Goal: Task Accomplishment & Management: Manage account settings

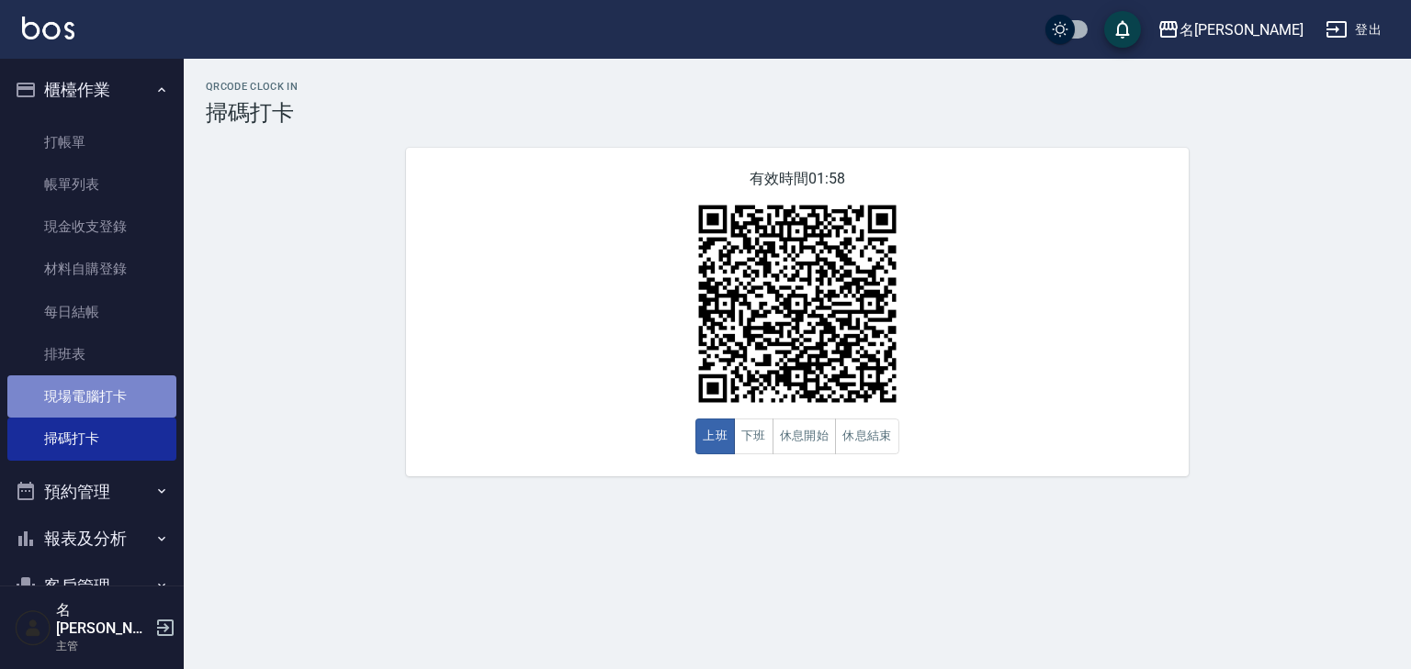
click at [103, 399] on link "現場電腦打卡" at bounding box center [91, 397] width 169 height 42
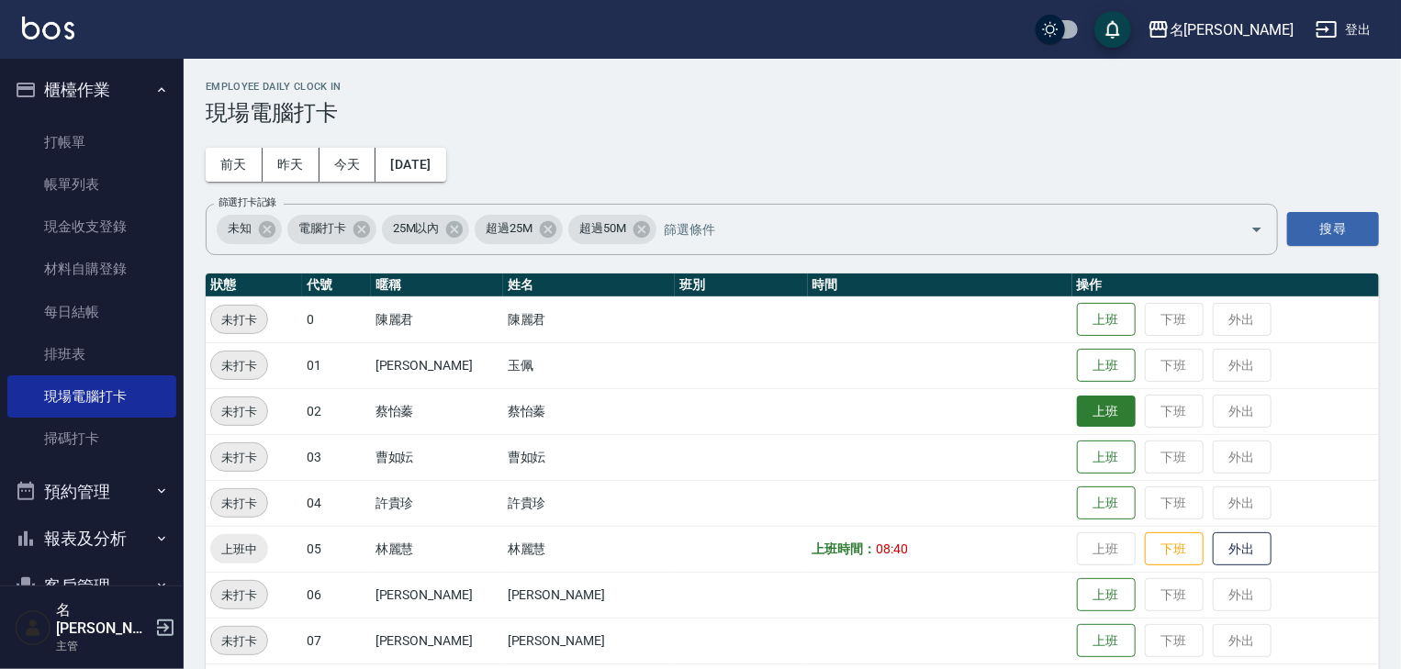
click at [1077, 412] on button "上班" at bounding box center [1106, 412] width 59 height 32
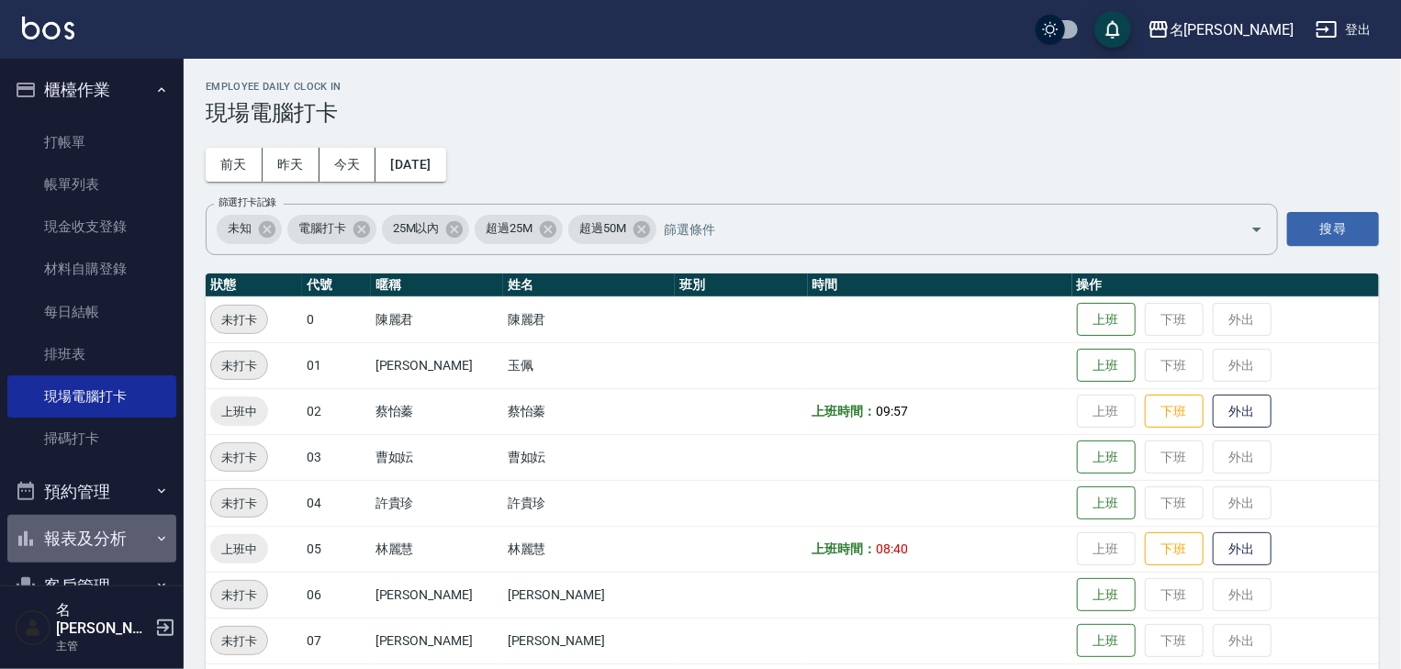
click at [103, 531] on button "報表及分析" at bounding box center [91, 539] width 169 height 48
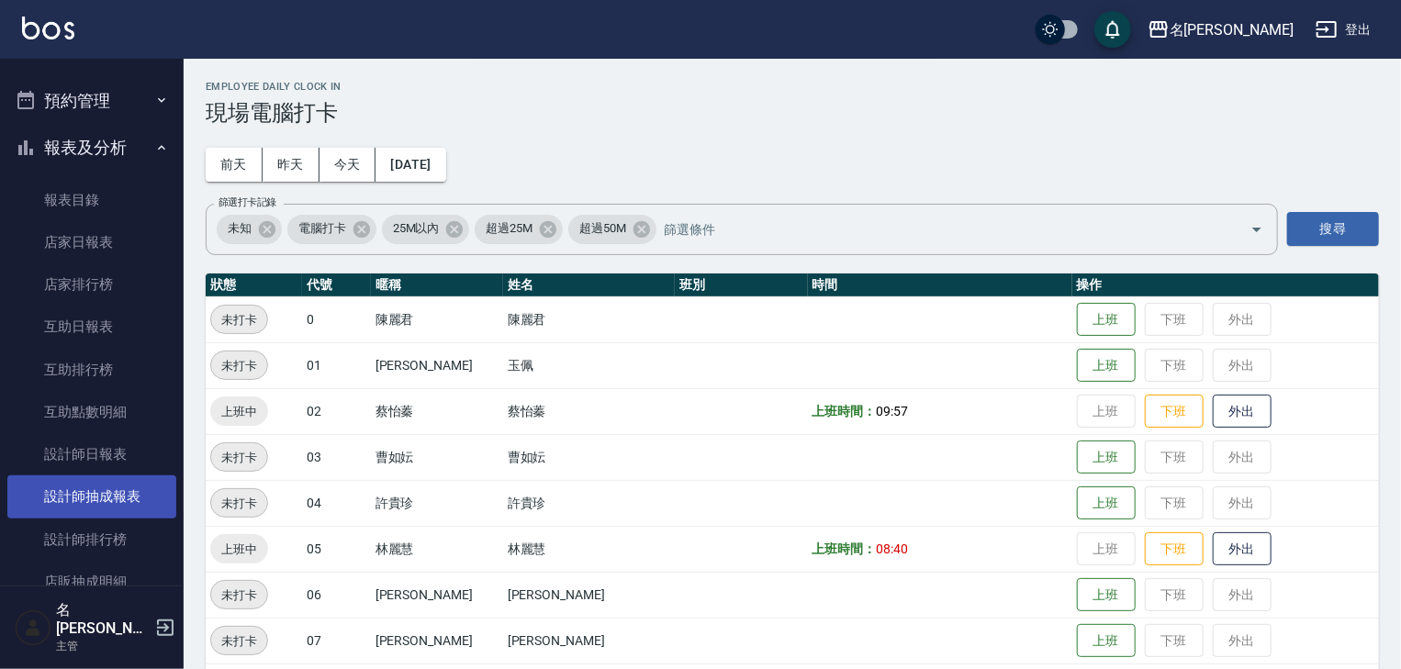
scroll to position [685, 0]
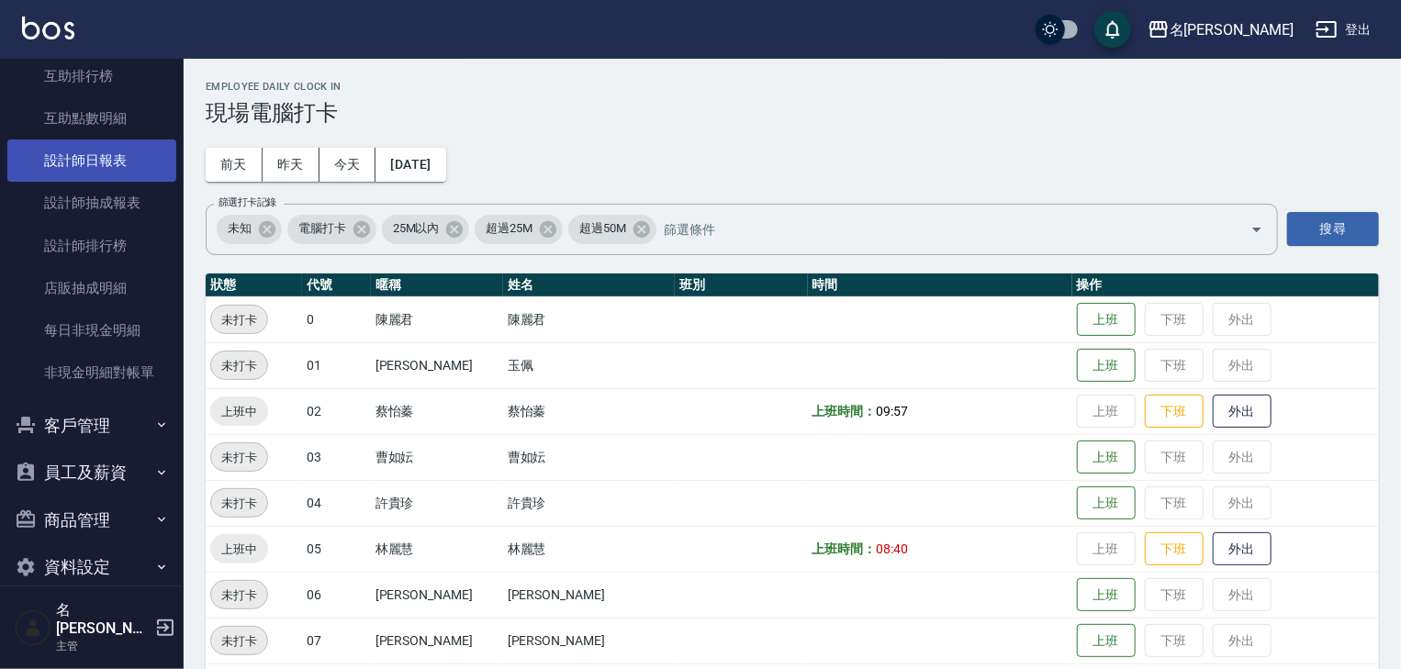
click at [127, 168] on link "設計師日報表" at bounding box center [91, 161] width 169 height 42
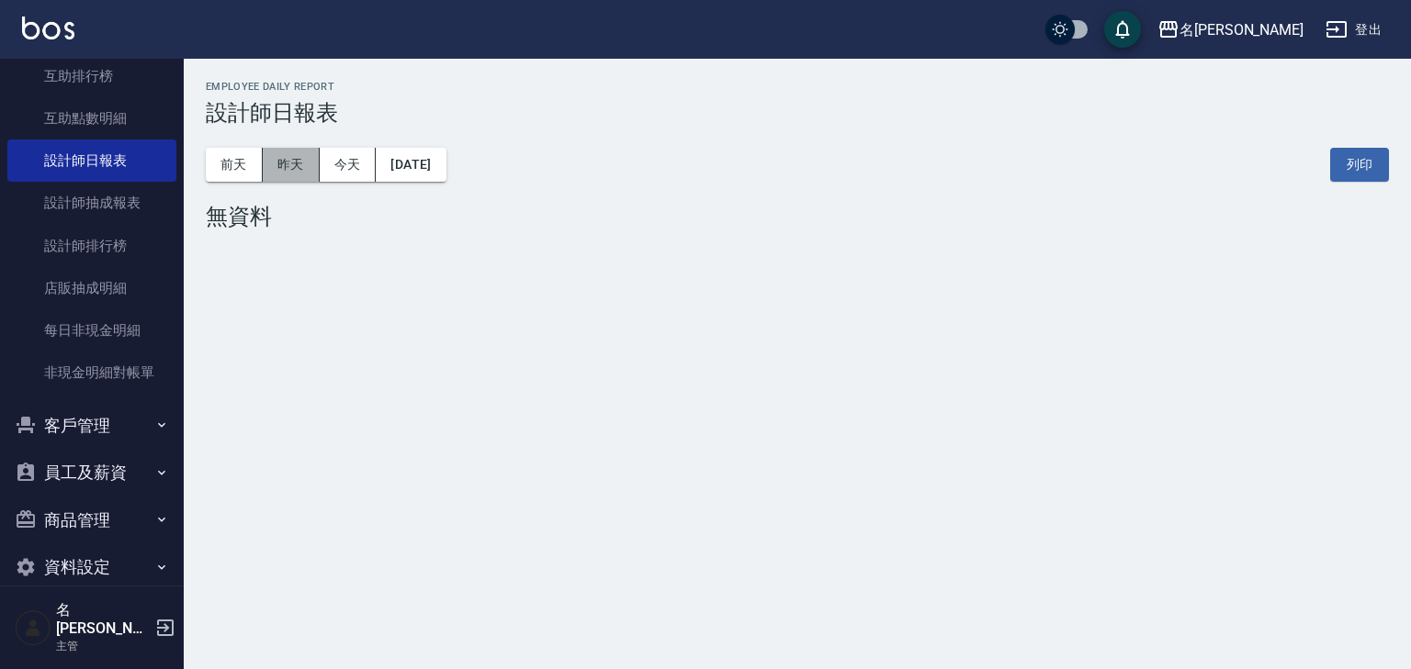
click at [284, 172] on button "昨天" at bounding box center [291, 165] width 57 height 34
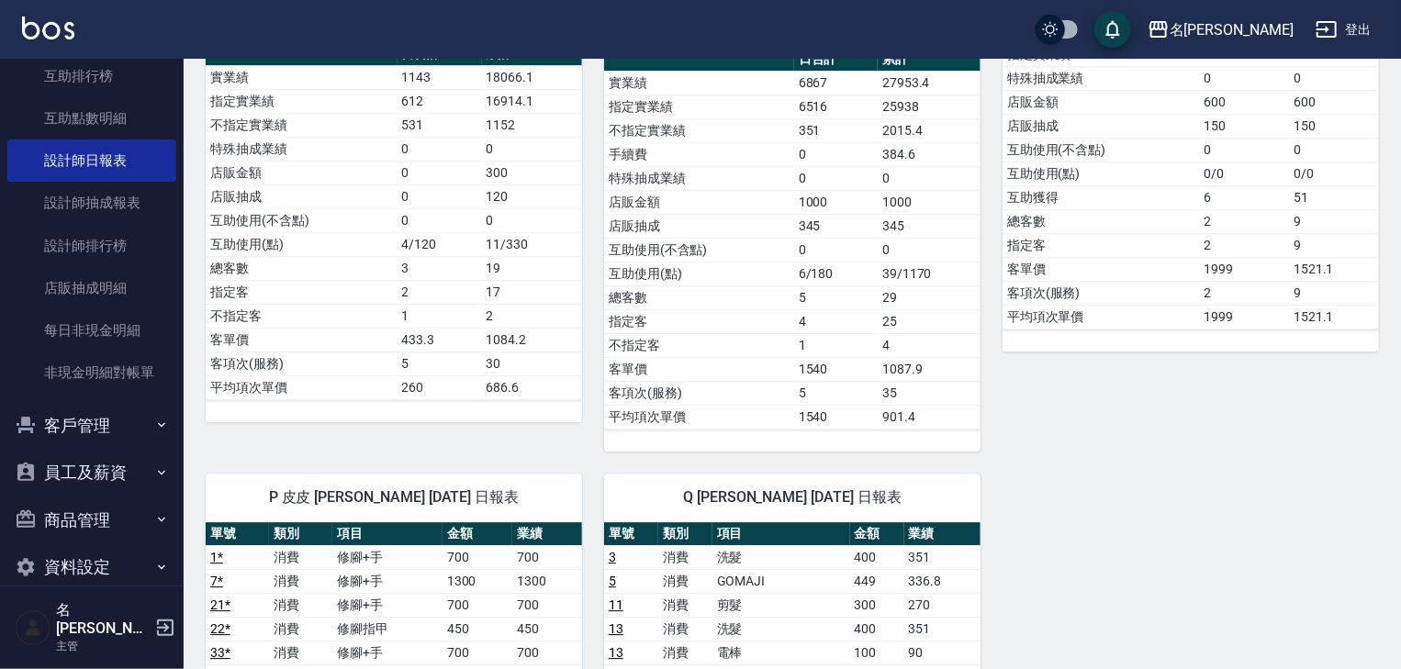
scroll to position [2645, 0]
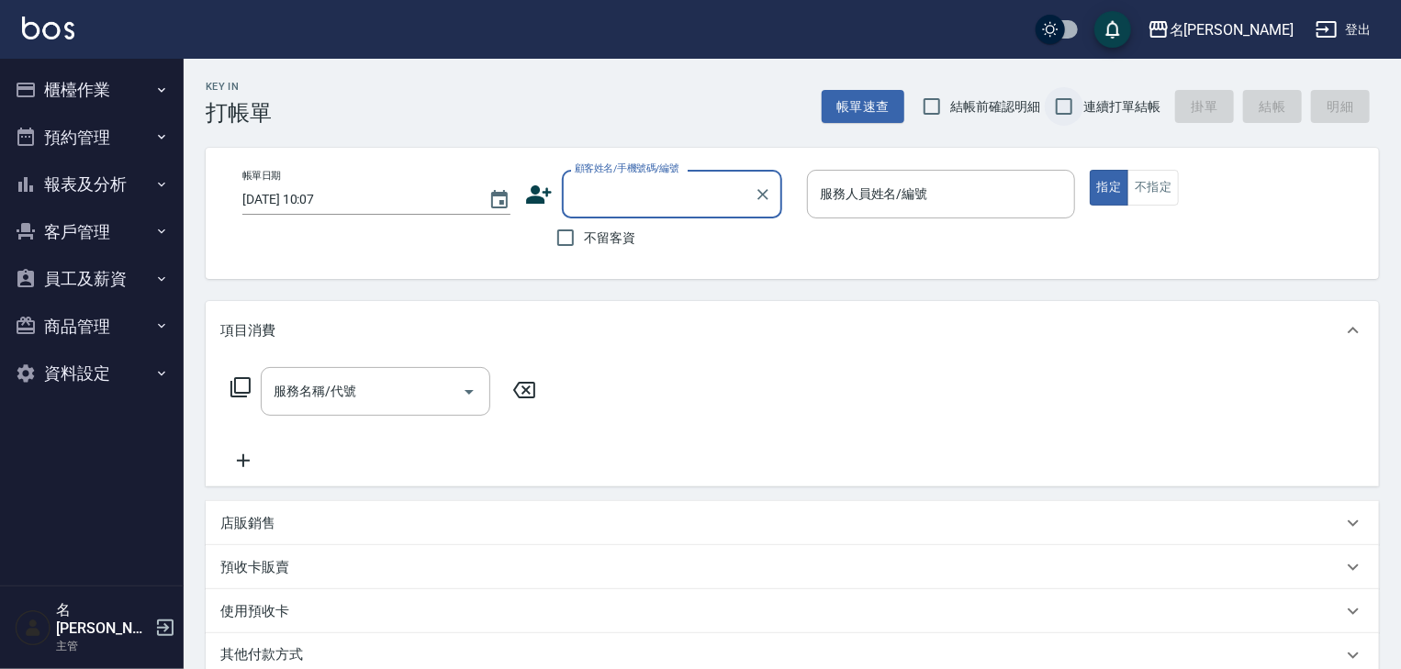
click at [1065, 117] on input "連續打單結帳" at bounding box center [1064, 106] width 39 height 39
checkbox input "true"
click at [918, 103] on input "結帳前確認明細" at bounding box center [932, 106] width 39 height 39
checkbox input "true"
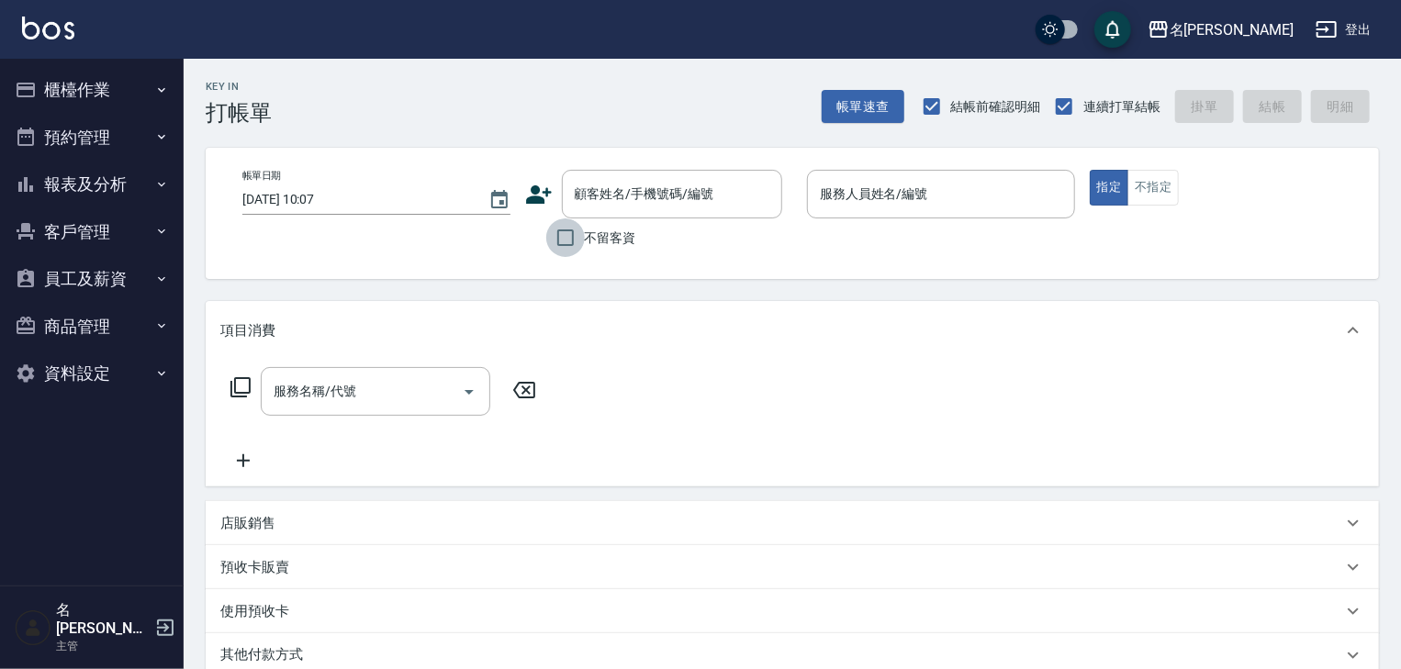
click at [569, 228] on input "不留客資" at bounding box center [565, 238] width 39 height 39
checkbox input "true"
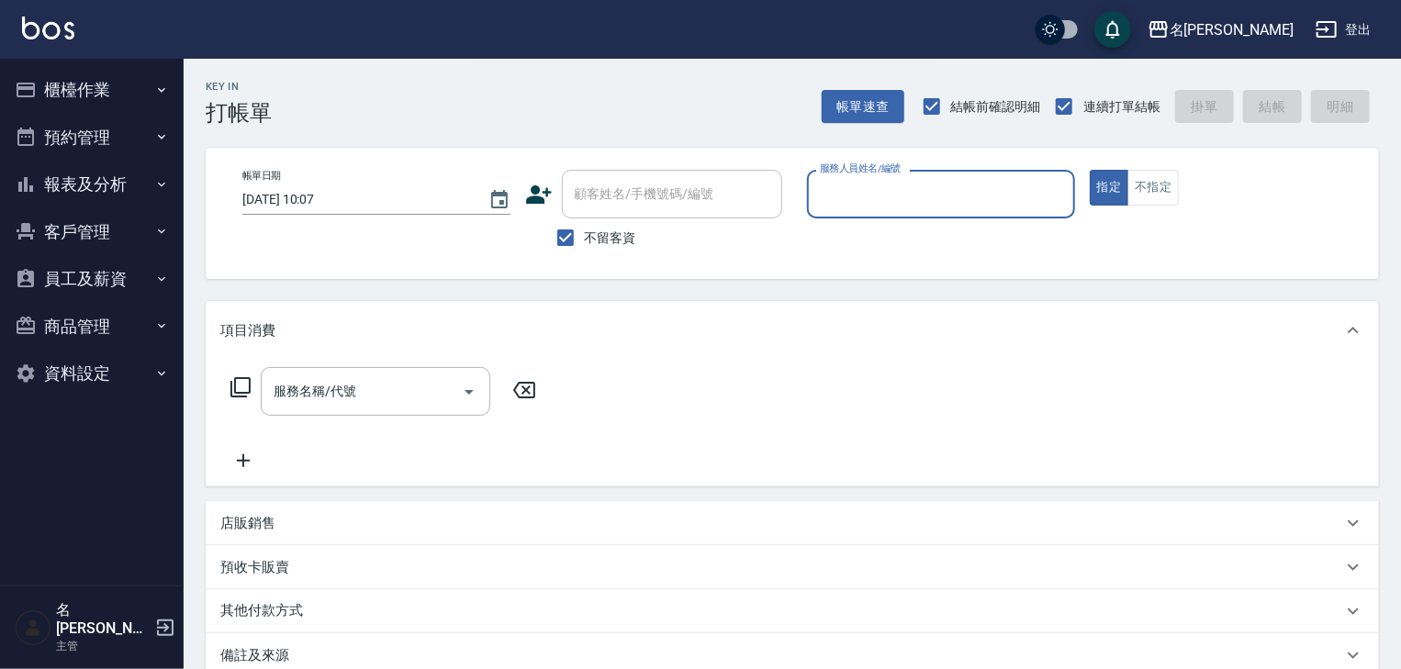
click at [100, 87] on button "櫃檯作業" at bounding box center [91, 90] width 169 height 48
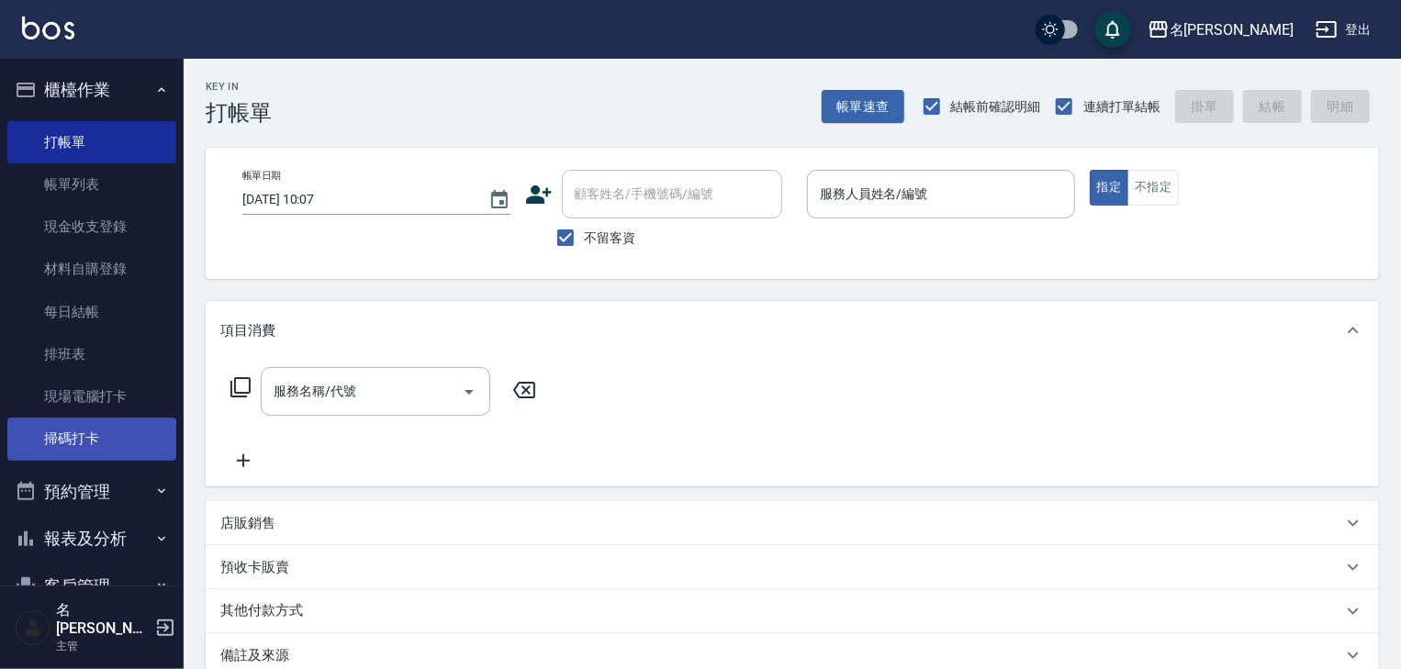
click at [107, 443] on link "掃碼打卡" at bounding box center [91, 439] width 169 height 42
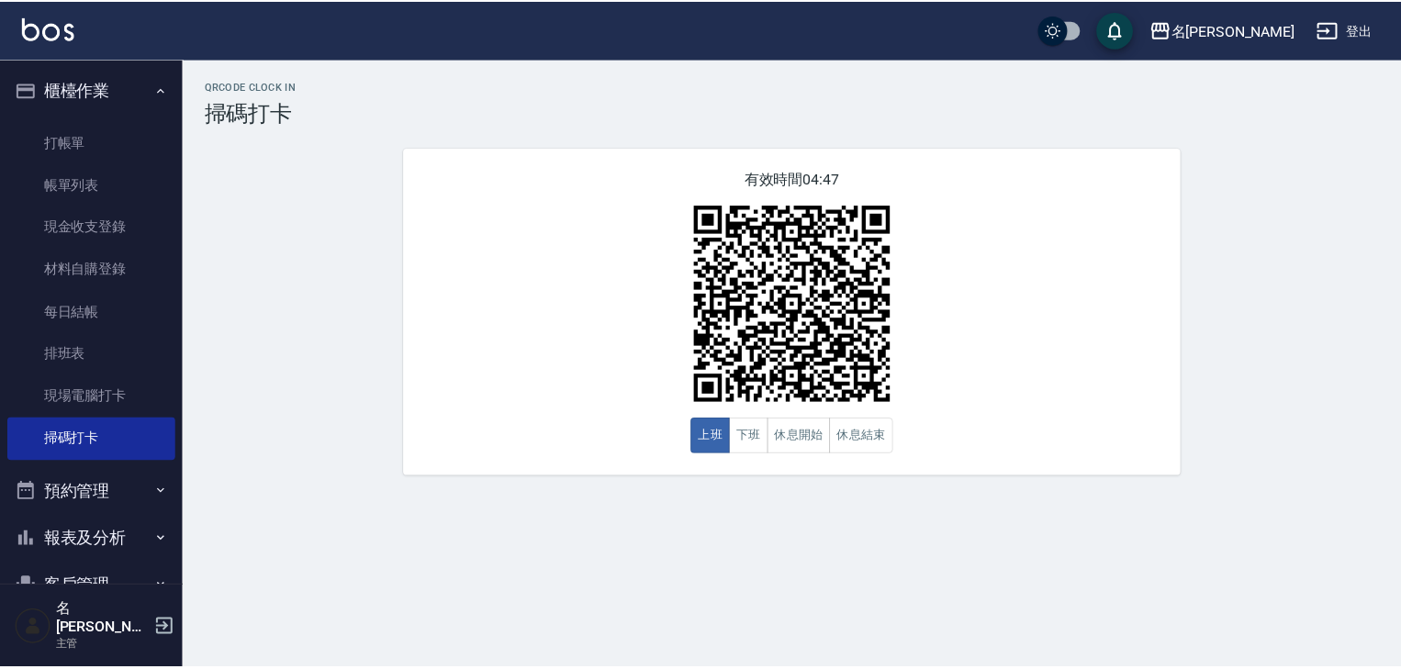
scroll to position [171, 0]
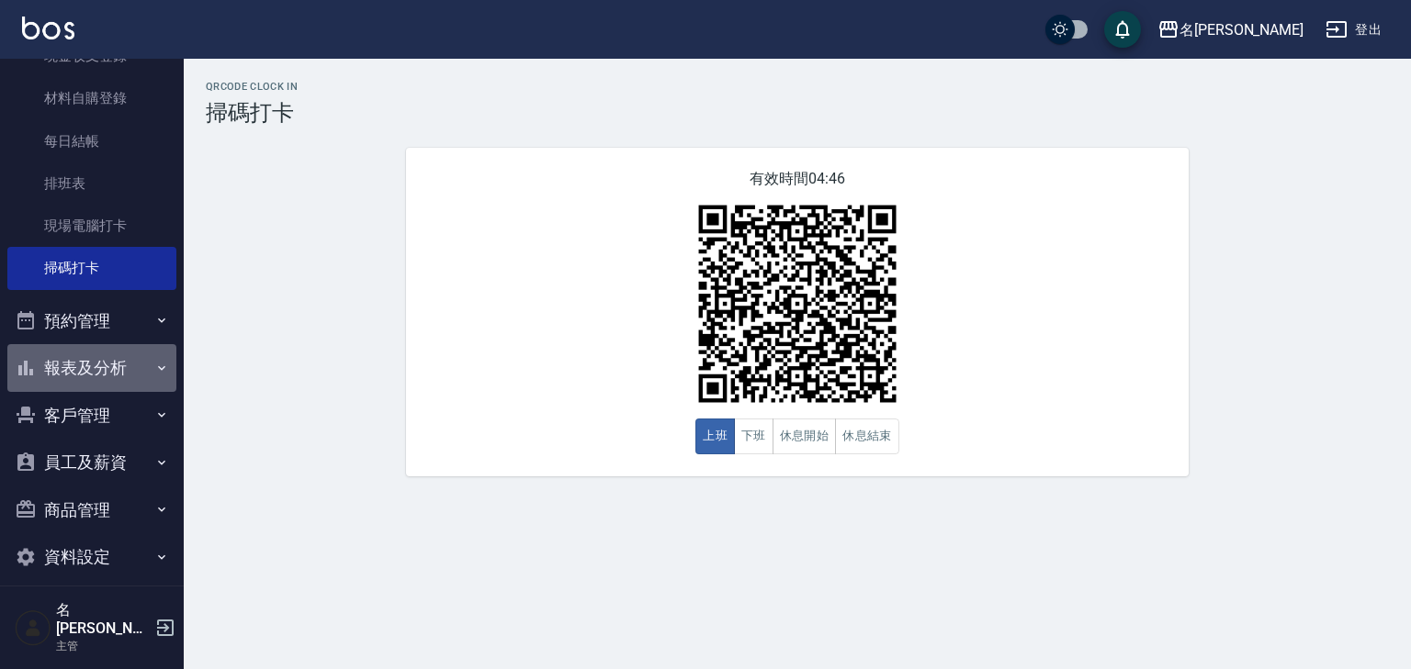
click at [102, 377] on button "報表及分析" at bounding box center [91, 368] width 169 height 48
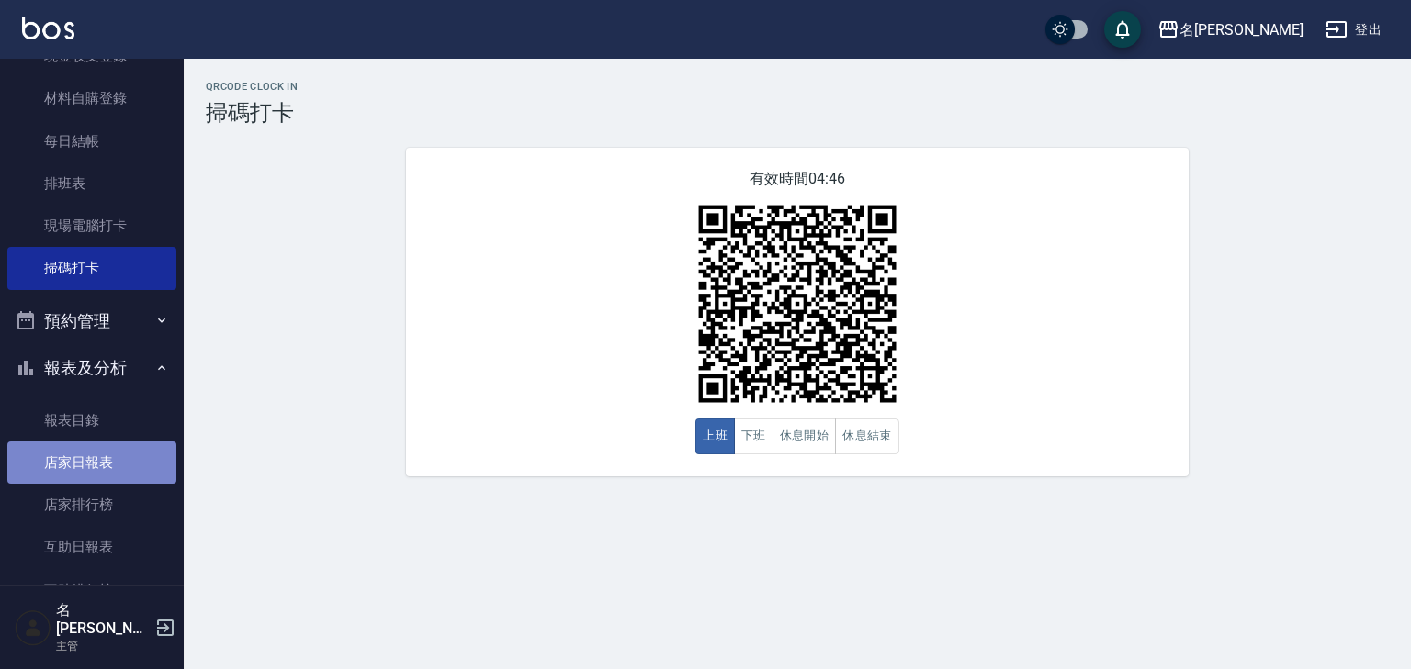
click at [94, 454] on link "店家日報表" at bounding box center [91, 463] width 169 height 42
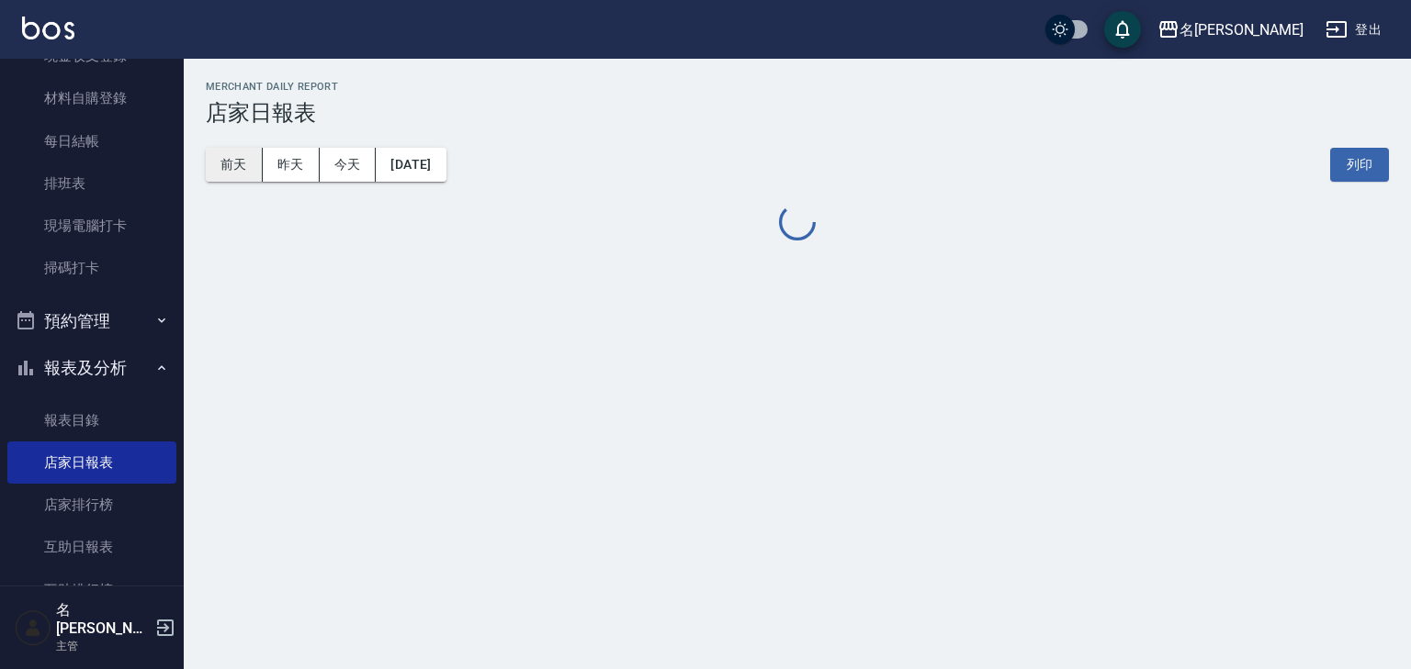
click at [252, 174] on button "前天" at bounding box center [234, 165] width 57 height 34
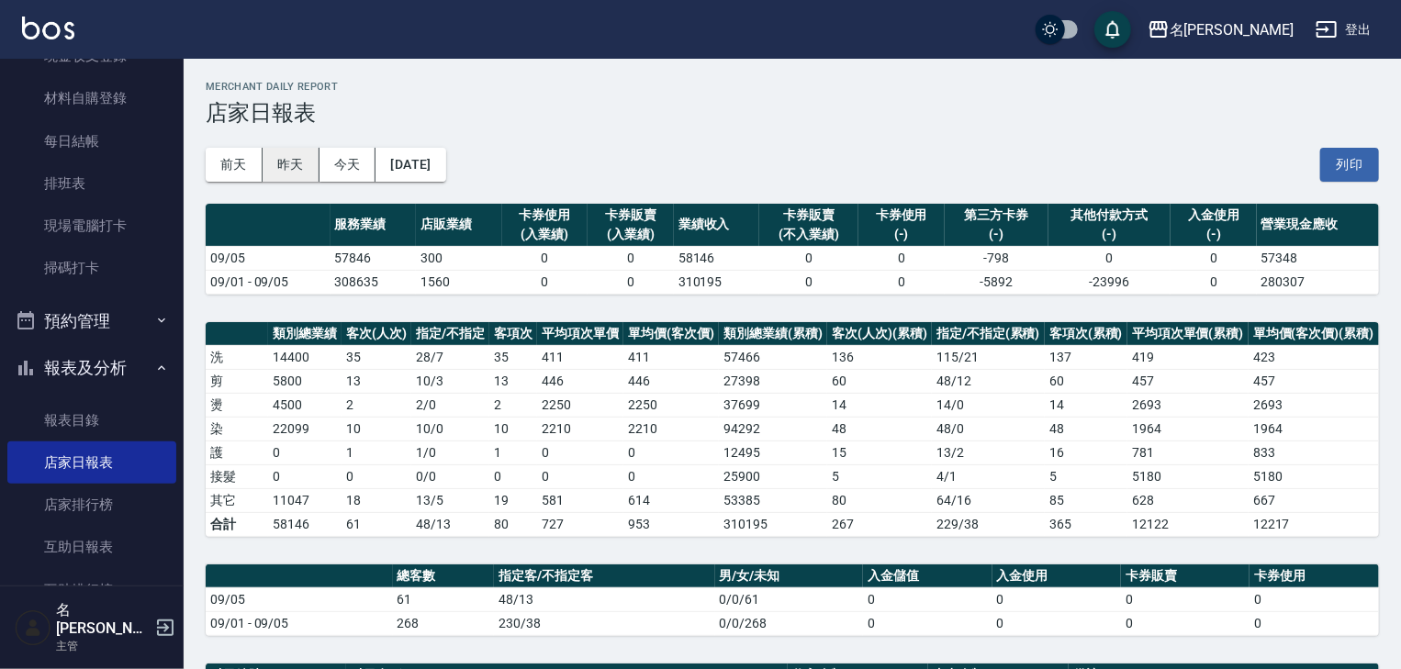
click at [302, 169] on button "昨天" at bounding box center [291, 165] width 57 height 34
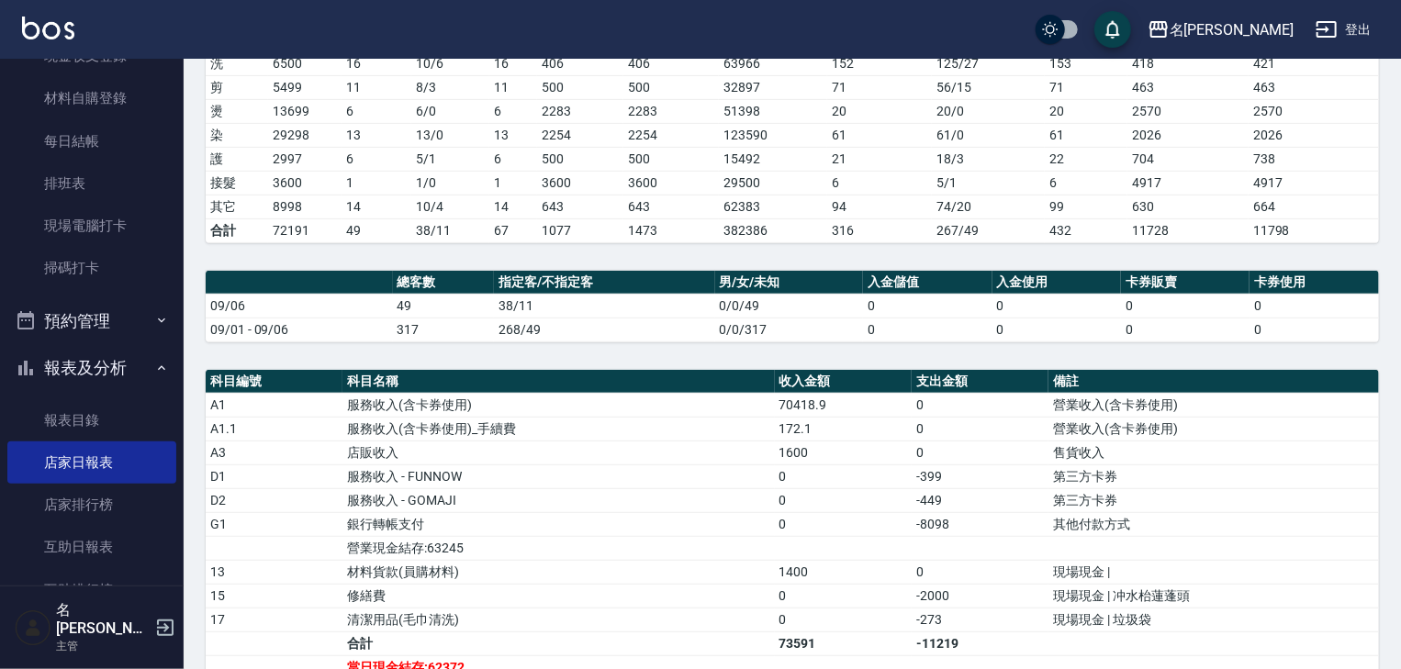
scroll to position [643, 0]
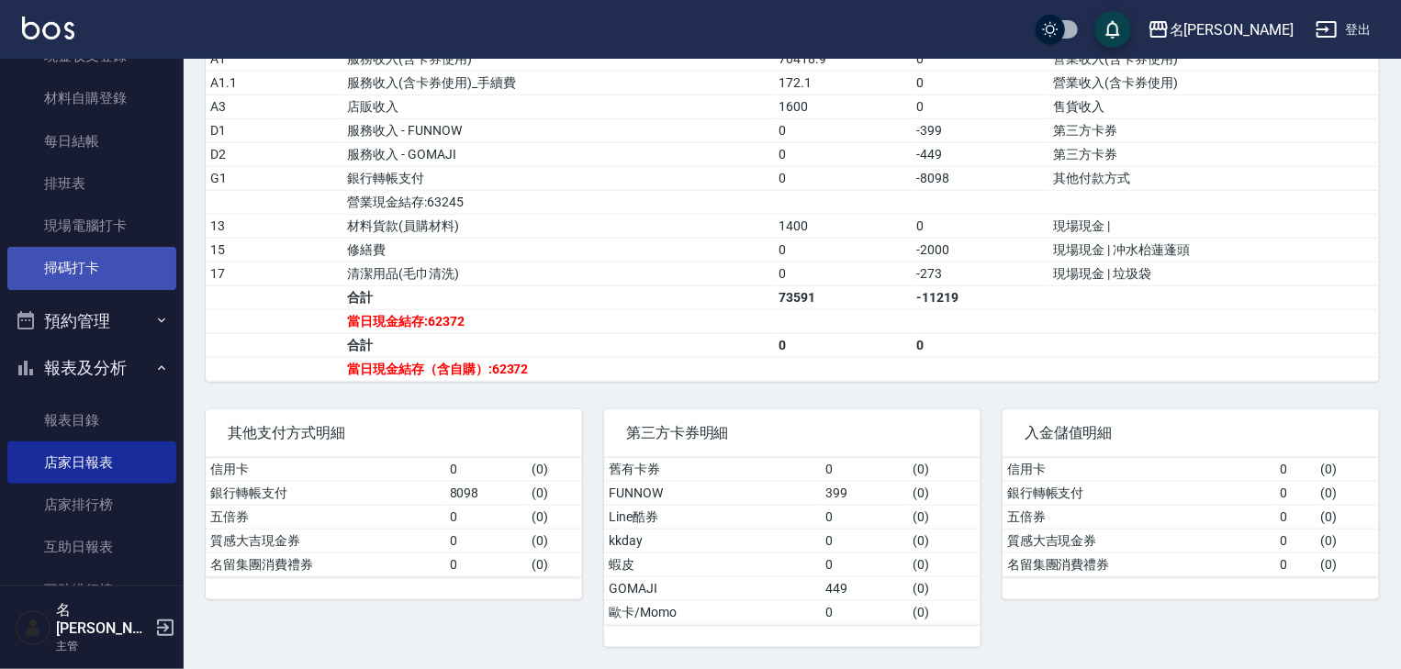
click at [86, 264] on link "掃碼打卡" at bounding box center [91, 268] width 169 height 42
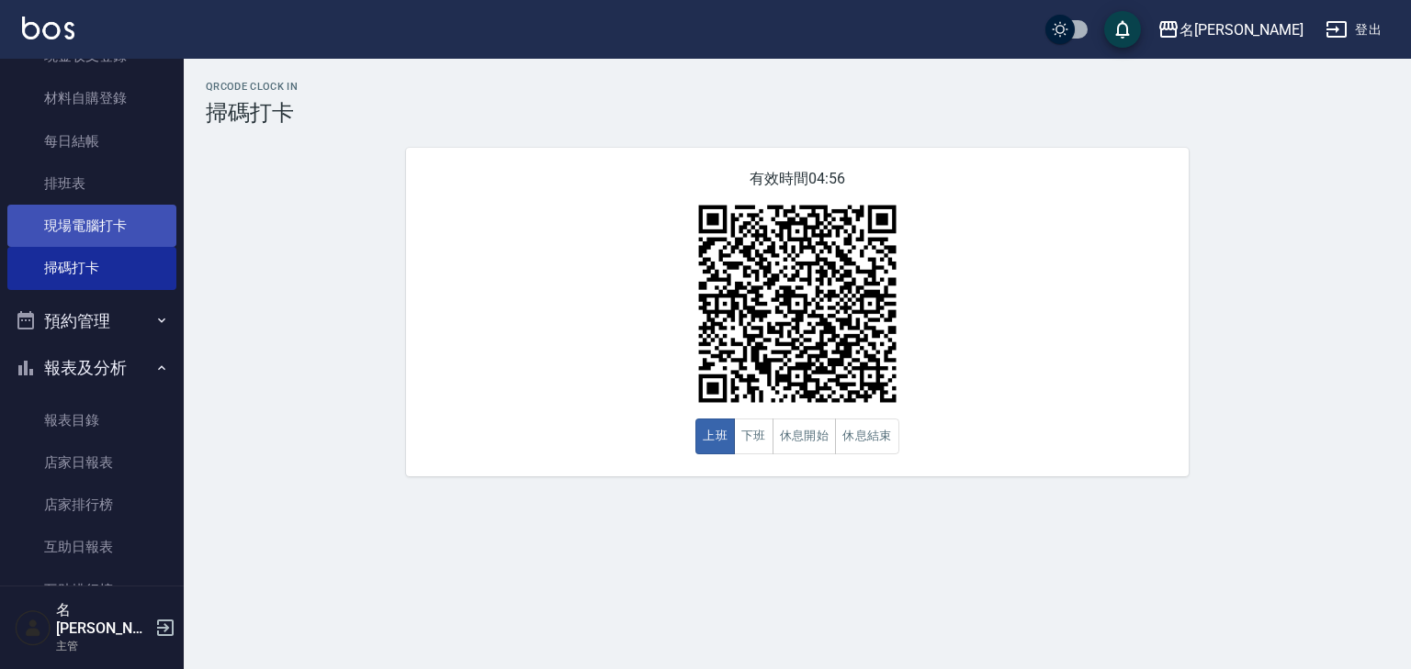
click at [90, 224] on link "現場電腦打卡" at bounding box center [91, 226] width 169 height 42
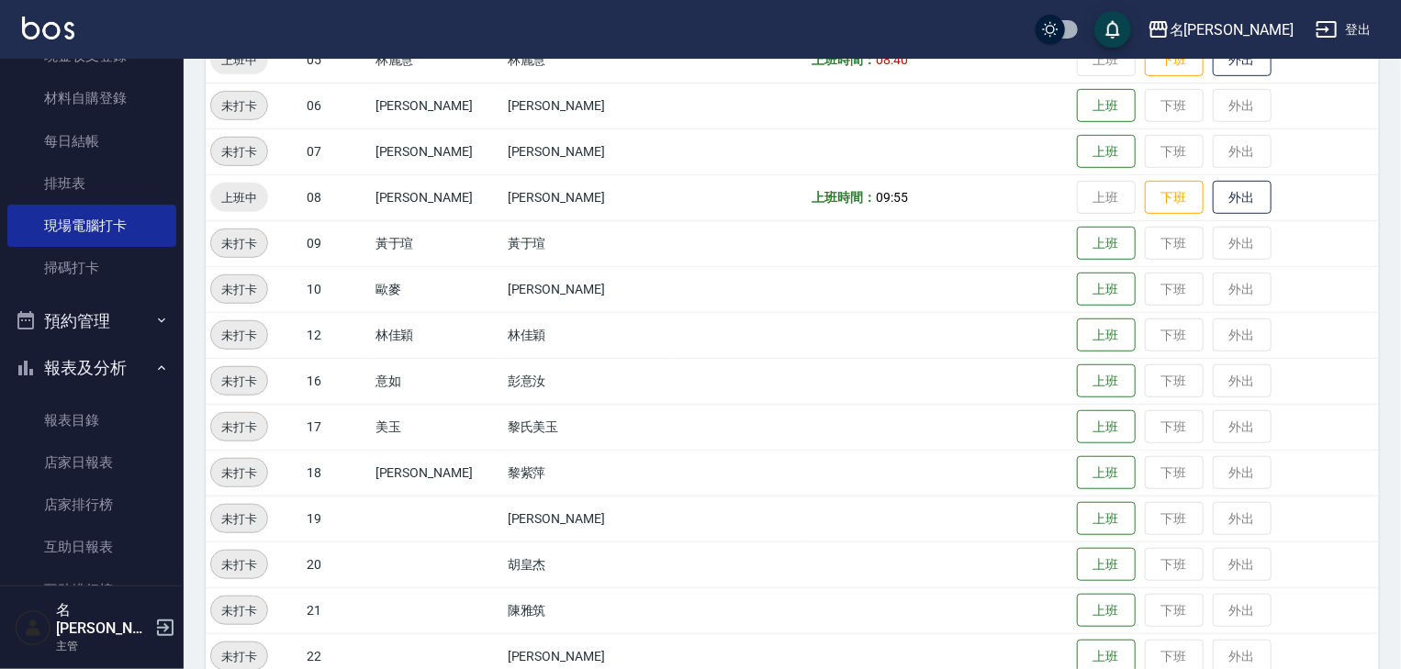
scroll to position [882, 0]
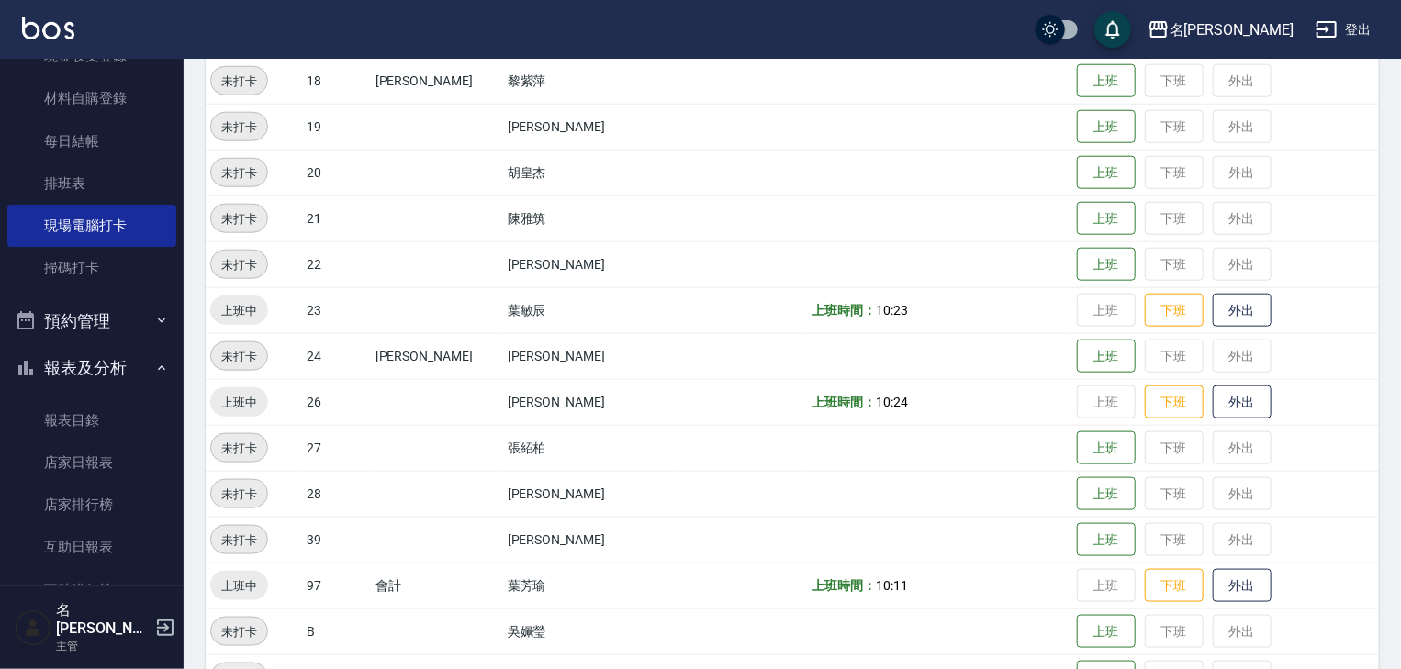
click at [46, 30] on img at bounding box center [48, 28] width 52 height 23
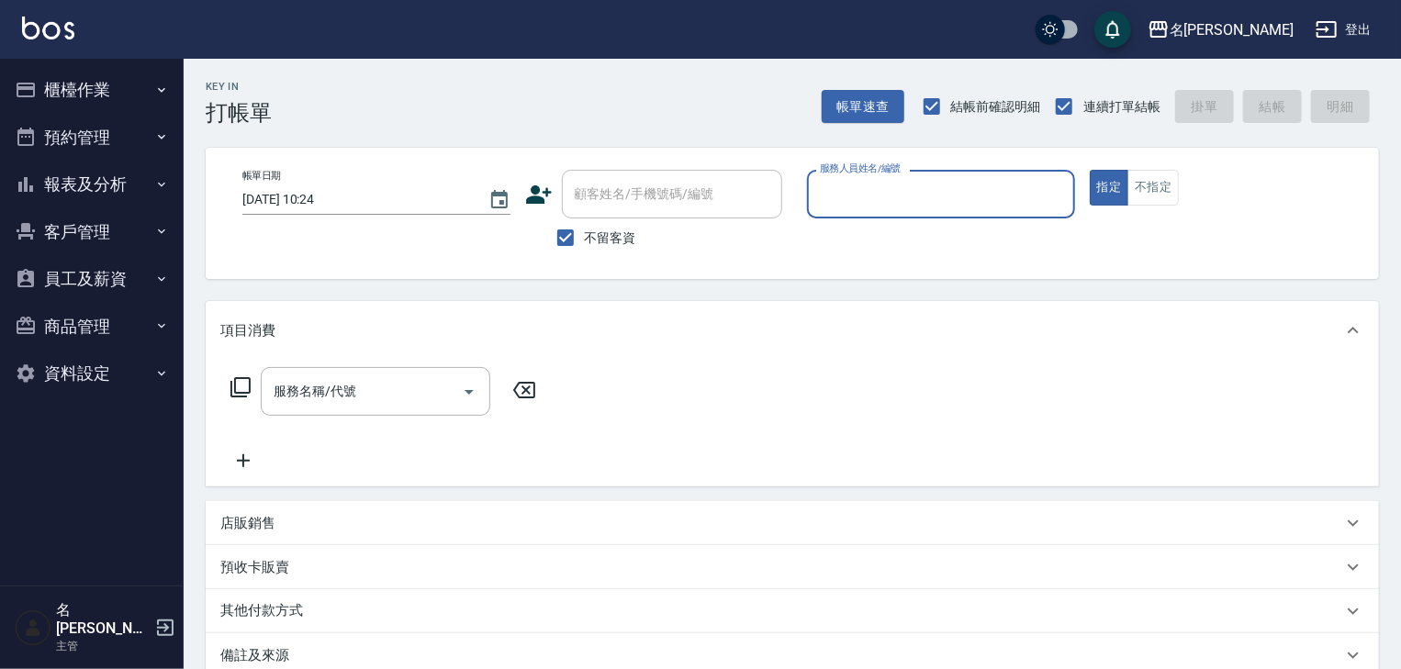
click at [81, 83] on button "櫃檯作業" at bounding box center [91, 90] width 169 height 48
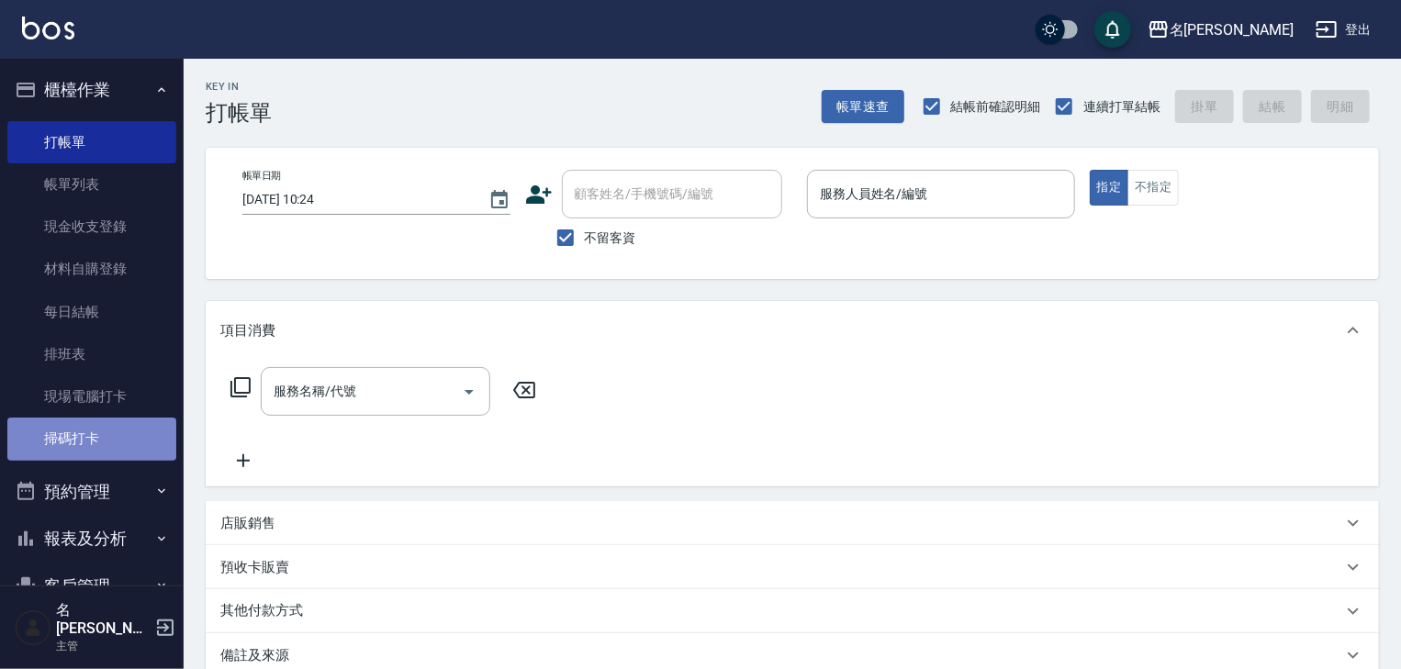
click at [96, 421] on link "掃碼打卡" at bounding box center [91, 439] width 169 height 42
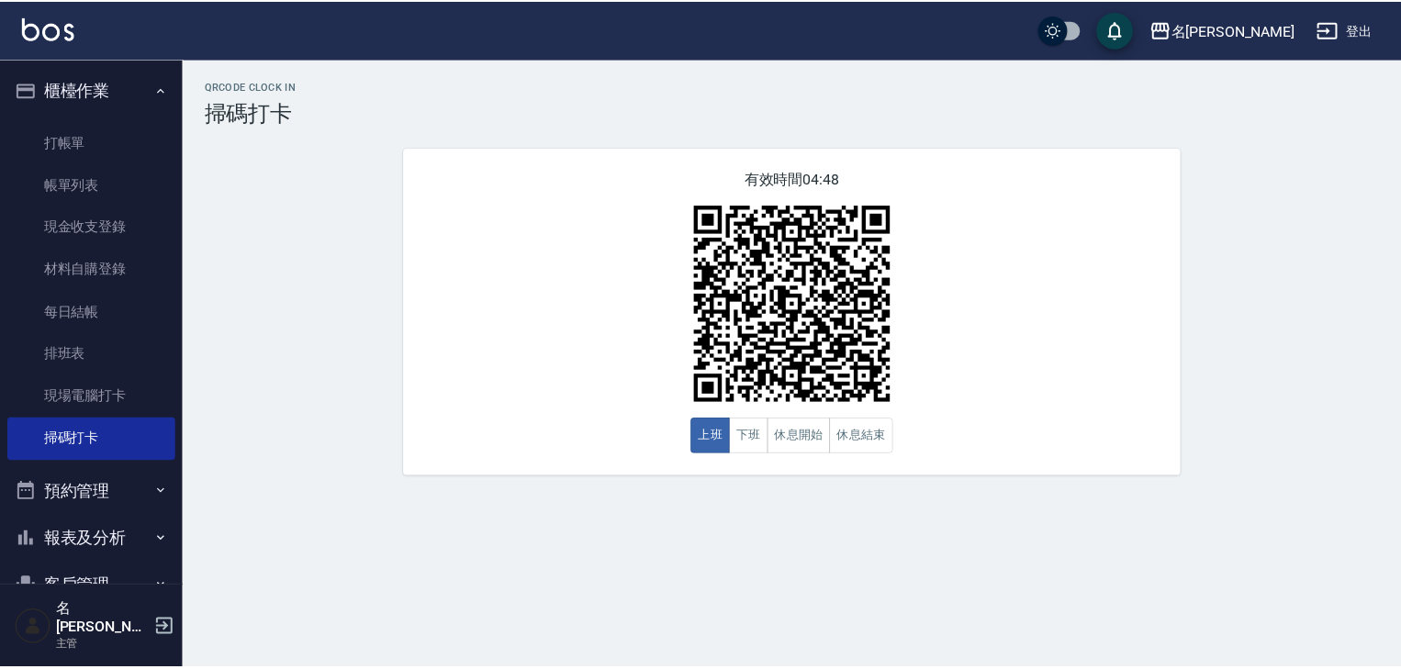
scroll to position [97, 0]
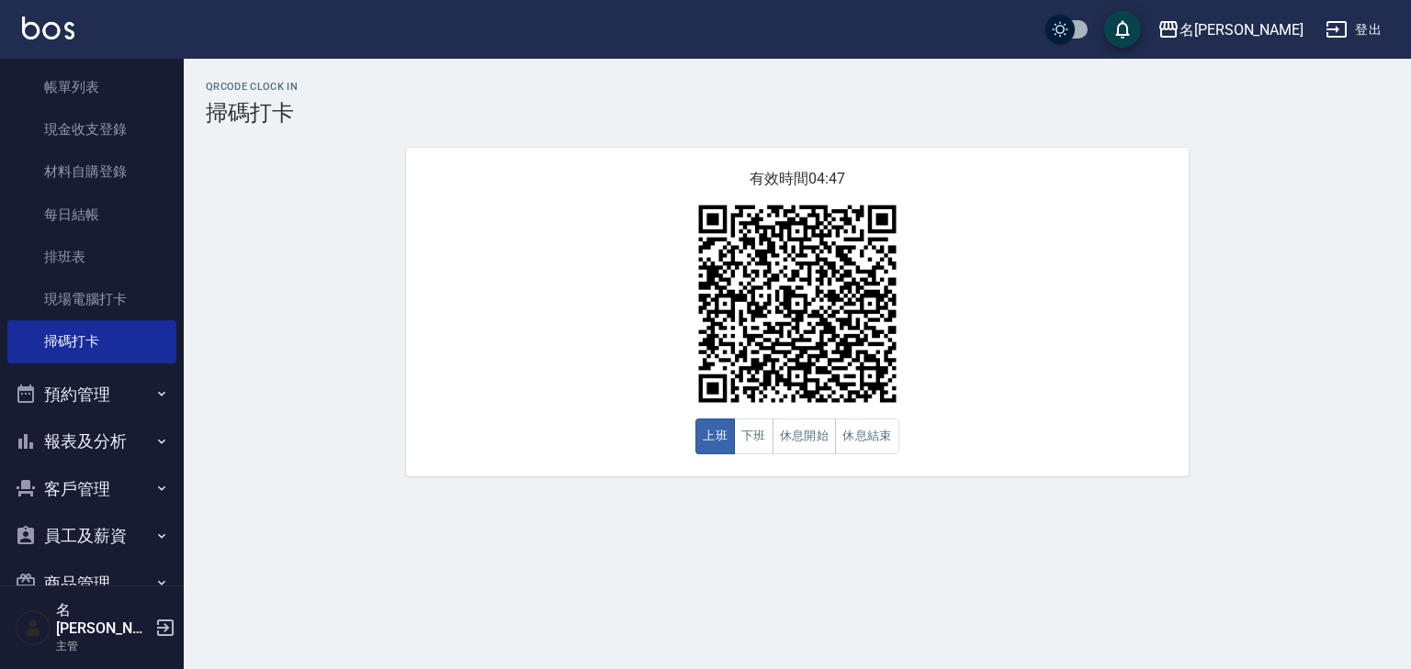
click at [107, 444] on button "報表及分析" at bounding box center [91, 442] width 169 height 48
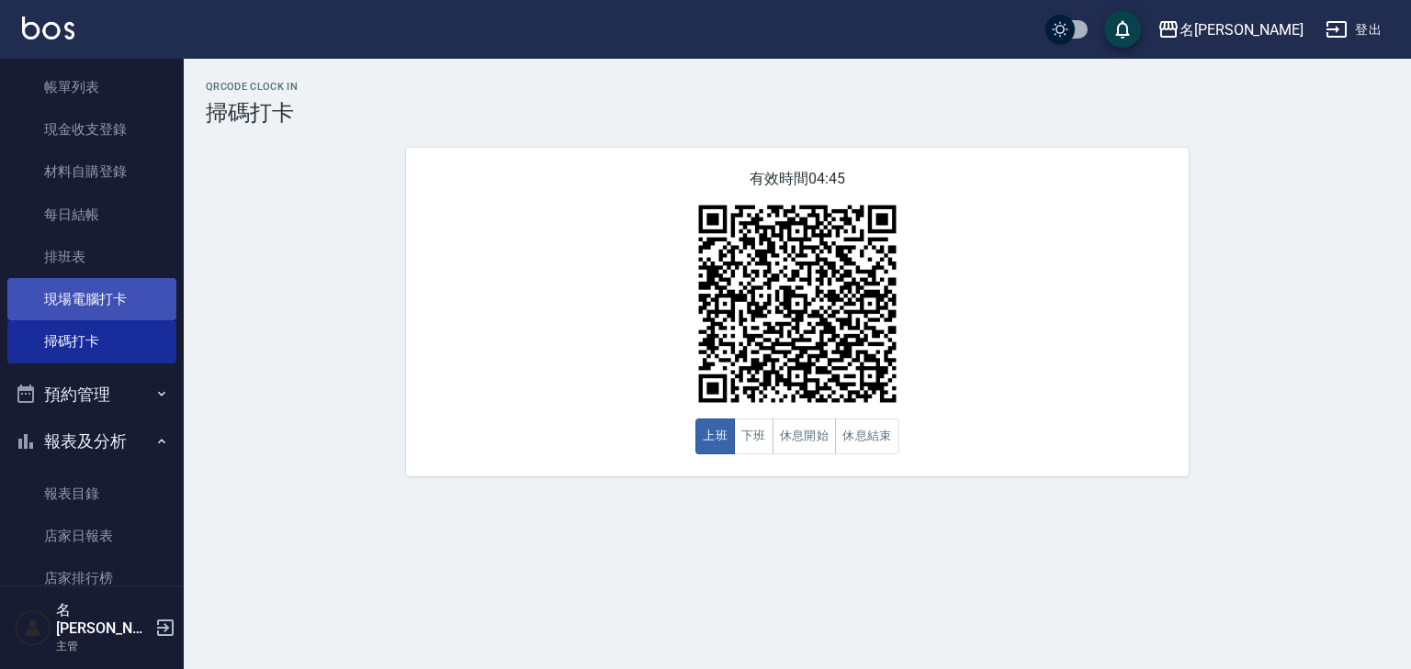
click at [100, 312] on link "現場電腦打卡" at bounding box center [91, 299] width 169 height 42
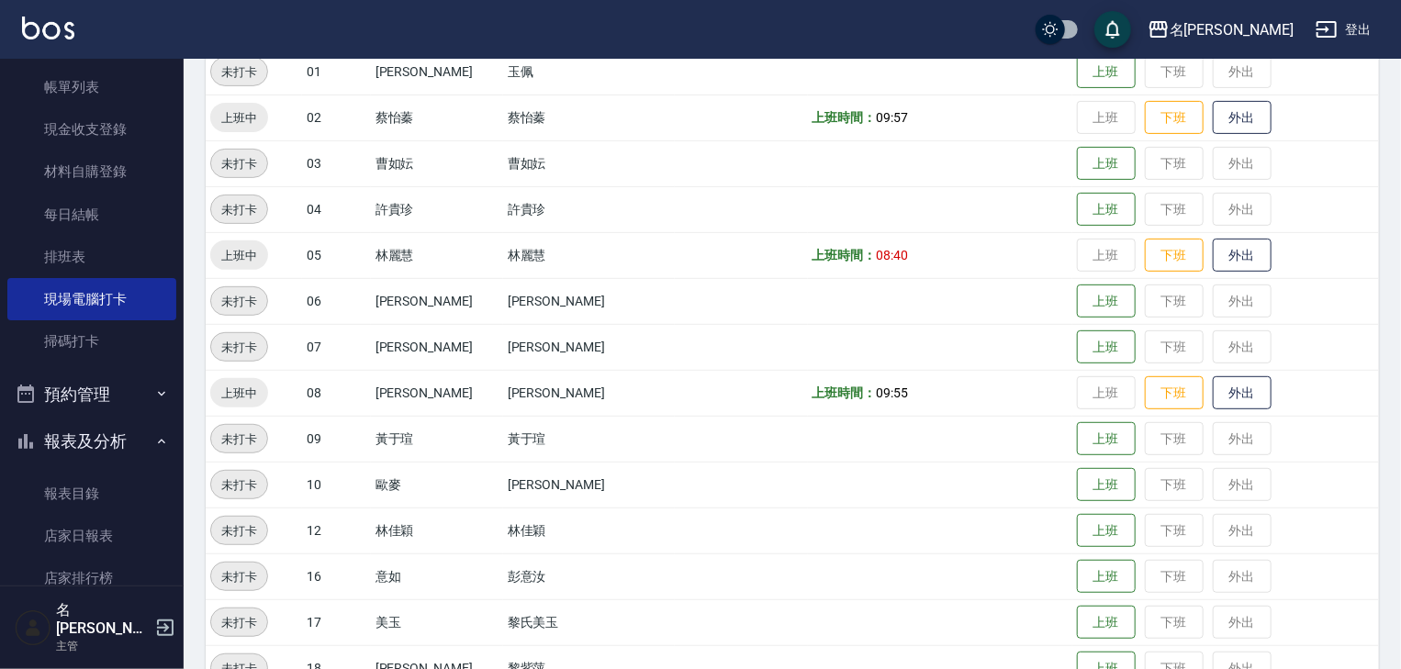
scroll to position [588, 0]
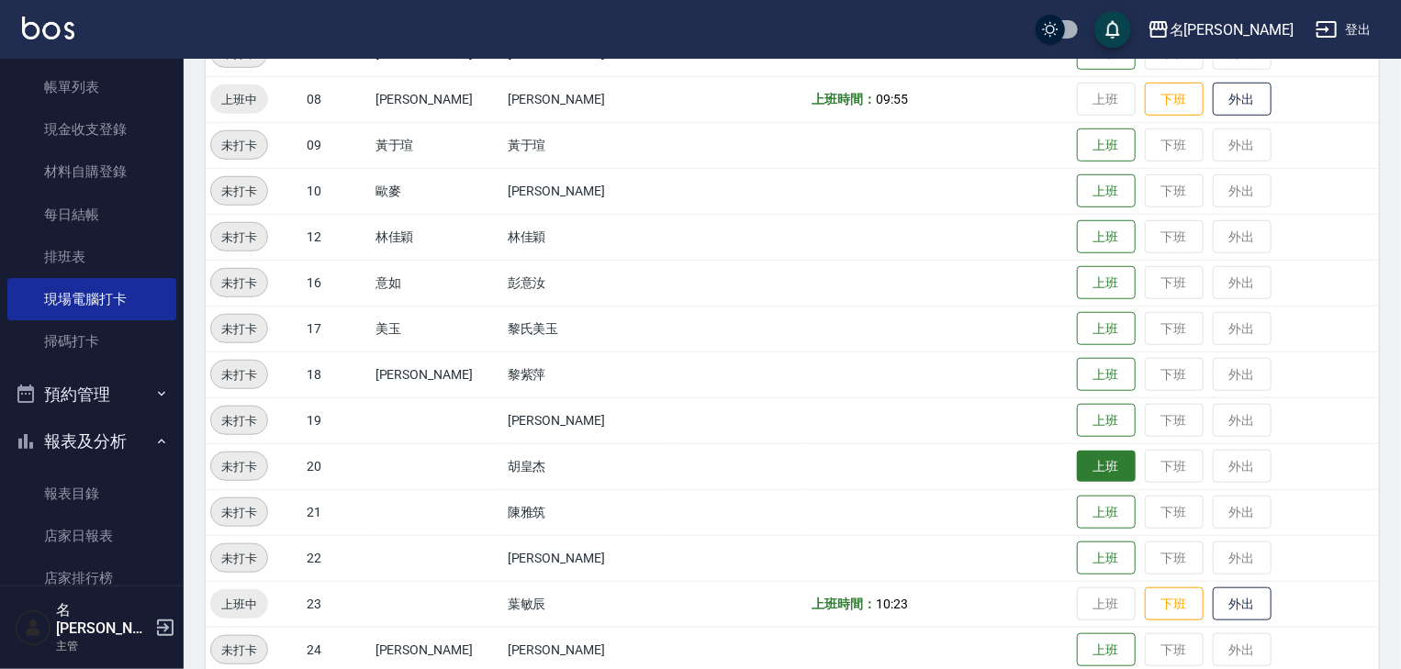
click at [1077, 468] on button "上班" at bounding box center [1106, 467] width 59 height 32
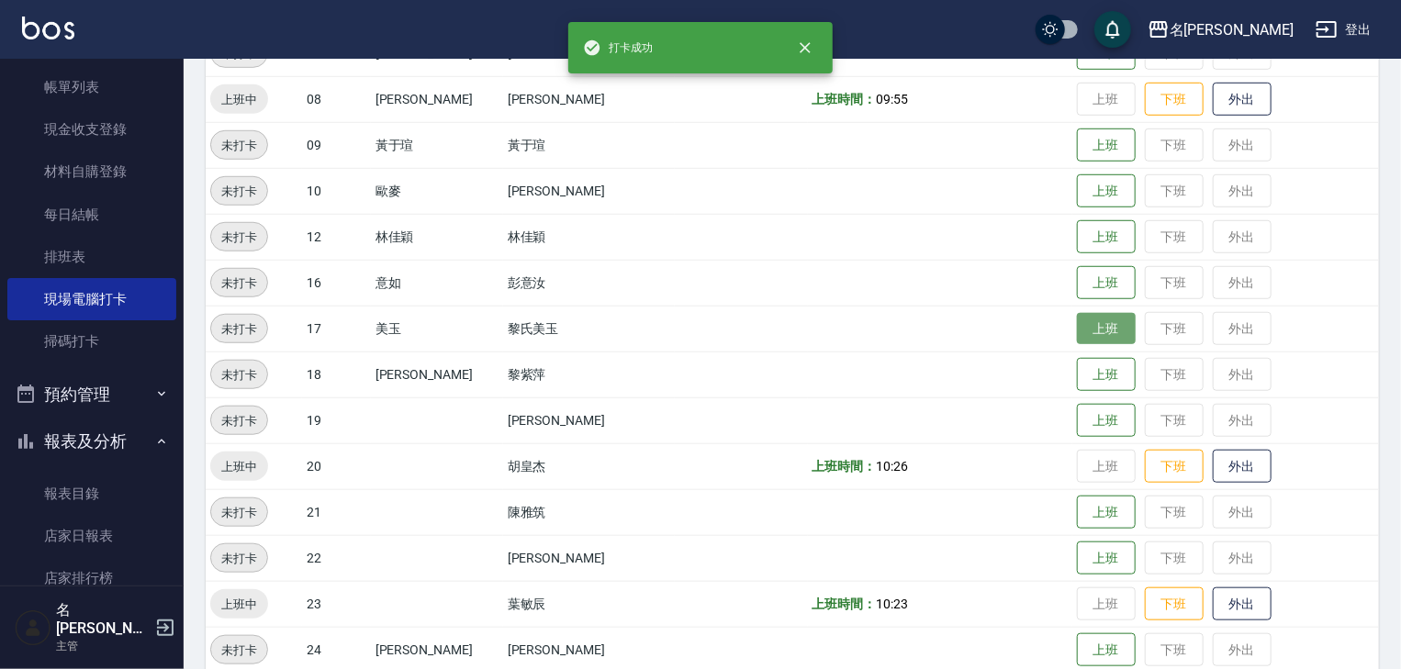
click at [1085, 323] on button "上班" at bounding box center [1106, 329] width 59 height 32
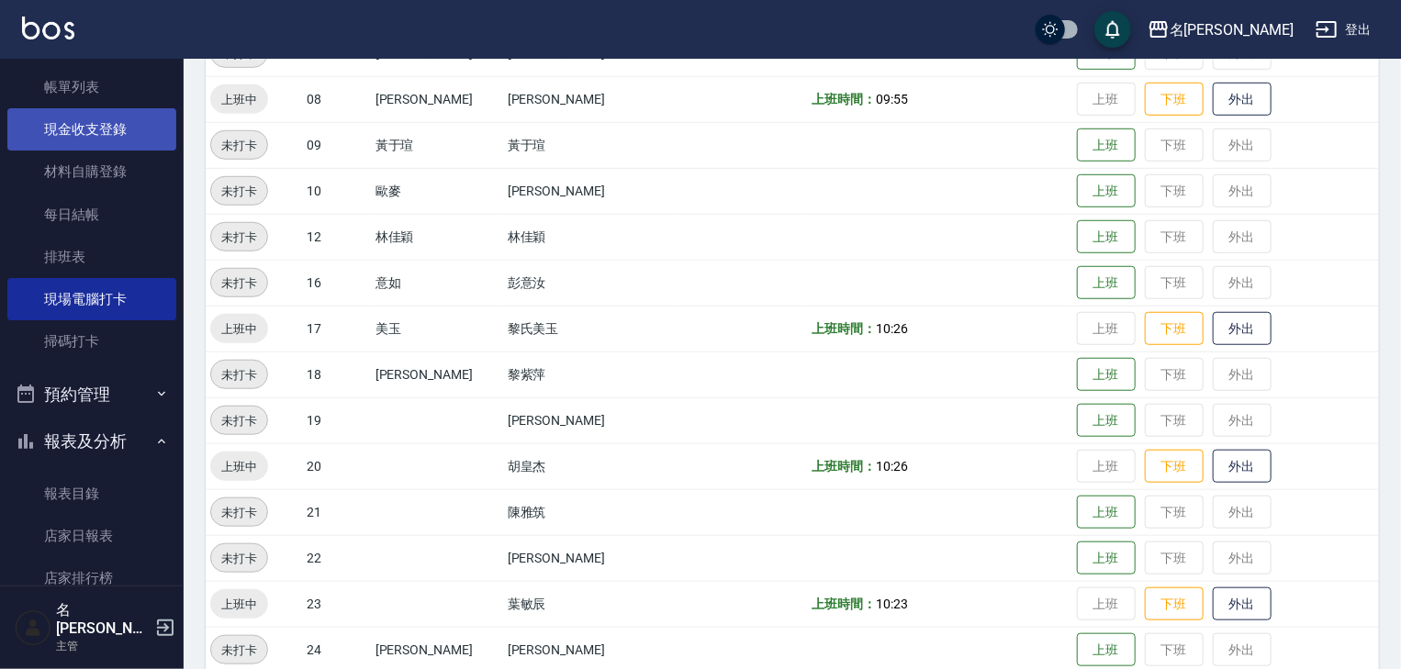
scroll to position [0, 0]
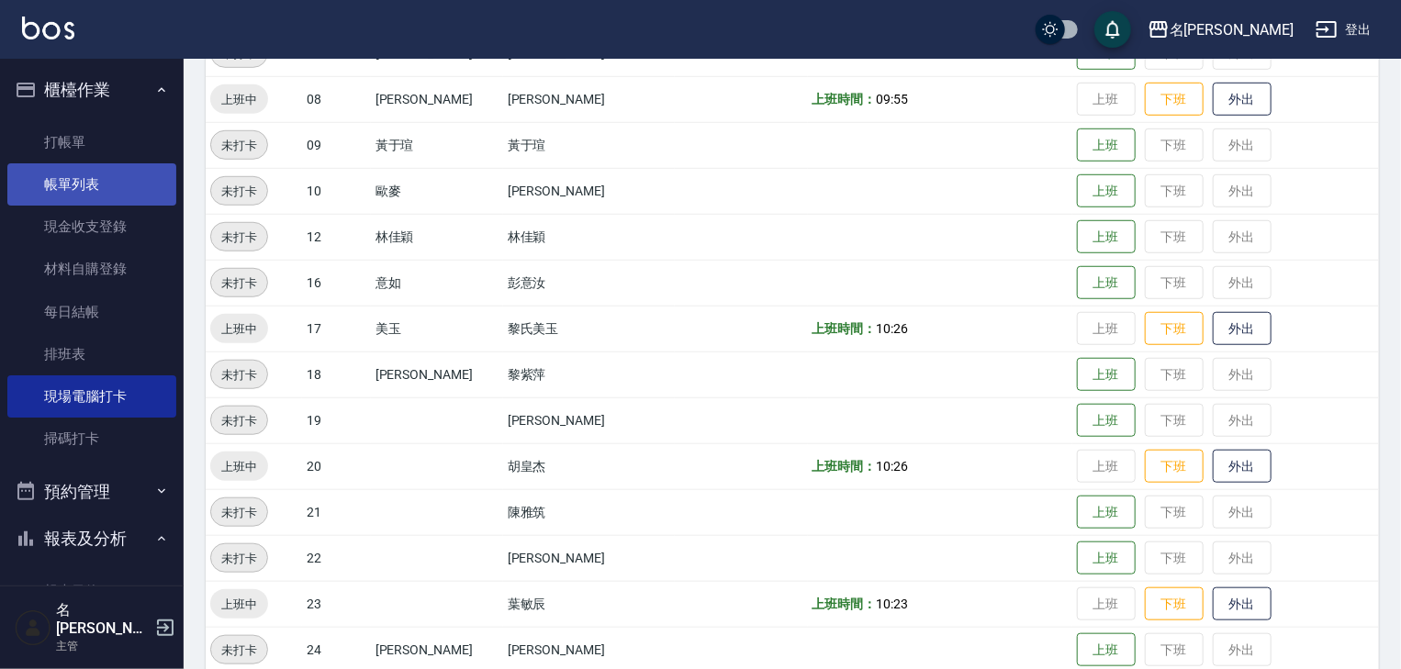
click at [104, 175] on link "帳單列表" at bounding box center [91, 184] width 169 height 42
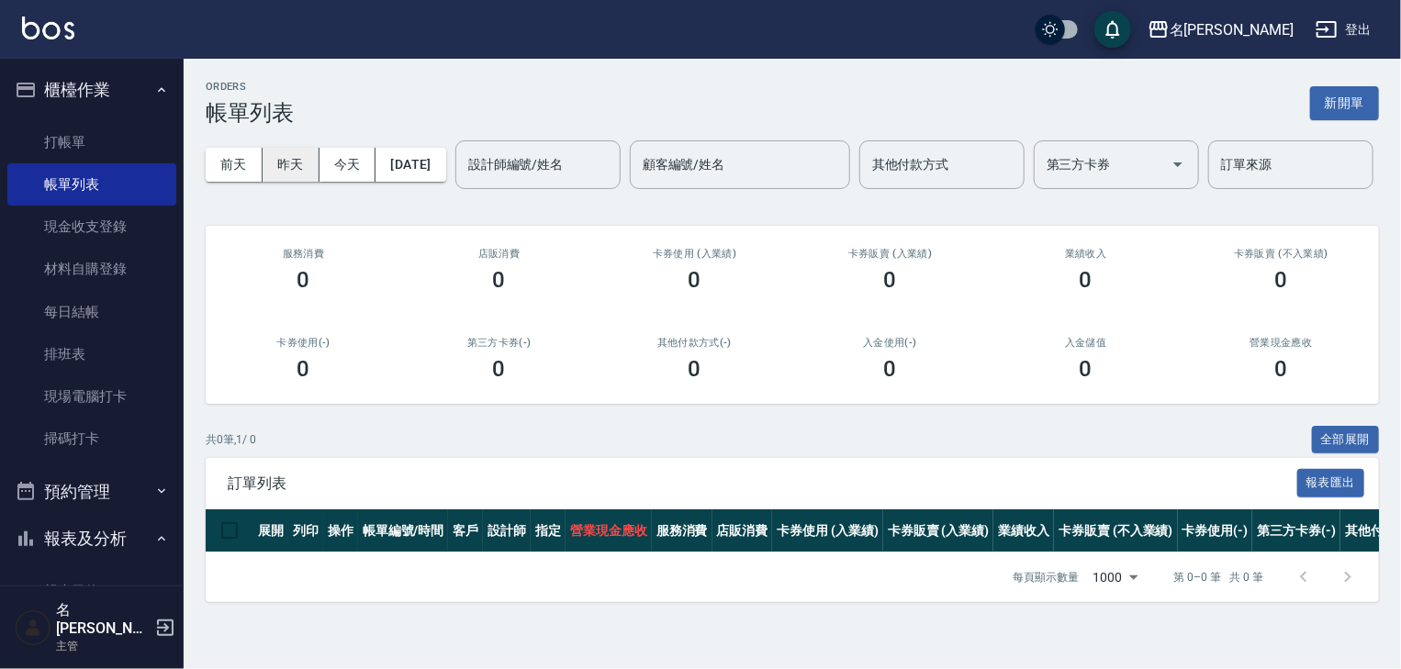
click at [308, 170] on button "昨天" at bounding box center [291, 165] width 57 height 34
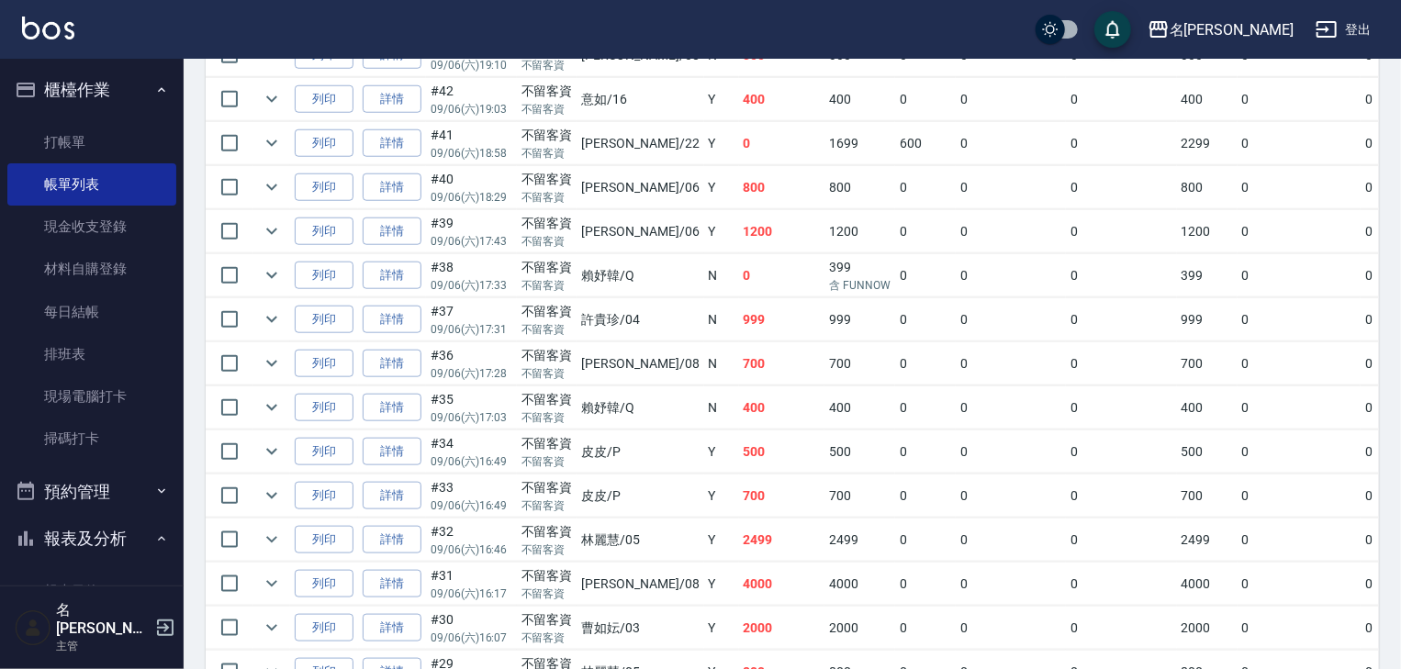
scroll to position [979, 0]
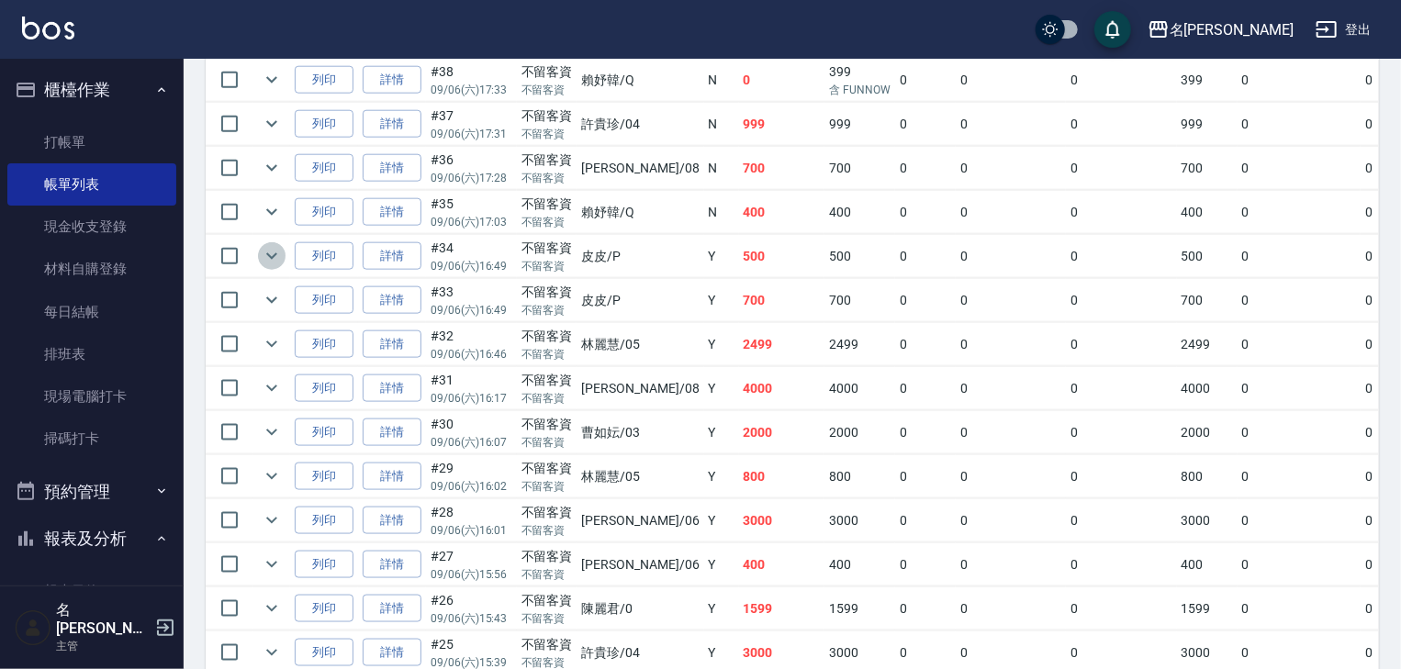
click at [278, 267] on icon "expand row" at bounding box center [272, 256] width 22 height 22
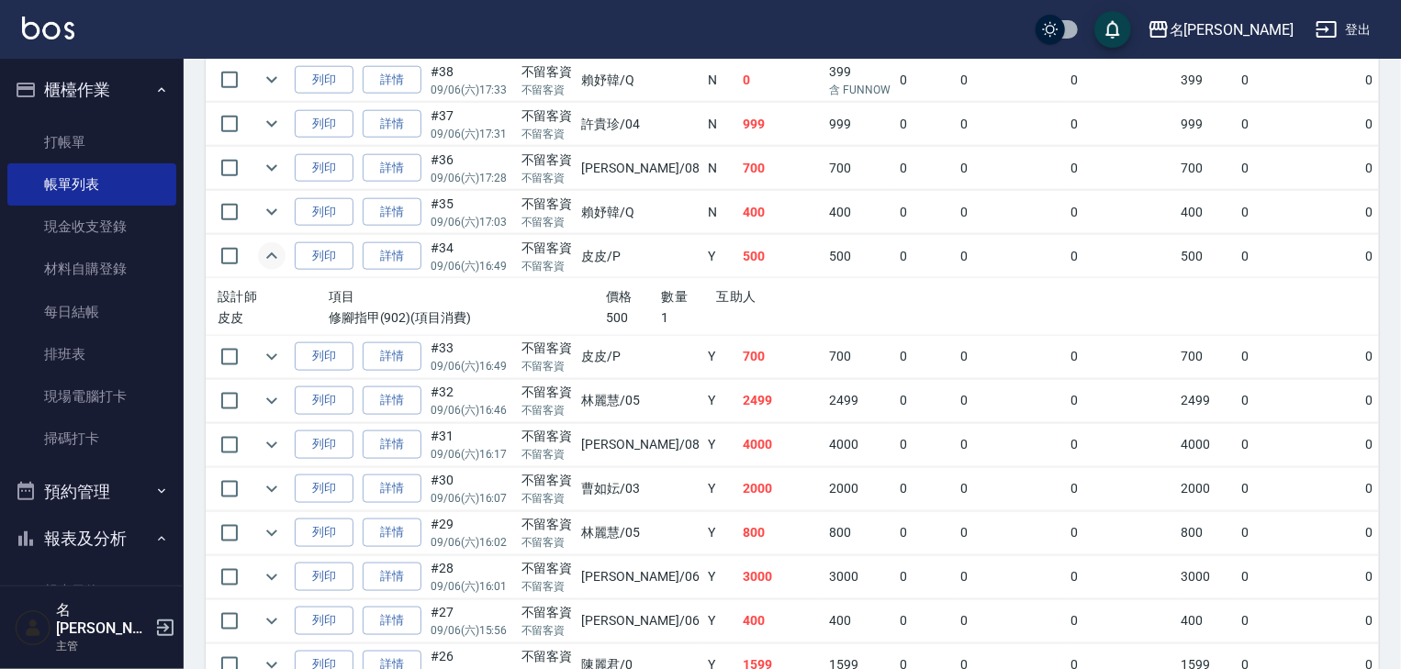
click at [278, 267] on icon "expand row" at bounding box center [272, 256] width 22 height 22
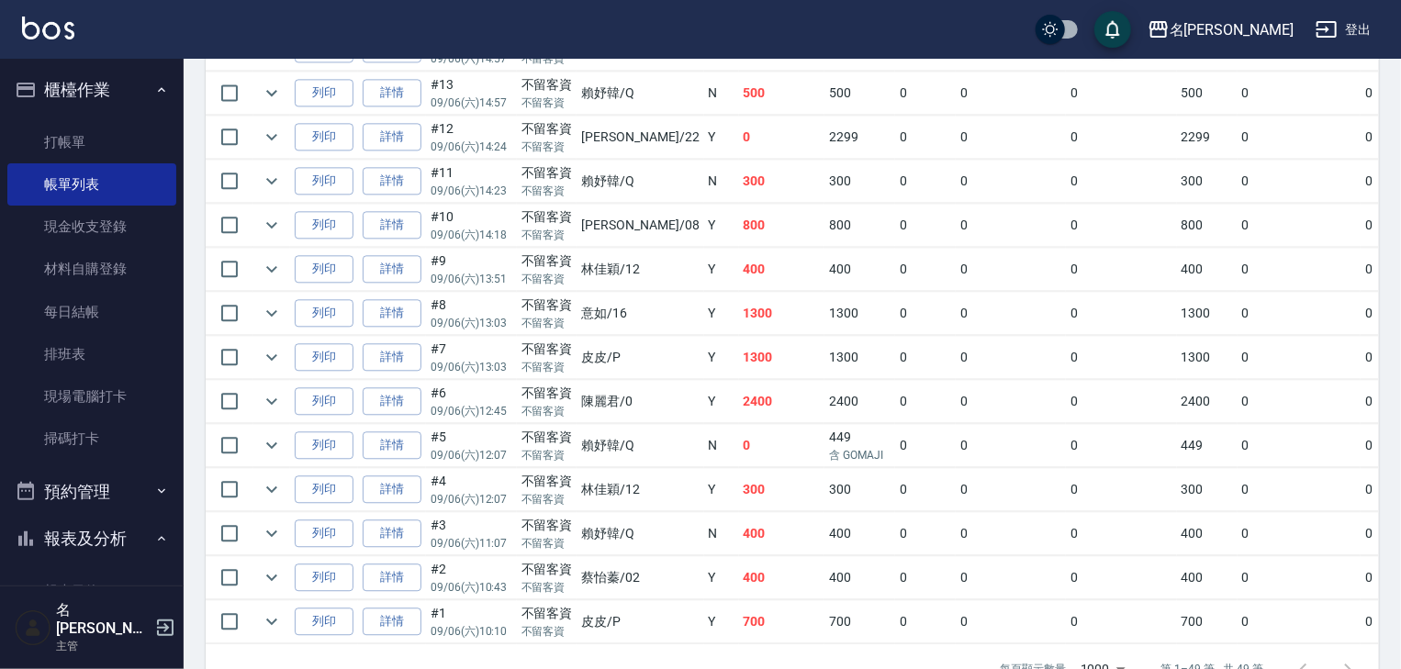
scroll to position [1969, 0]
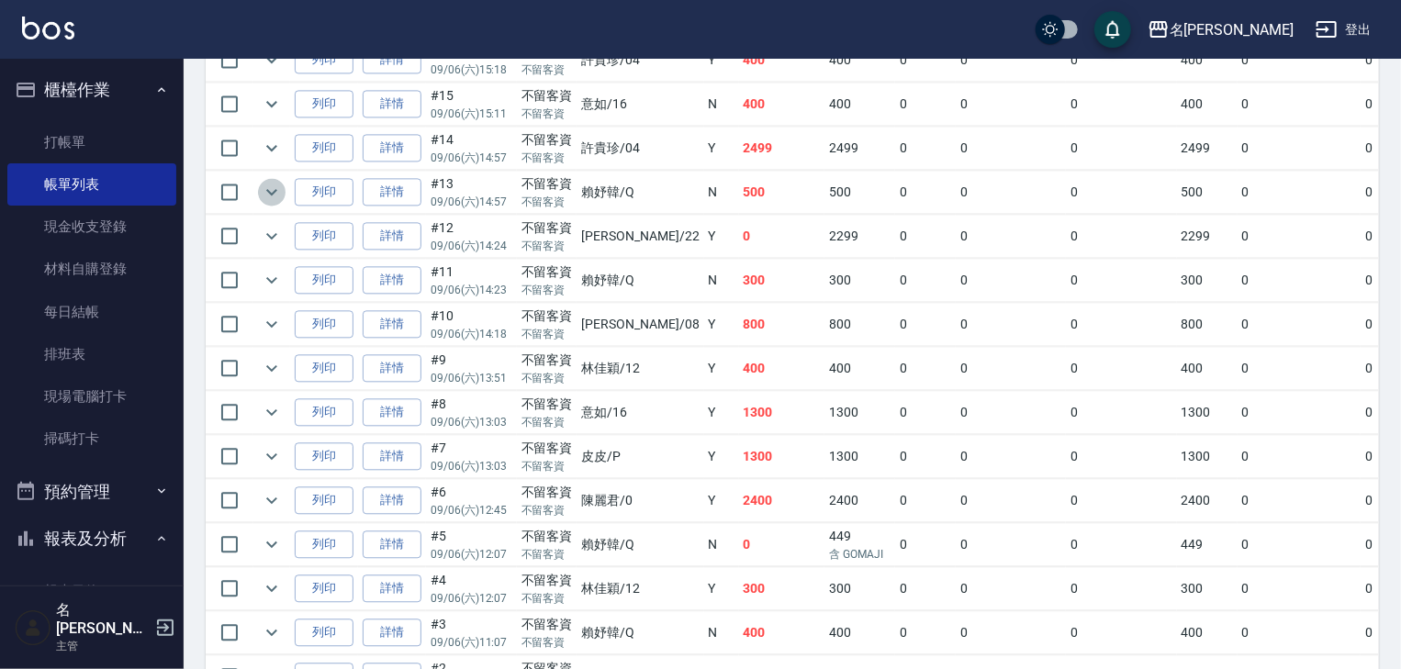
click at [271, 203] on icon "expand row" at bounding box center [272, 192] width 22 height 22
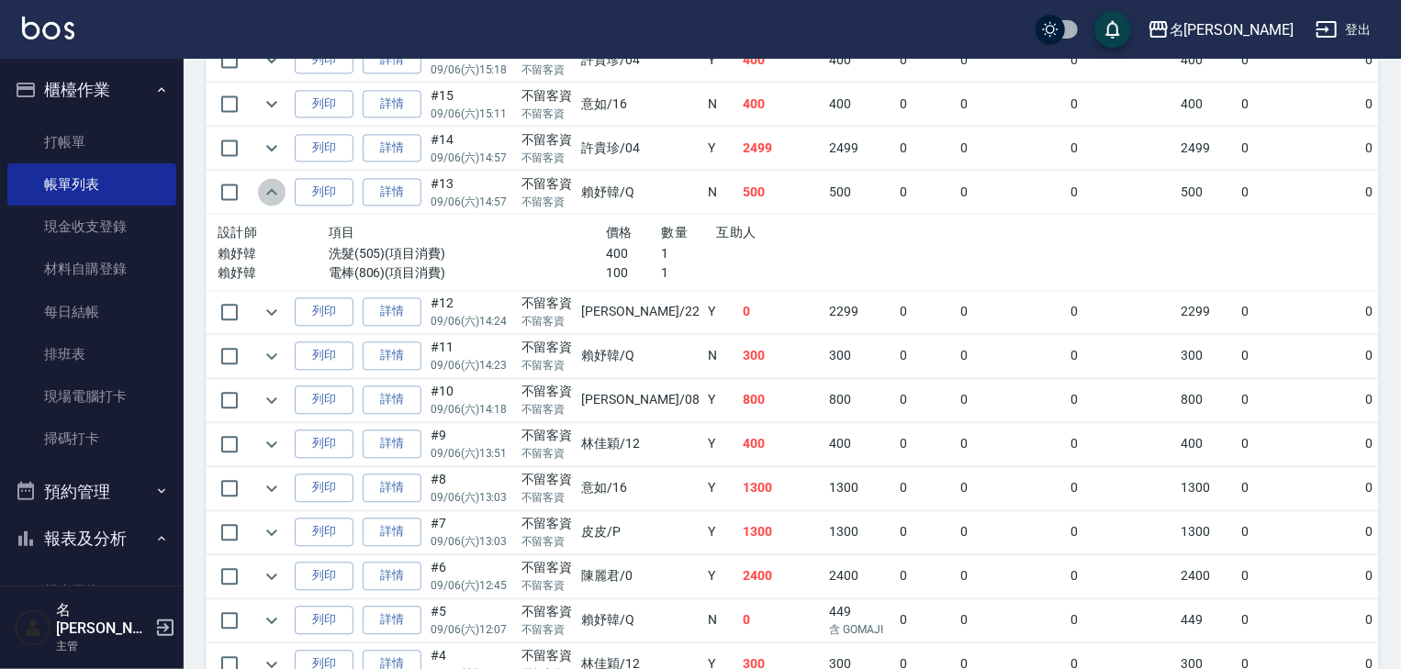
click at [271, 203] on icon "expand row" at bounding box center [272, 192] width 22 height 22
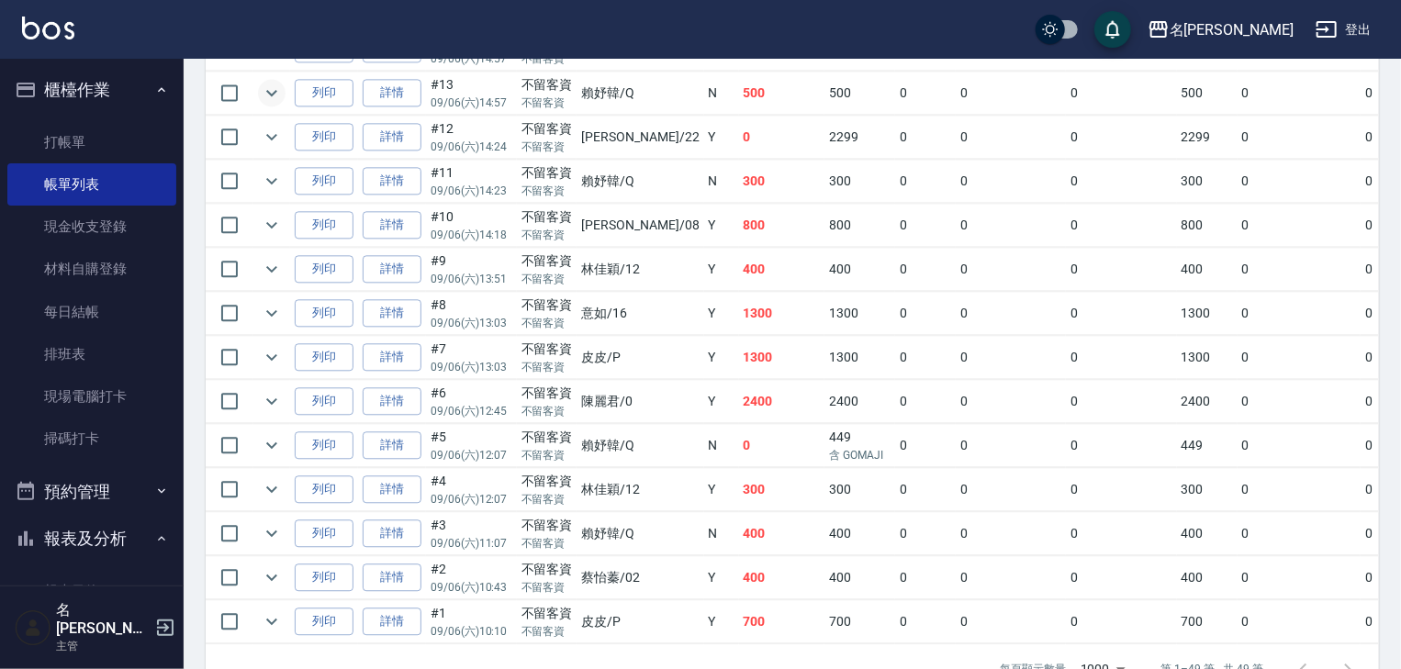
scroll to position [2165, 0]
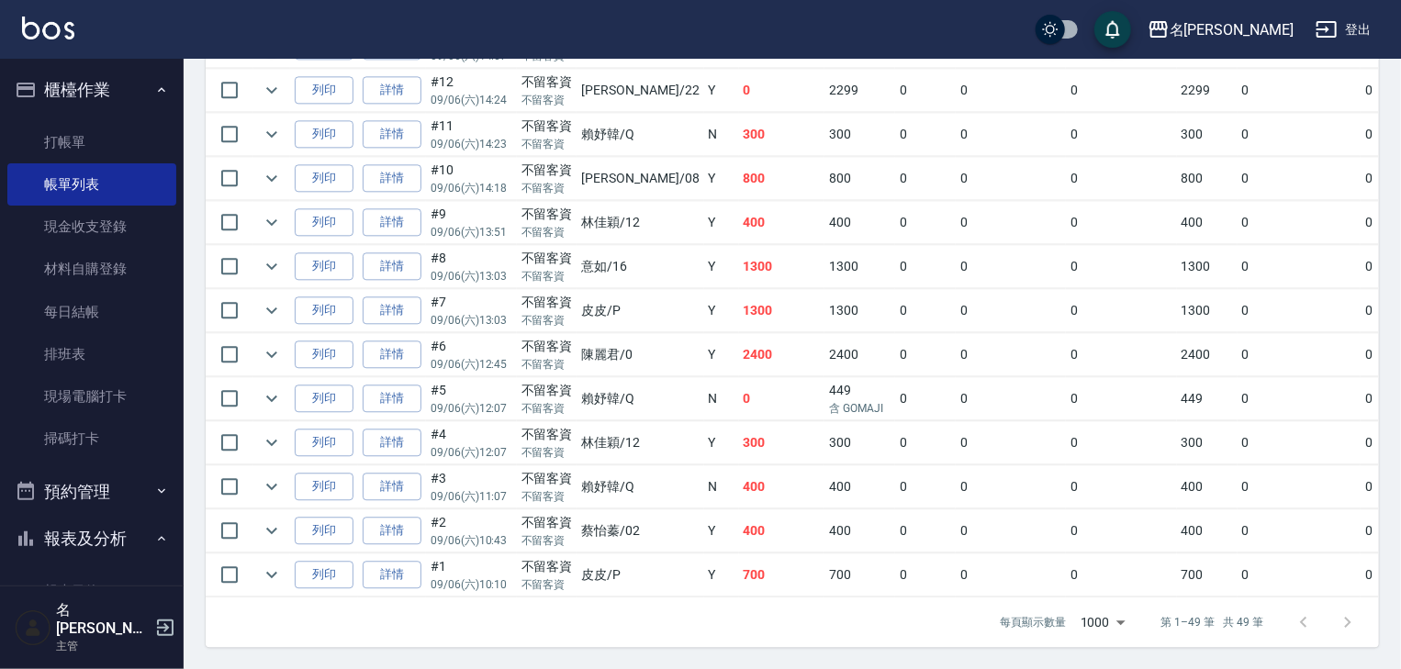
click at [61, 31] on img at bounding box center [48, 28] width 52 height 23
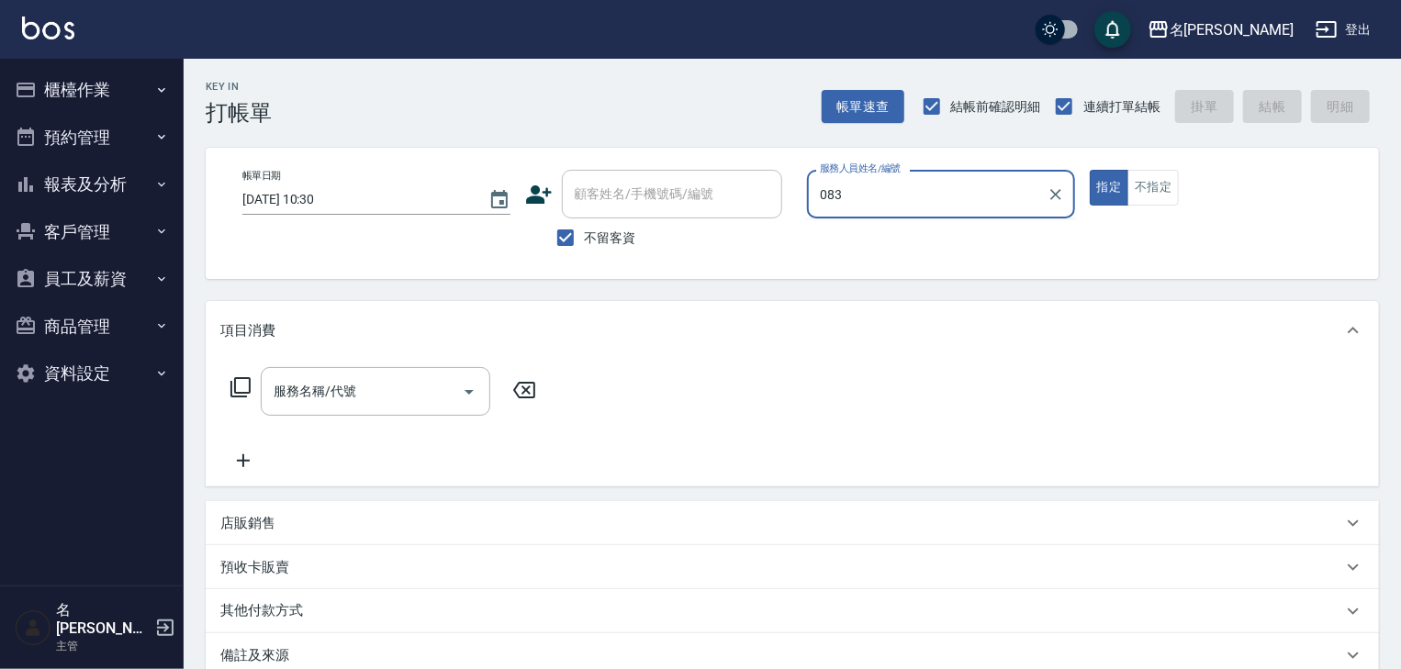
type input "083"
click at [1090, 170] on button "指定" at bounding box center [1109, 188] width 39 height 36
type button "true"
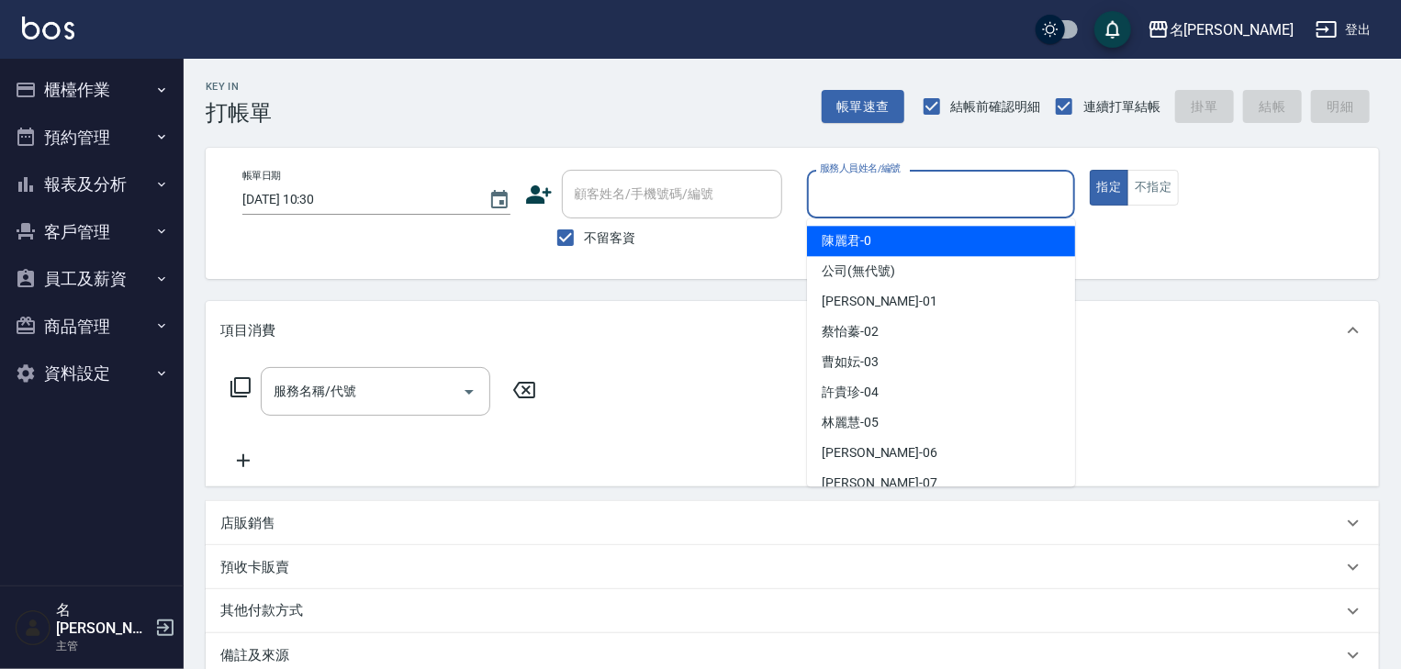
click at [944, 196] on input "服務人員姓名/編號" at bounding box center [941, 194] width 252 height 32
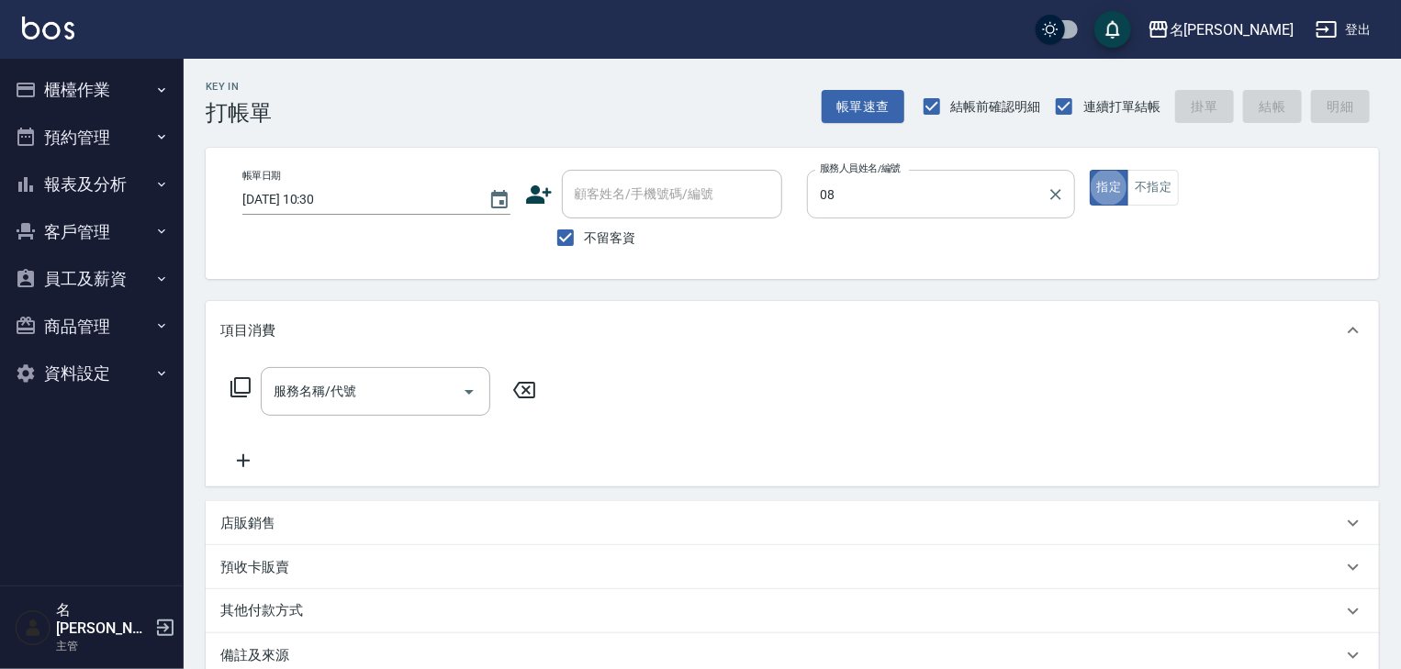
type input "蔡慈恩-08"
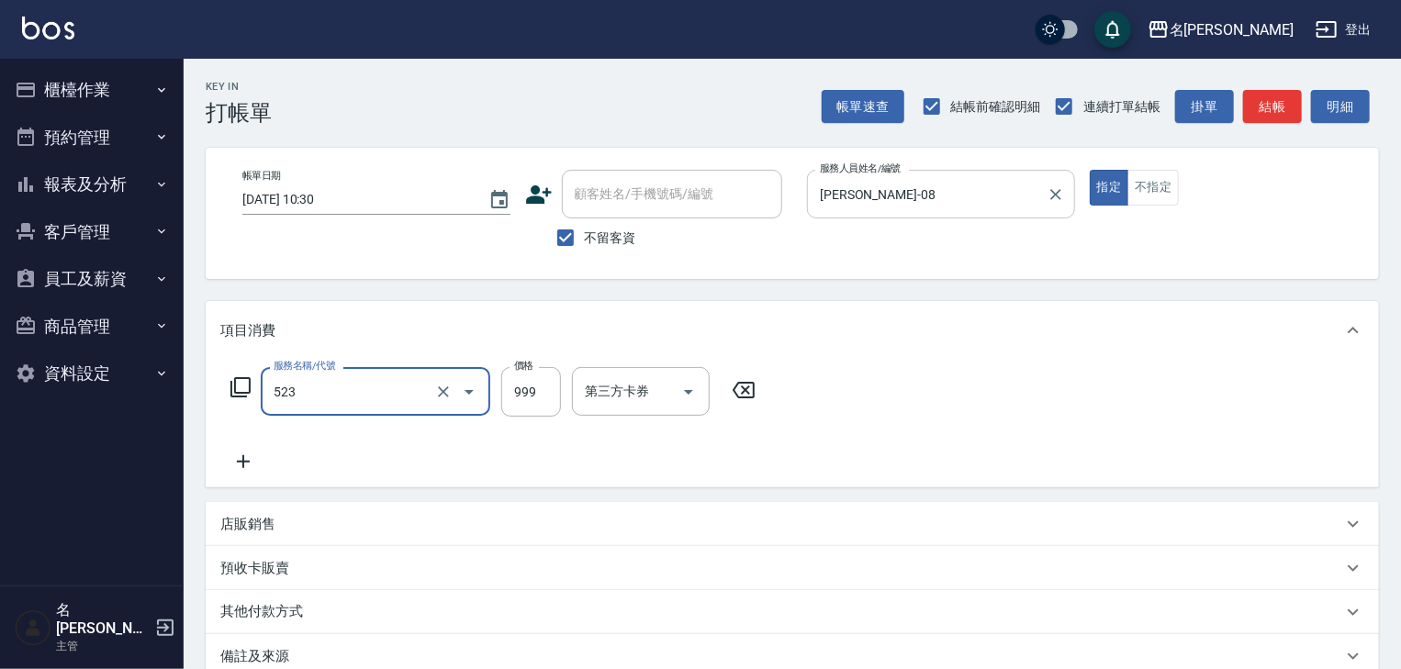
type input "頭皮SPA洗(523)"
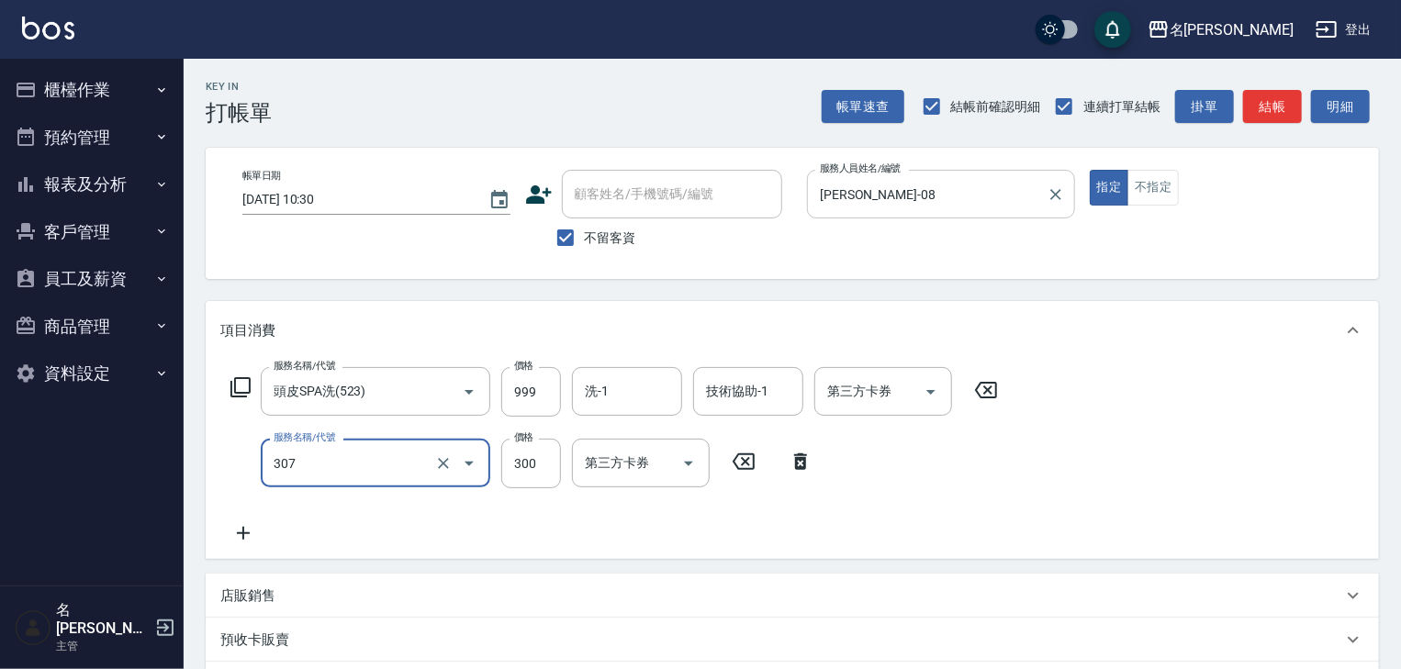
type input "剪髮(307)"
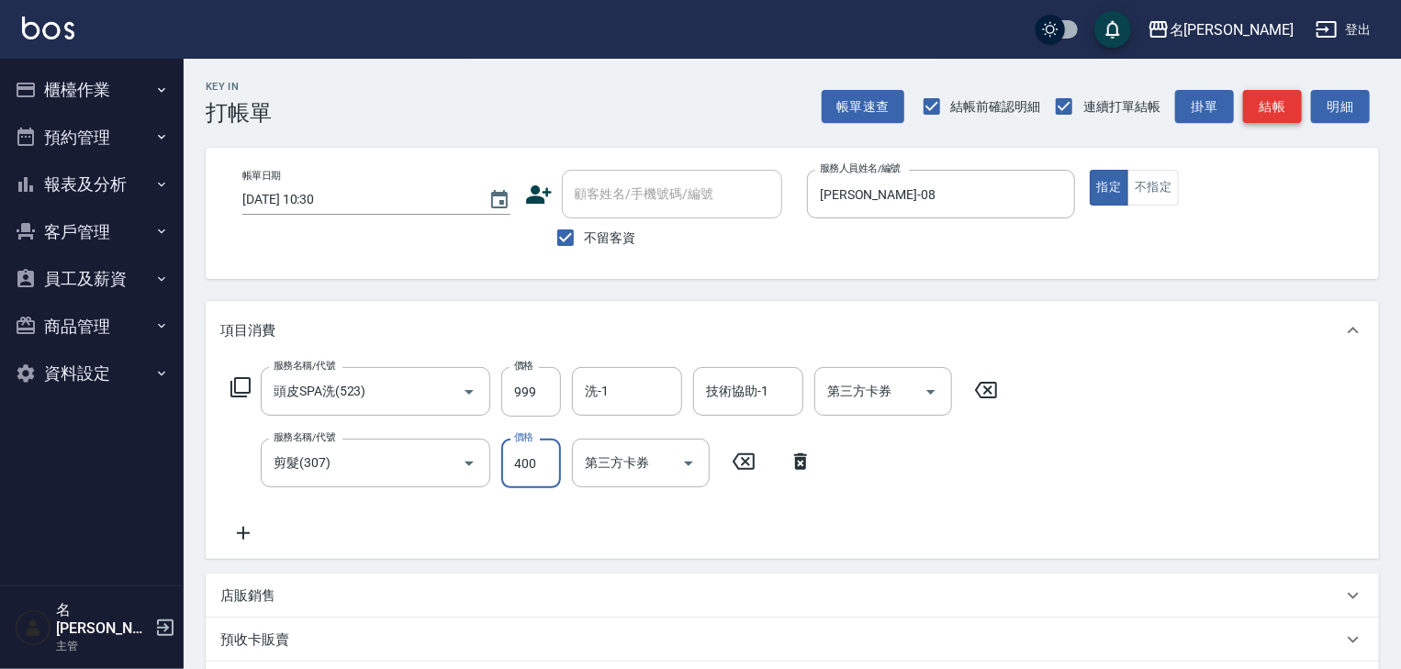
type input "400"
click at [1283, 99] on button "結帳" at bounding box center [1272, 107] width 59 height 34
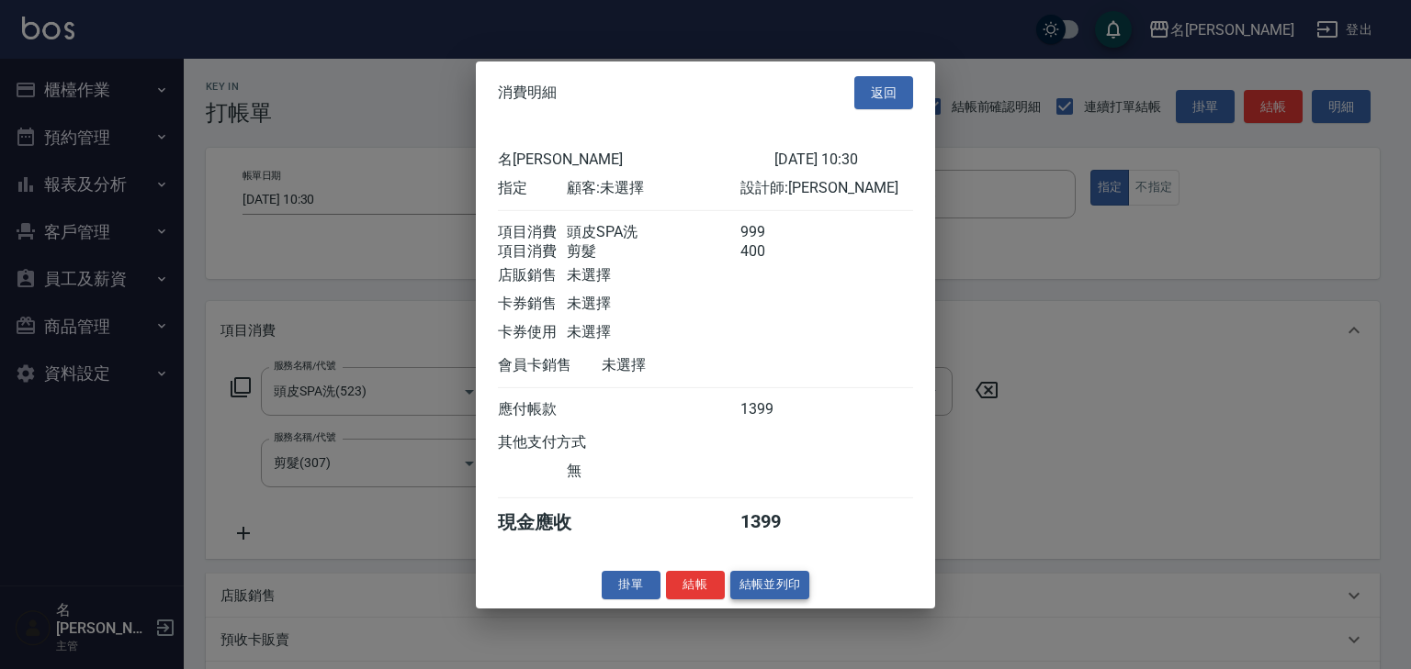
click at [788, 595] on button "結帳並列印" at bounding box center [770, 585] width 80 height 28
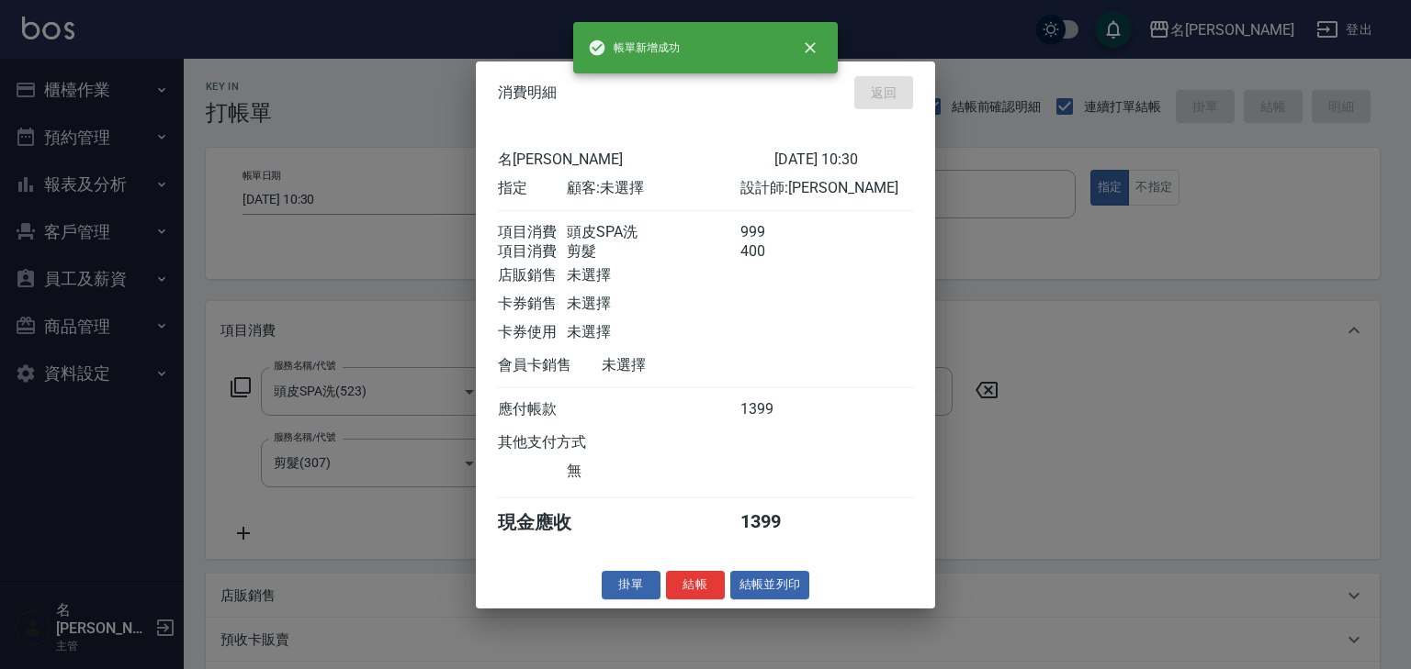
type input "2025/09/07 11:00"
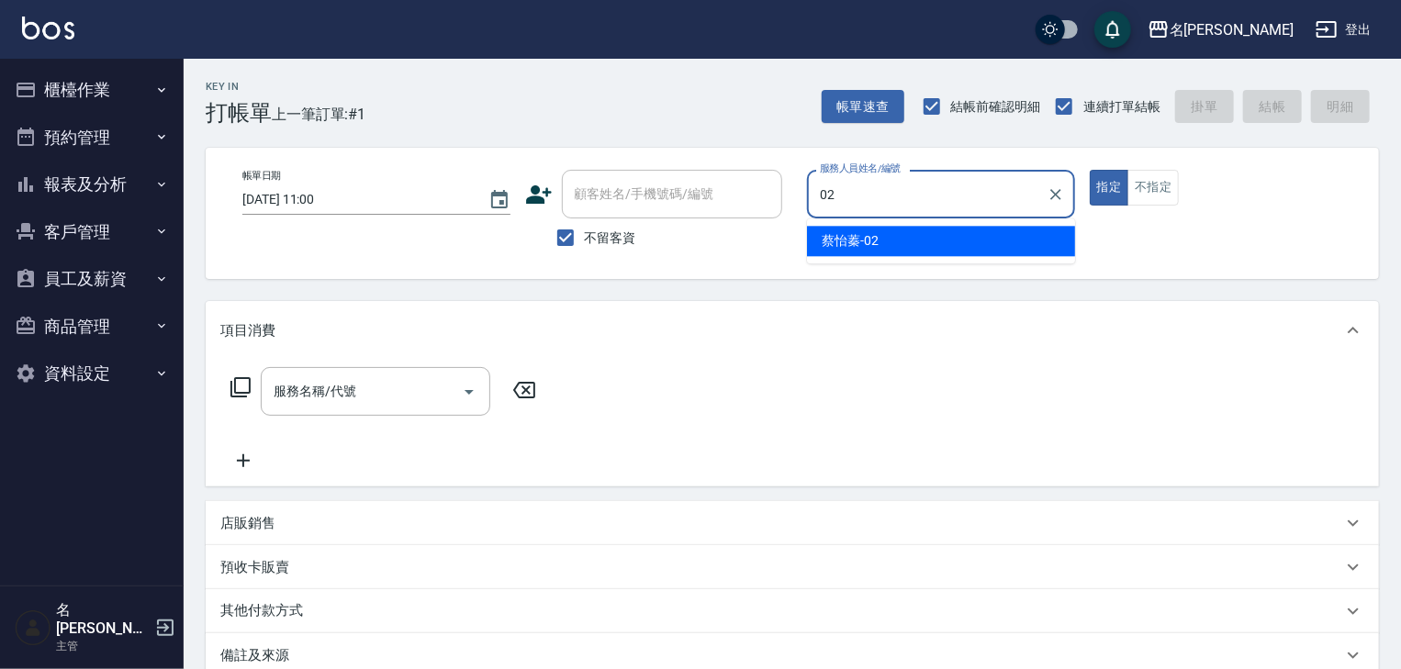
type input "蔡怡蓁-02"
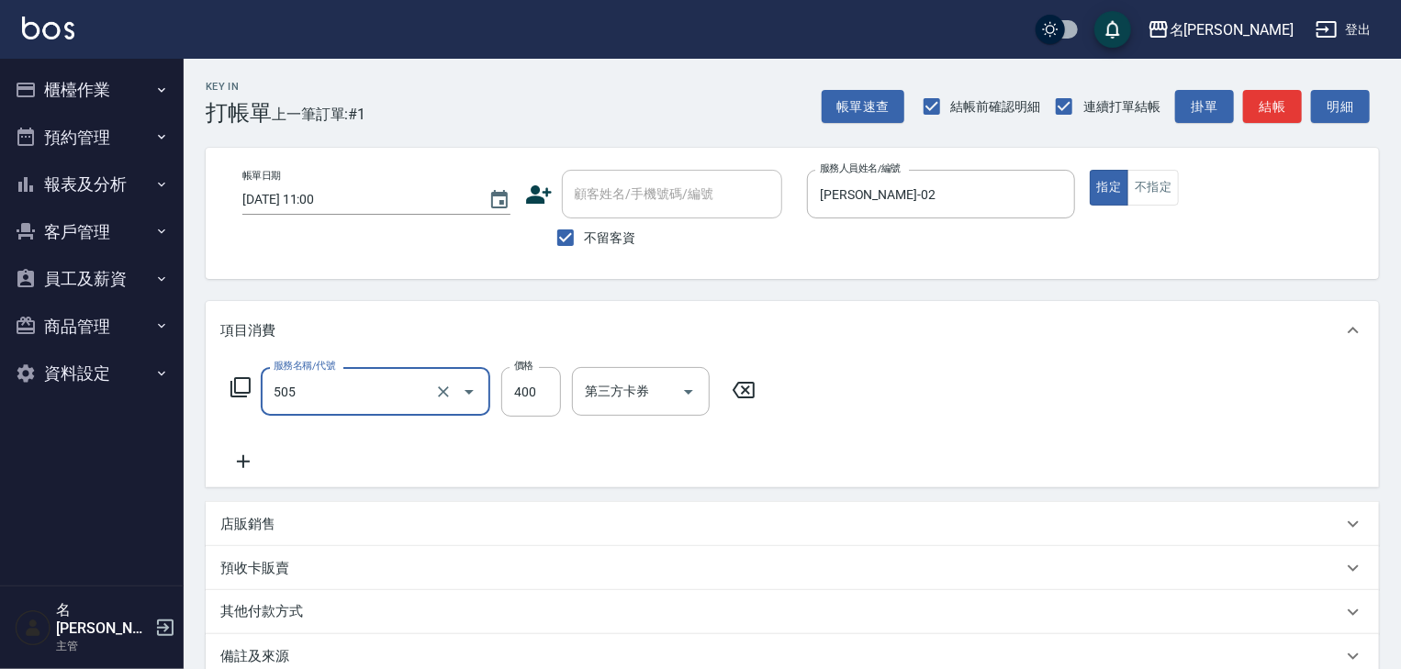
type input "洗髮(505)"
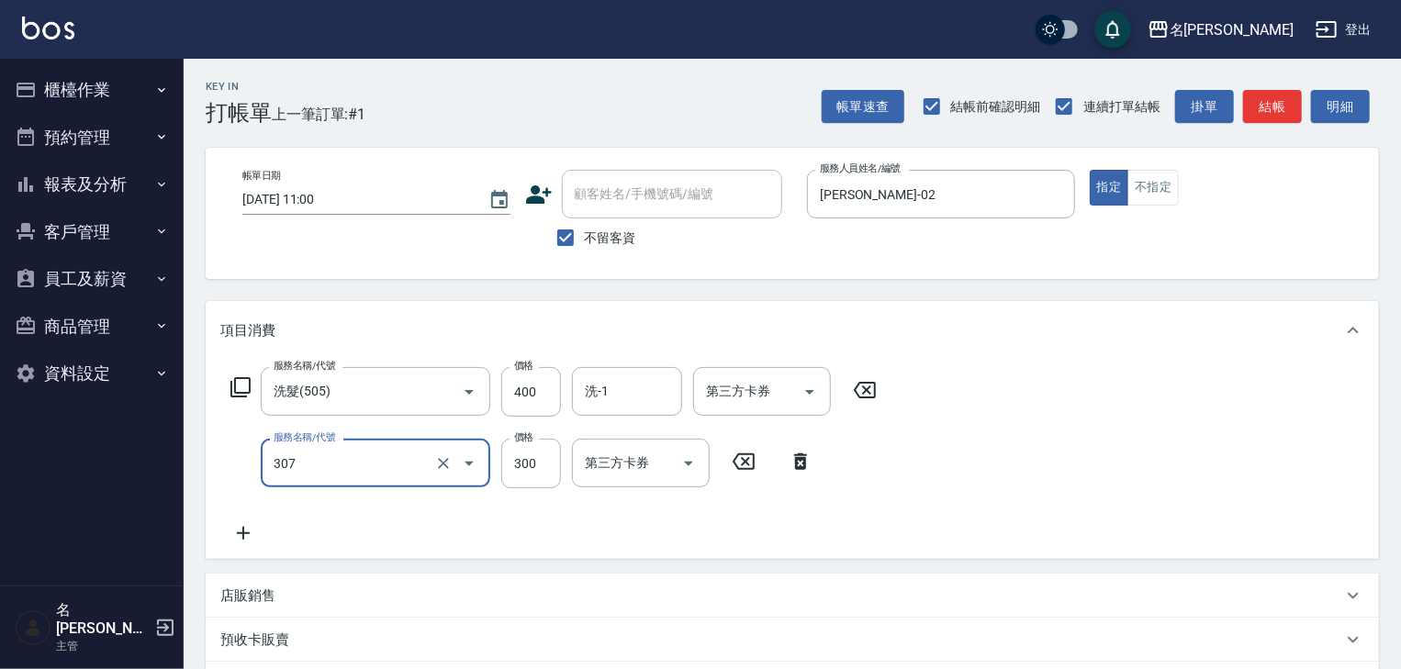
type input "剪髮(307)"
click at [1155, 198] on button "不指定" at bounding box center [1153, 188] width 51 height 36
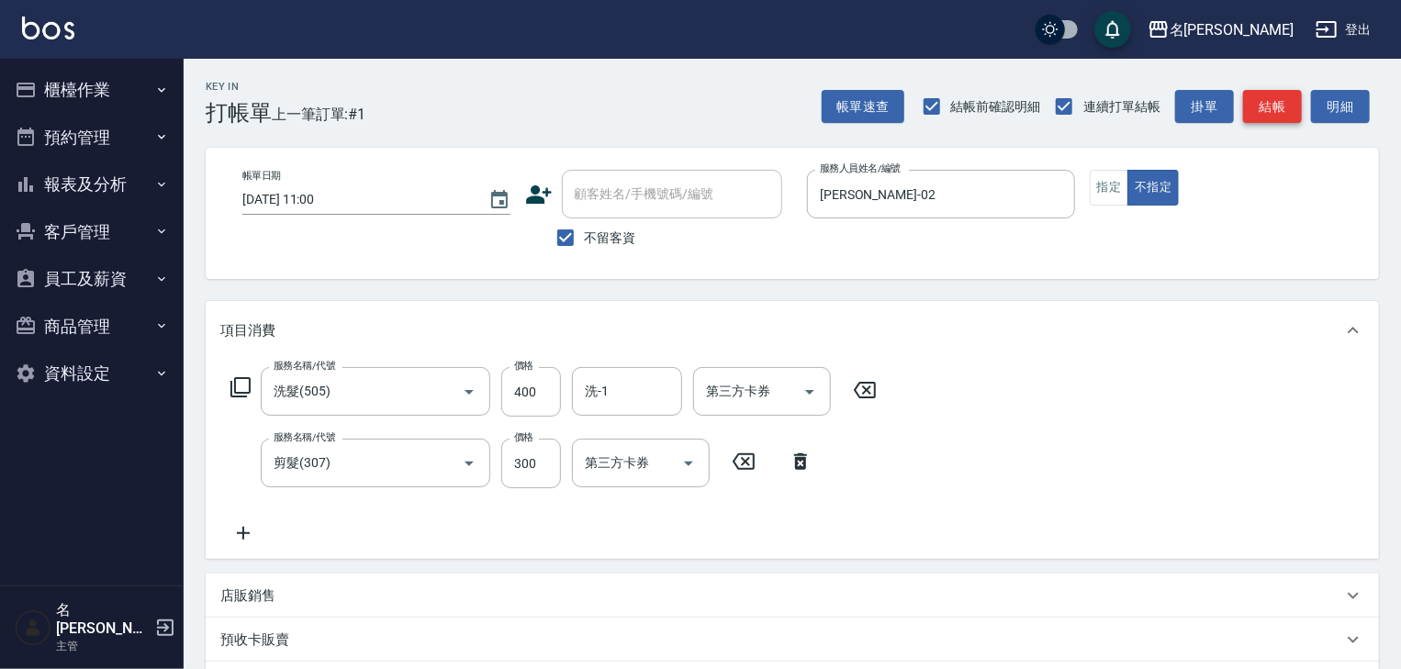
click at [1298, 114] on button "結帳" at bounding box center [1272, 107] width 59 height 34
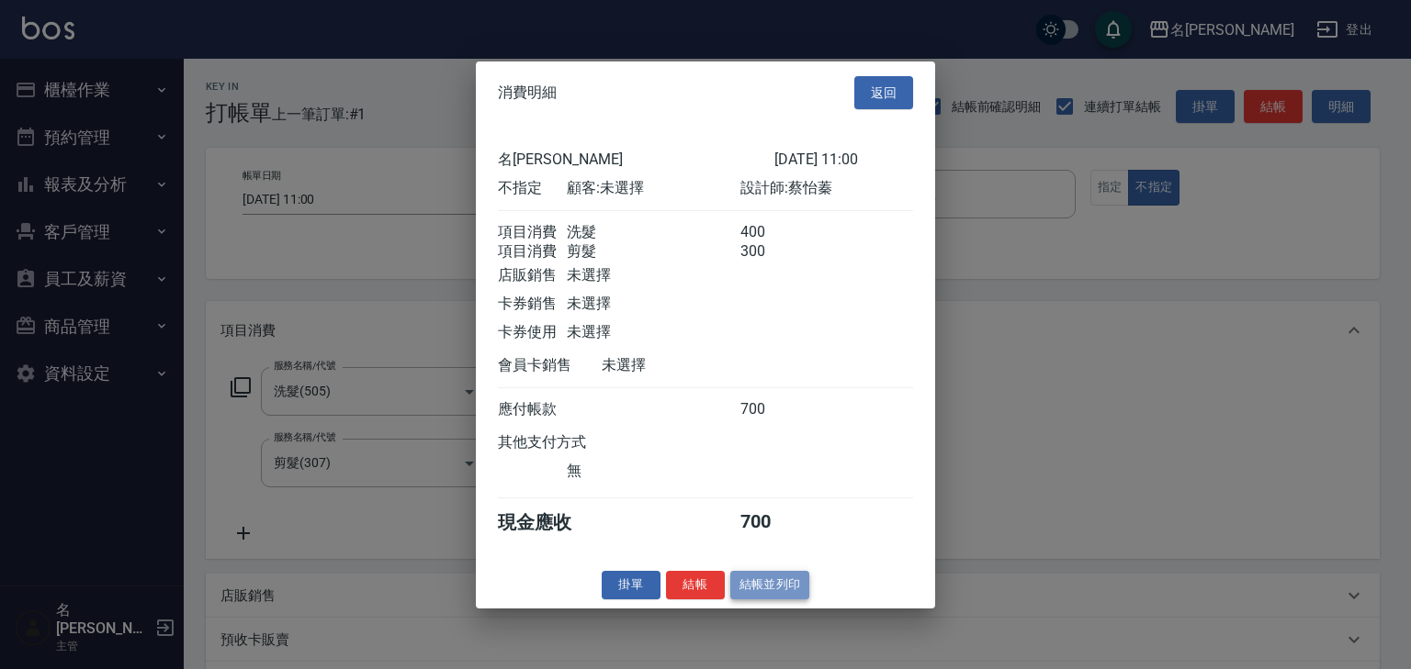
click at [767, 584] on button "結帳並列印" at bounding box center [770, 585] width 80 height 28
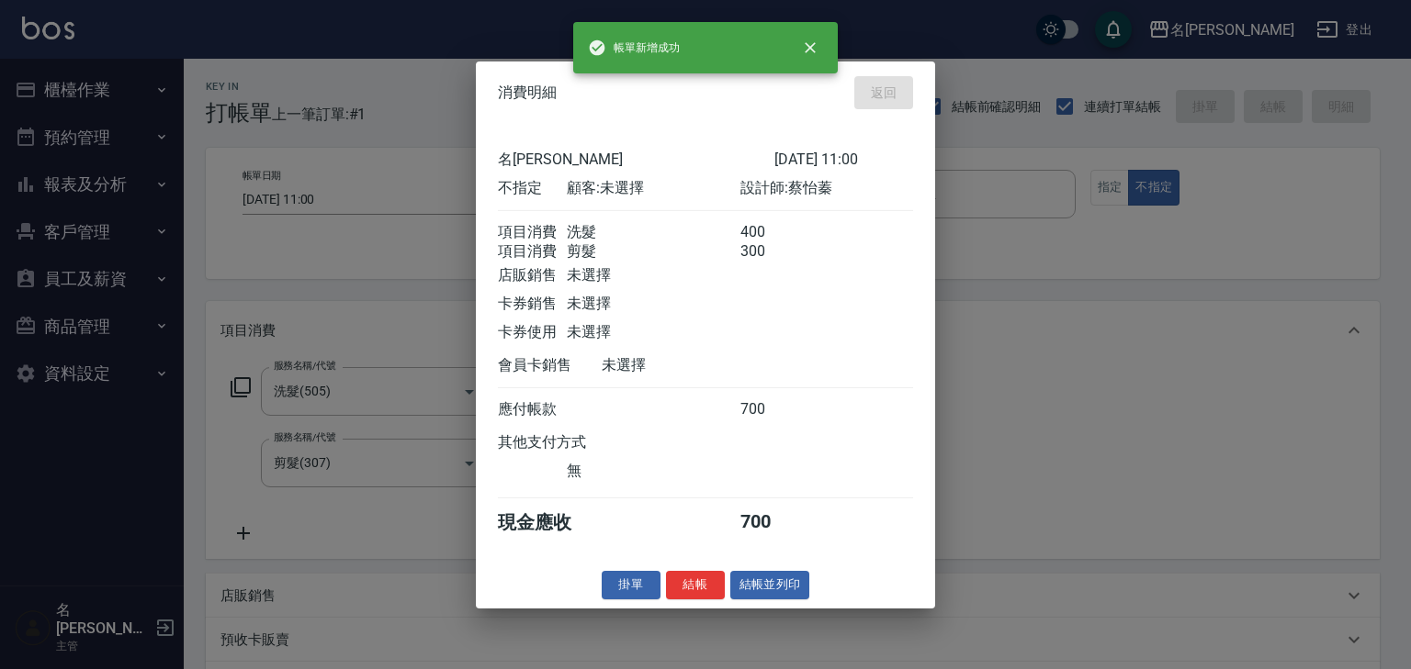
type input "2025/09/07 11:01"
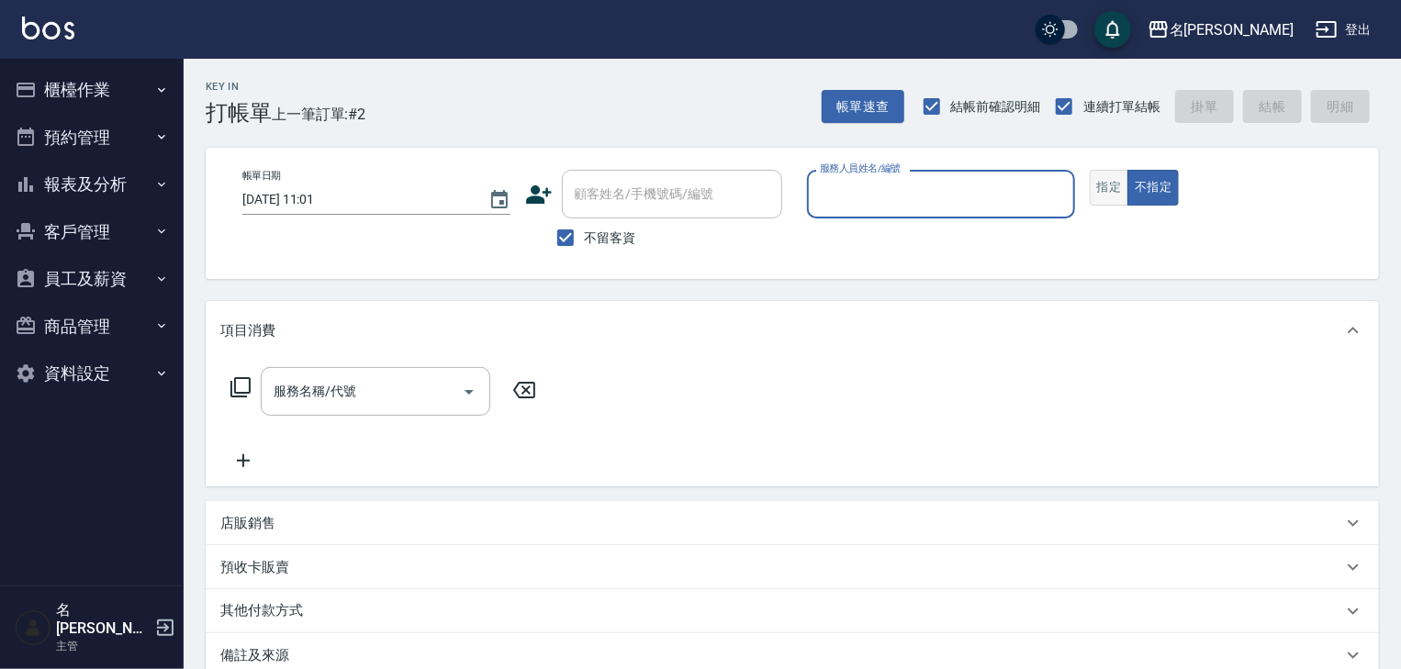
click at [1106, 181] on button "指定" at bounding box center [1109, 188] width 39 height 36
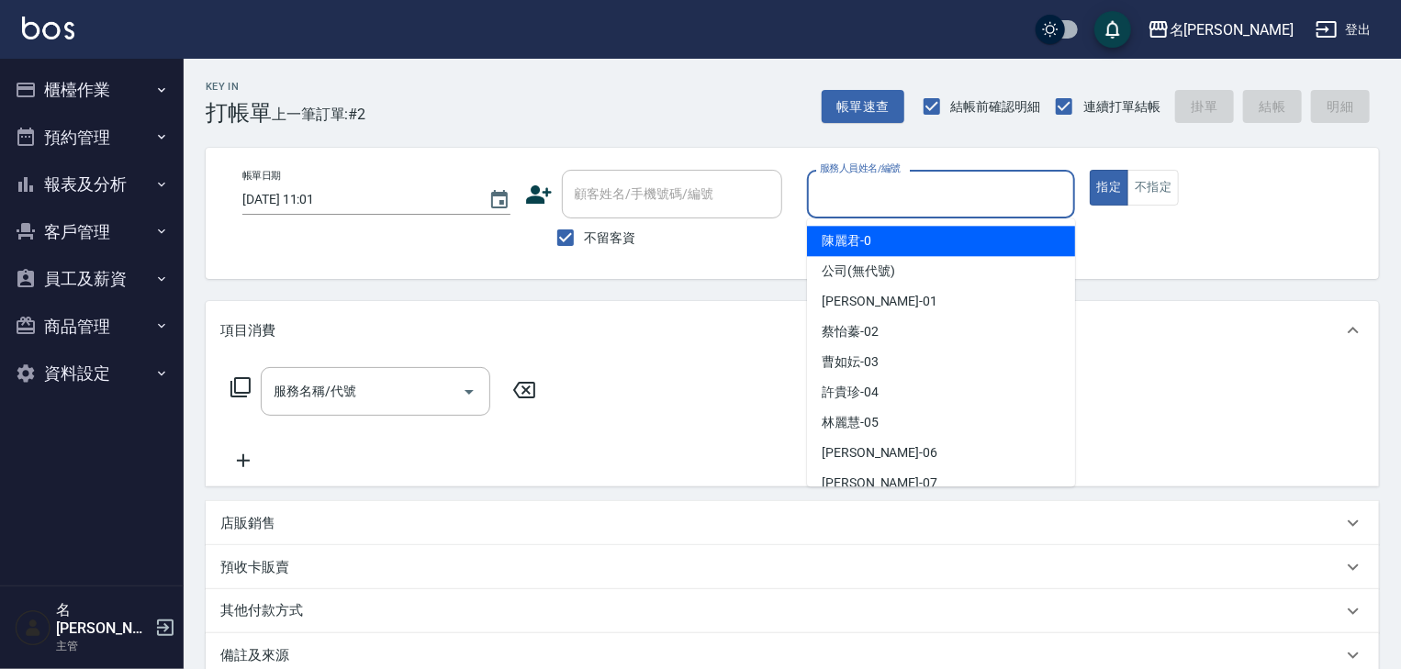
click at [930, 189] on input "服務人員姓名/編號" at bounding box center [941, 194] width 252 height 32
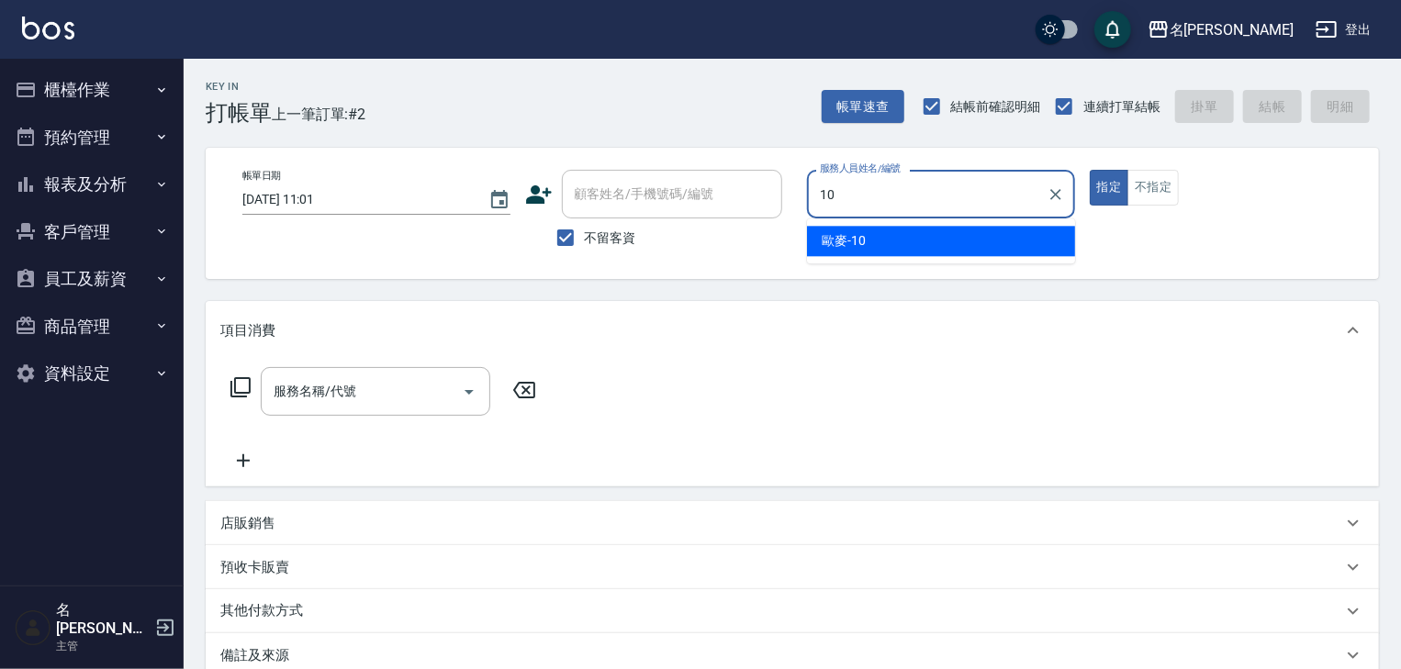
click at [840, 241] on span "歐麥 -10" at bounding box center [844, 240] width 44 height 19
type input "歐麥-10"
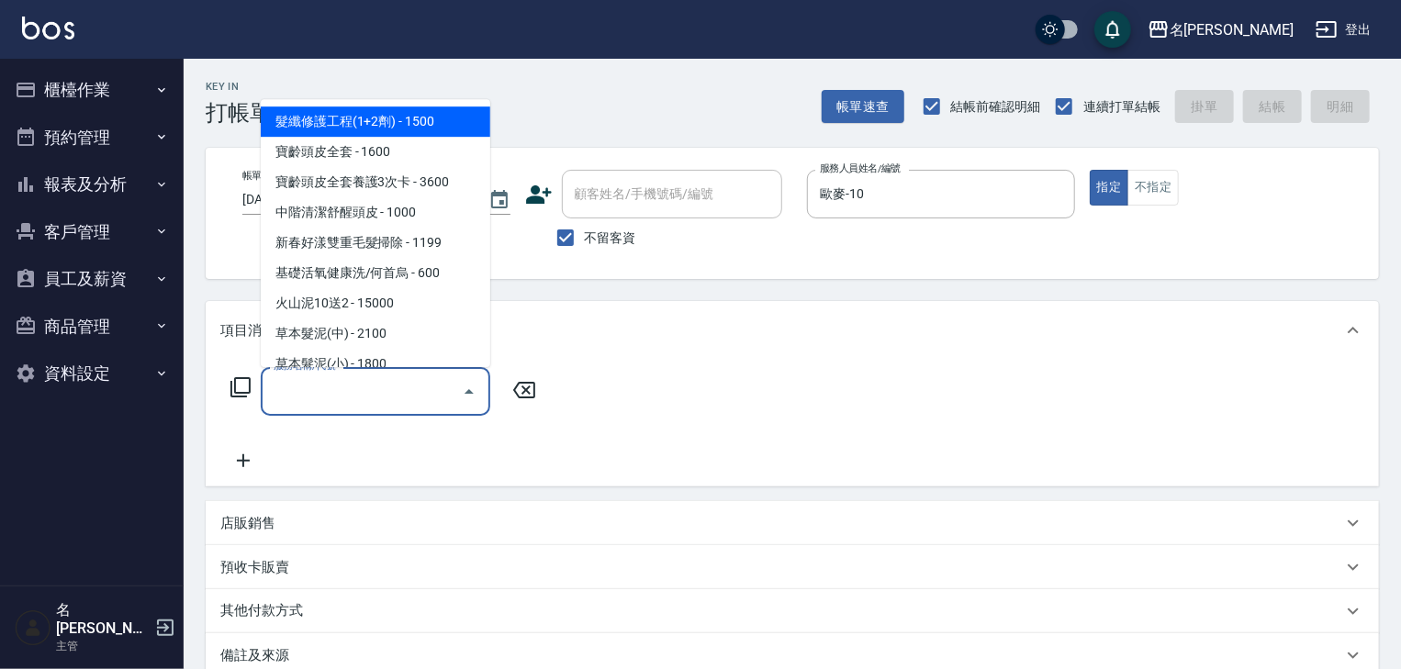
click at [404, 393] on input "服務名稱/代號" at bounding box center [361, 392] width 185 height 32
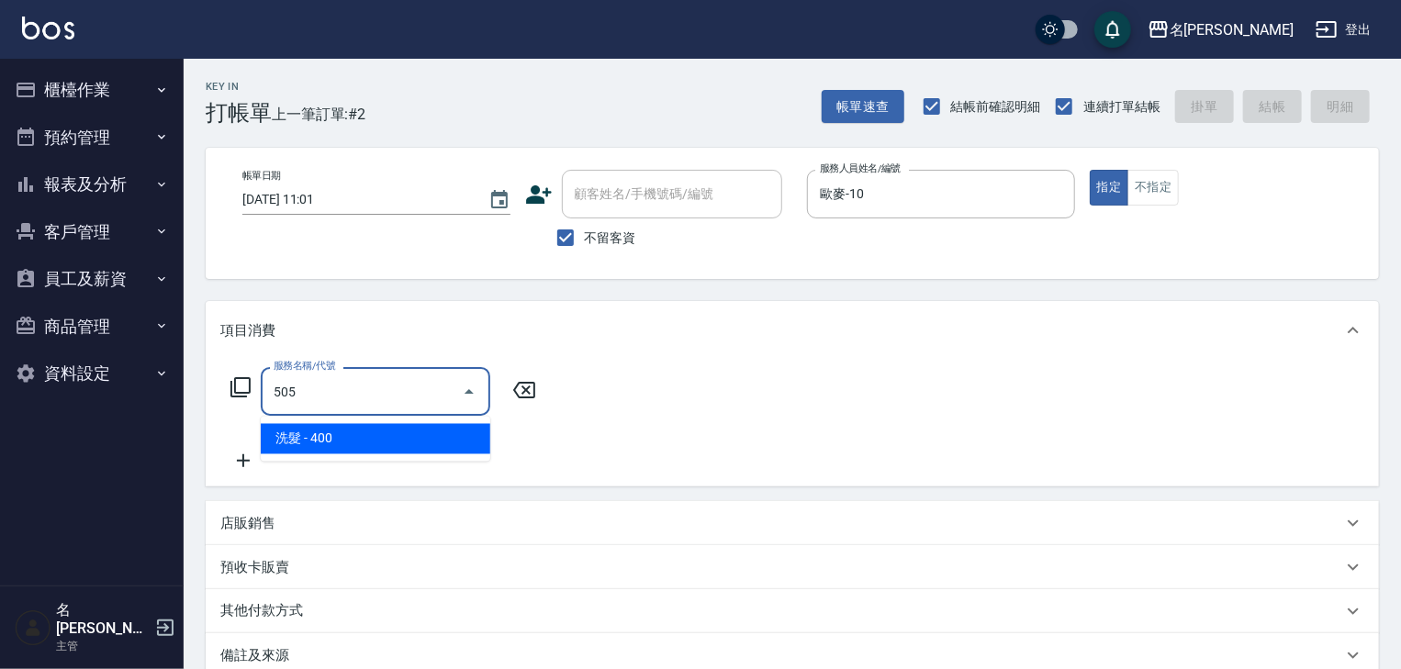
click at [444, 450] on span "洗髮 - 400" at bounding box center [376, 439] width 230 height 30
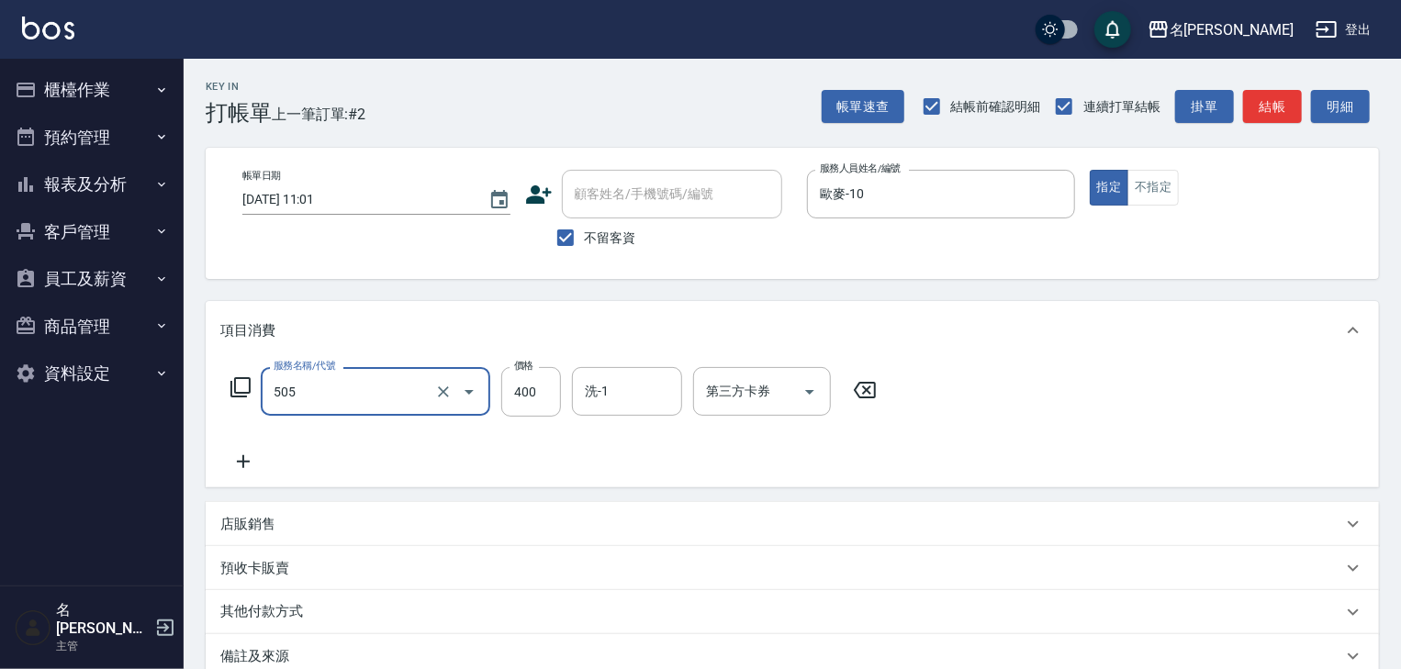
type input "洗髮(505)"
click at [248, 474] on div "服務名稱/代號 洗髮(505) 服務名稱/代號 價格 400 價格 洗-1 洗-1 第三方卡券 第三方卡券" at bounding box center [793, 424] width 1174 height 128
click at [326, 452] on div "服務名稱/代號 洗髮(505) 服務名稱/代號 價格 400 價格 洗-1 洗-1 第三方卡券 第三方卡券" at bounding box center [554, 420] width 668 height 106
click at [250, 458] on icon at bounding box center [243, 462] width 46 height 22
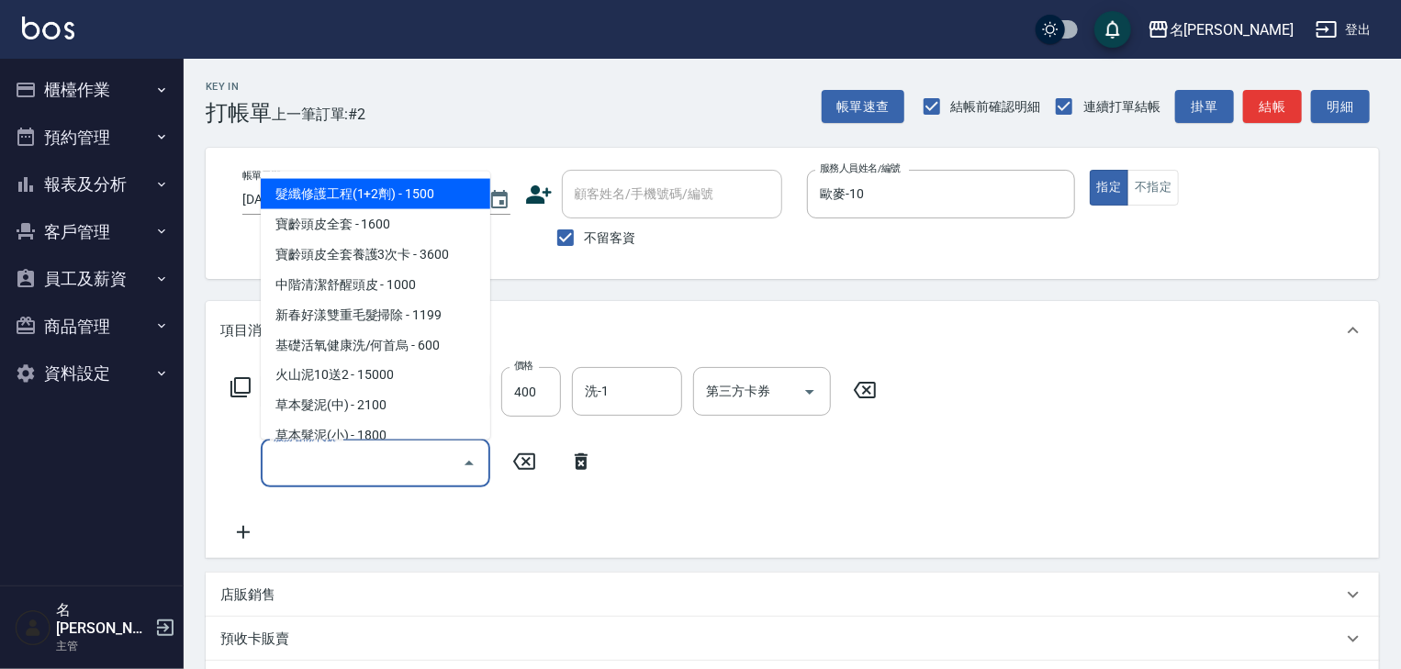
click at [293, 464] on input "服務名稱/代號" at bounding box center [361, 463] width 185 height 32
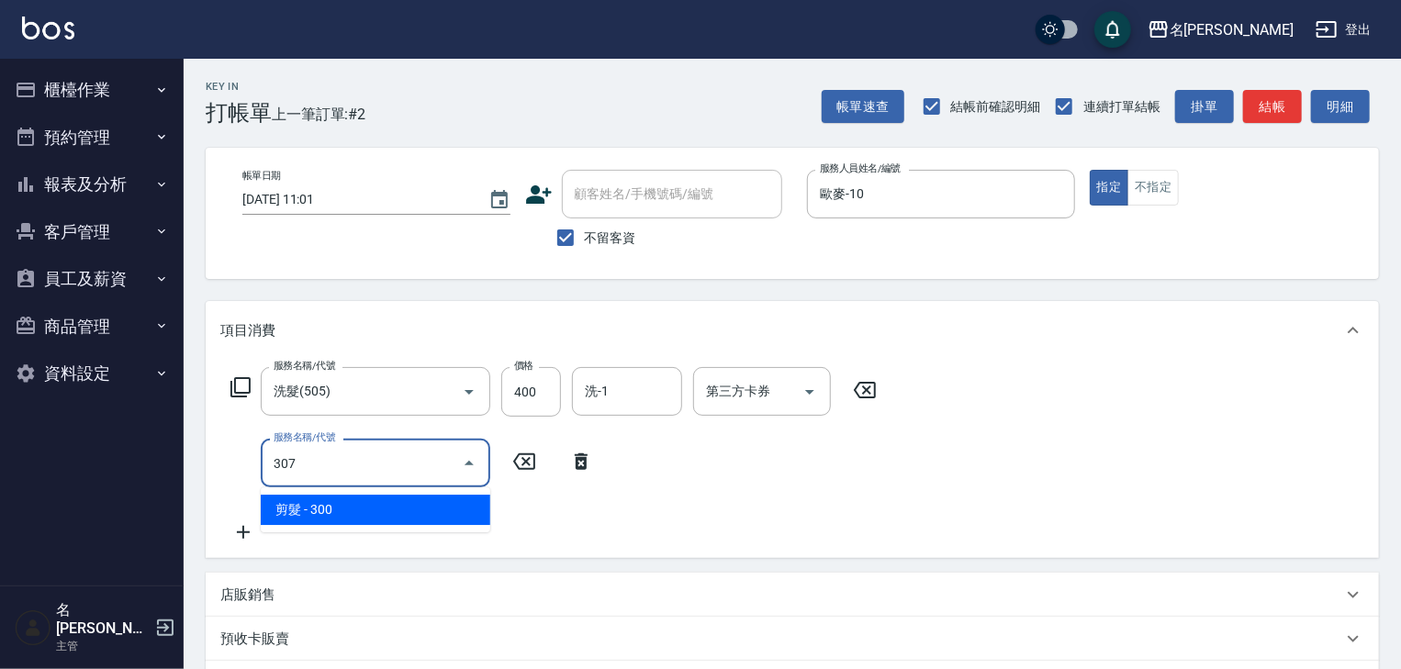
click at [418, 517] on span "剪髮 - 300" at bounding box center [376, 510] width 230 height 30
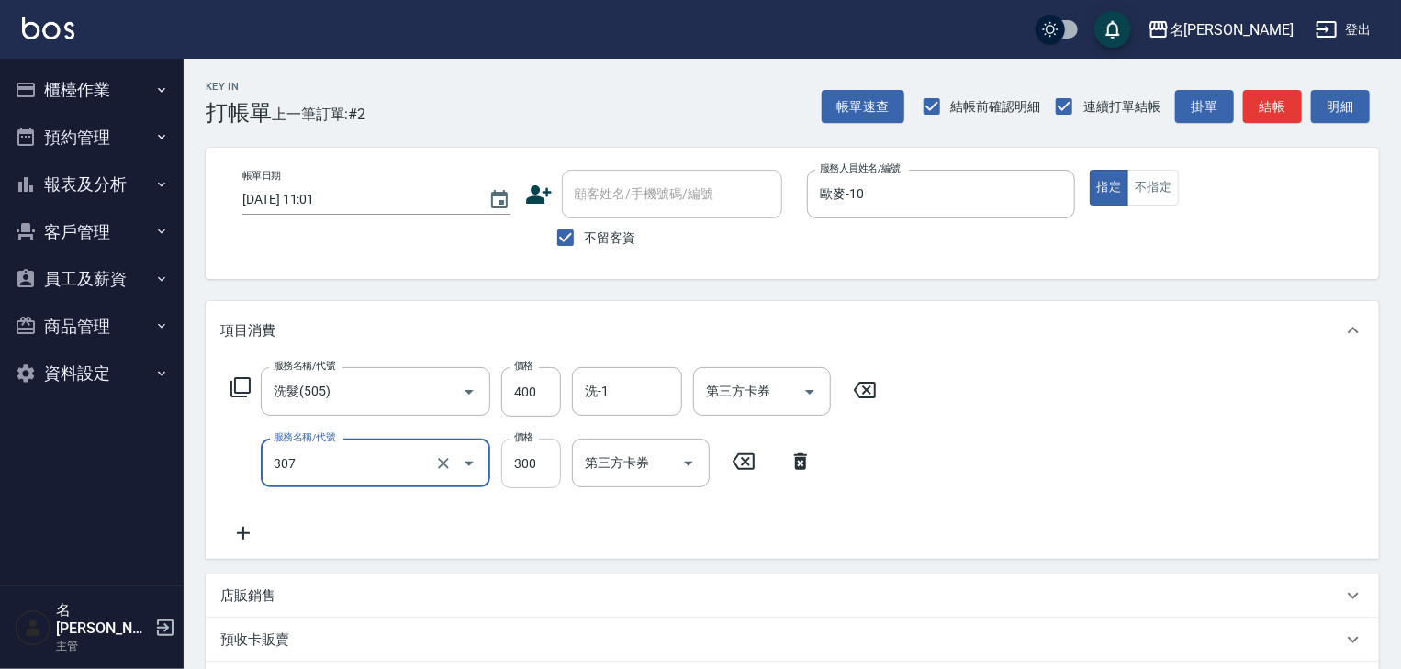
type input "剪髮(307)"
drag, startPoint x: 523, startPoint y: 478, endPoint x: 507, endPoint y: 477, distance: 15.6
click at [522, 478] on input "300" at bounding box center [531, 464] width 60 height 50
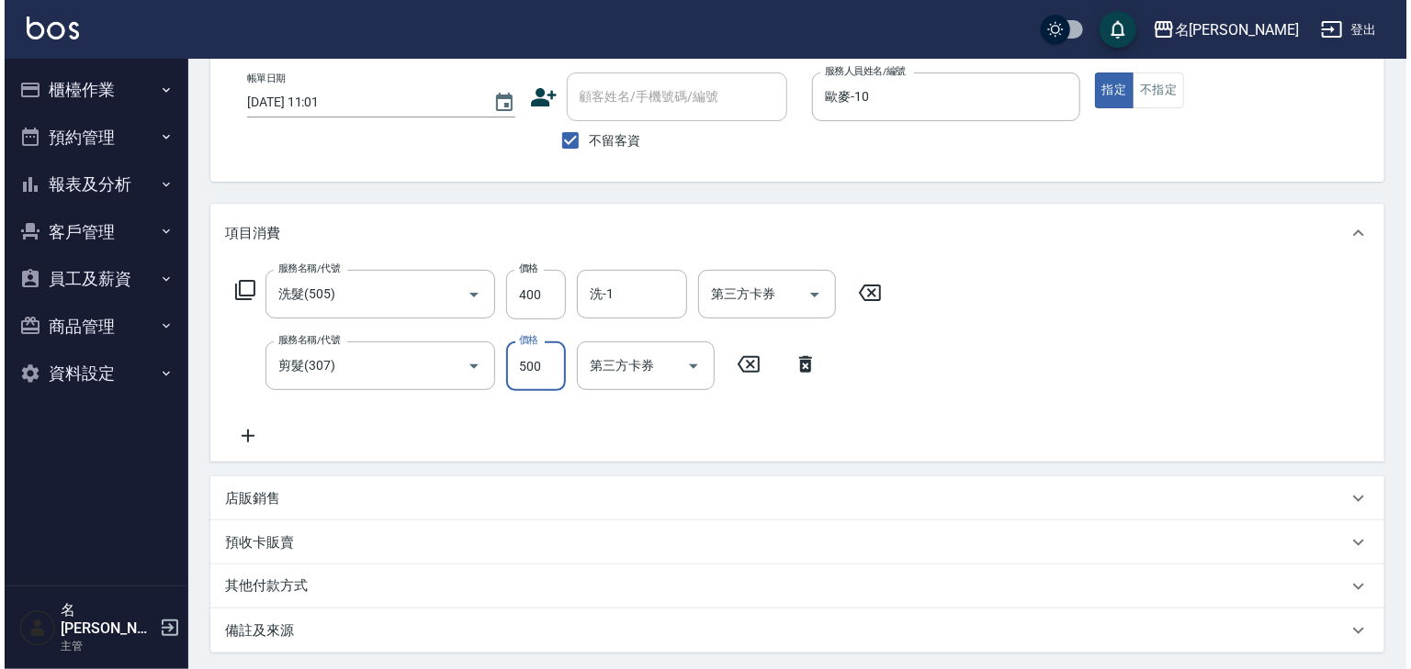
scroll to position [287, 0]
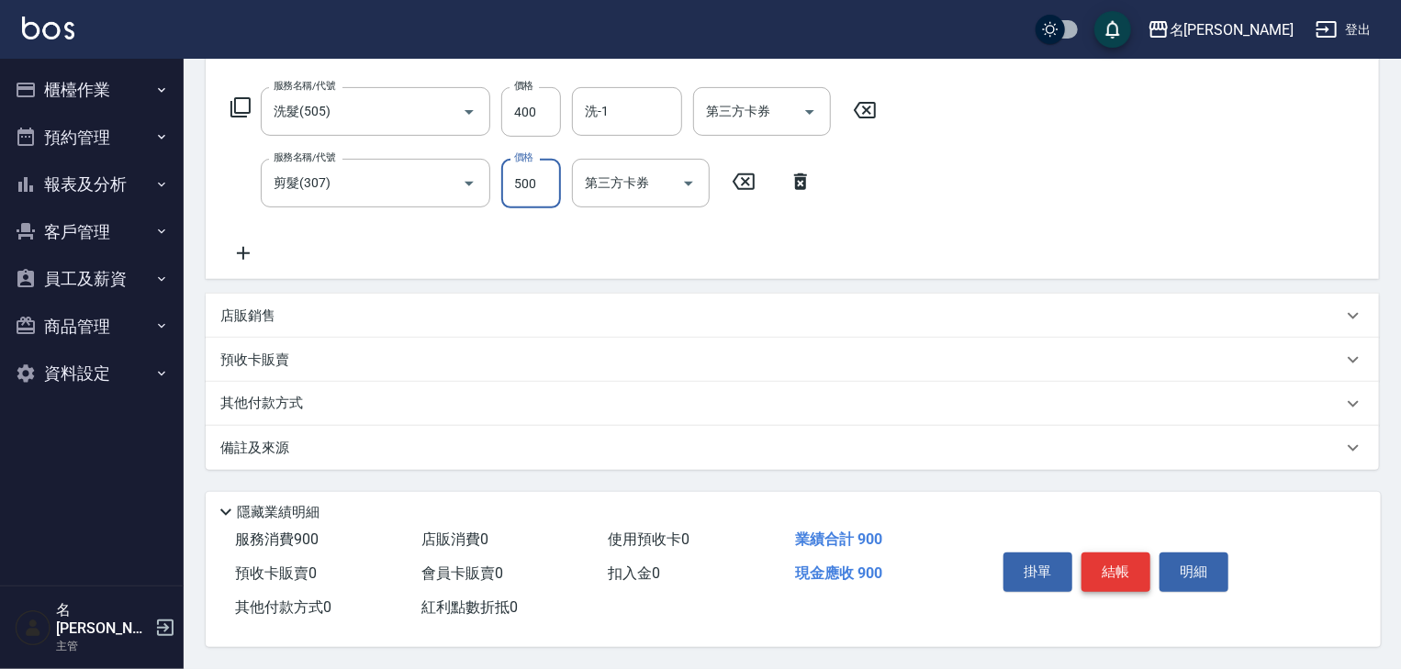
type input "500"
click at [1122, 579] on button "結帳" at bounding box center [1116, 572] width 69 height 39
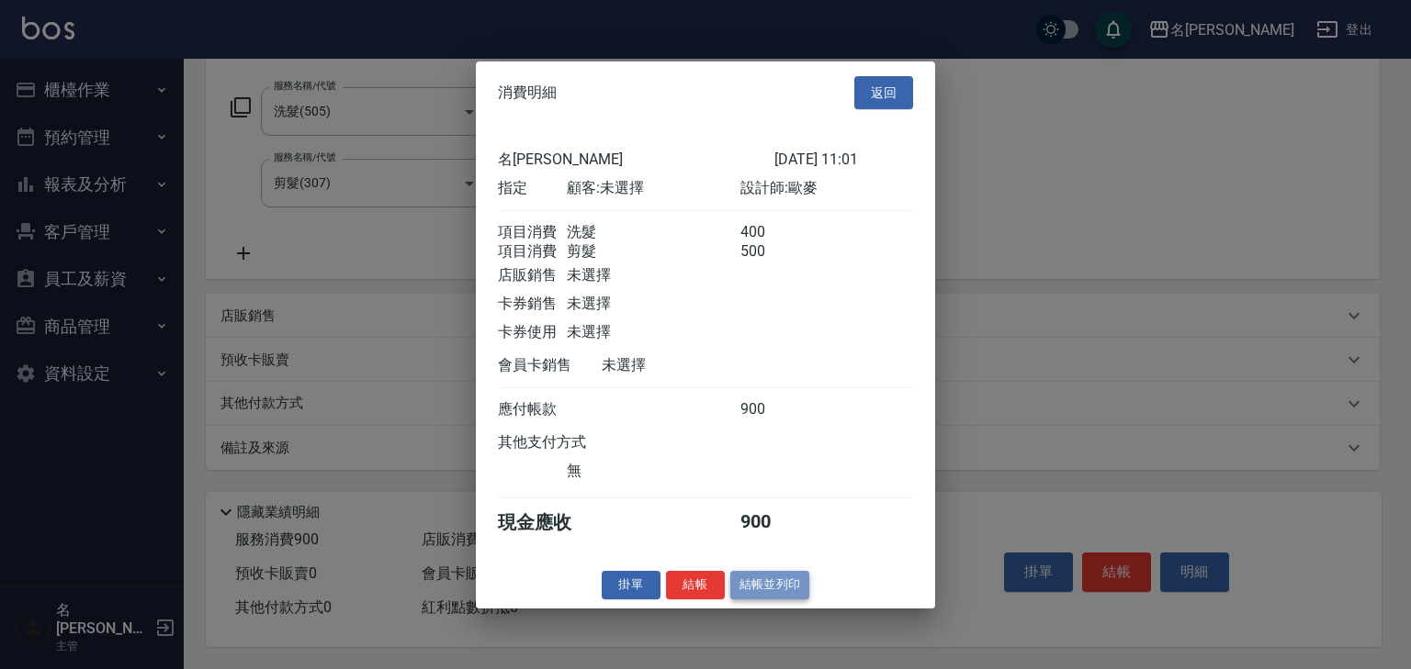
click at [780, 591] on button "結帳並列印" at bounding box center [770, 585] width 80 height 28
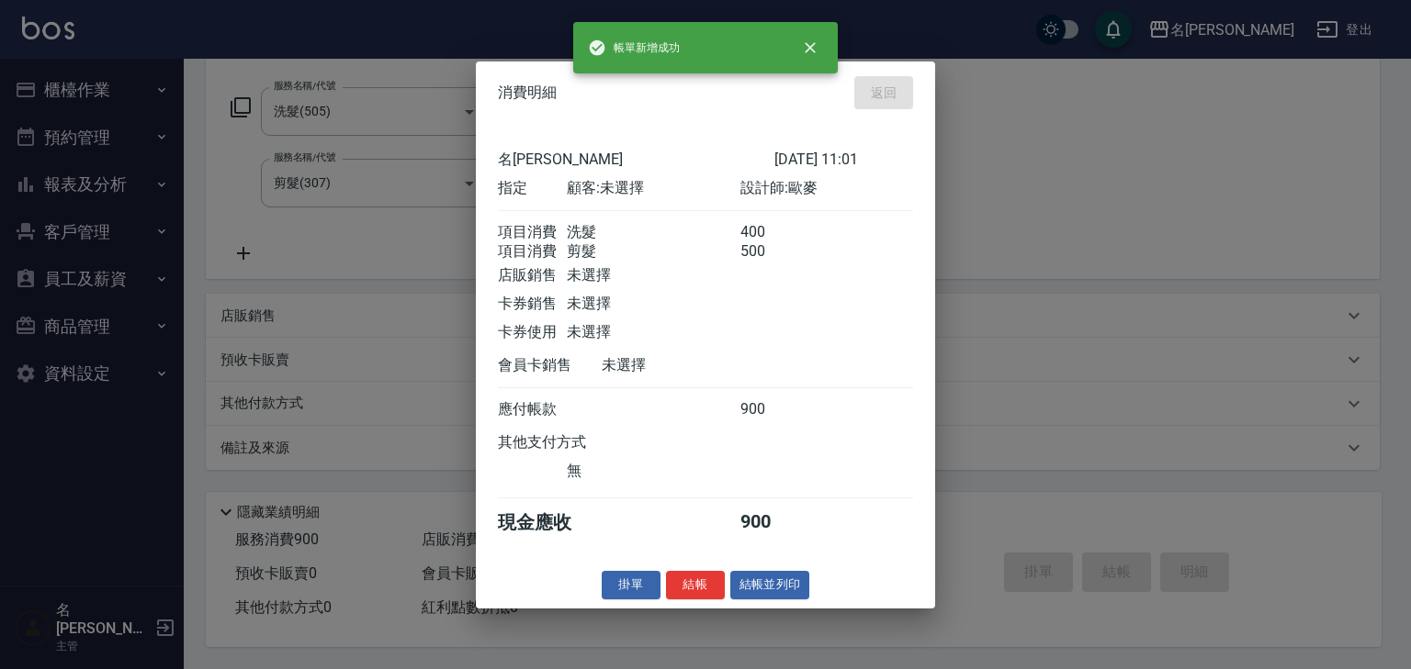
type input "2025/09/07 11:31"
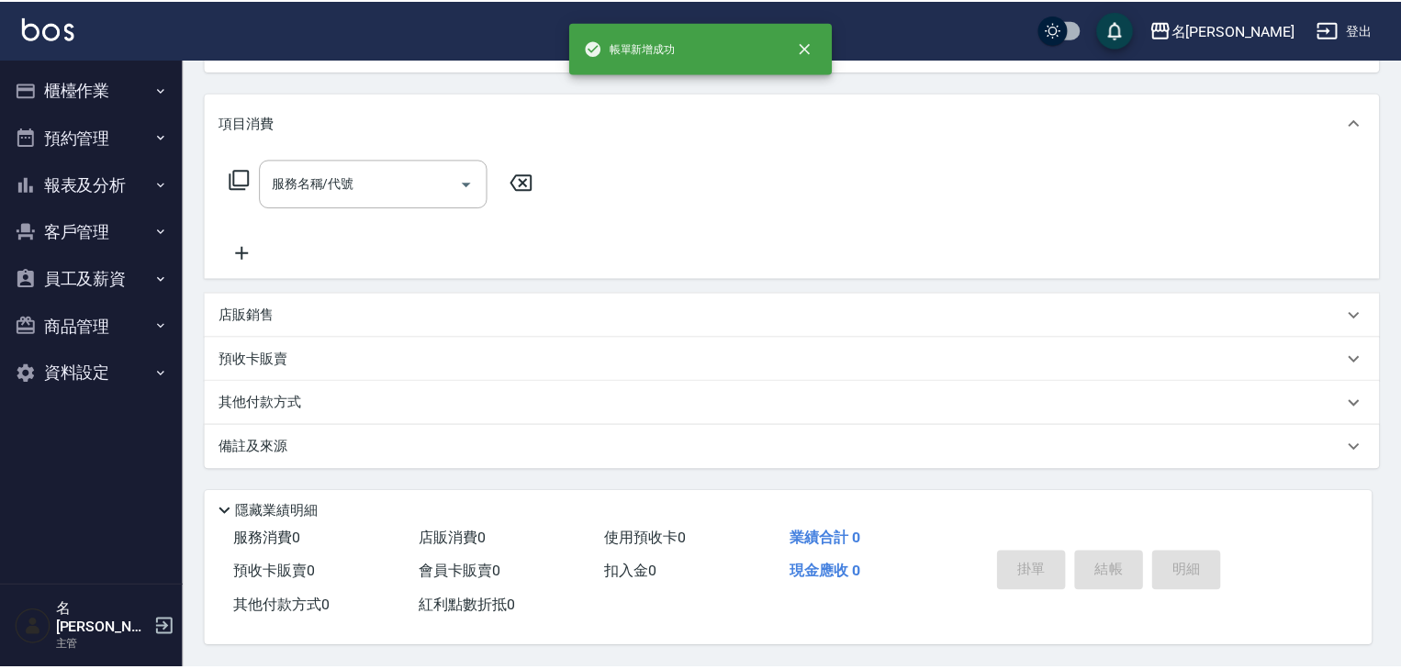
scroll to position [0, 0]
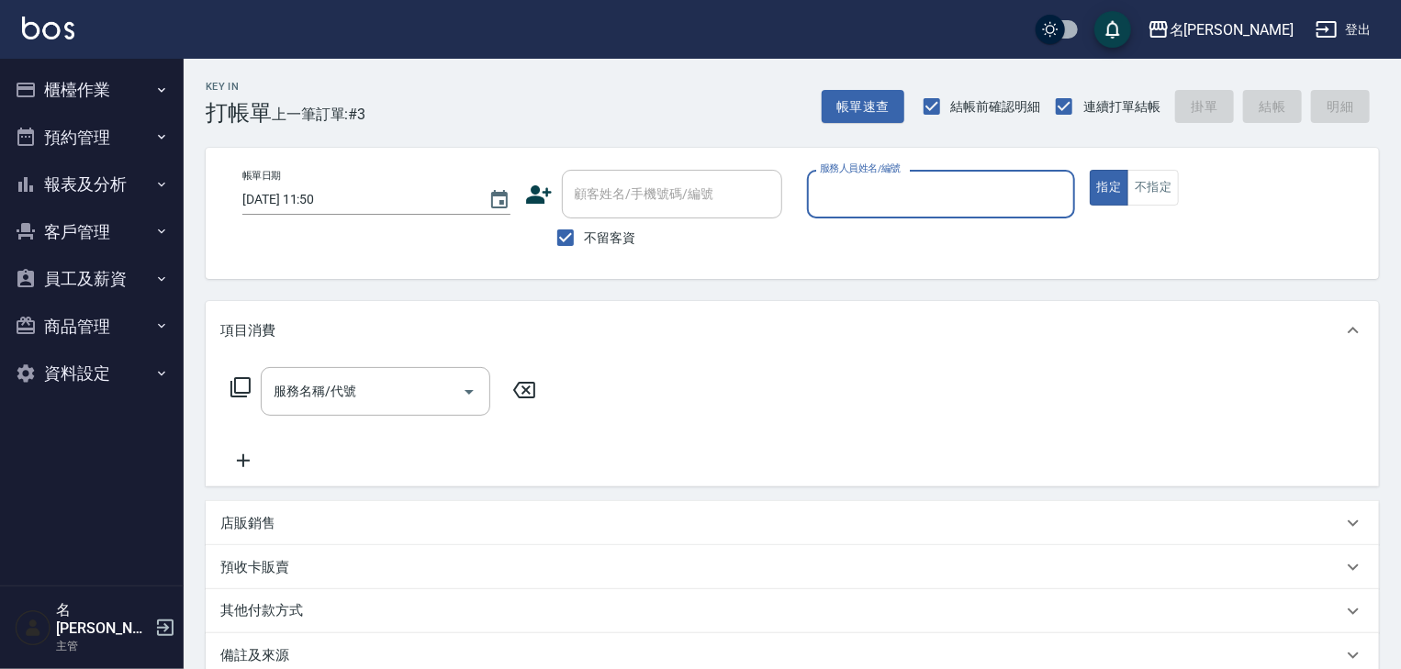
click at [913, 208] on input "服務人員姓名/編號" at bounding box center [941, 194] width 252 height 32
type input "歐麥-10"
type button "true"
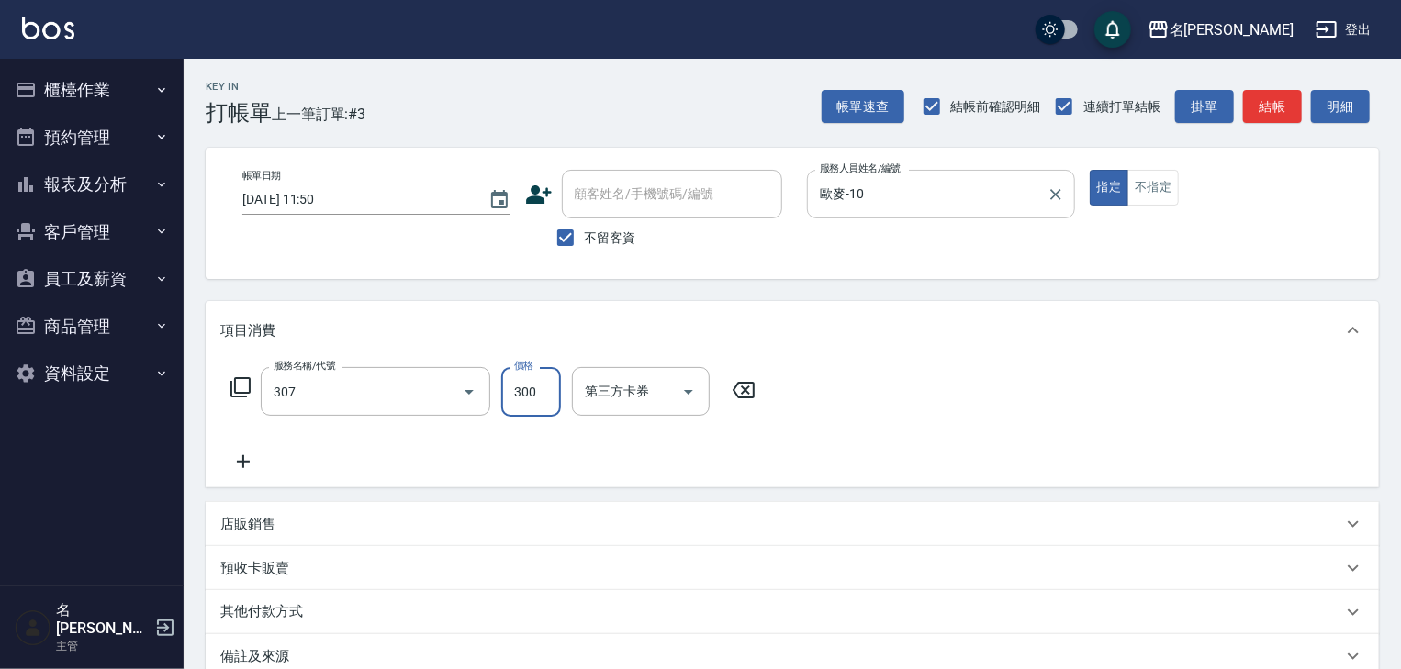
type input "剪髮(307)"
type input "500"
click at [1273, 96] on button "結帳" at bounding box center [1272, 107] width 59 height 34
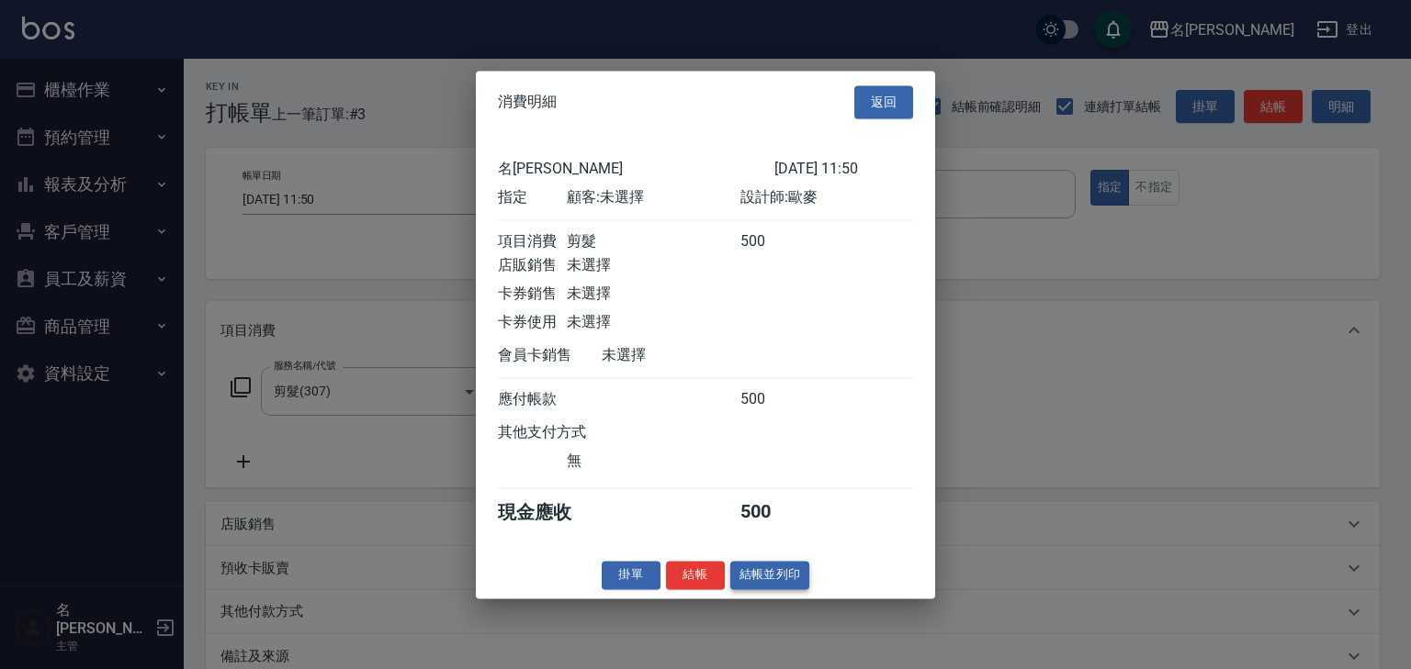
click at [776, 574] on button "結帳並列印" at bounding box center [770, 575] width 80 height 28
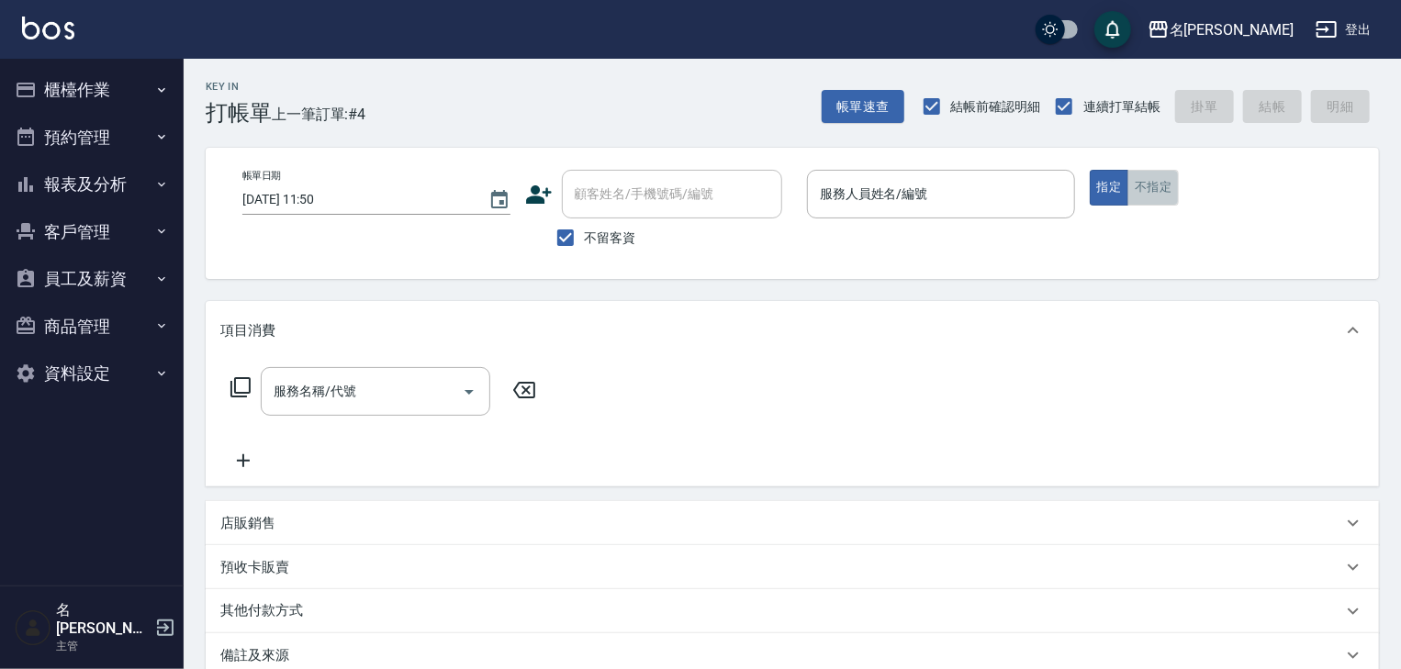
click at [1141, 199] on button "不指定" at bounding box center [1153, 188] width 51 height 36
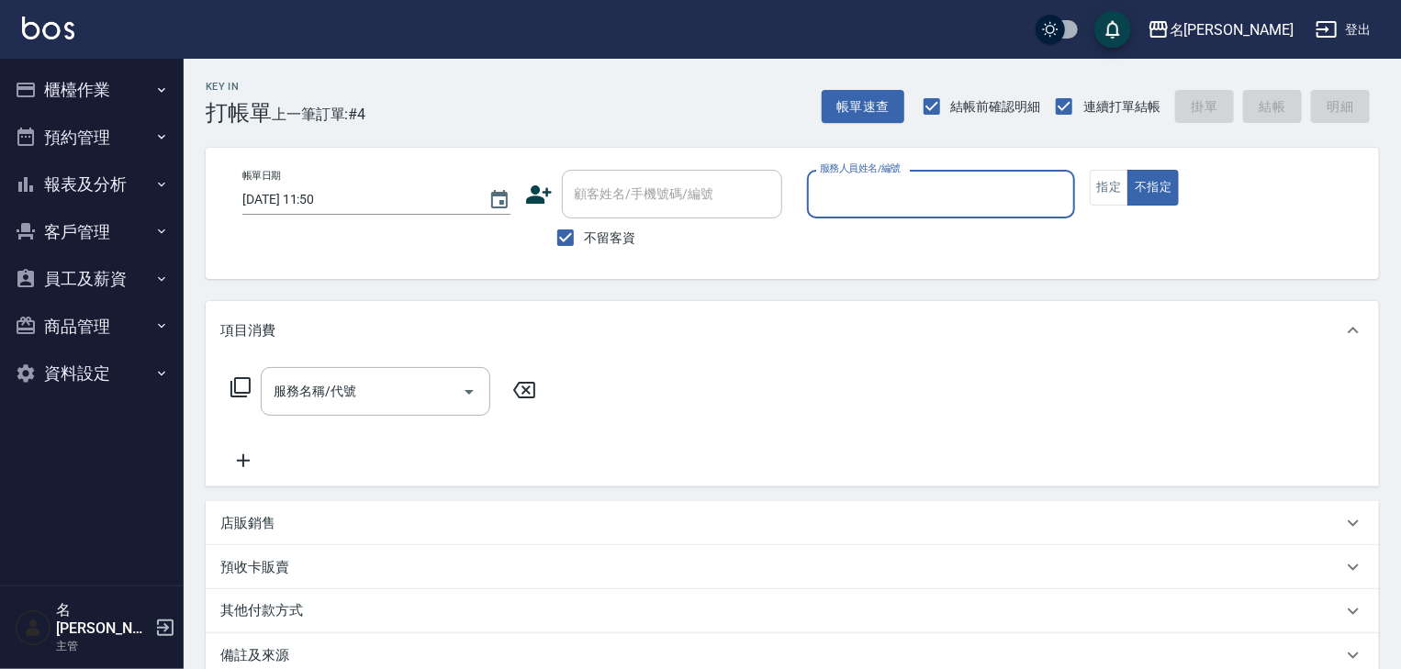
click at [995, 195] on input "服務人員姓名/編號" at bounding box center [941, 194] width 252 height 32
type input "王婕宇-22"
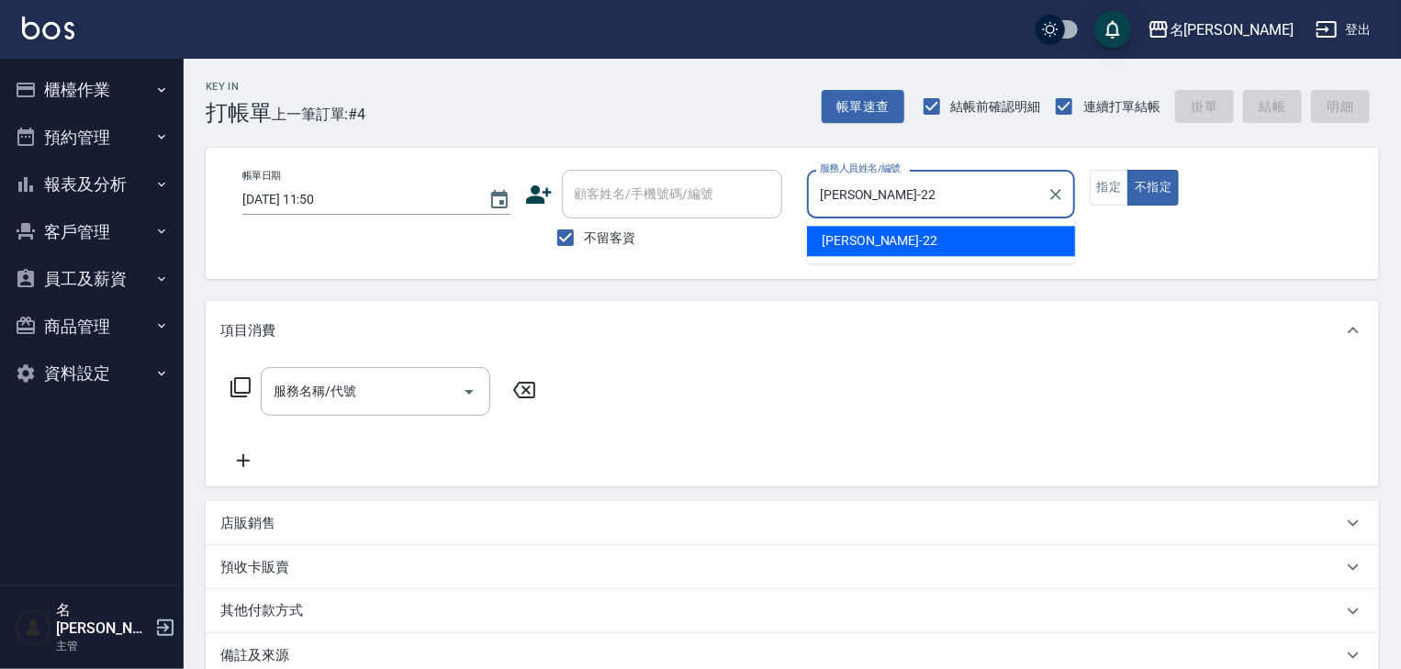
type button "false"
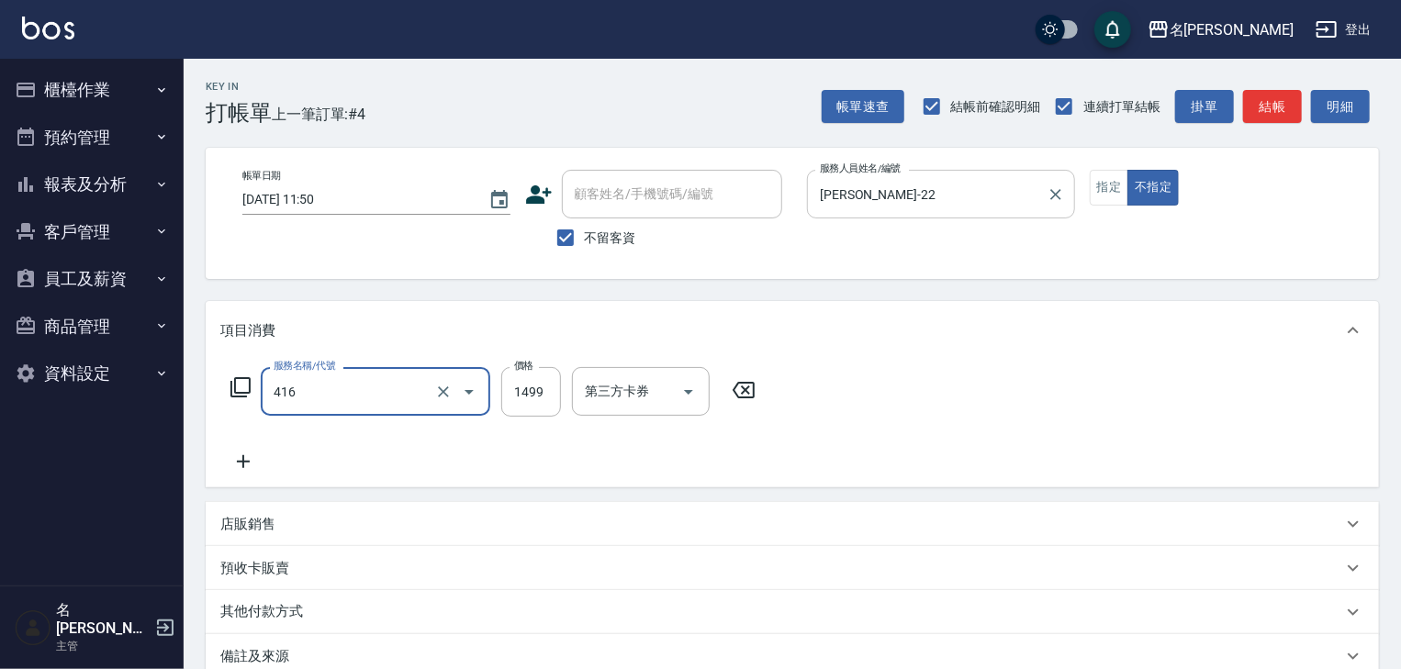
type input "染髮1499↓(416)"
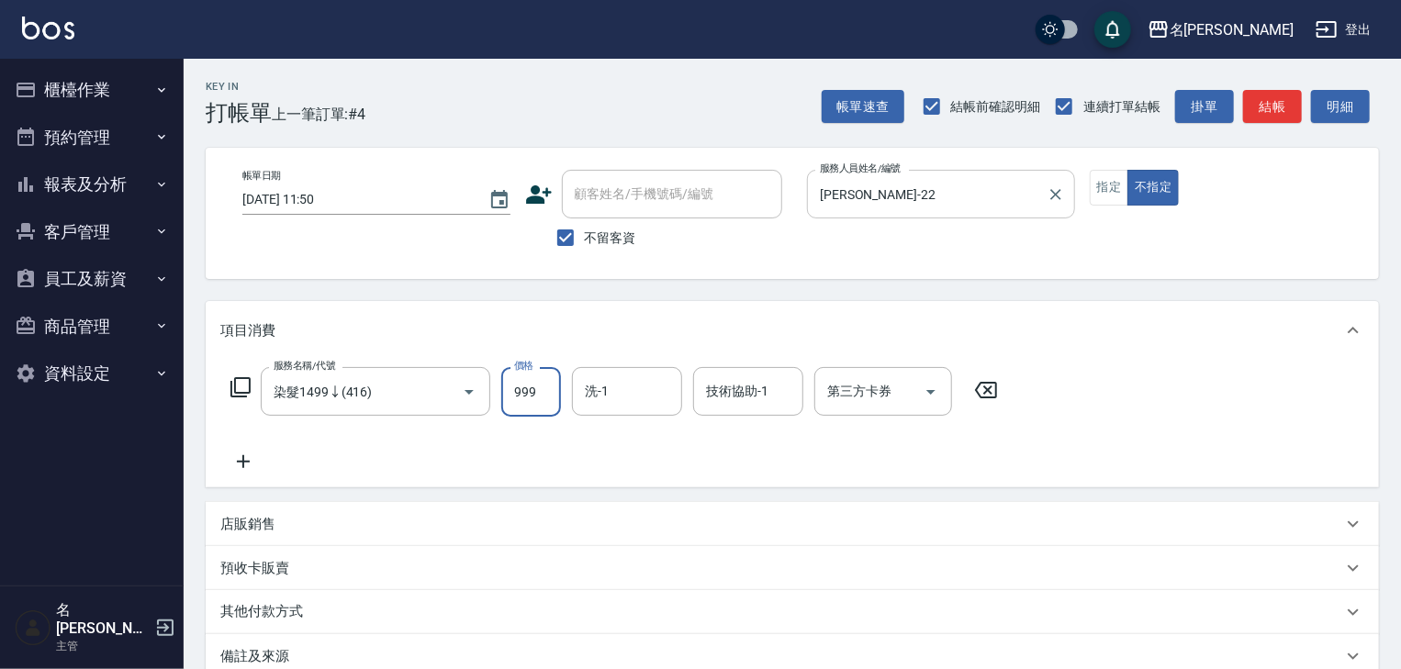
type input "999"
type input "葉敏辰-23"
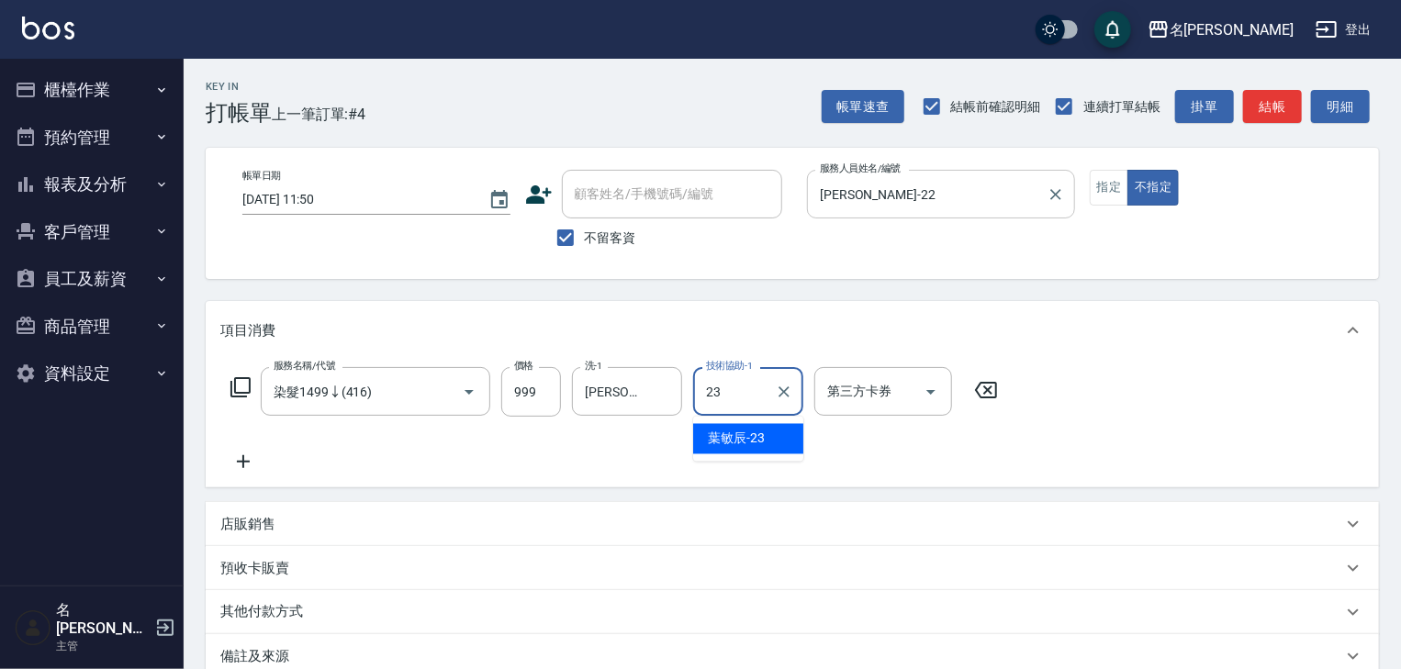
type input "葉敏辰-23"
click at [1110, 202] on button "指定" at bounding box center [1109, 188] width 39 height 36
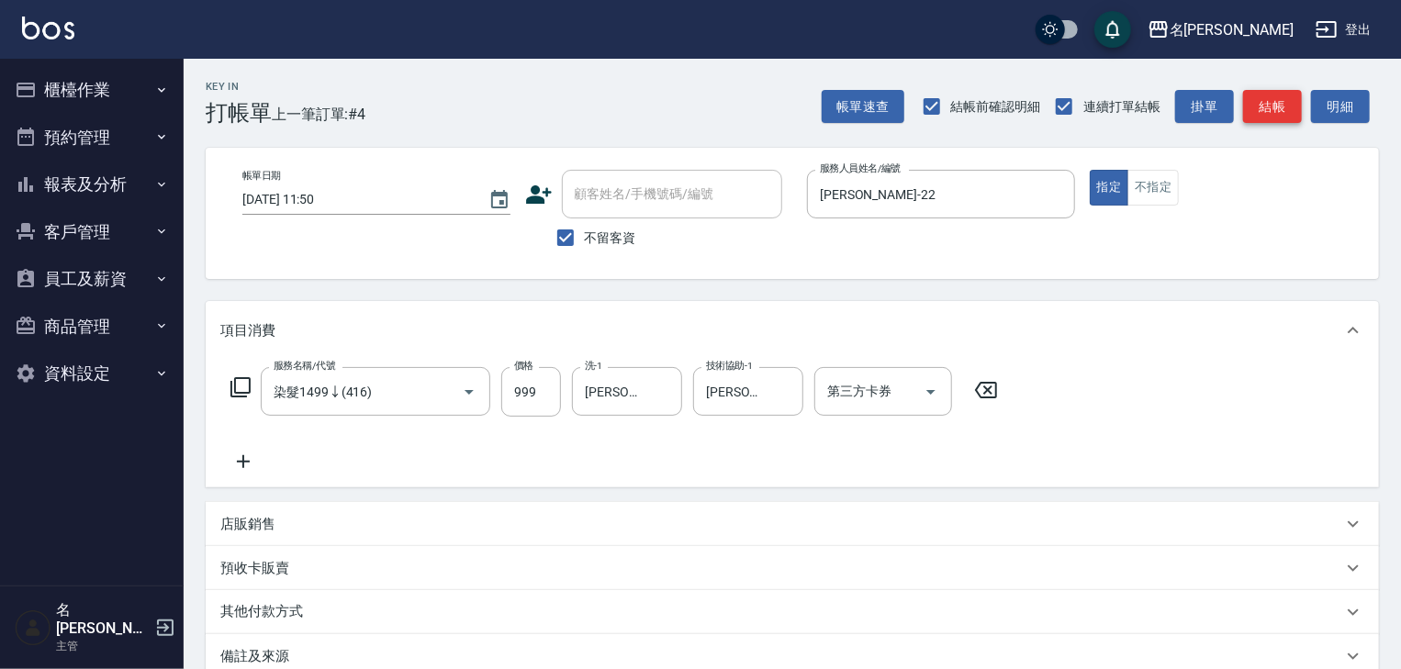
click at [1282, 115] on button "結帳" at bounding box center [1272, 107] width 59 height 34
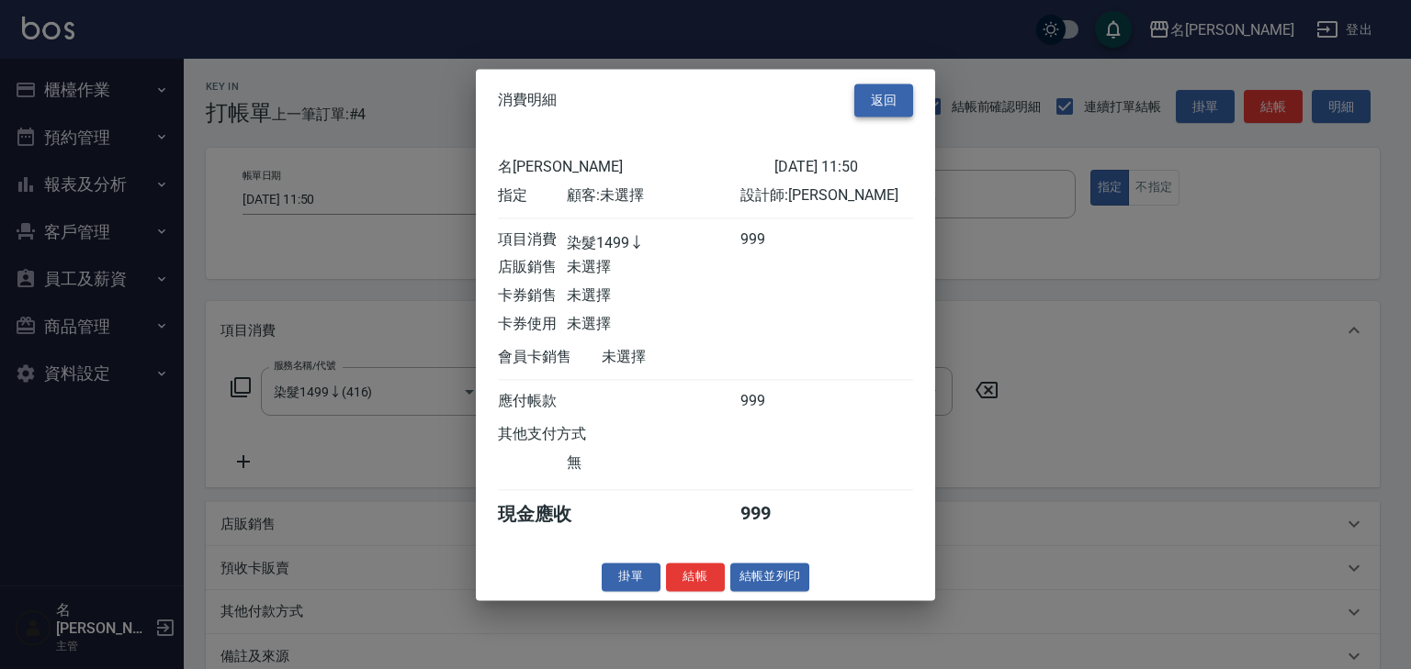
click at [910, 103] on button "返回" at bounding box center [883, 101] width 59 height 34
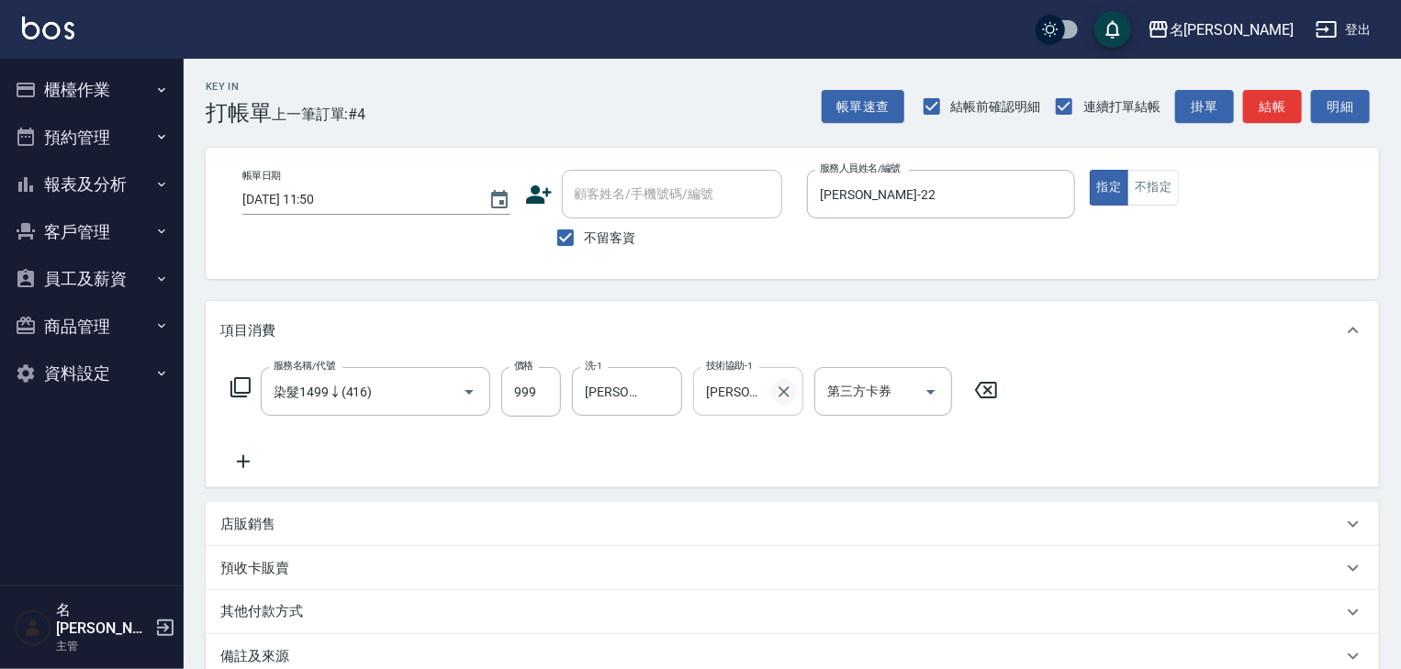
click at [775, 388] on icon "Clear" at bounding box center [784, 392] width 18 height 18
click at [655, 397] on icon "Clear" at bounding box center [663, 392] width 18 height 18
click at [1275, 107] on button "結帳" at bounding box center [1272, 107] width 59 height 34
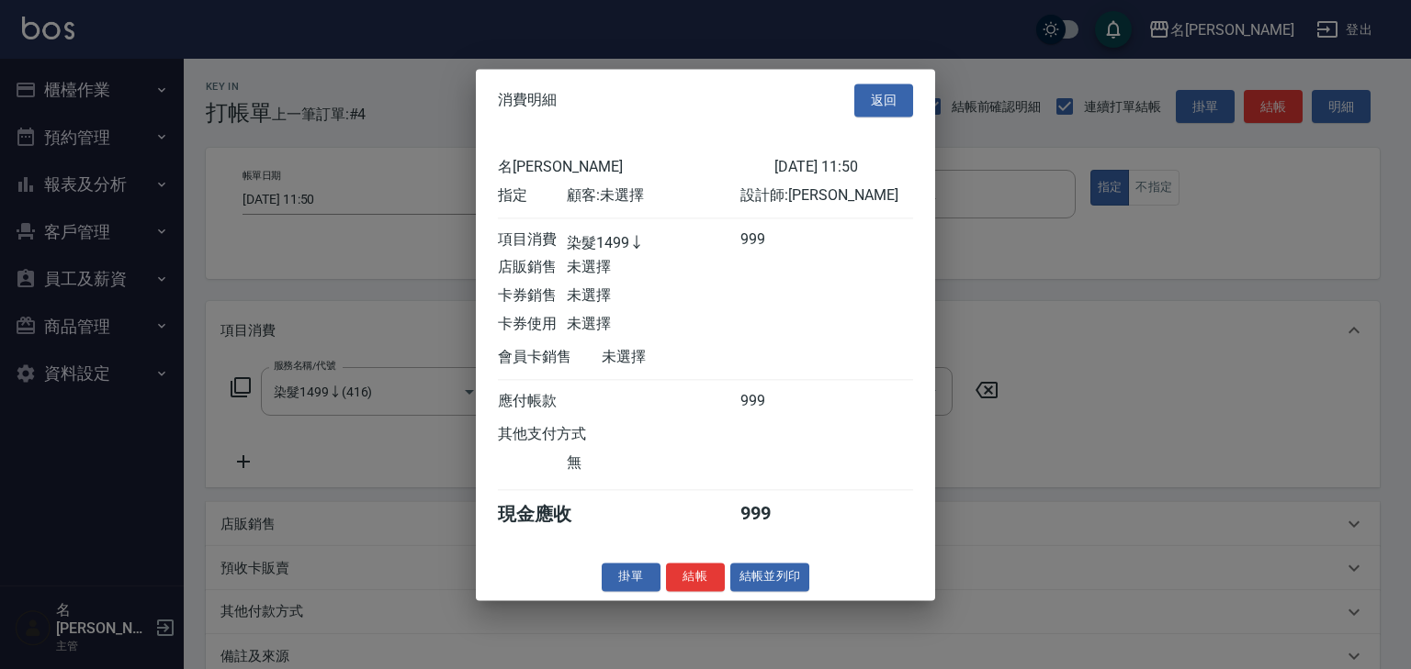
click at [796, 585] on button "結帳並列印" at bounding box center [770, 577] width 80 height 28
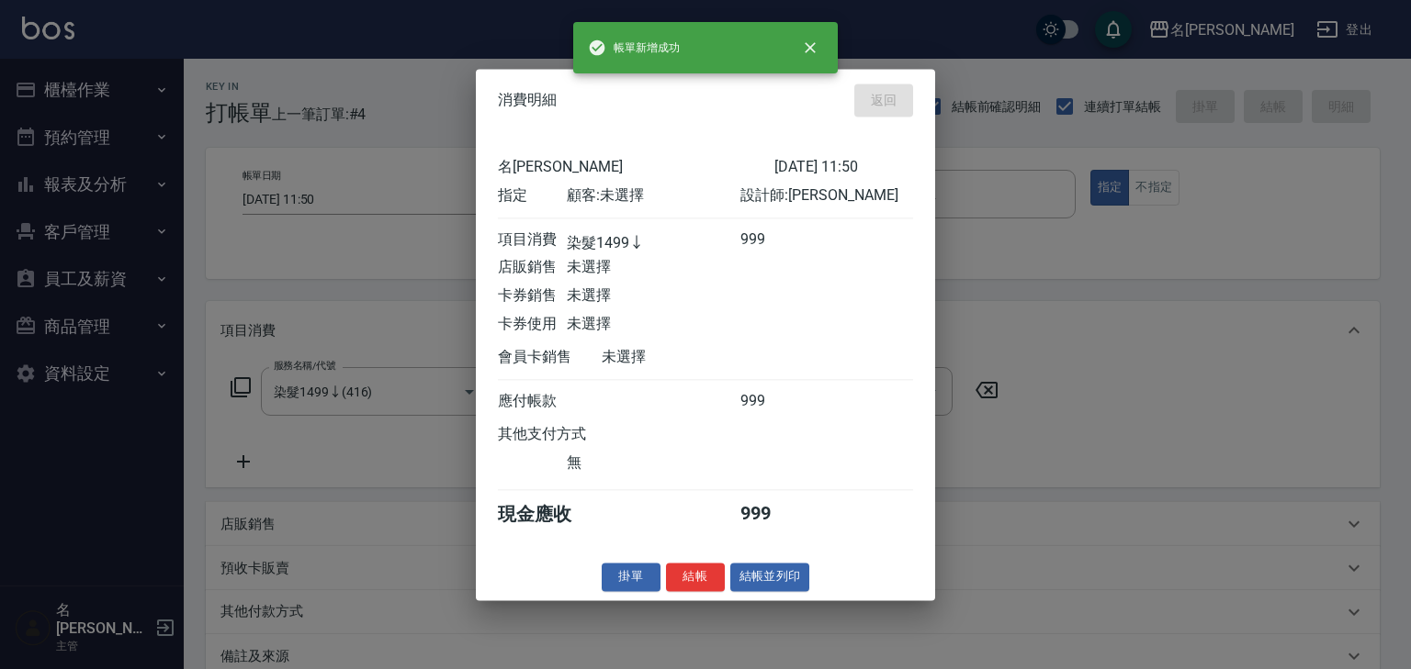
type input "2025/09/07 11:56"
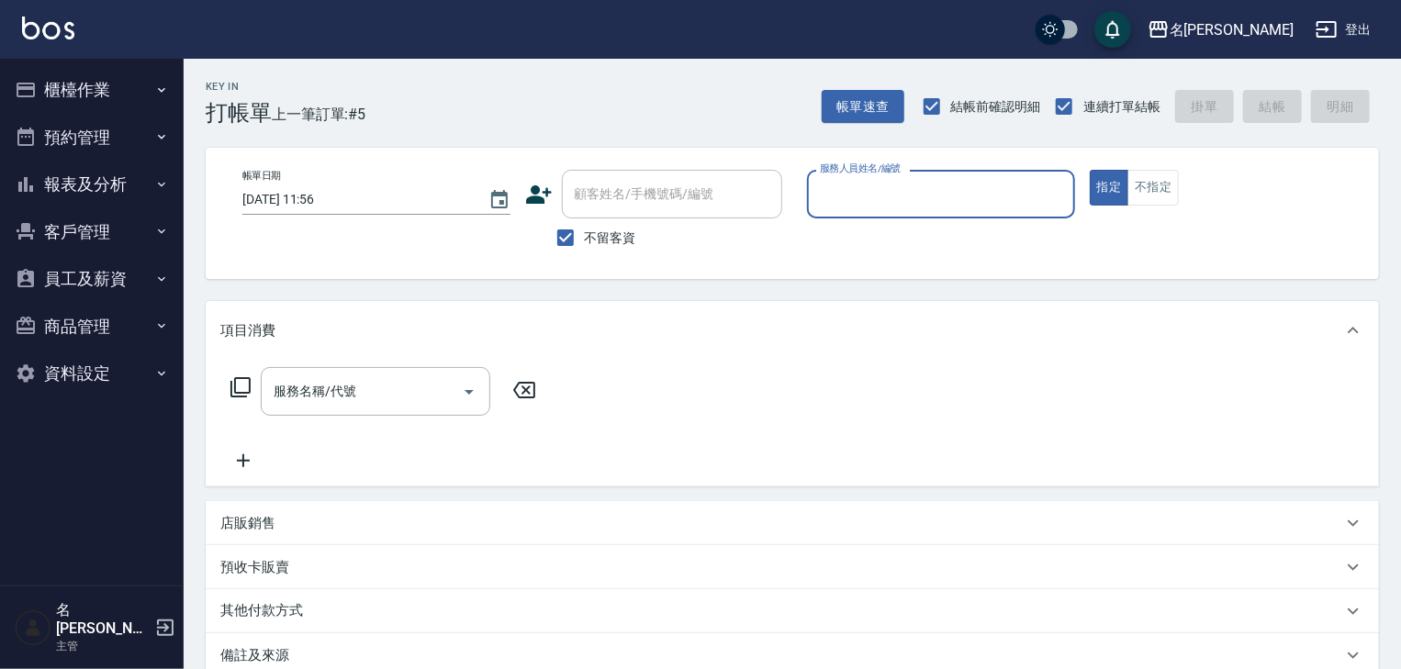
click at [107, 93] on button "櫃檯作業" at bounding box center [91, 90] width 169 height 48
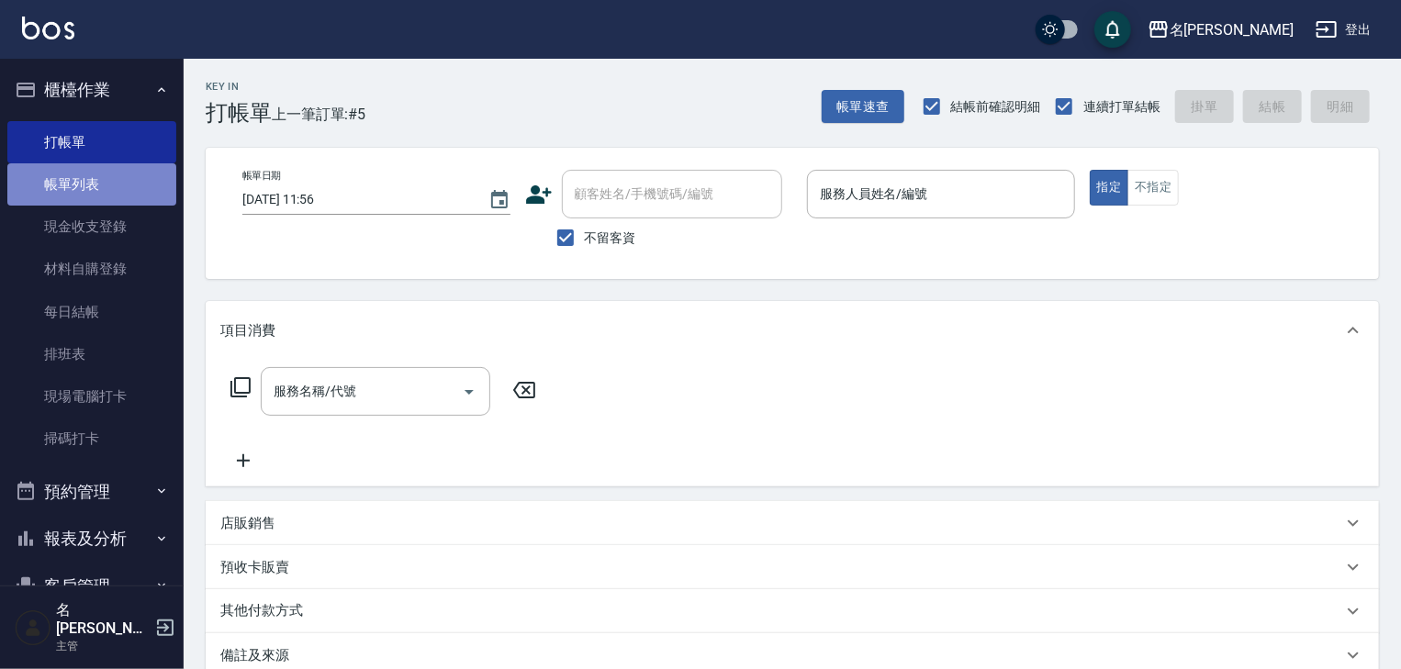
click at [105, 173] on link "帳單列表" at bounding box center [91, 184] width 169 height 42
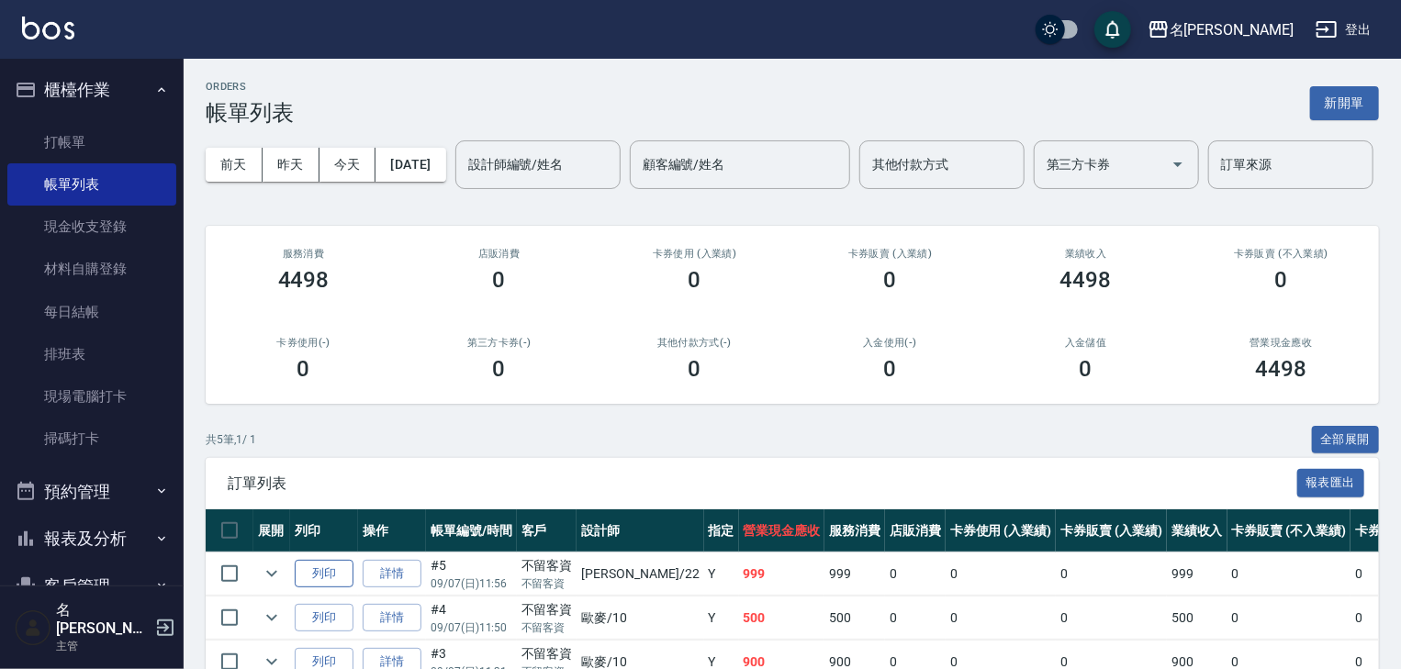
click at [313, 589] on button "列印" at bounding box center [324, 574] width 59 height 28
click at [108, 226] on link "現金收支登錄" at bounding box center [91, 227] width 169 height 42
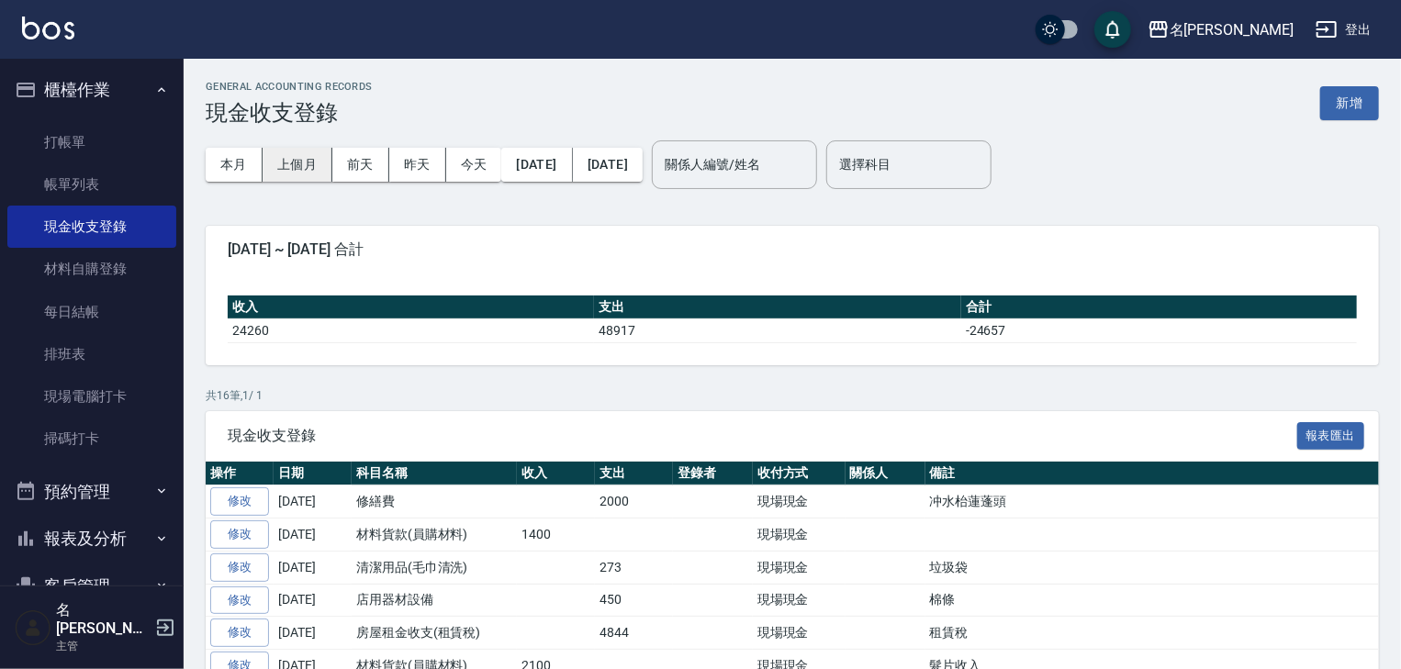
click at [315, 165] on button "上個月" at bounding box center [298, 165] width 70 height 34
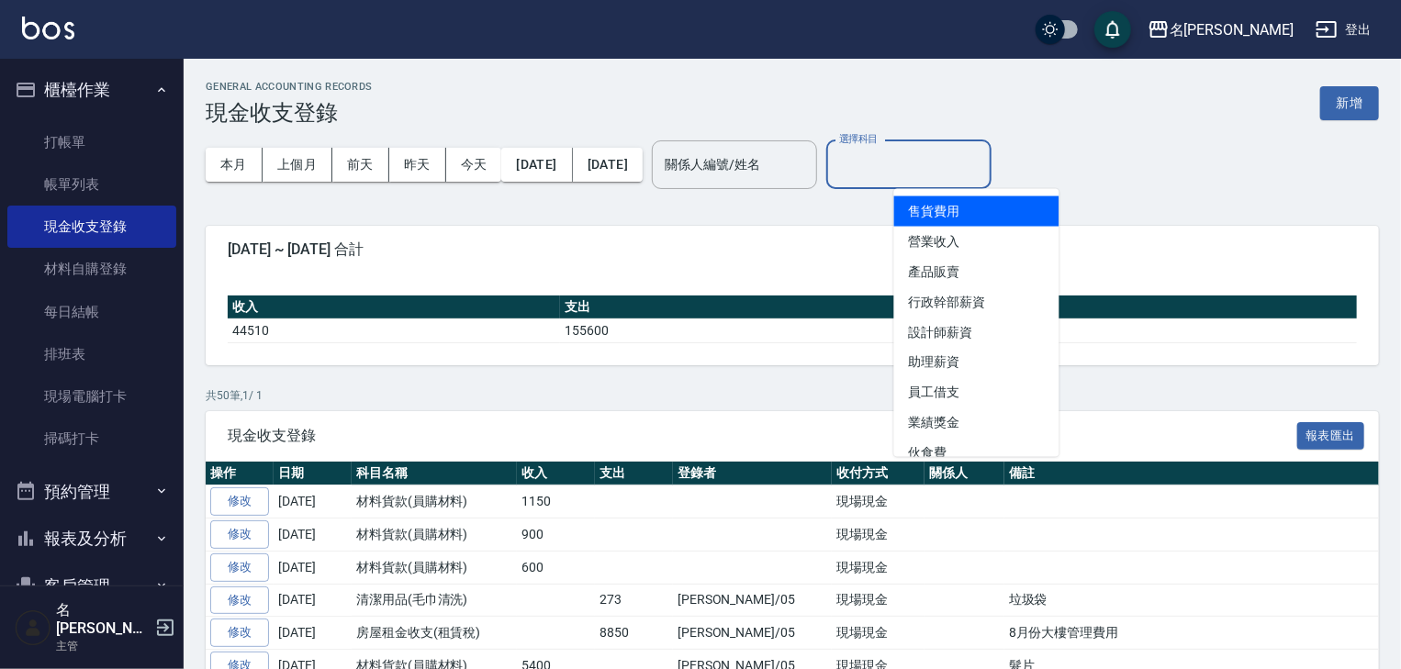
click at [927, 170] on input "選擇科目" at bounding box center [909, 165] width 149 height 32
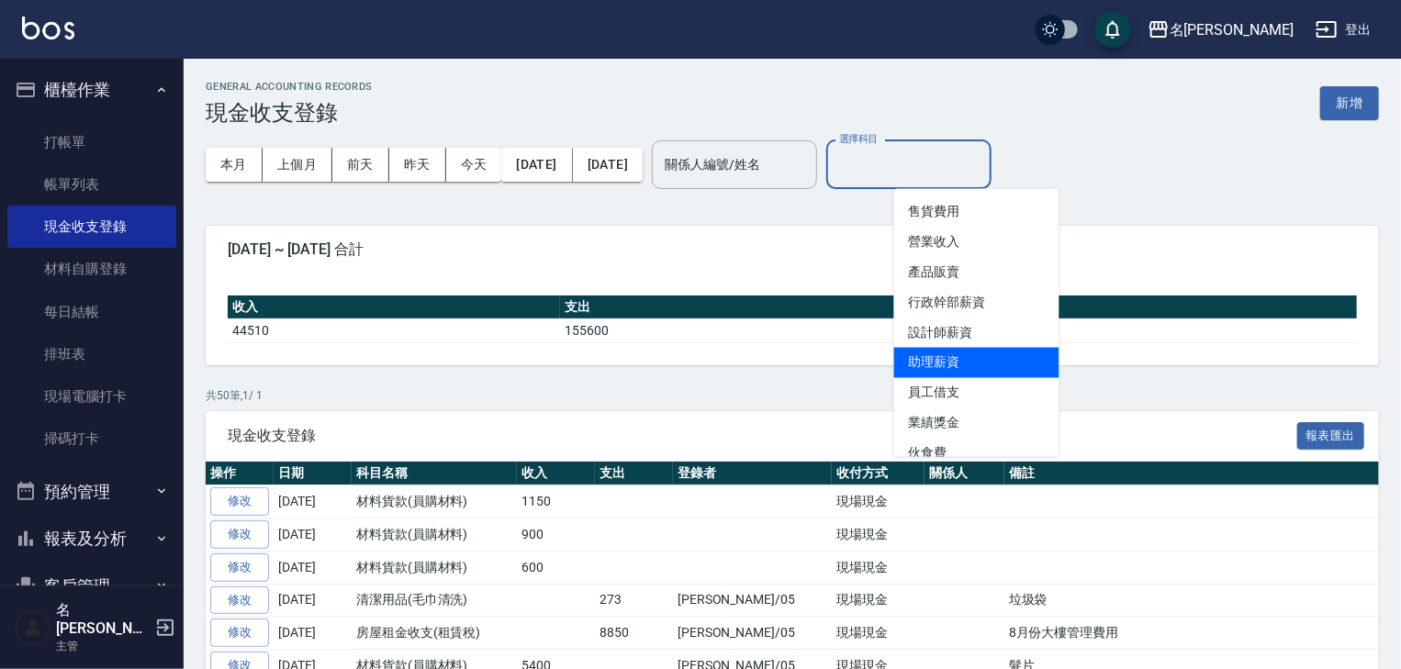
scroll to position [196, 0]
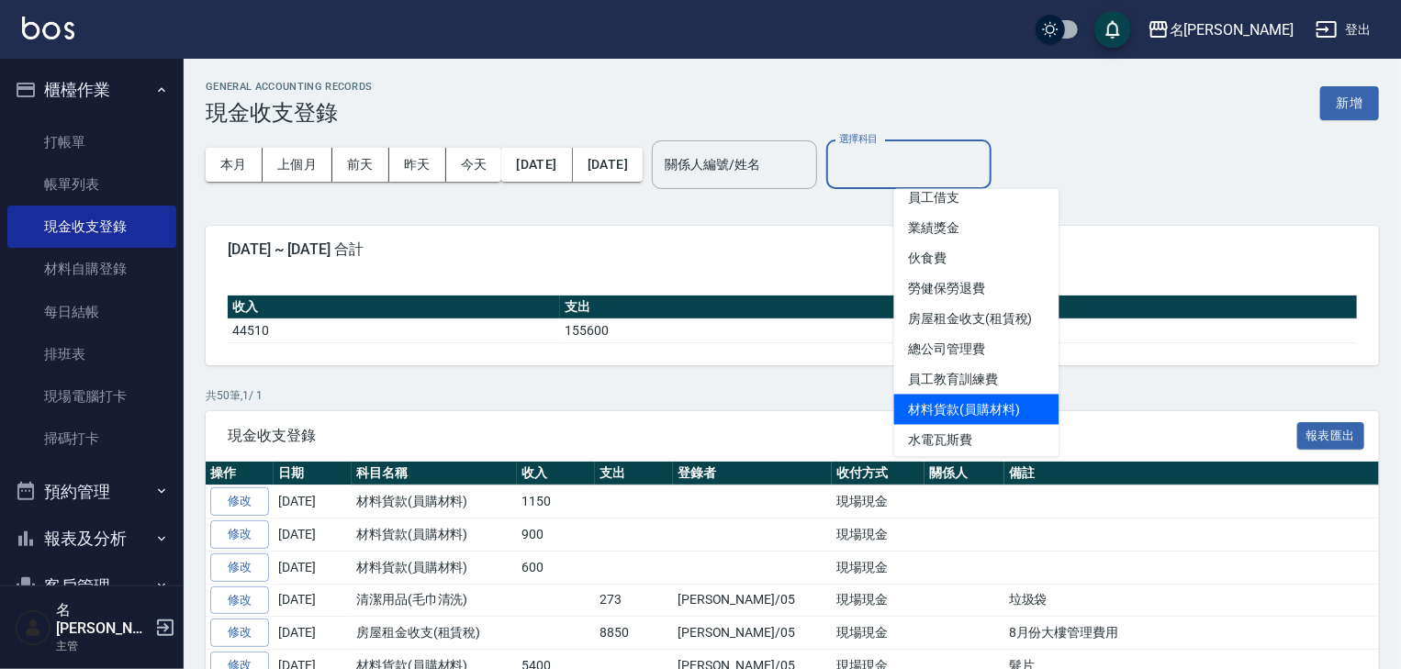
click at [989, 425] on li "材料貨款(員購材料)" at bounding box center [976, 410] width 165 height 30
type input "材料貨款(員購材料)"
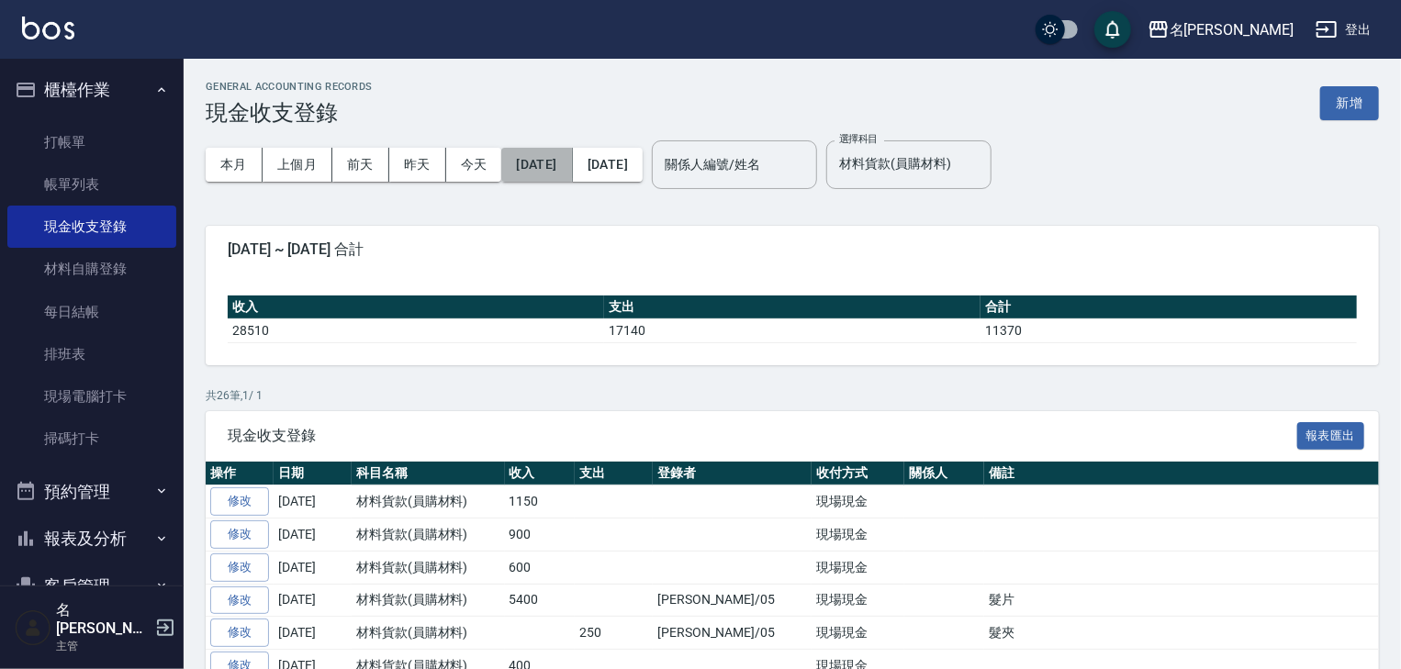
click at [572, 173] on button "2025/08/01" at bounding box center [536, 165] width 71 height 34
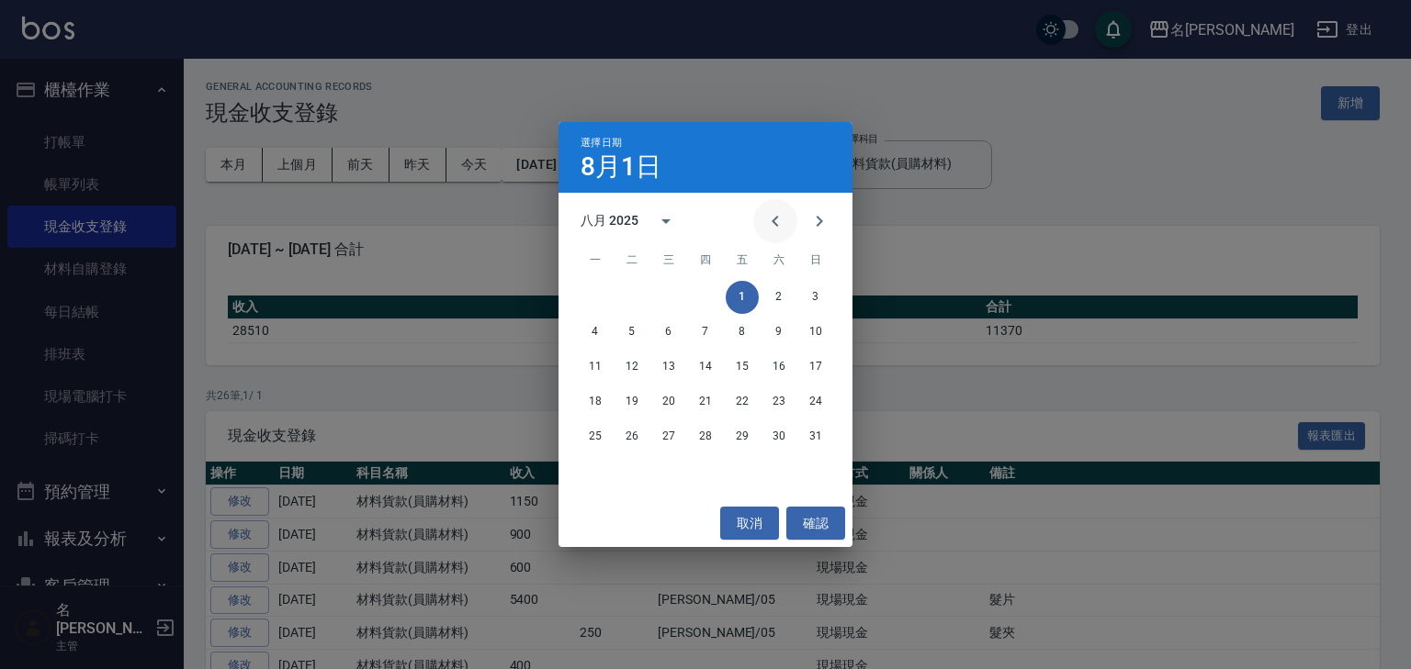
click at [767, 228] on icon "Previous month" at bounding box center [775, 221] width 22 height 22
click at [823, 228] on icon "Next month" at bounding box center [819, 221] width 22 height 22
click at [809, 339] on button "10" at bounding box center [815, 332] width 33 height 33
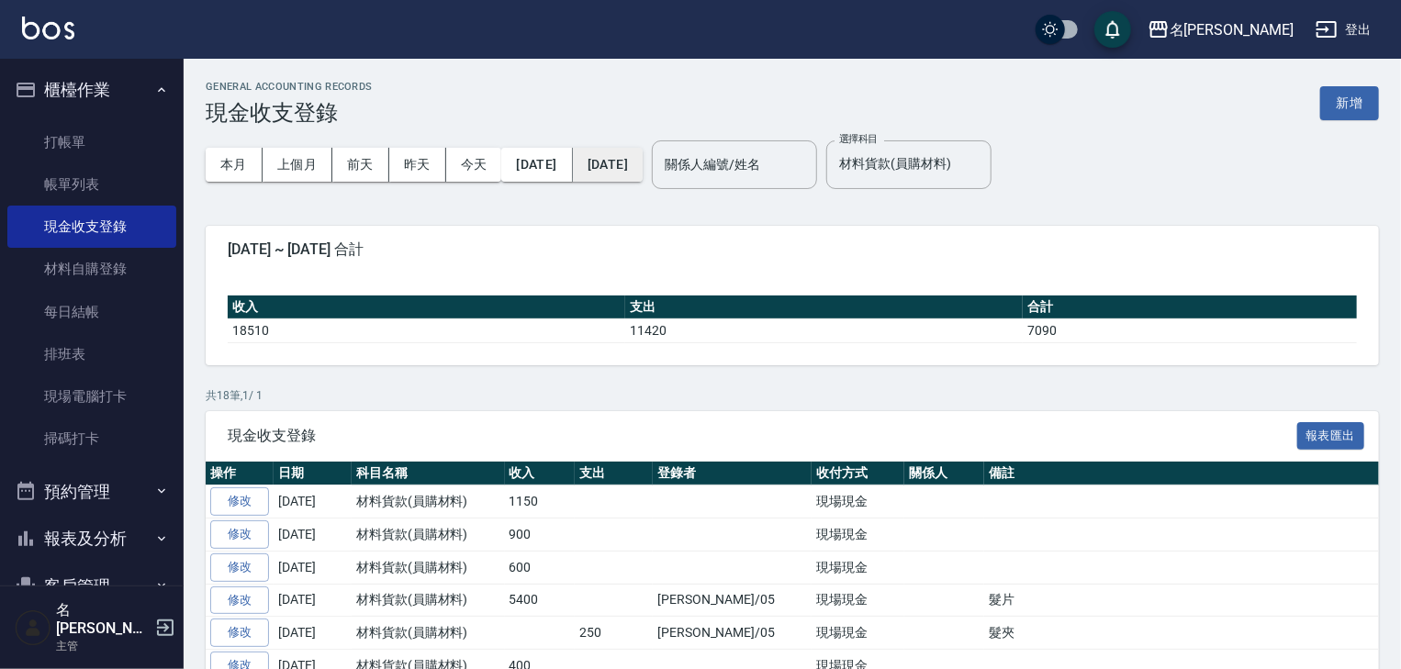
click at [643, 174] on button "2025/08/31" at bounding box center [608, 165] width 70 height 34
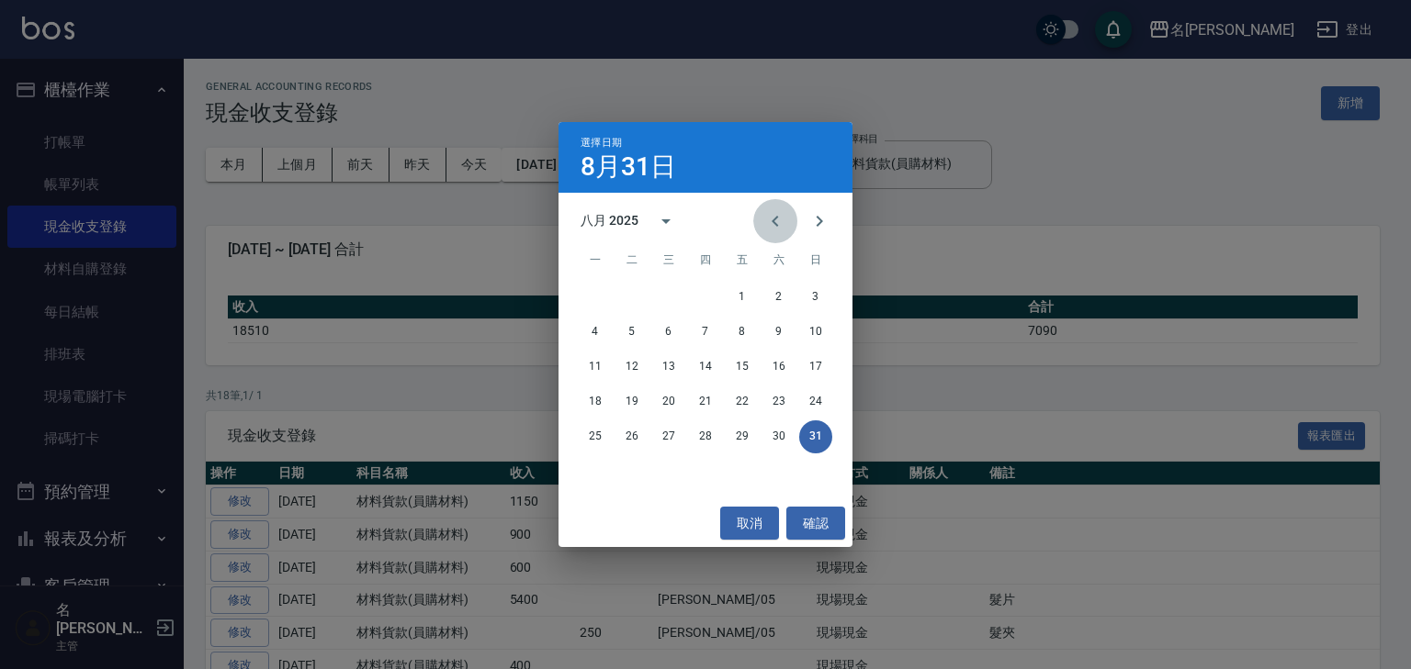
click at [761, 225] on button "Previous month" at bounding box center [775, 221] width 44 height 44
click at [813, 221] on icon "Next month" at bounding box center [819, 221] width 22 height 22
click at [812, 334] on button "10" at bounding box center [815, 332] width 33 height 33
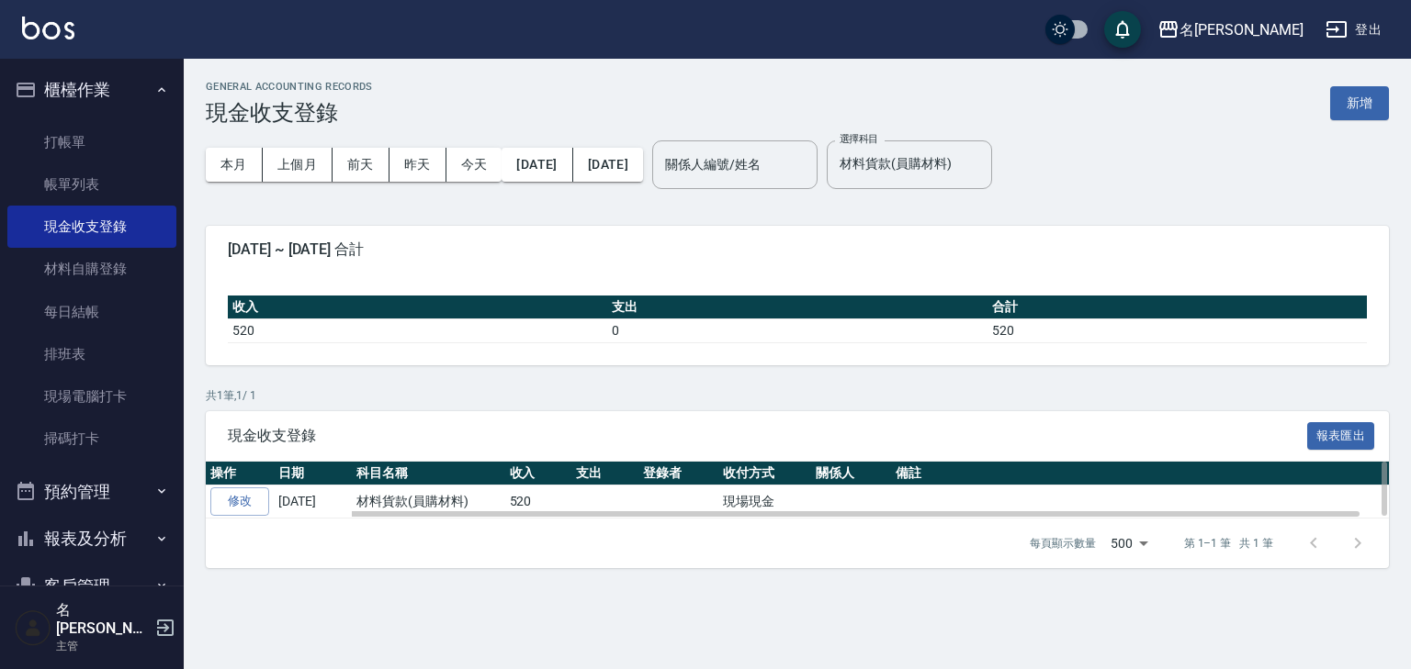
click at [545, 500] on td "520" at bounding box center [538, 502] width 67 height 33
click at [543, 498] on td "520" at bounding box center [538, 502] width 67 height 33
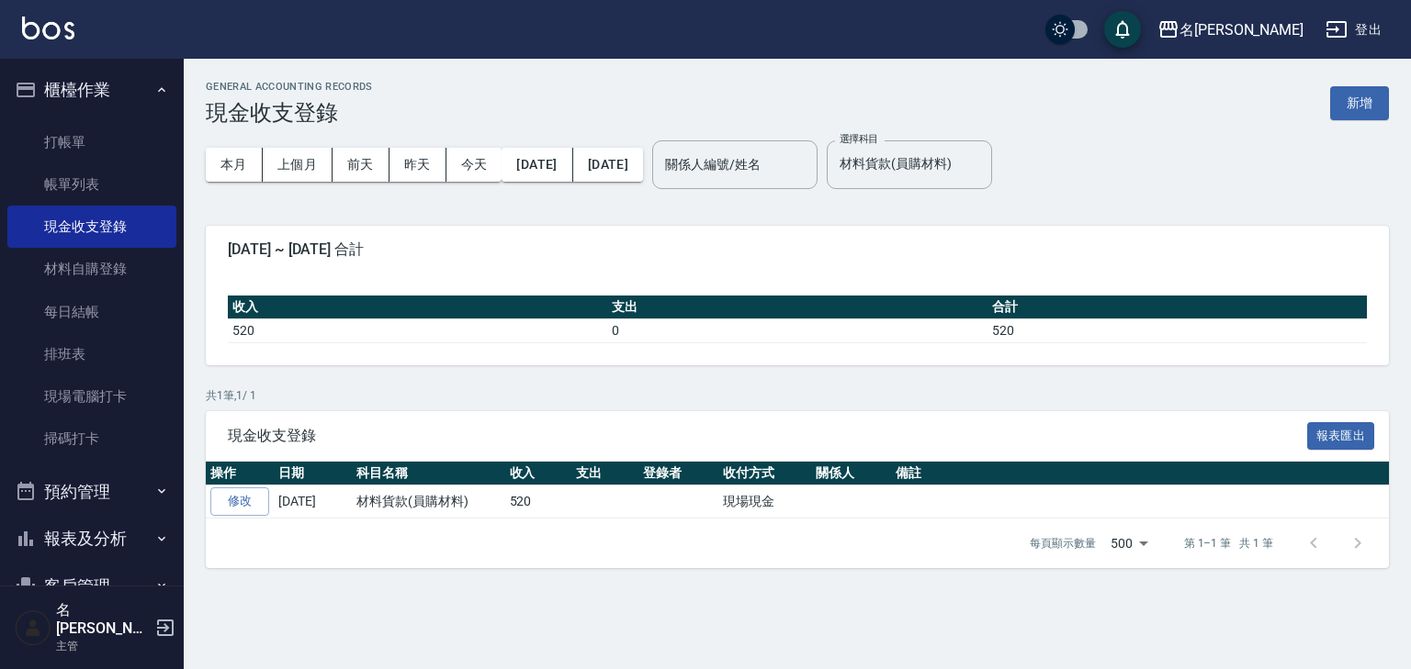
click at [57, 29] on img at bounding box center [48, 28] width 52 height 23
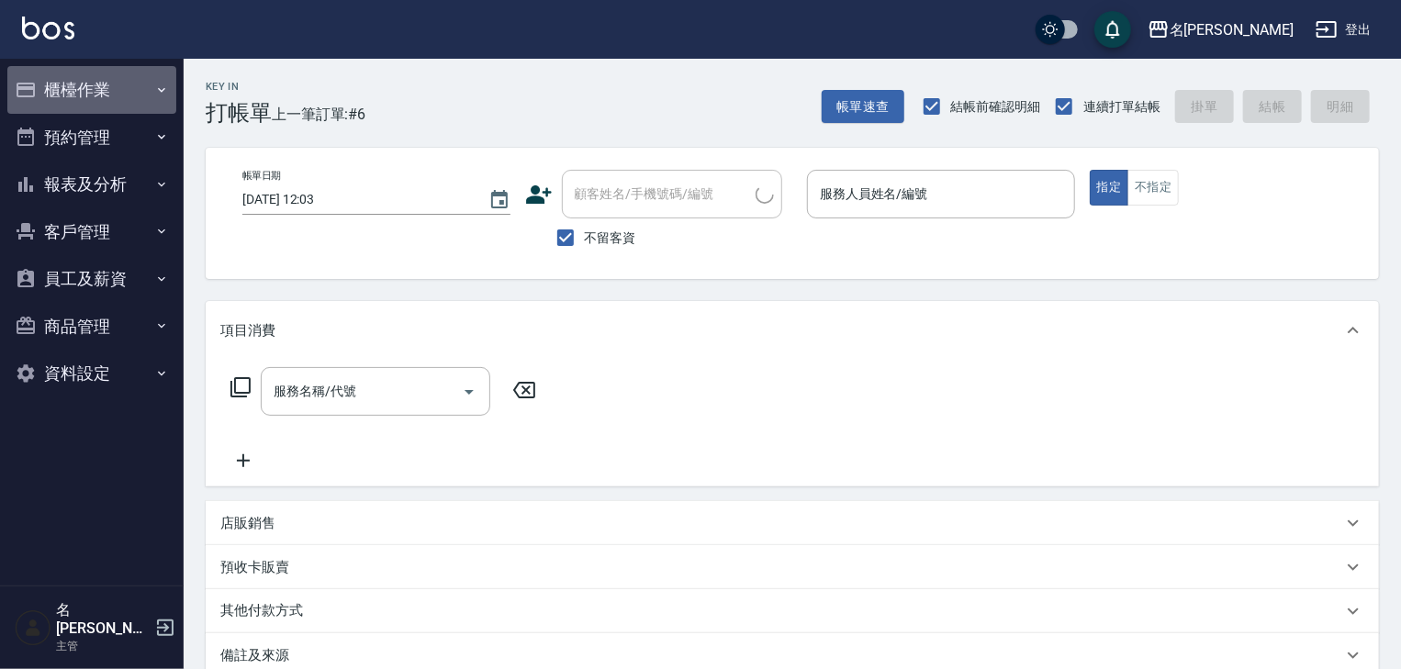
click at [93, 88] on button "櫃檯作業" at bounding box center [91, 90] width 169 height 48
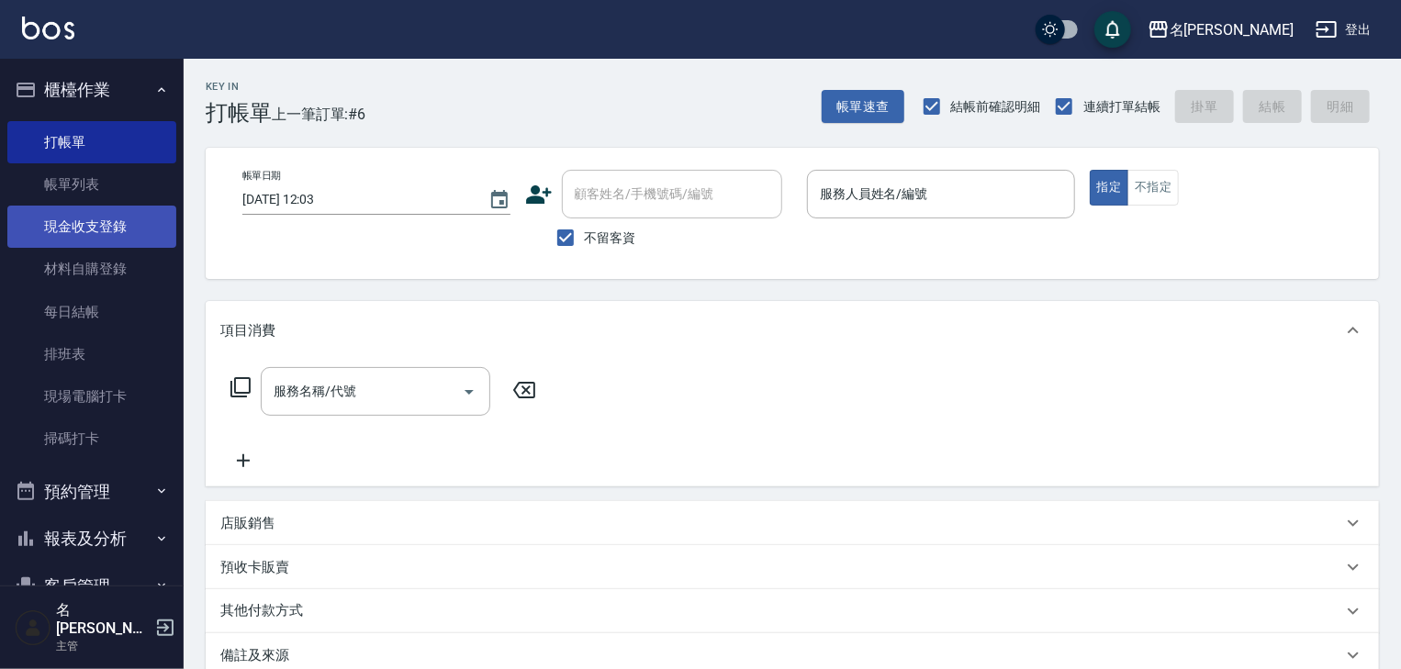
click at [106, 227] on link "現金收支登錄" at bounding box center [91, 227] width 169 height 42
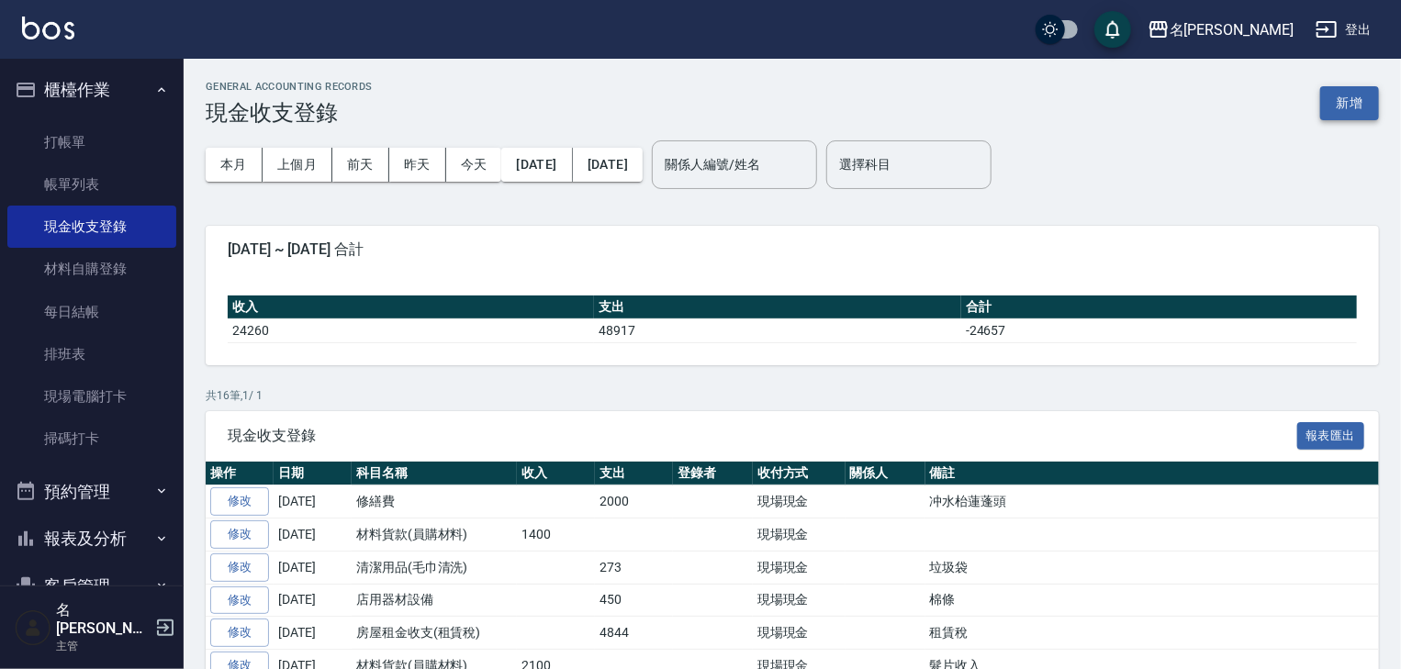
click at [1337, 107] on button "新增" at bounding box center [1350, 103] width 59 height 34
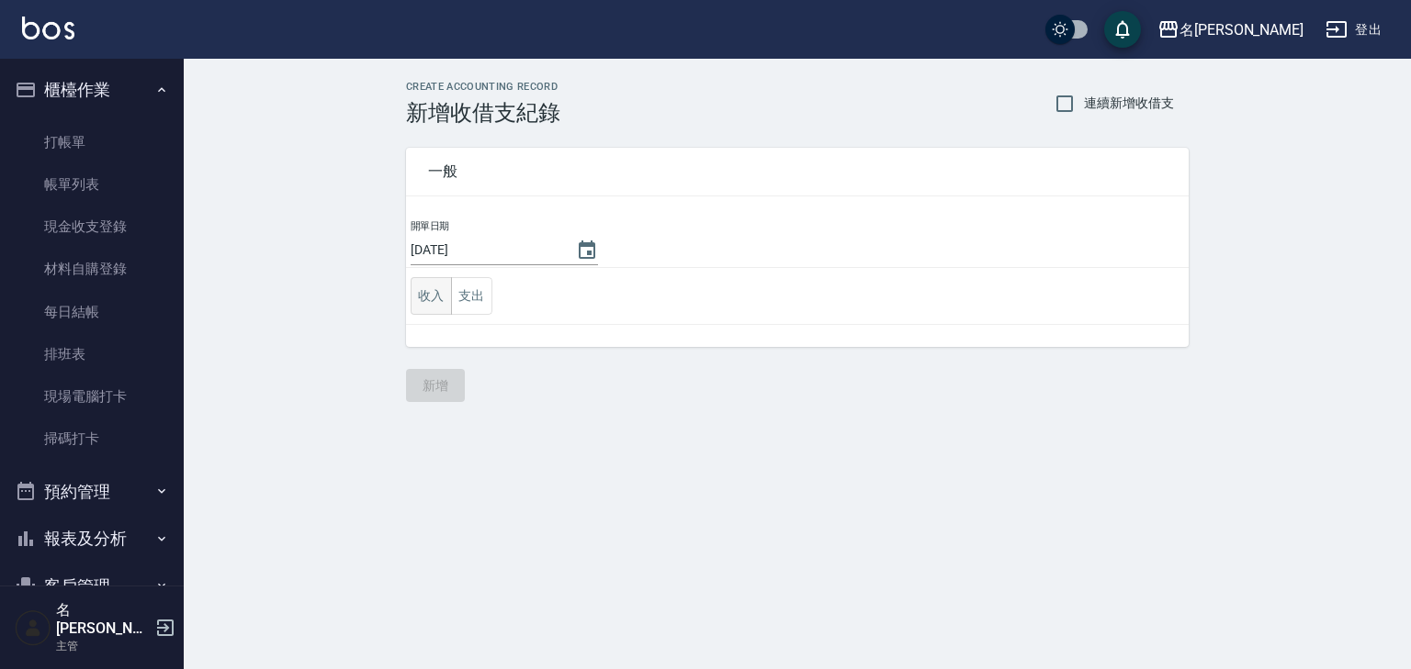
click at [426, 294] on button "收入" at bounding box center [430, 296] width 41 height 38
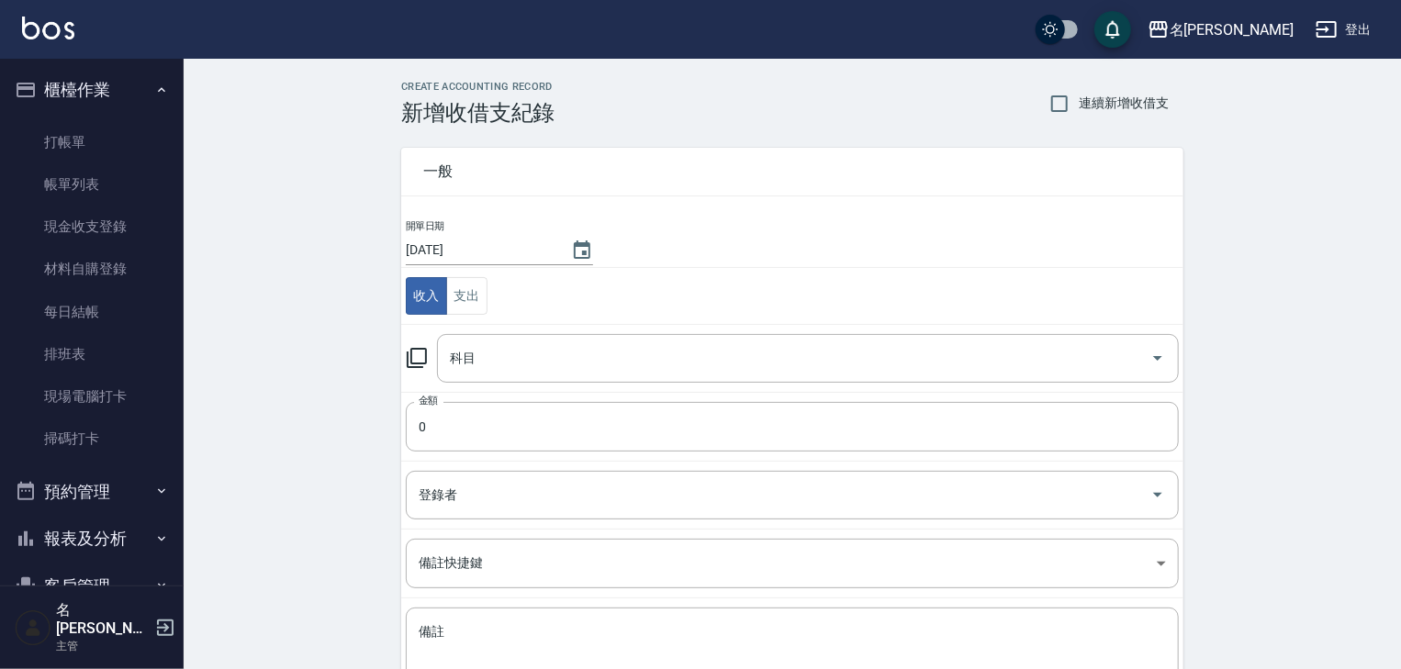
click at [419, 355] on icon at bounding box center [417, 358] width 22 height 22
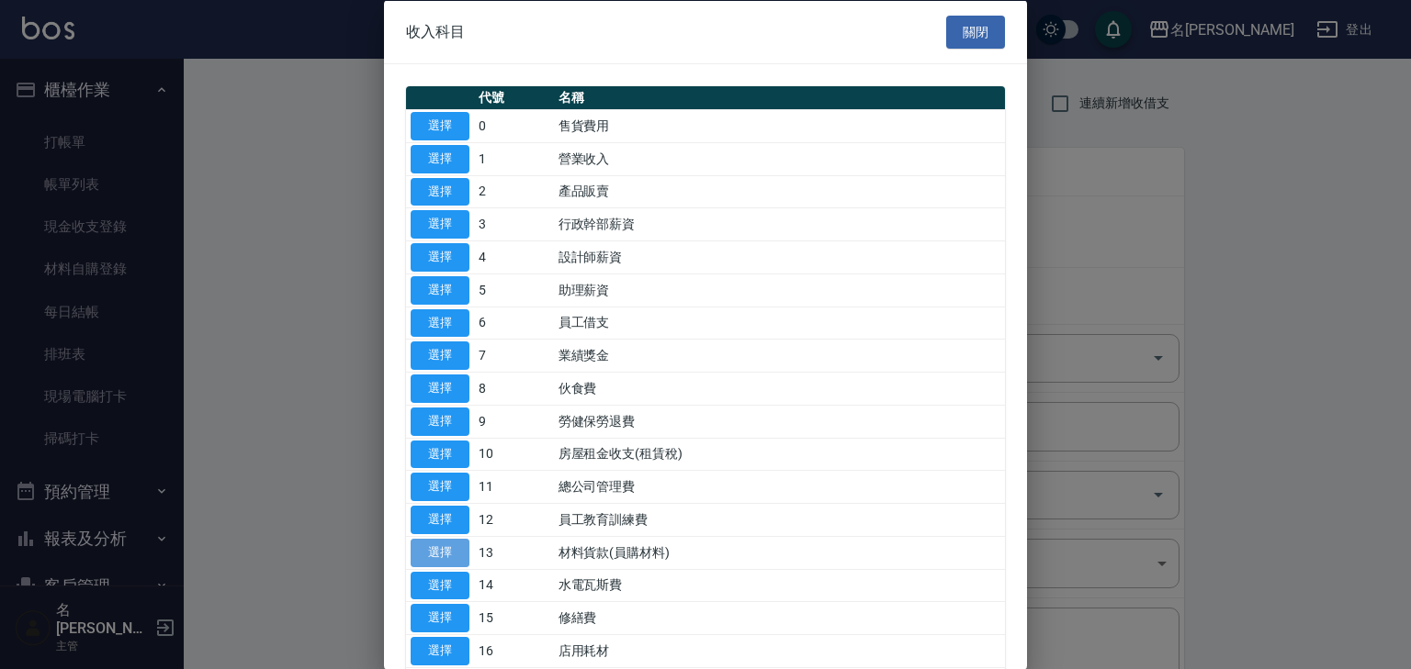
click at [450, 546] on button "選擇" at bounding box center [439, 552] width 59 height 28
type input "13 材料貨款(員購材料)"
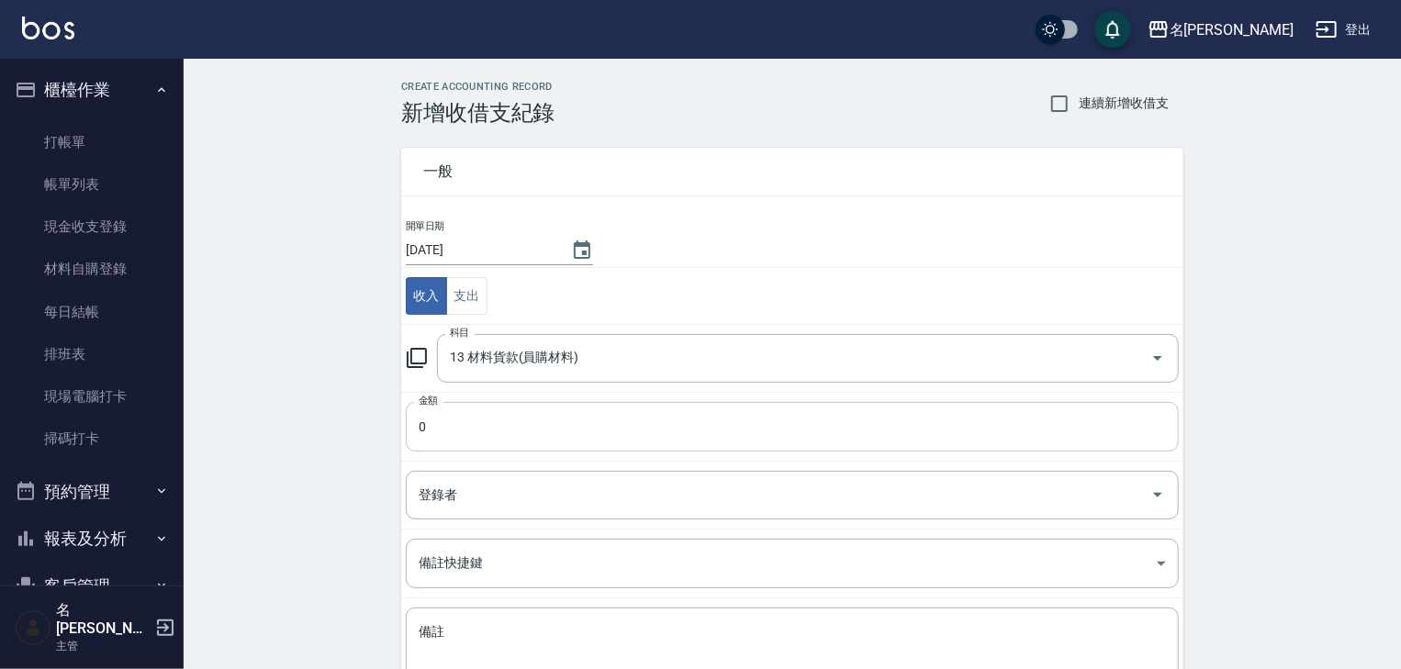
click at [481, 433] on input "0" at bounding box center [792, 427] width 773 height 50
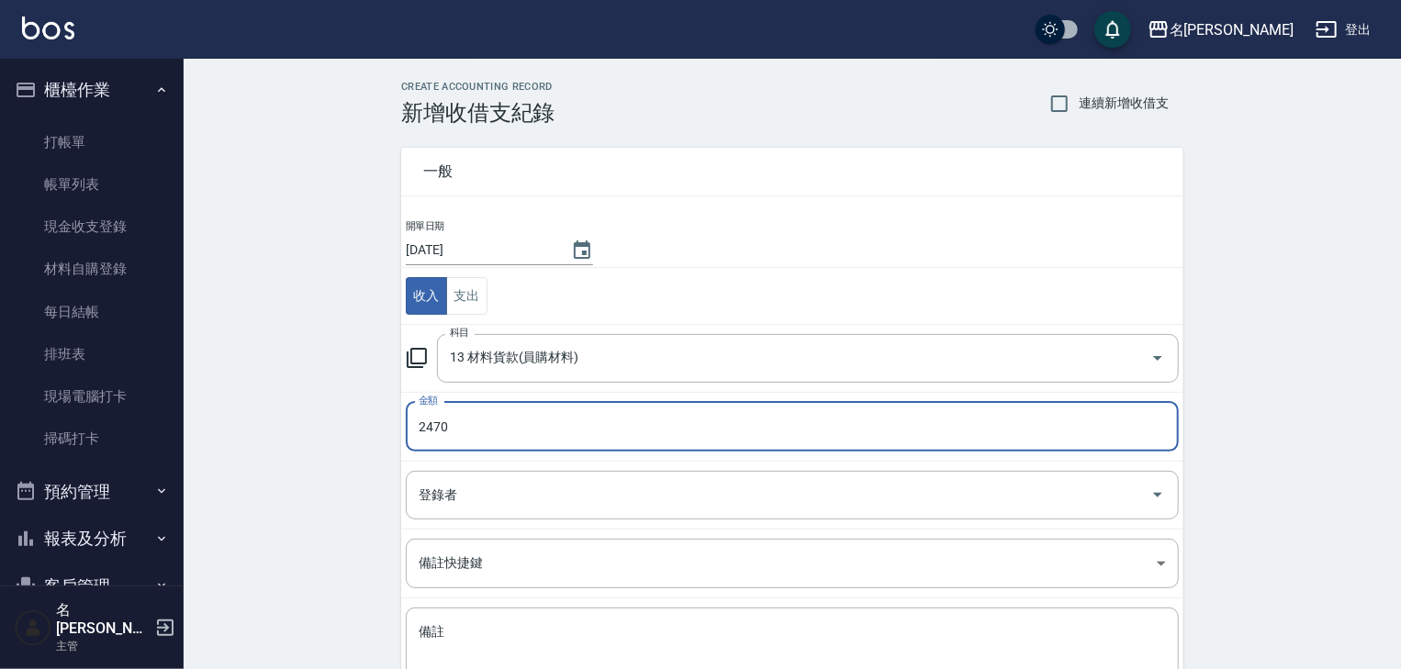
type input "2470"
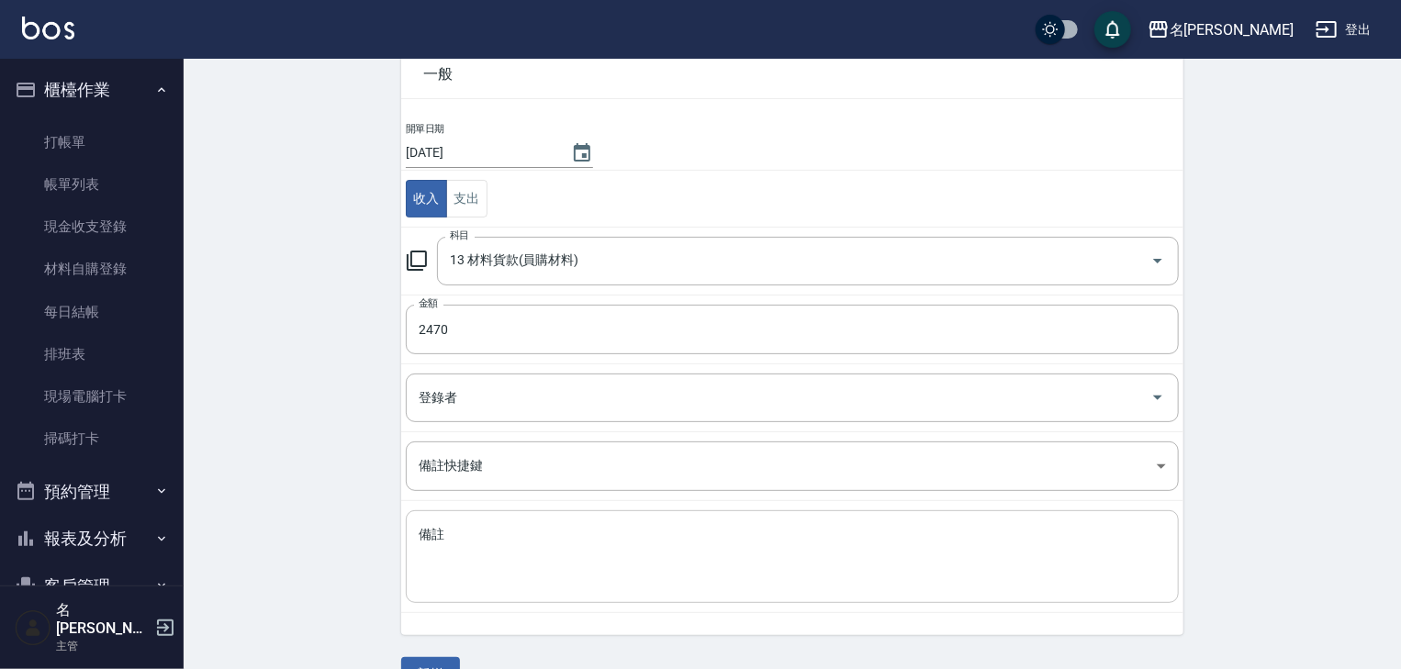
scroll to position [140, 0]
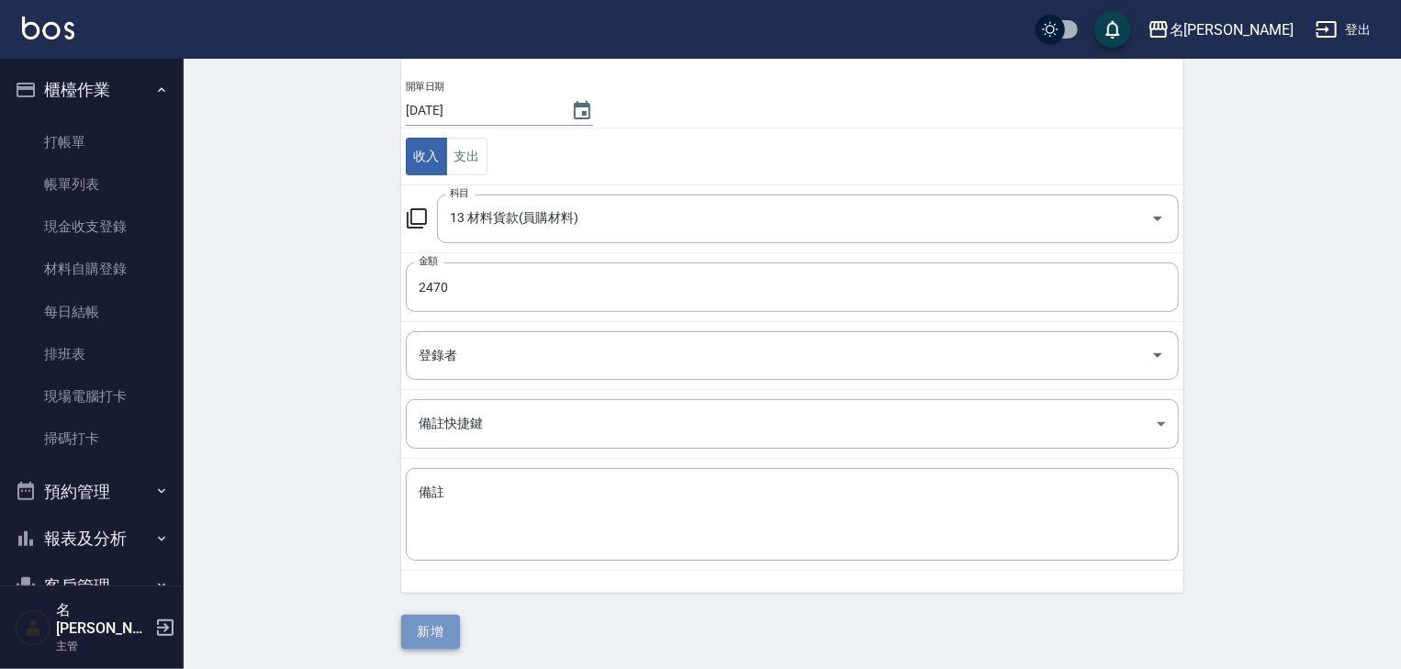
click at [438, 630] on button "新增" at bounding box center [430, 632] width 59 height 34
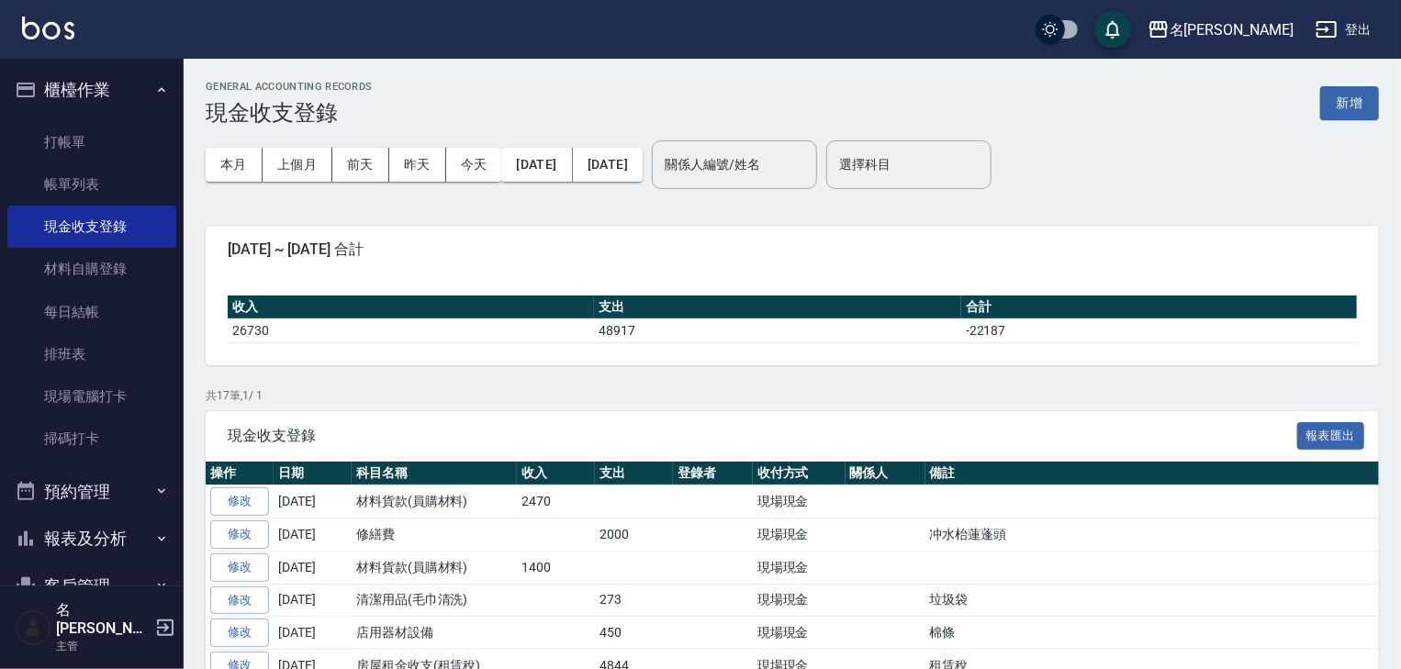
click at [49, 17] on img at bounding box center [48, 28] width 52 height 23
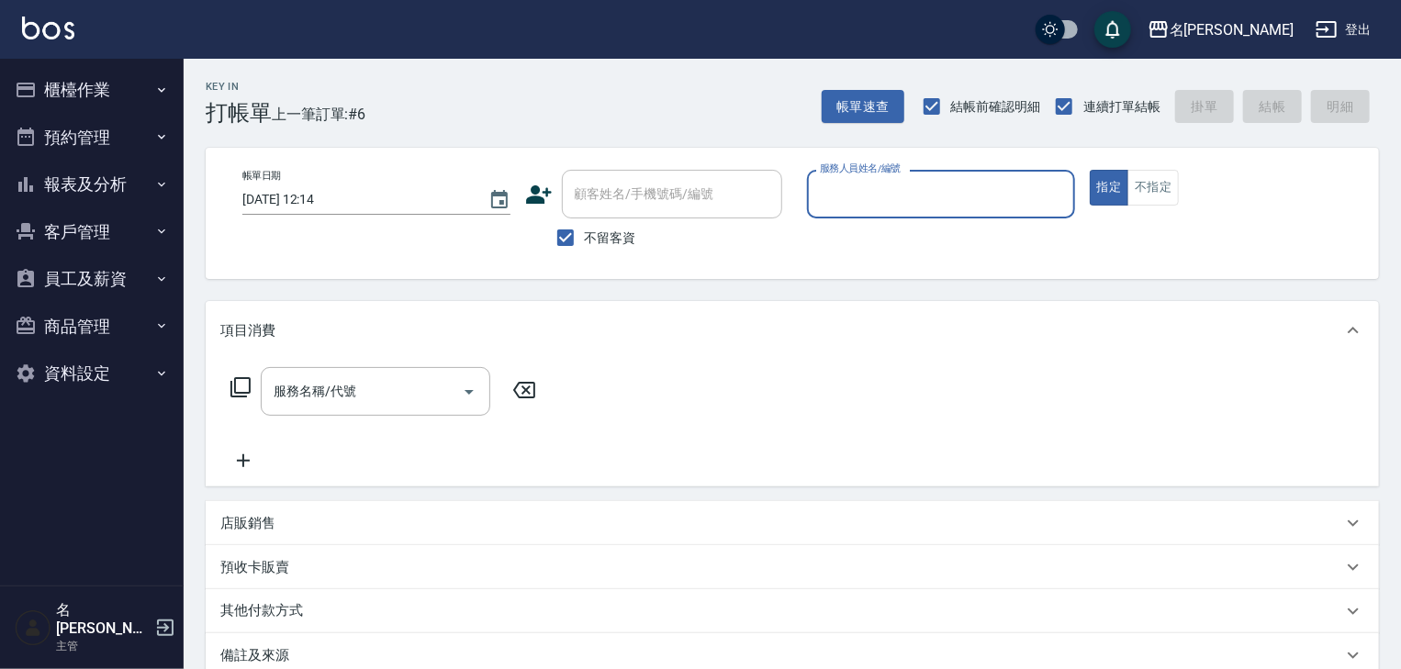
click at [978, 190] on input "服務人員姓名/編號" at bounding box center [941, 194] width 252 height 32
type input "歐麥-10"
type button "true"
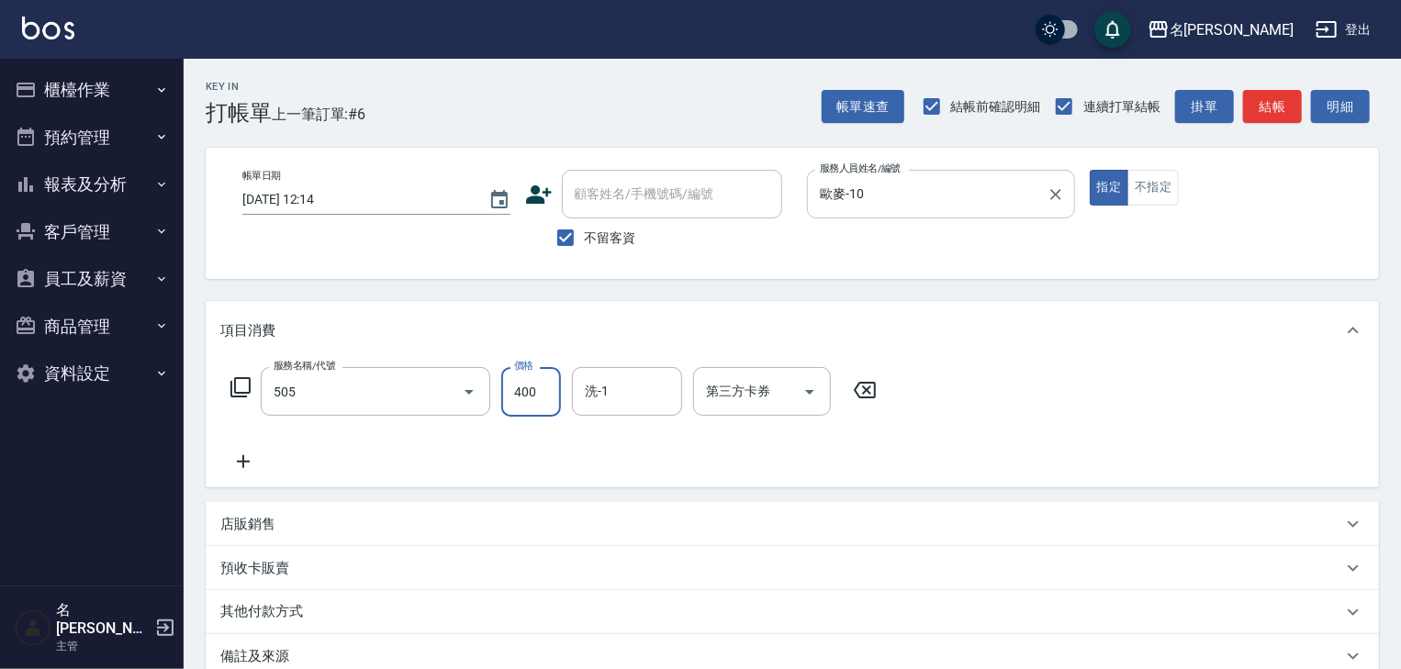
type input "洗髮(505)"
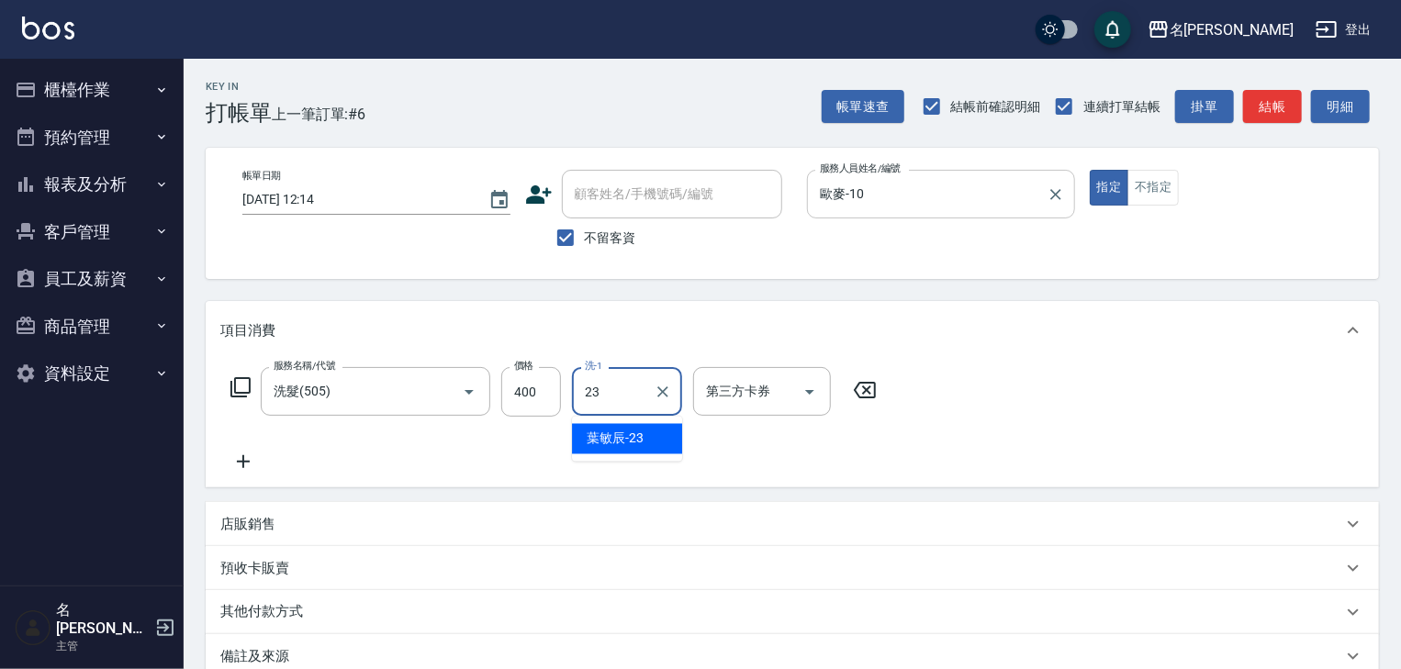
type input "葉敏辰-23"
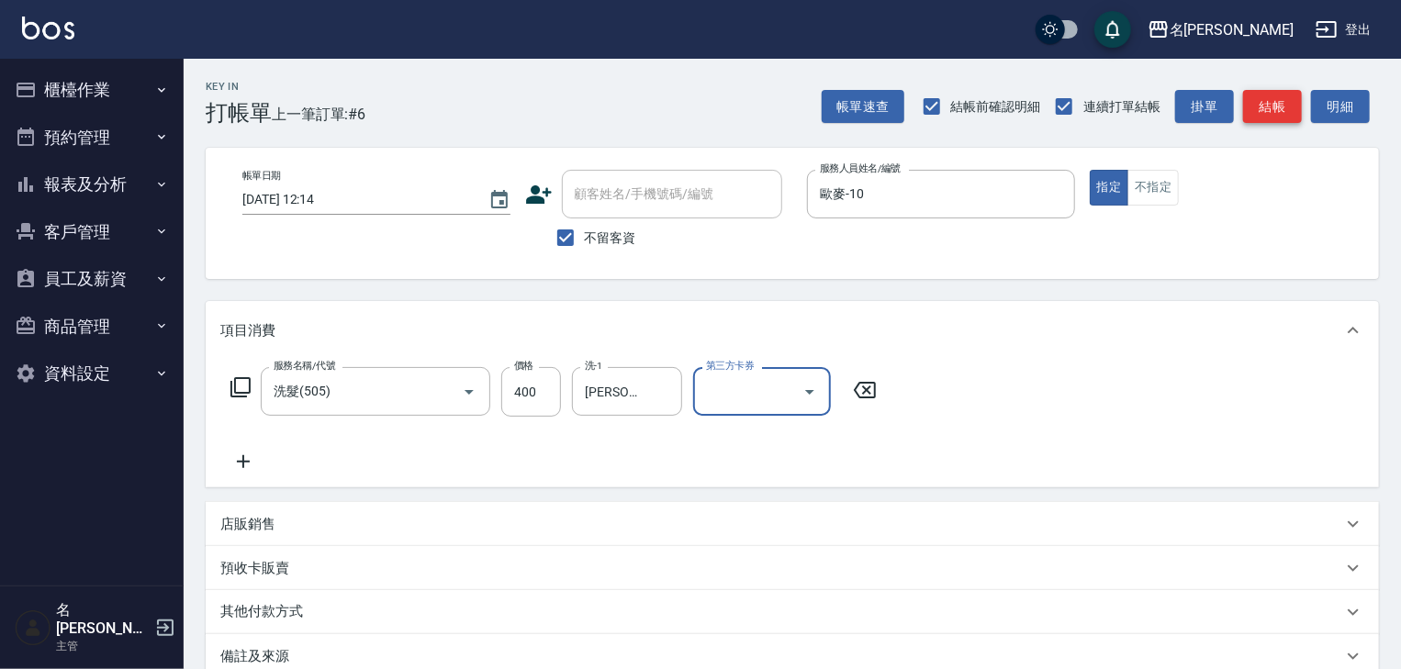
click at [1264, 107] on button "結帳" at bounding box center [1272, 107] width 59 height 34
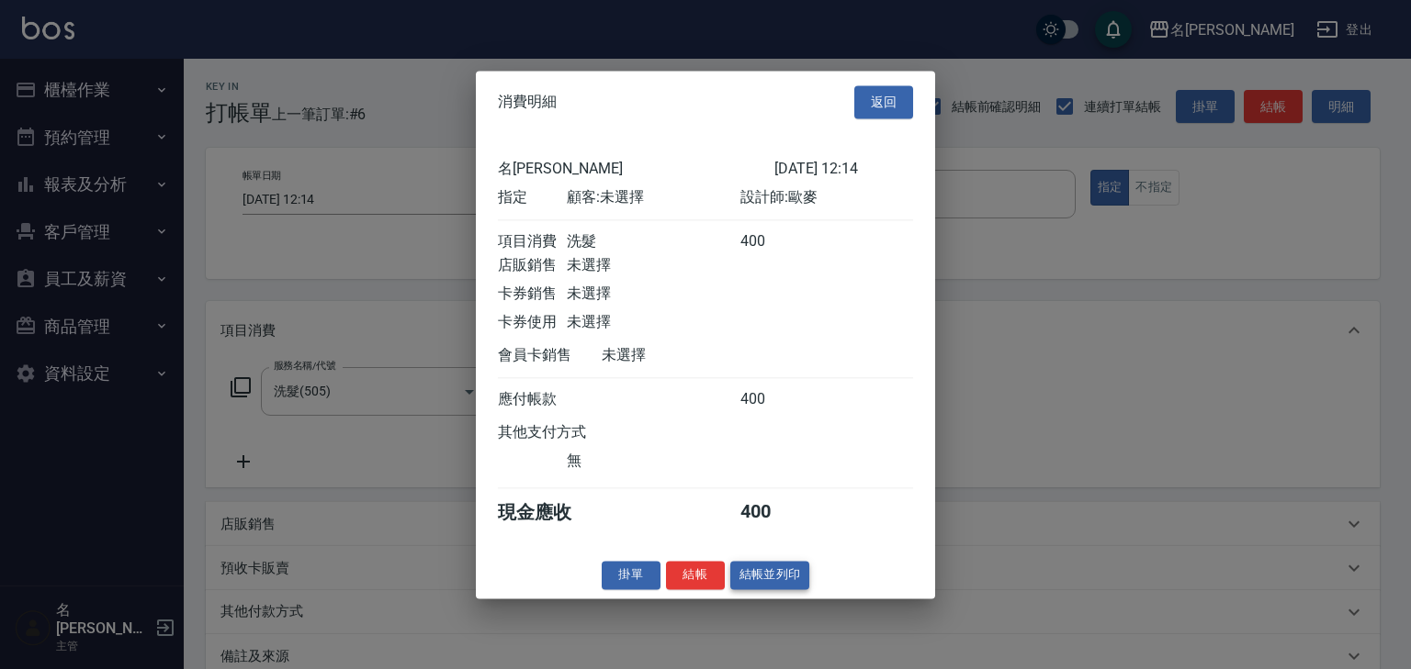
click at [762, 586] on button "結帳並列印" at bounding box center [770, 575] width 80 height 28
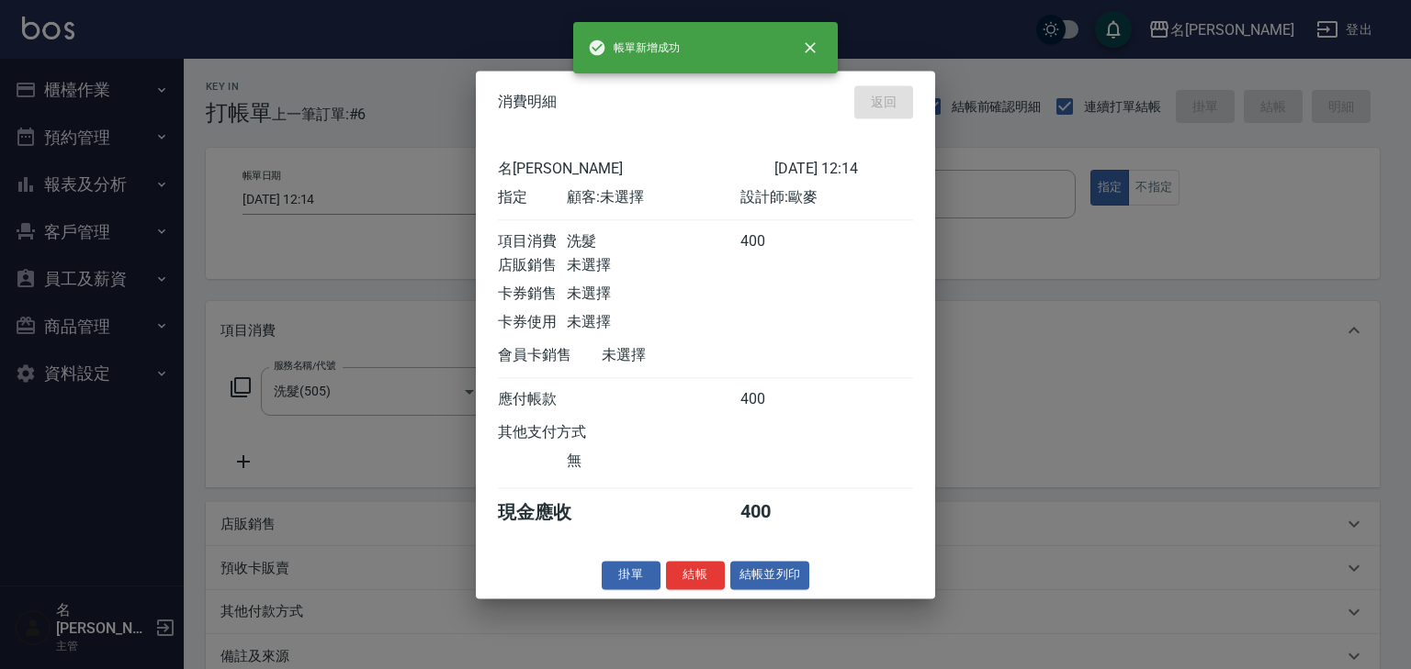
type input "2025/09/07 12:15"
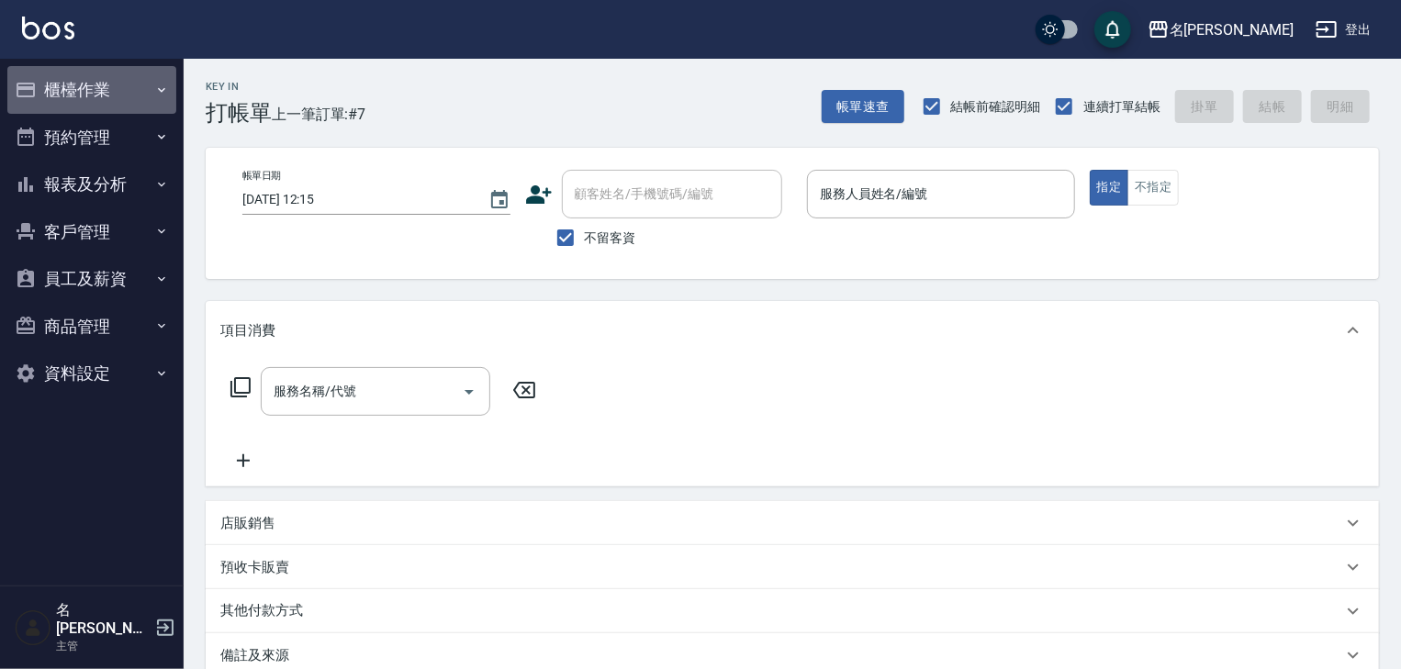
click at [62, 68] on button "櫃檯作業" at bounding box center [91, 90] width 169 height 48
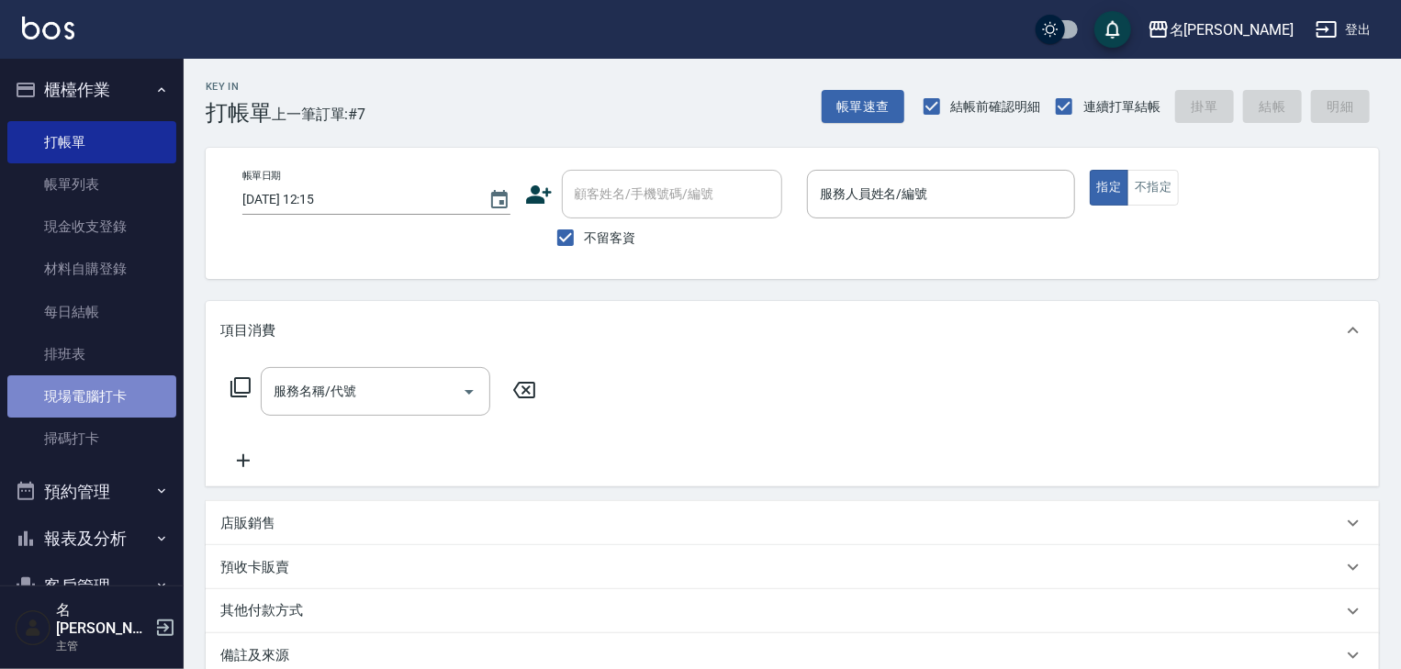
click at [99, 403] on link "現場電腦打卡" at bounding box center [91, 397] width 169 height 42
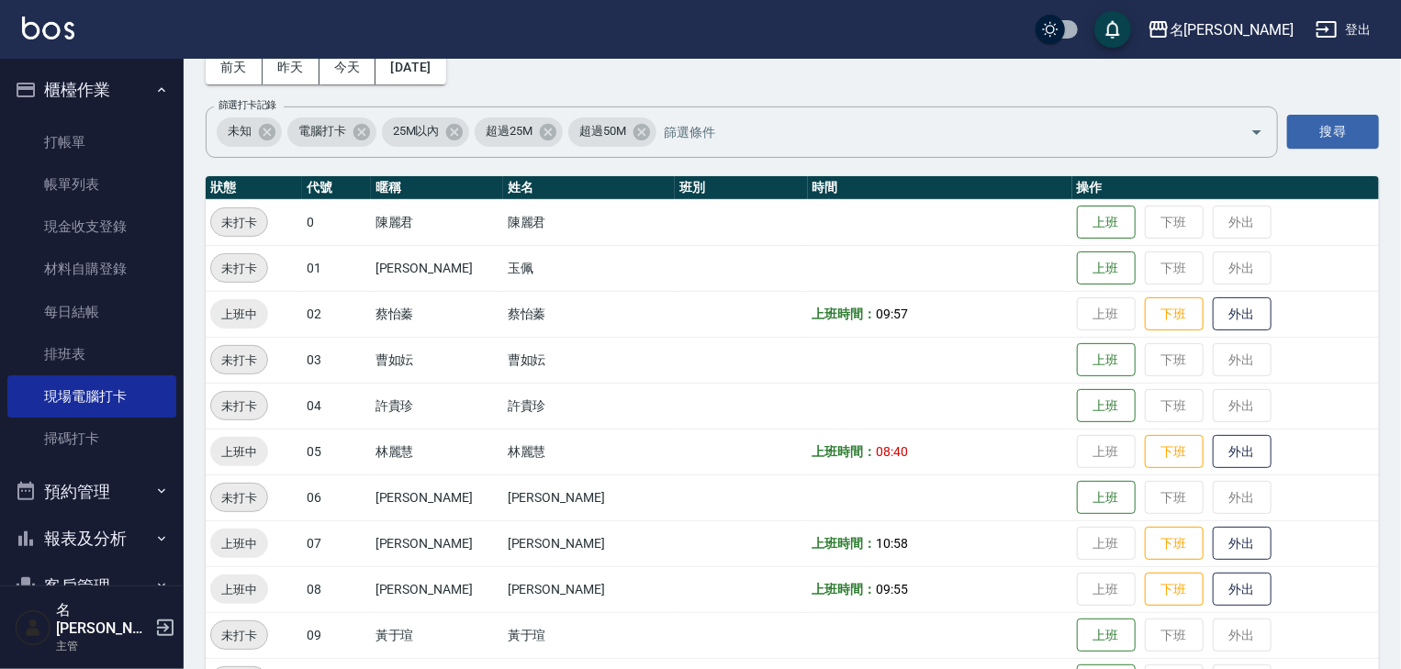
scroll to position [391, 0]
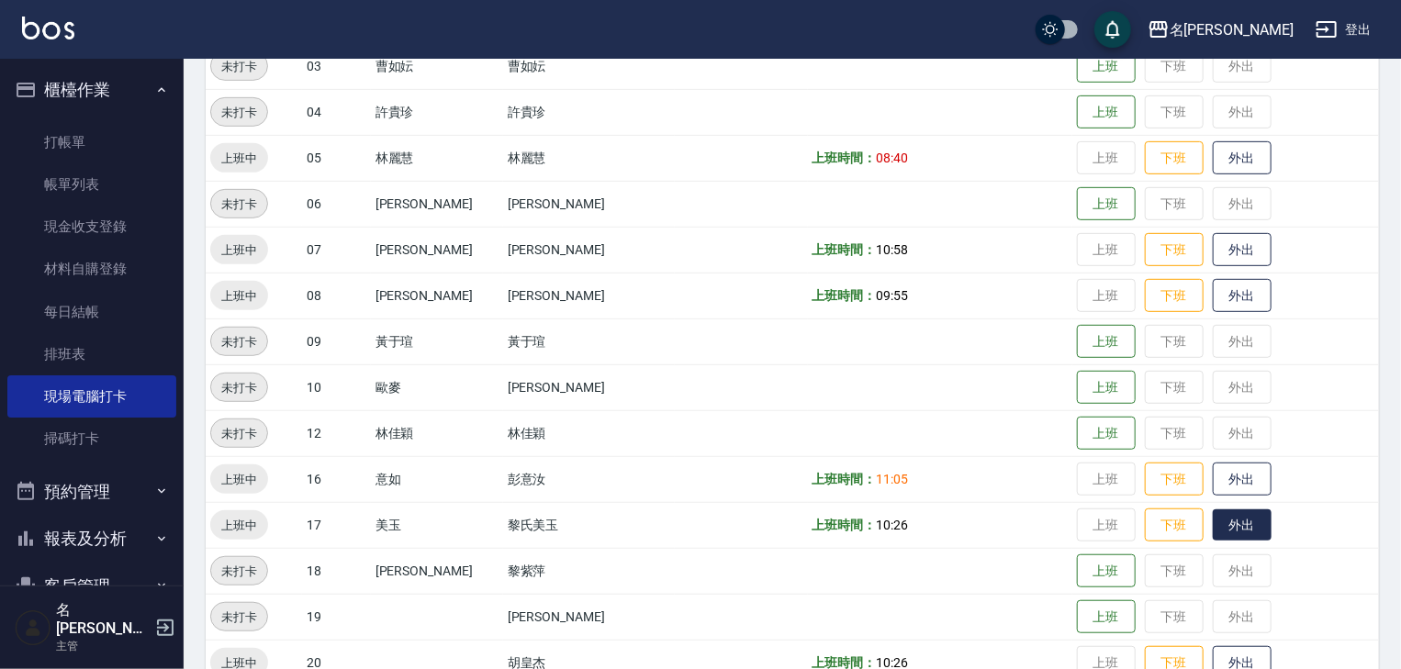
click at [1230, 527] on button "外出" at bounding box center [1242, 526] width 59 height 32
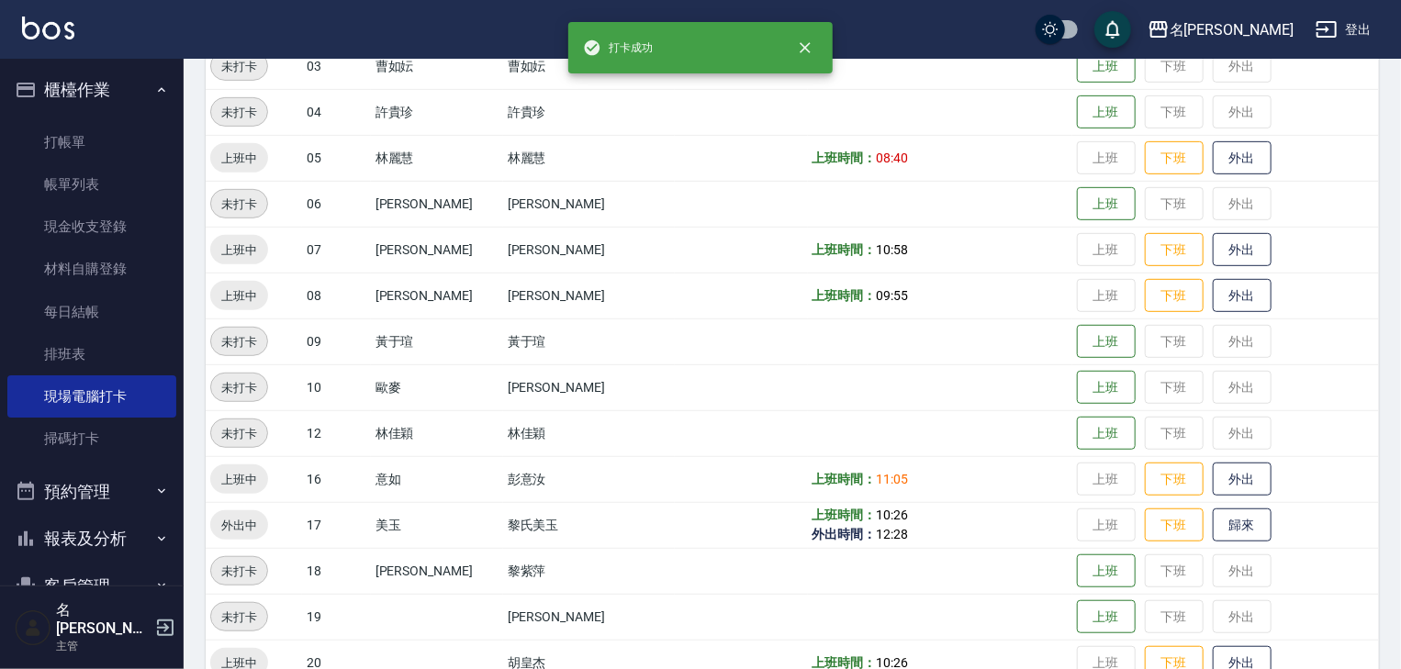
scroll to position [489, 0]
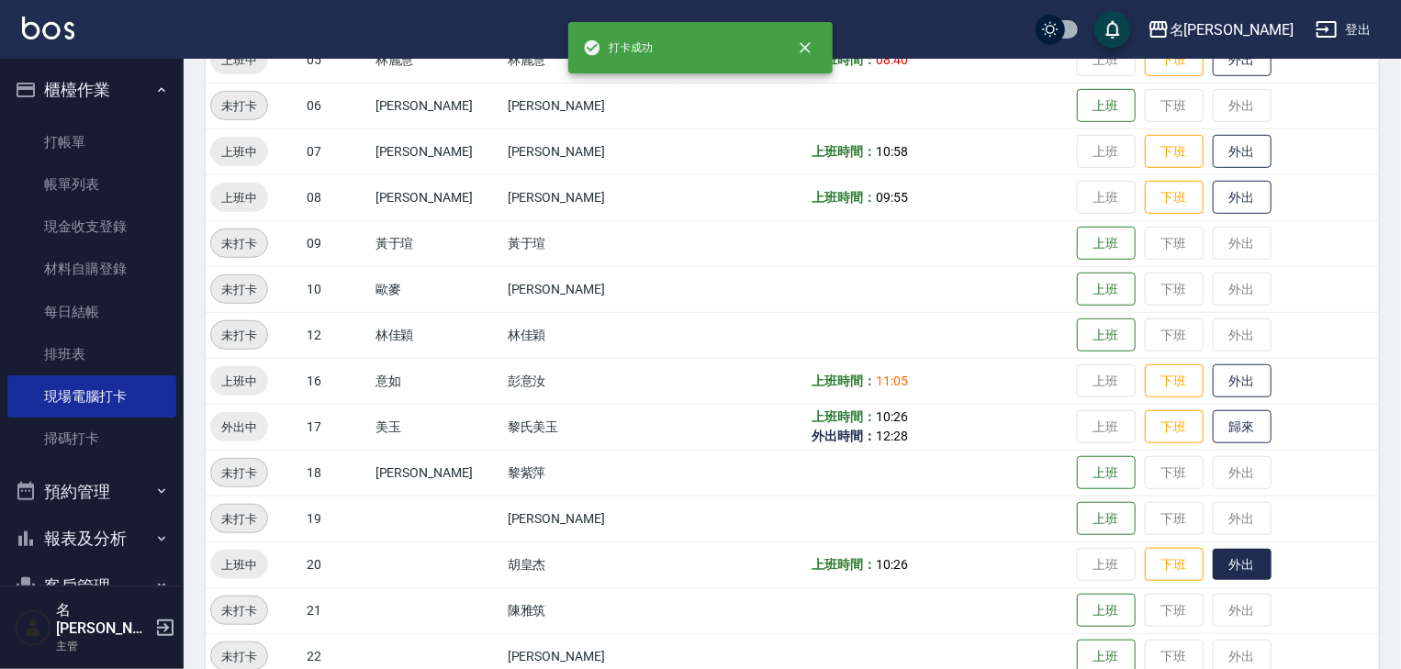
click at [1219, 556] on button "外出" at bounding box center [1242, 565] width 59 height 32
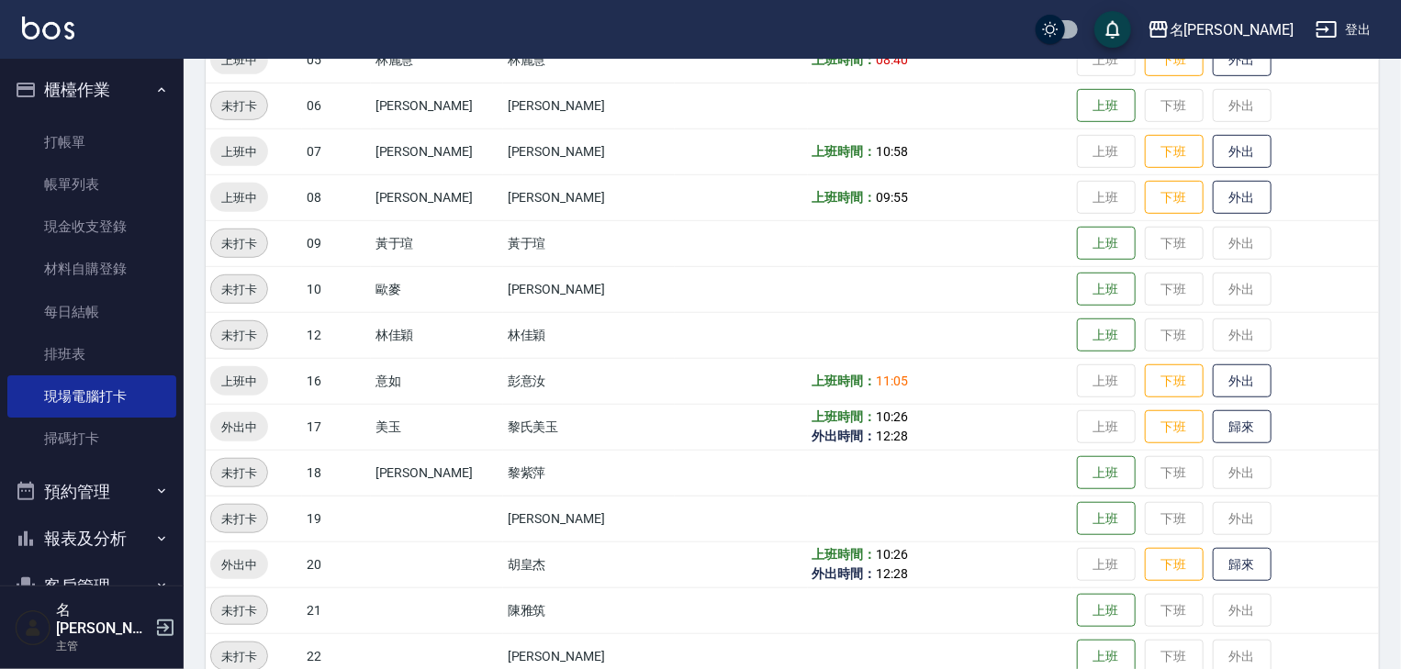
click at [56, 29] on img at bounding box center [48, 28] width 52 height 23
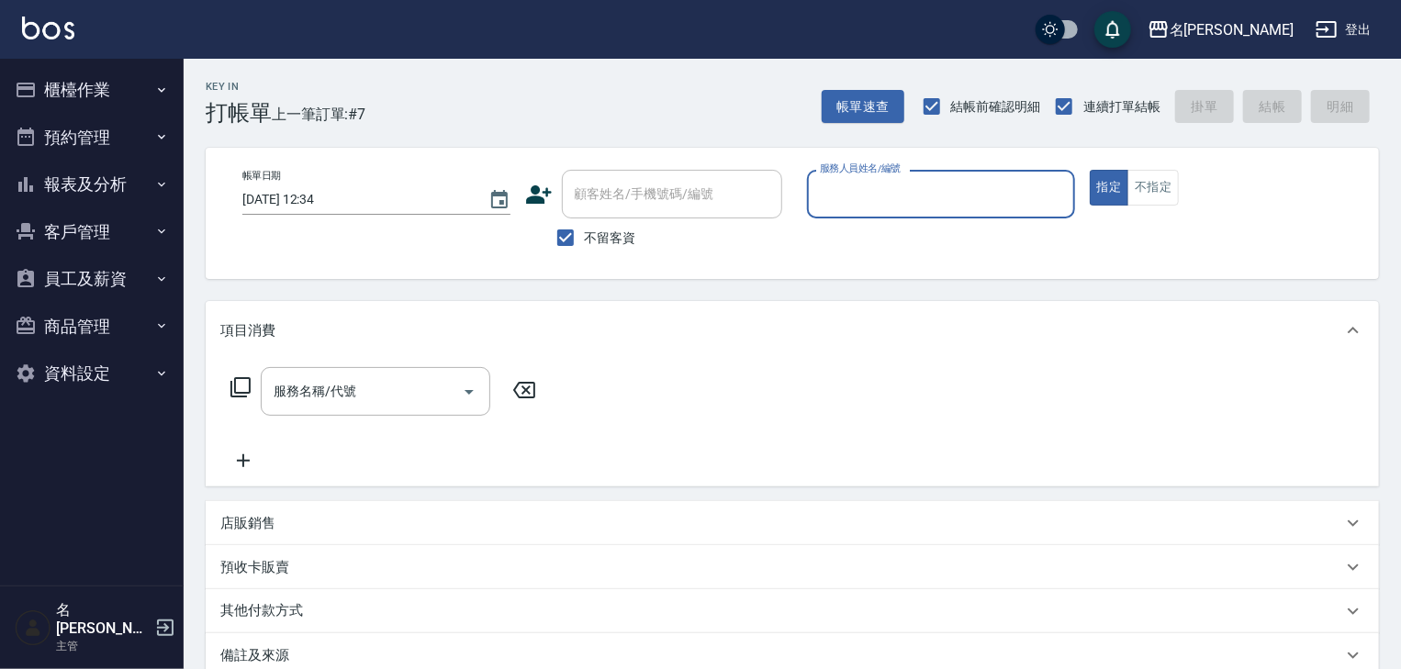
click at [929, 197] on input "服務人員姓名/編號" at bounding box center [941, 194] width 252 height 32
type input "蔡慈恩-08"
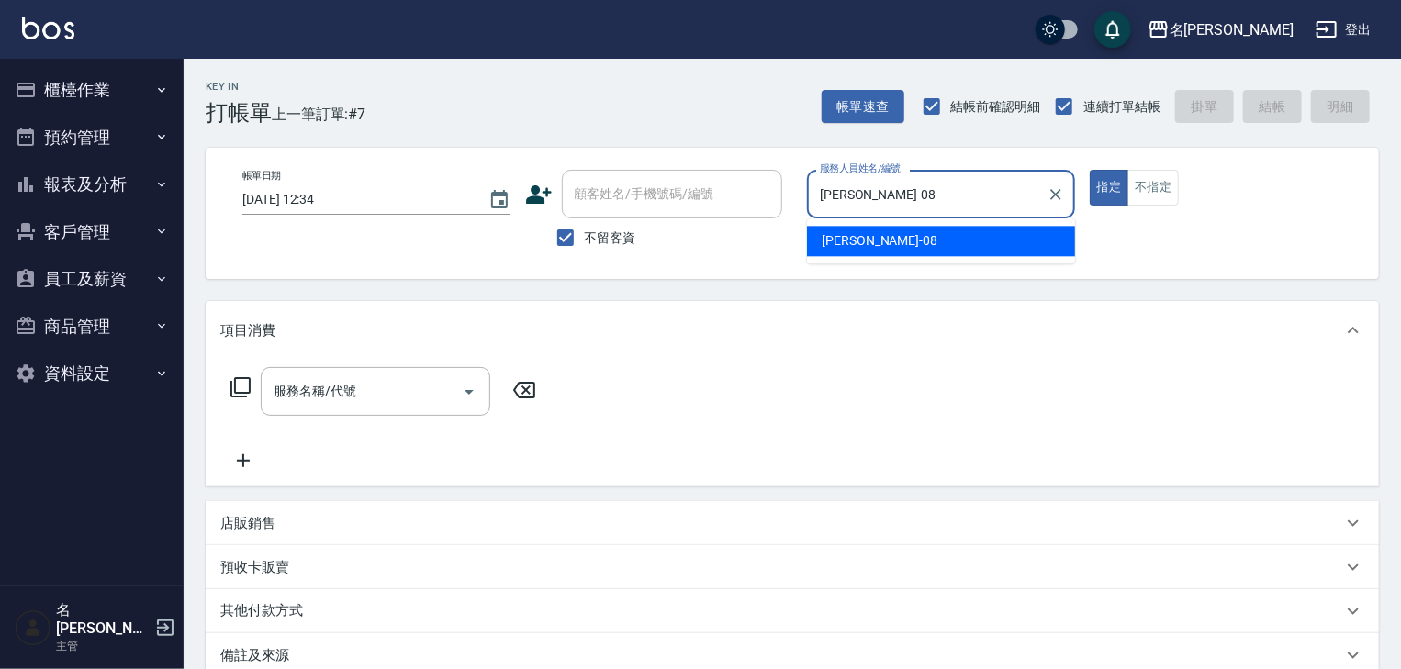
type button "true"
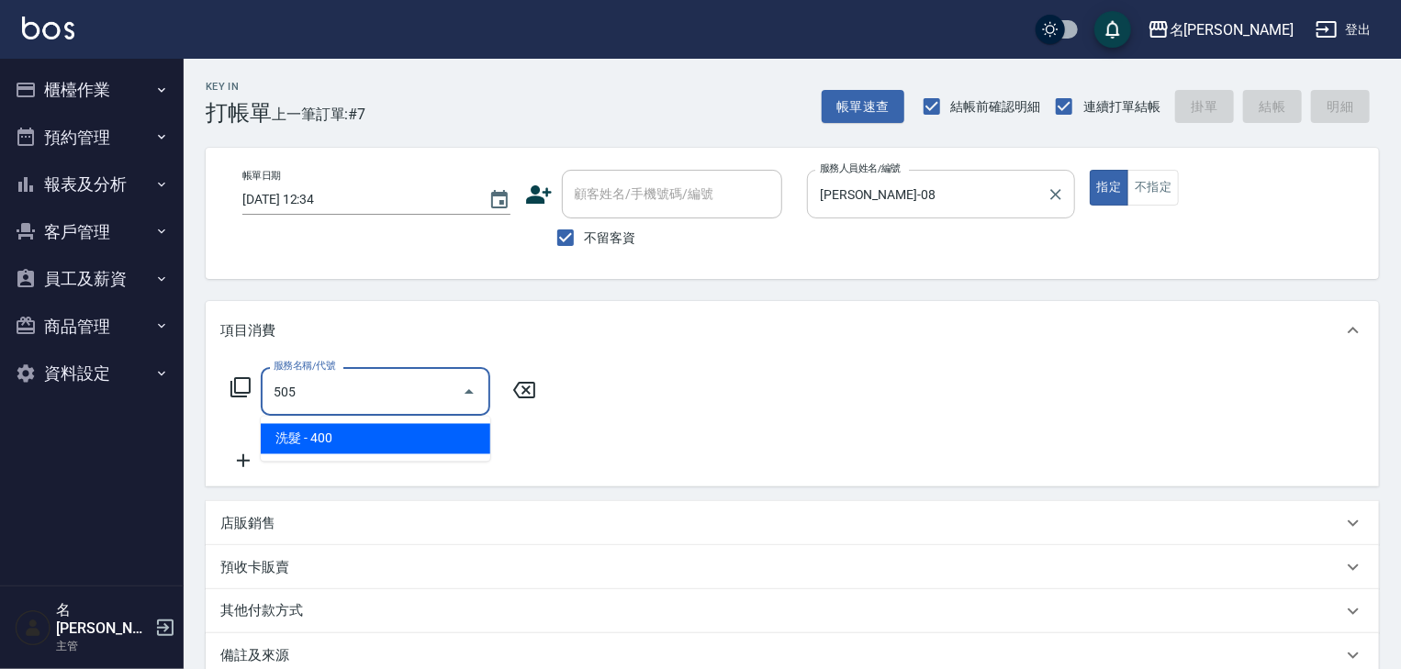
type input "洗髮(505)"
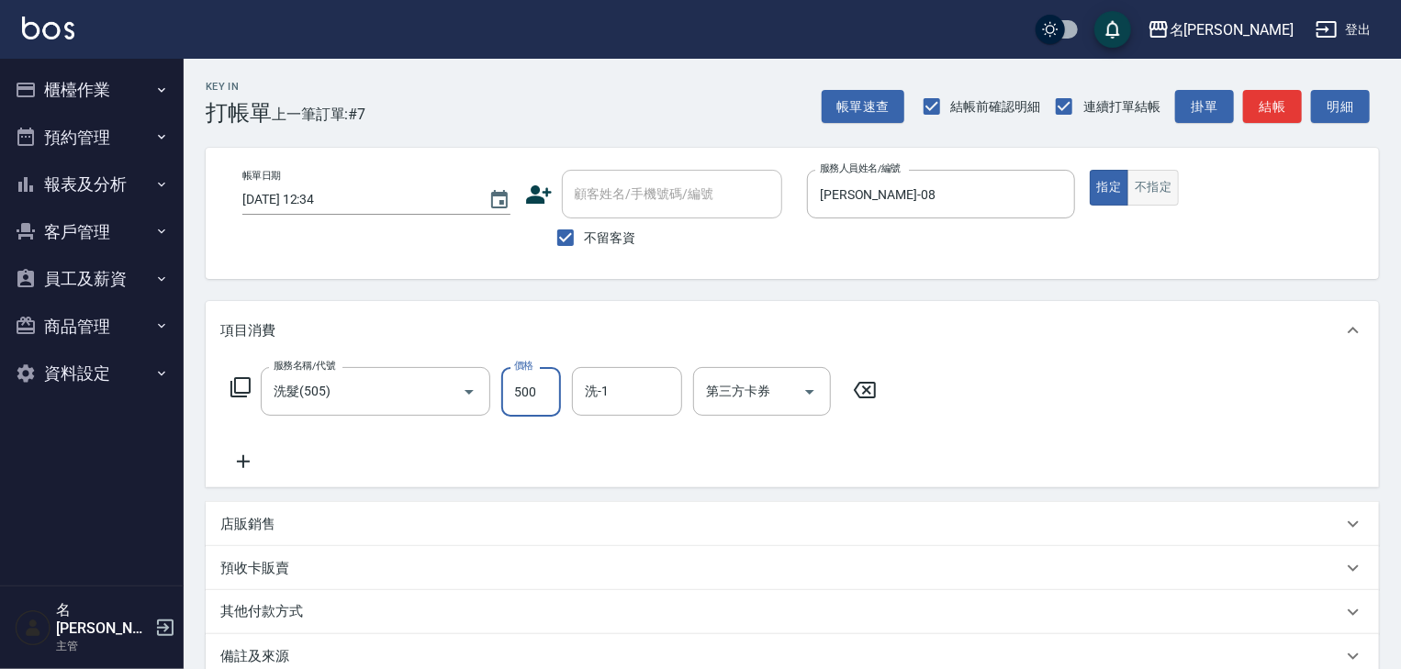
type input "500"
click at [1166, 185] on button "不指定" at bounding box center [1153, 188] width 51 height 36
click at [1273, 110] on button "結帳" at bounding box center [1272, 107] width 59 height 34
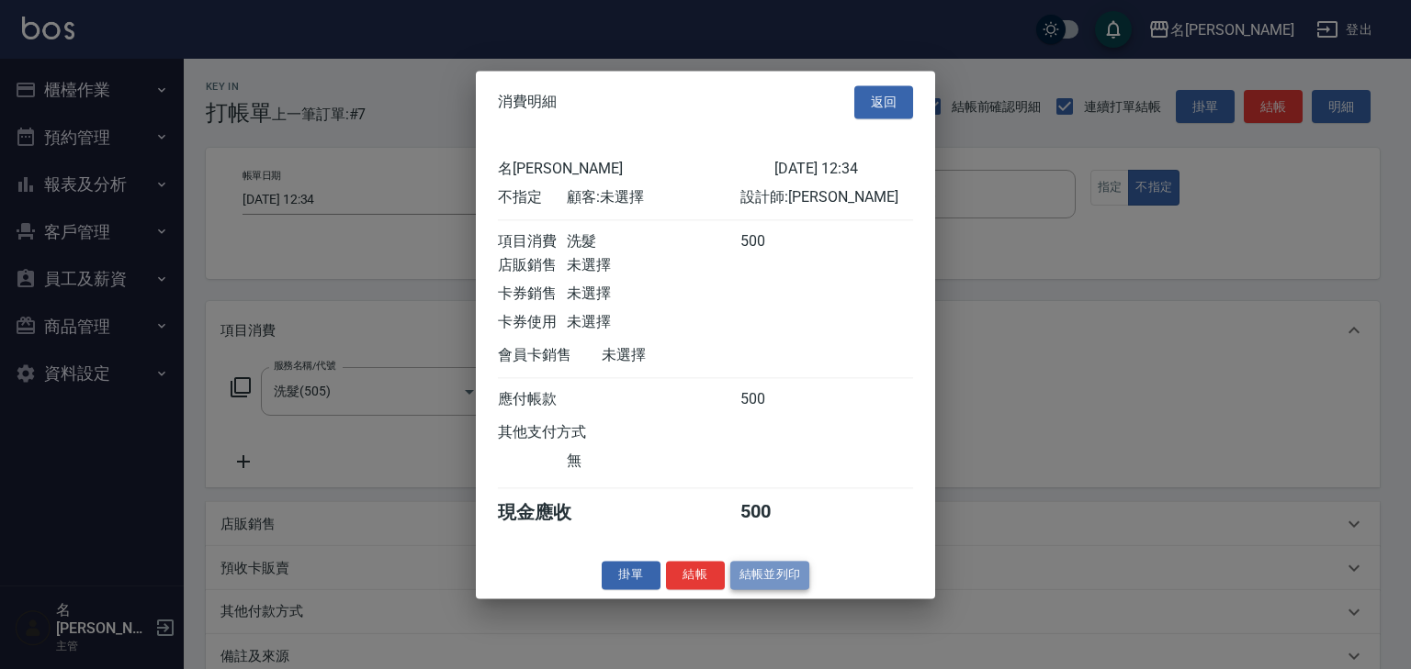
click at [783, 590] on button "結帳並列印" at bounding box center [770, 575] width 80 height 28
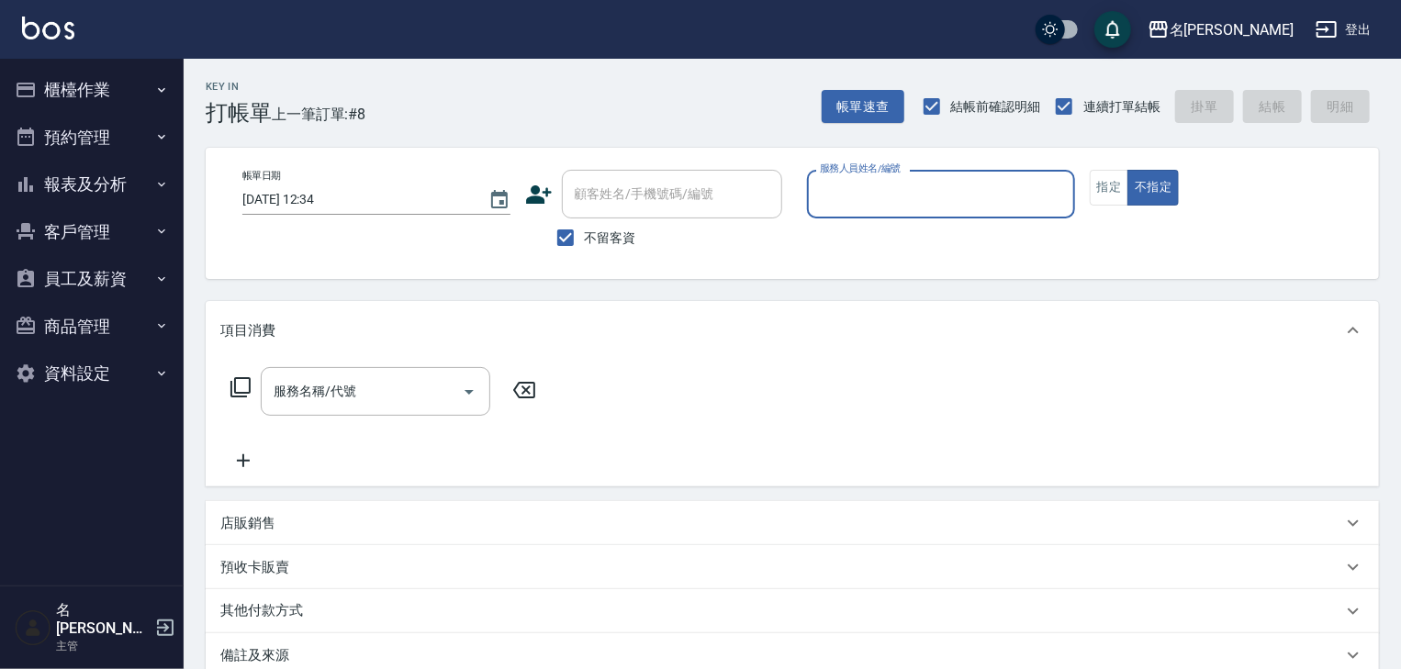
click at [124, 100] on button "櫃檯作業" at bounding box center [91, 90] width 169 height 48
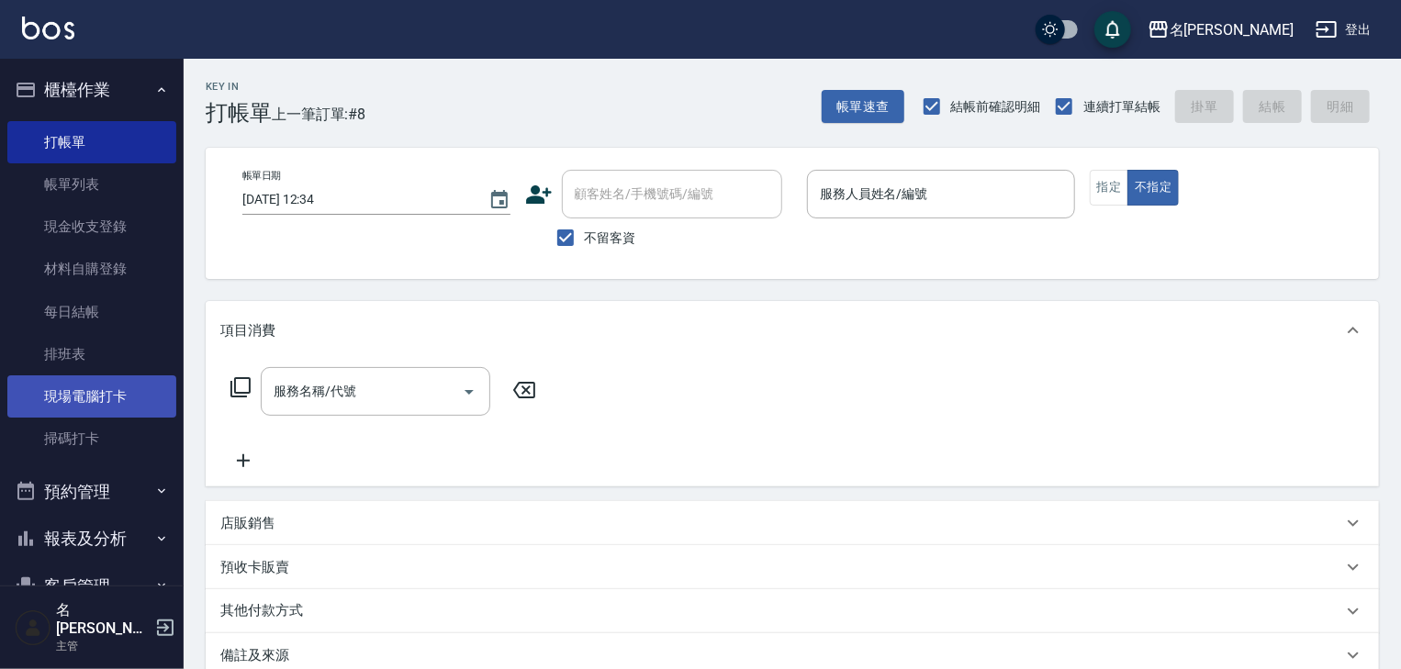
click at [113, 407] on link "現場電腦打卡" at bounding box center [91, 397] width 169 height 42
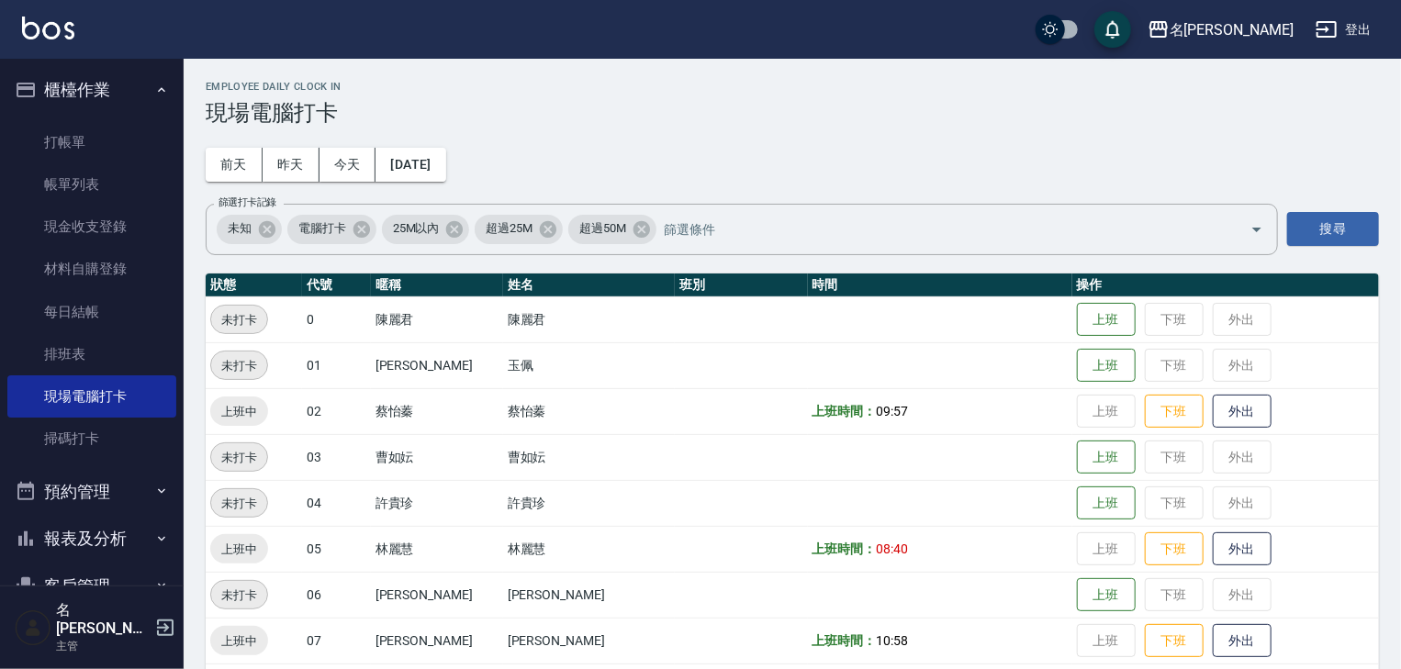
scroll to position [391, 0]
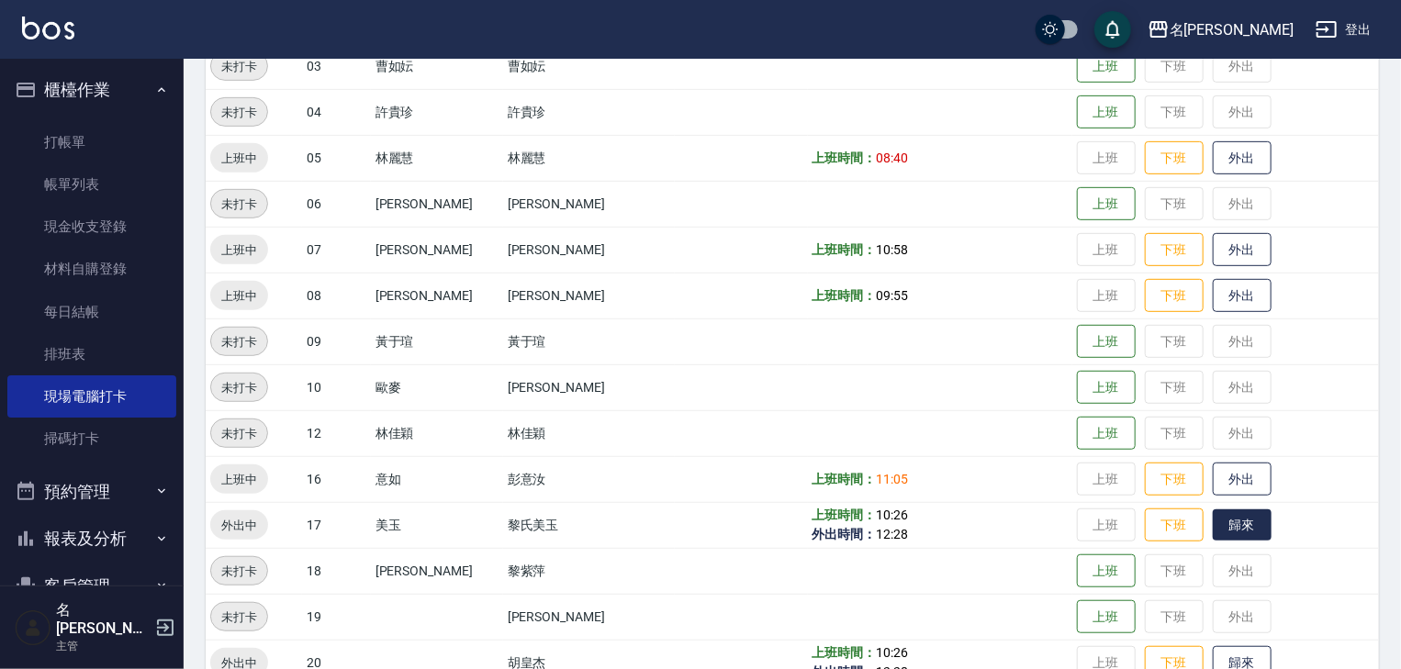
click at [1218, 535] on button "歸來" at bounding box center [1242, 526] width 59 height 32
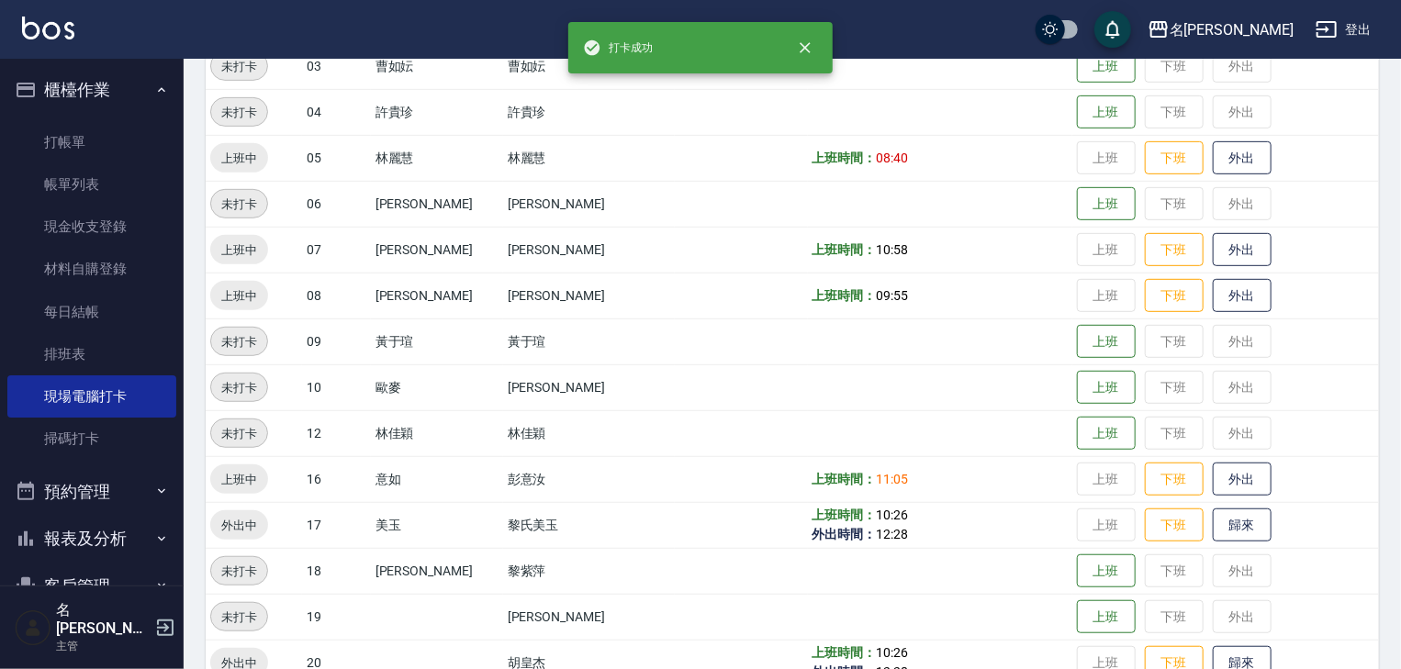
scroll to position [489, 0]
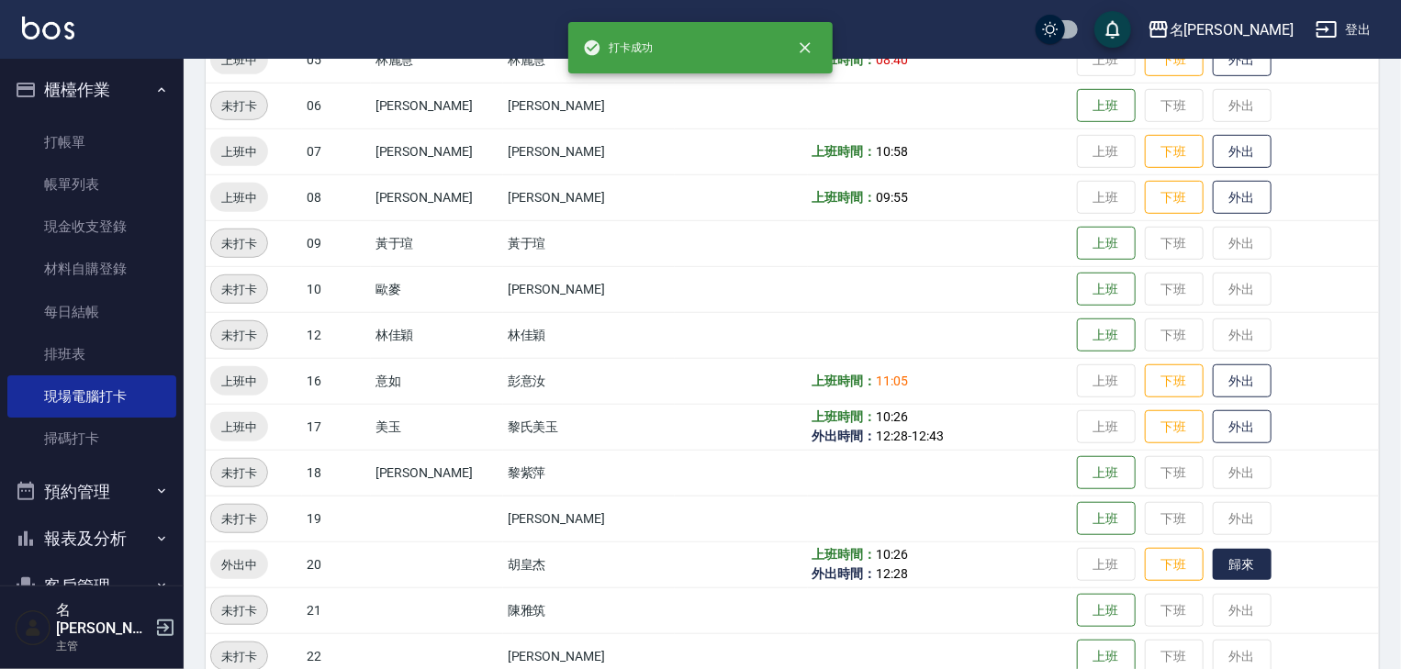
click at [1238, 558] on button "歸來" at bounding box center [1242, 565] width 59 height 32
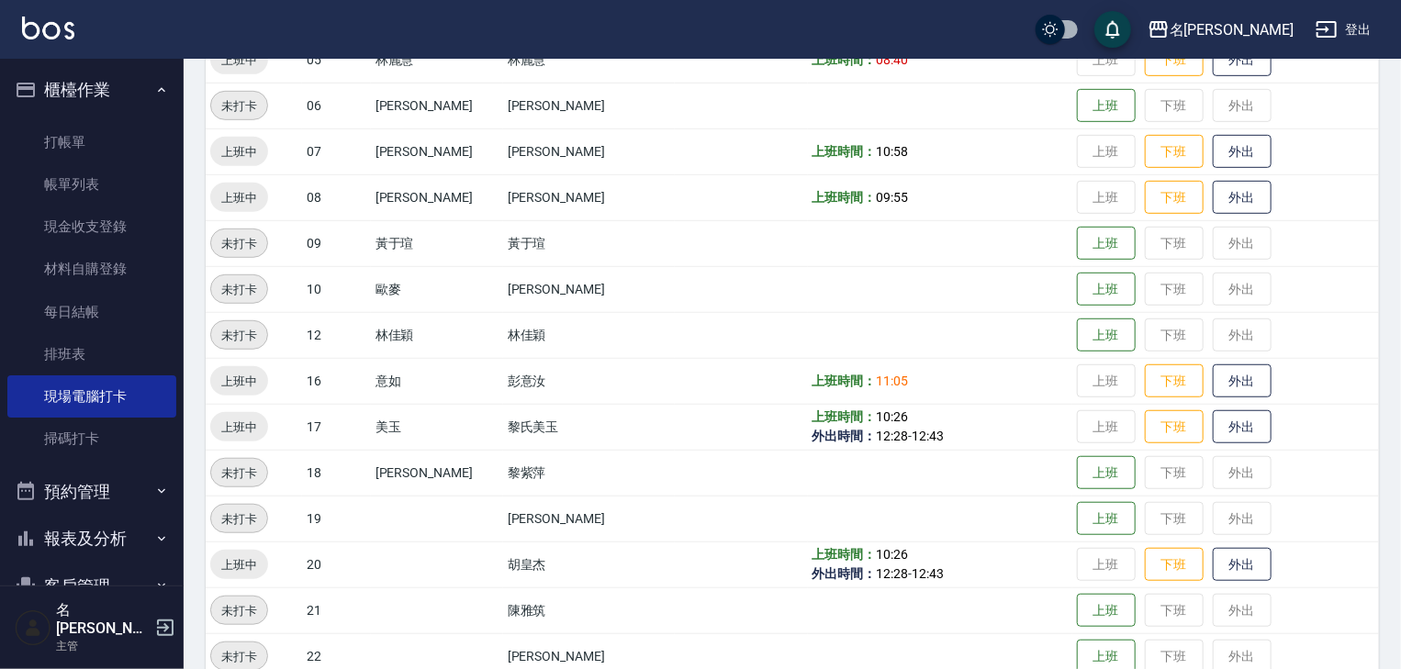
click at [62, 29] on img at bounding box center [48, 28] width 52 height 23
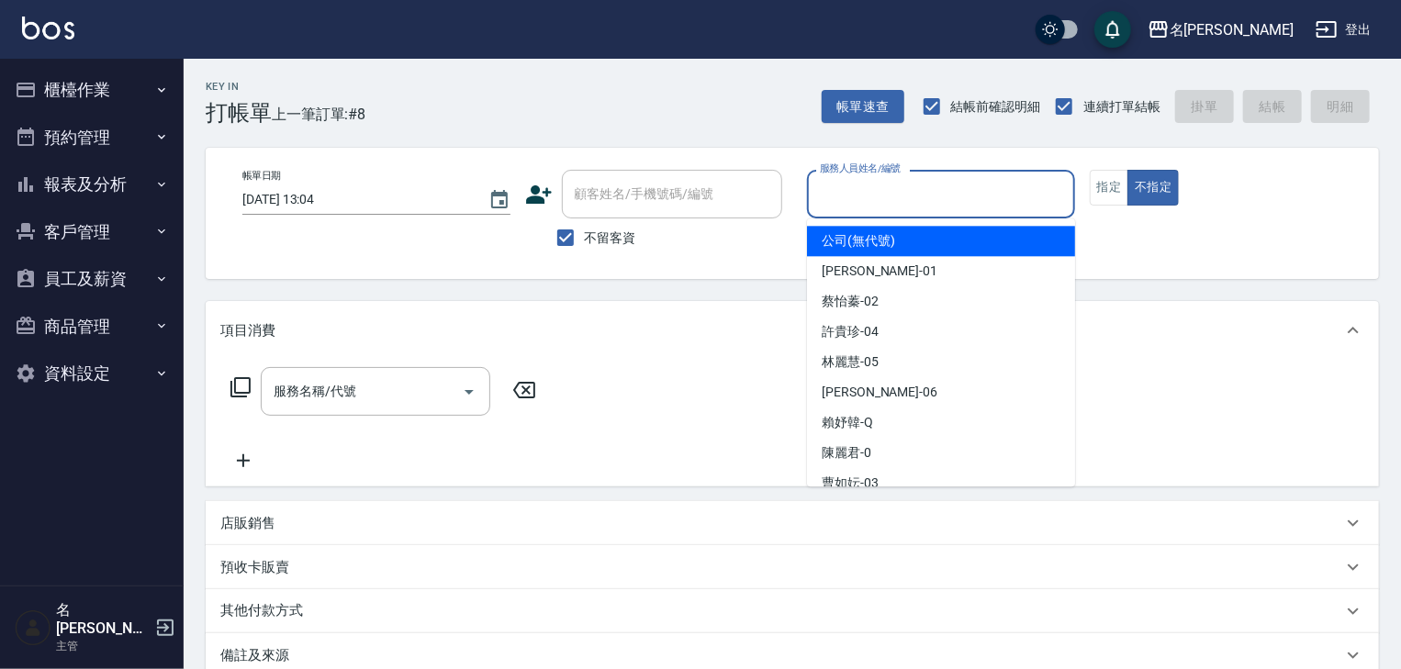
click at [1011, 195] on input "服務人員姓名/編號" at bounding box center [941, 194] width 252 height 32
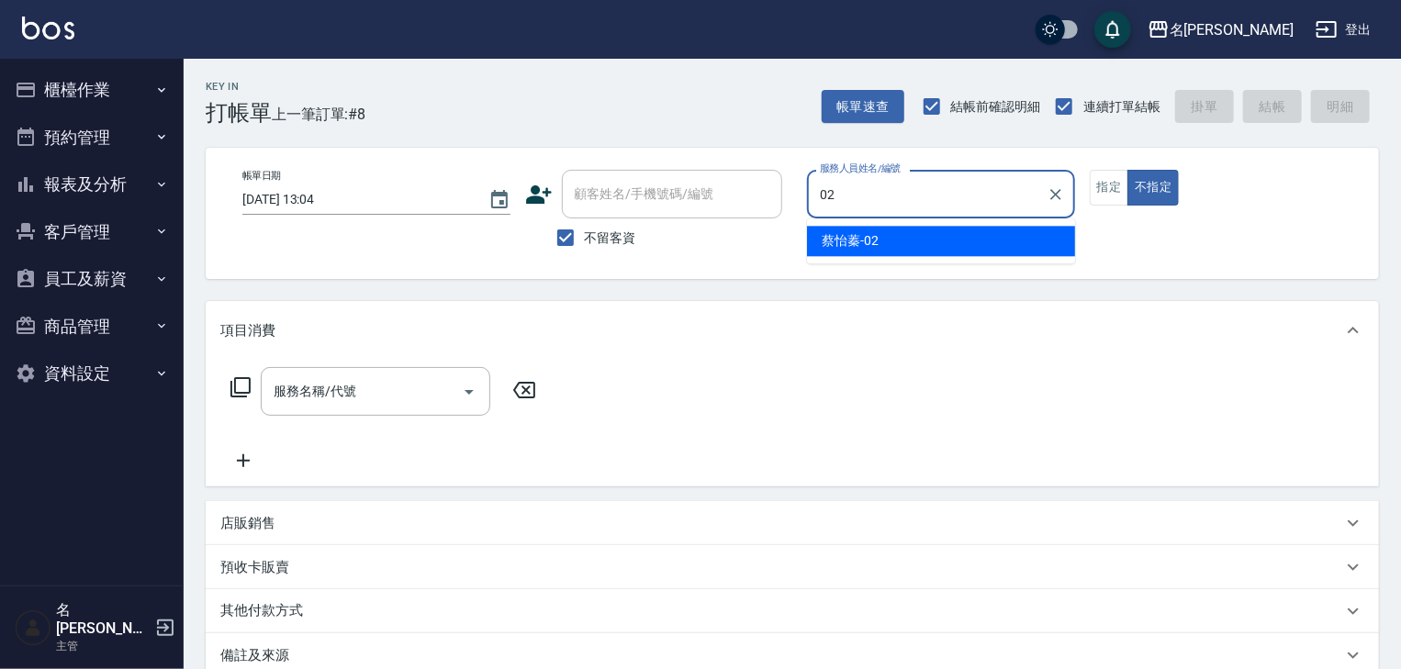
type input "蔡怡蓁-02"
type button "false"
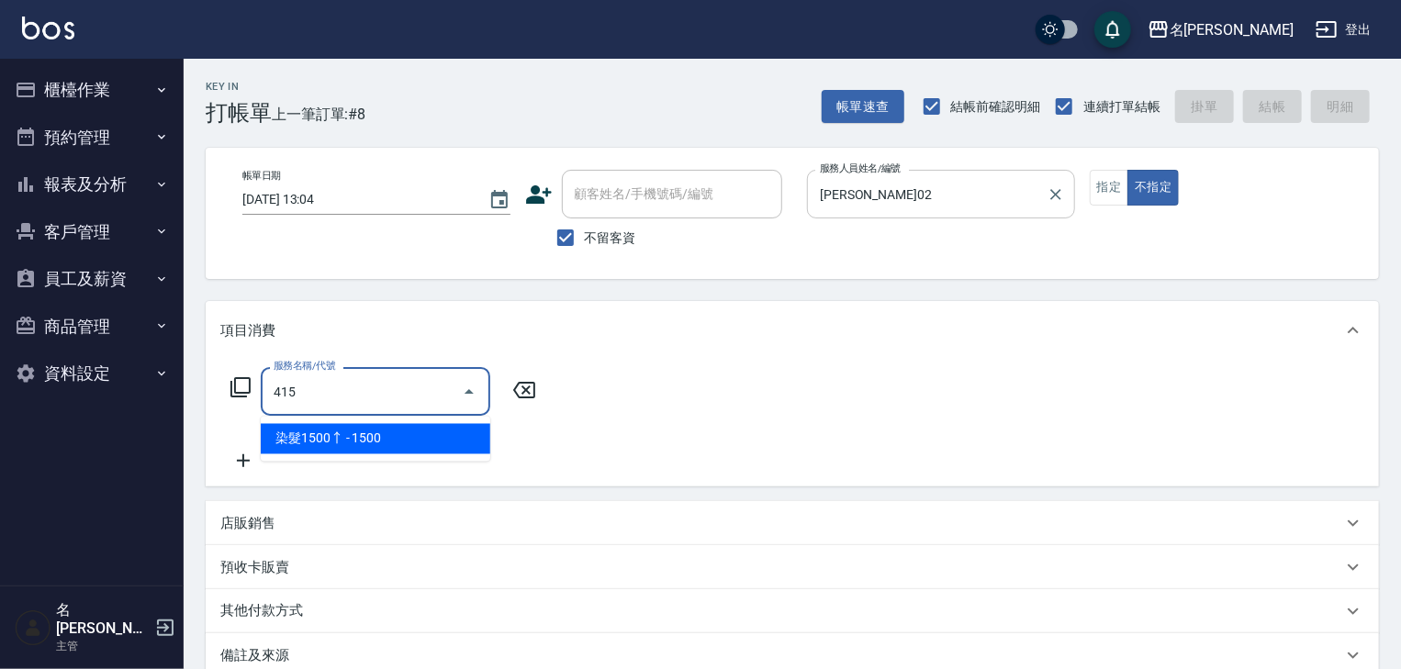
type input "染髮1500↑(415)"
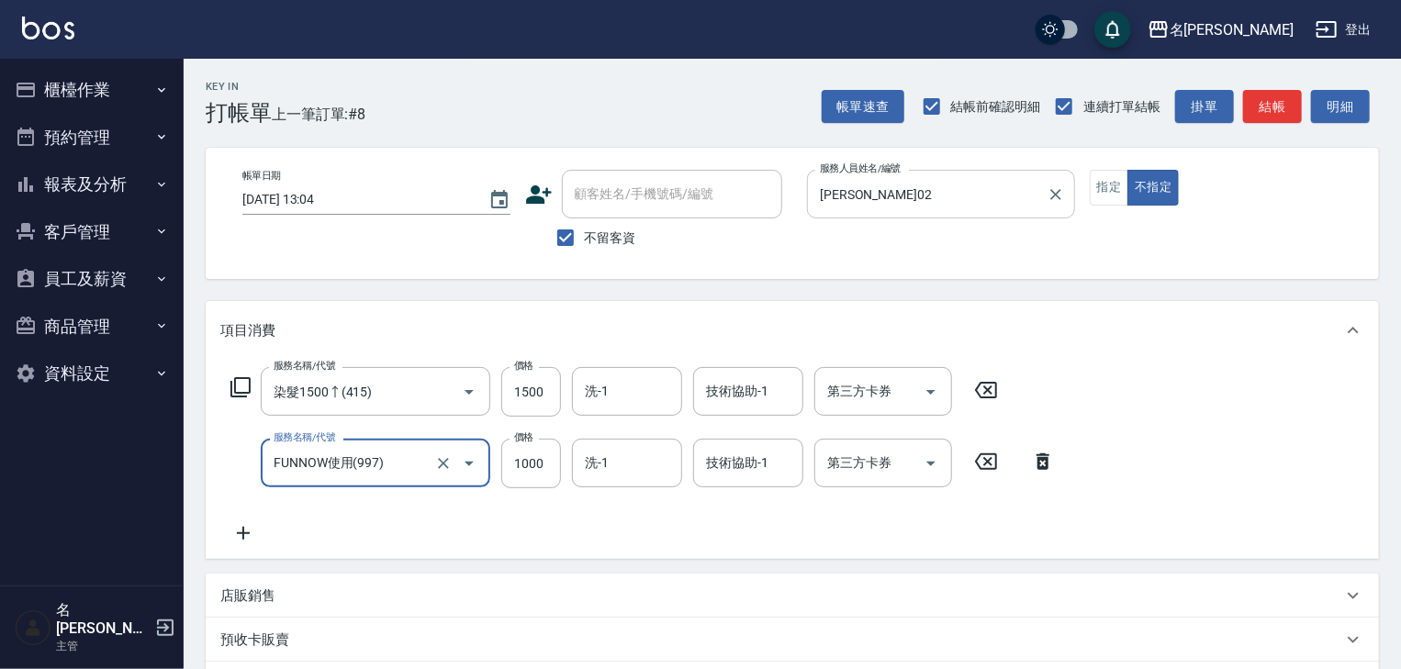
type input "FUNNOW使用(997)"
type input "399"
click at [839, 464] on input "第三方卡券" at bounding box center [870, 463] width 94 height 32
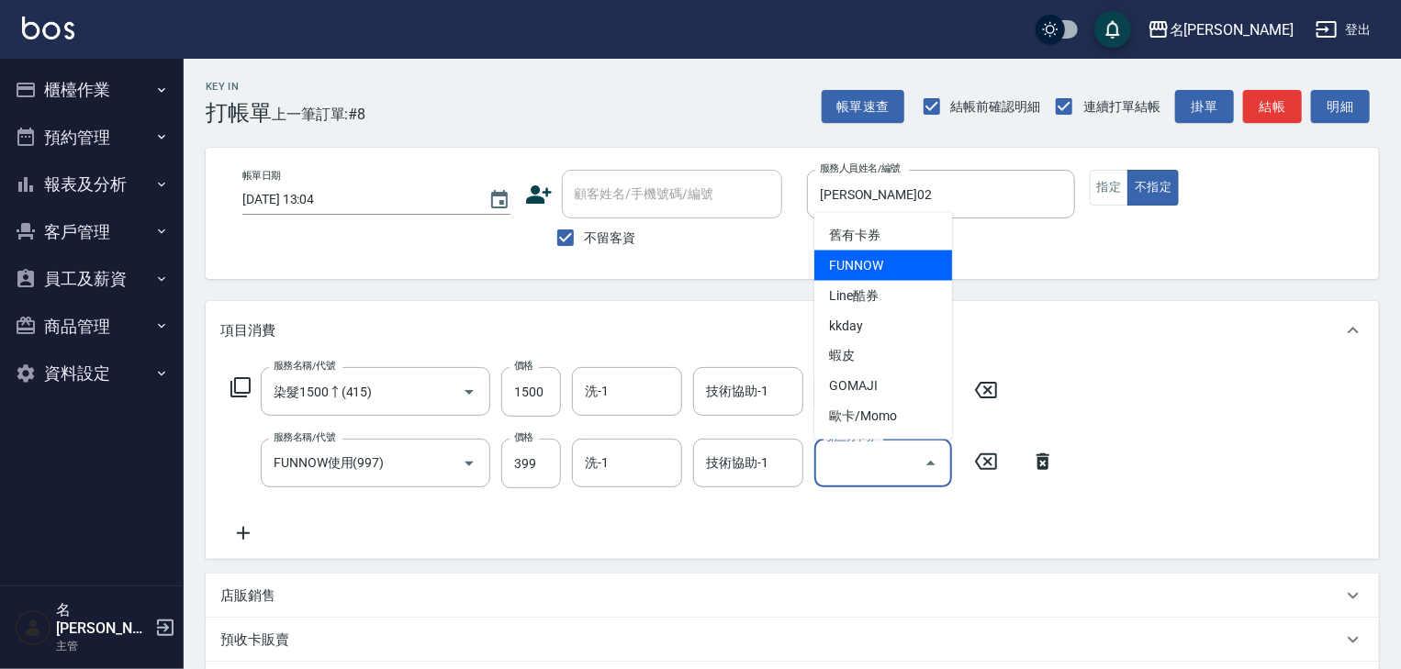
click at [883, 275] on span "FUNNOW" at bounding box center [884, 266] width 138 height 30
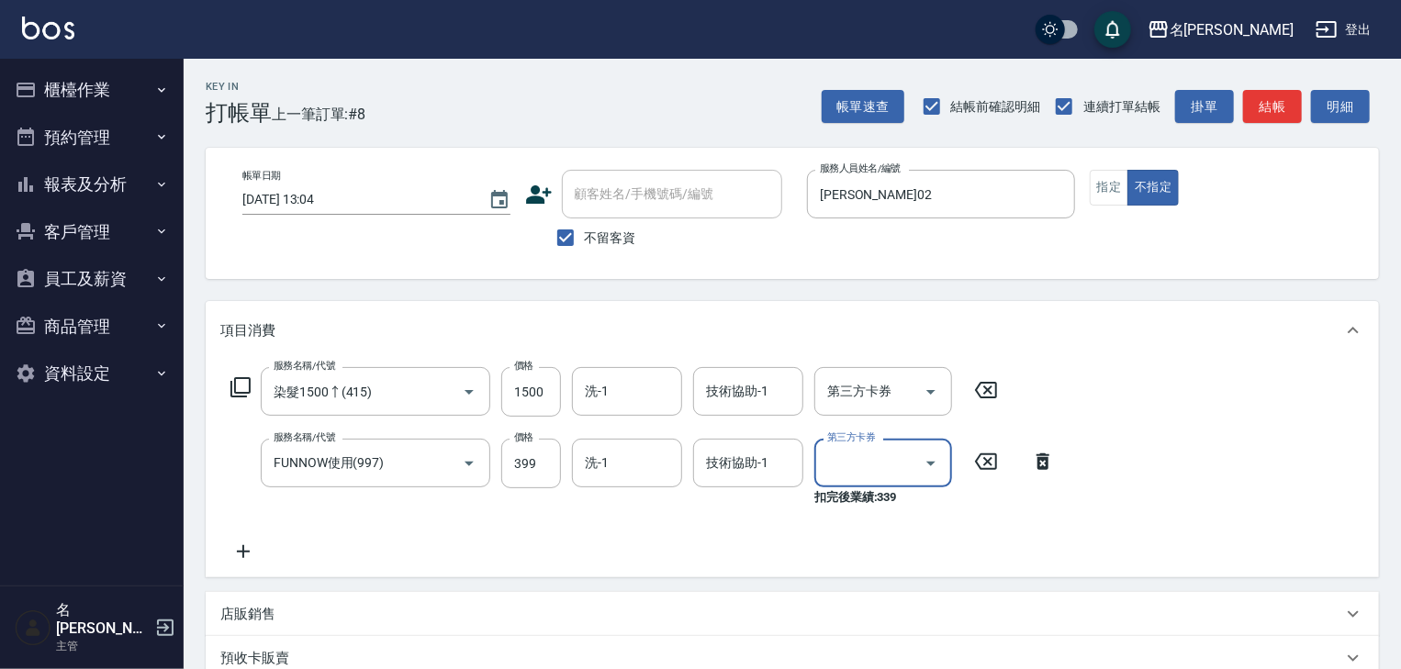
type input "FUNNOW"
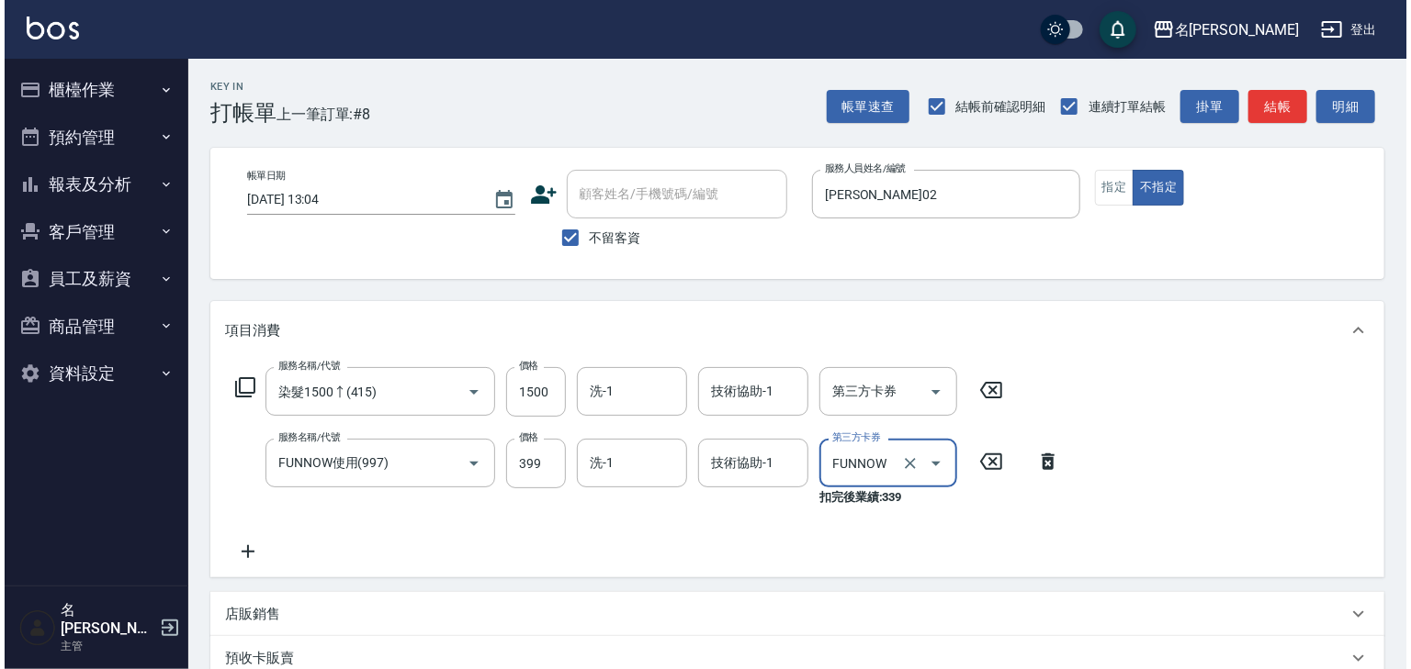
scroll to position [305, 0]
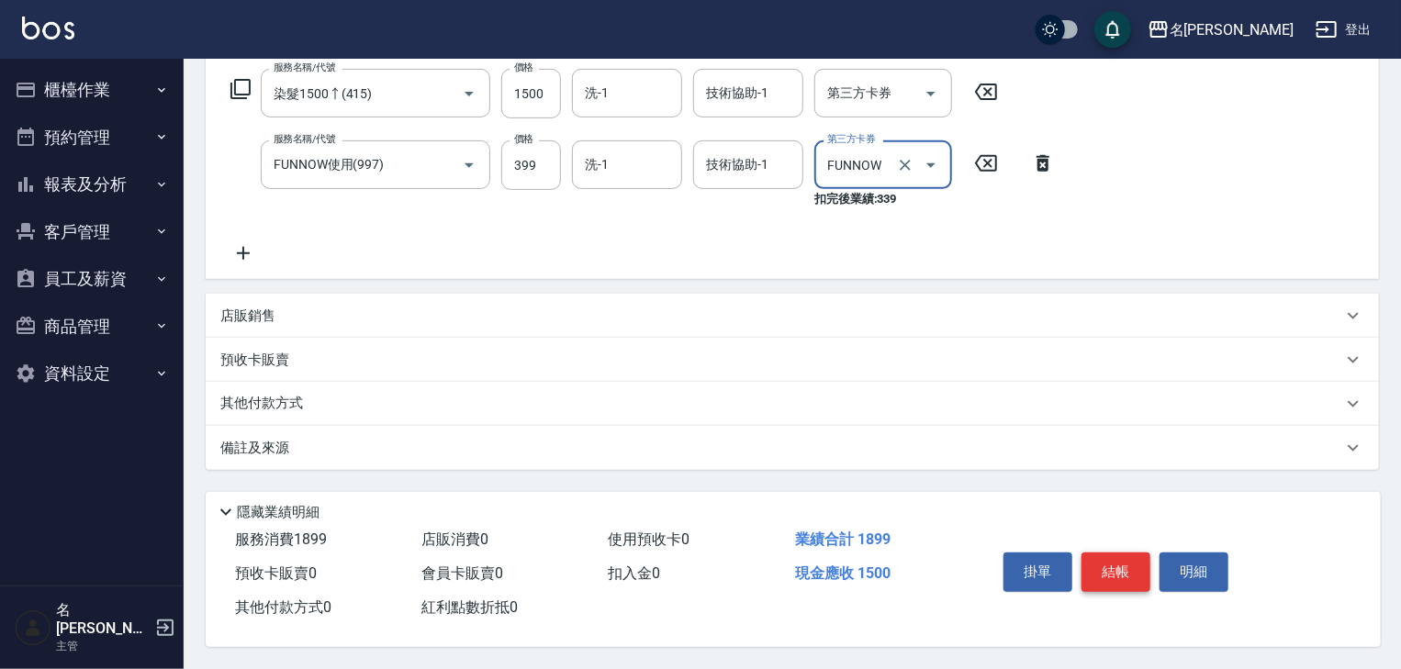
click at [1126, 555] on button "結帳" at bounding box center [1116, 572] width 69 height 39
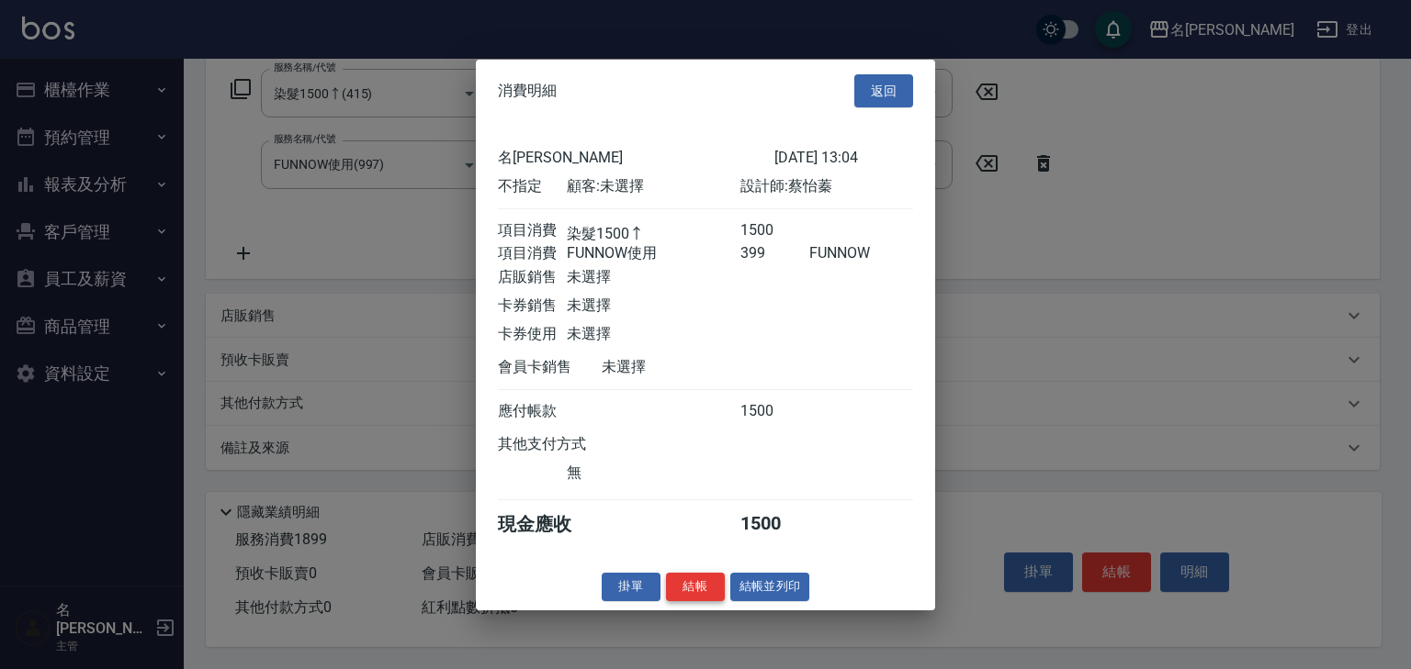
click at [697, 584] on button "結帳" at bounding box center [695, 587] width 59 height 28
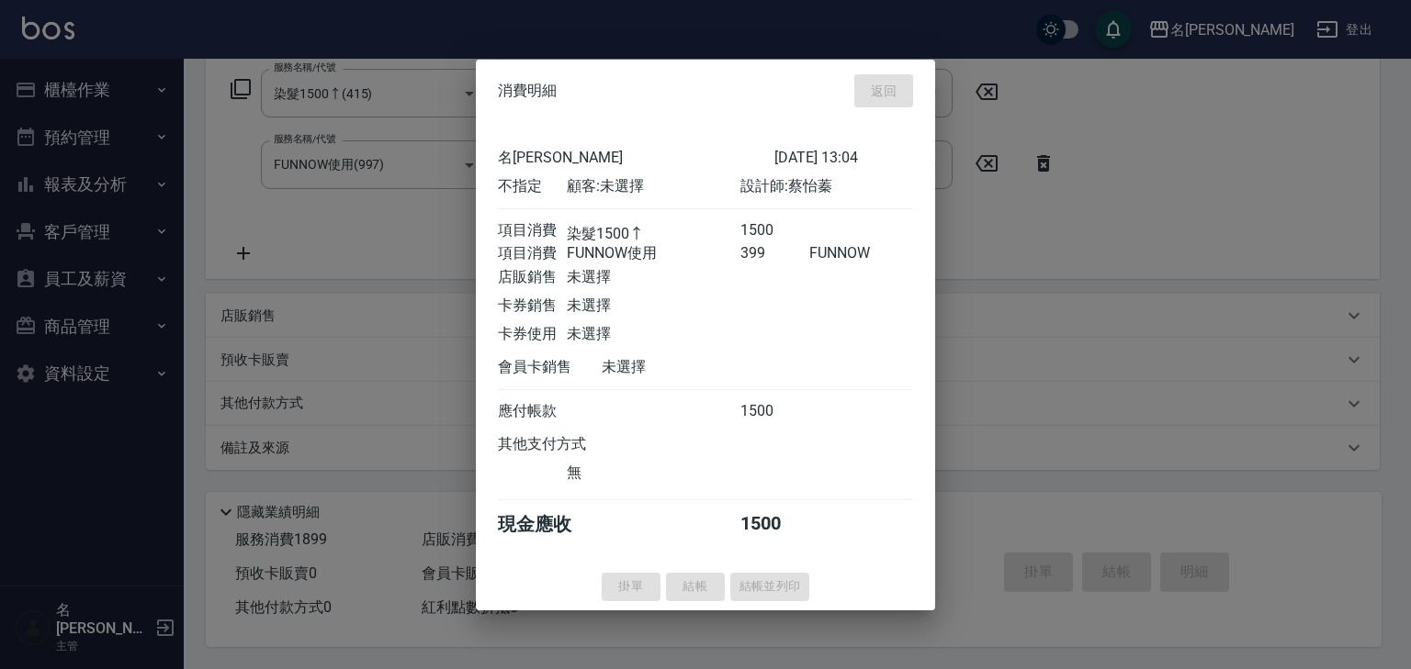
type input "2025/09/07 13:05"
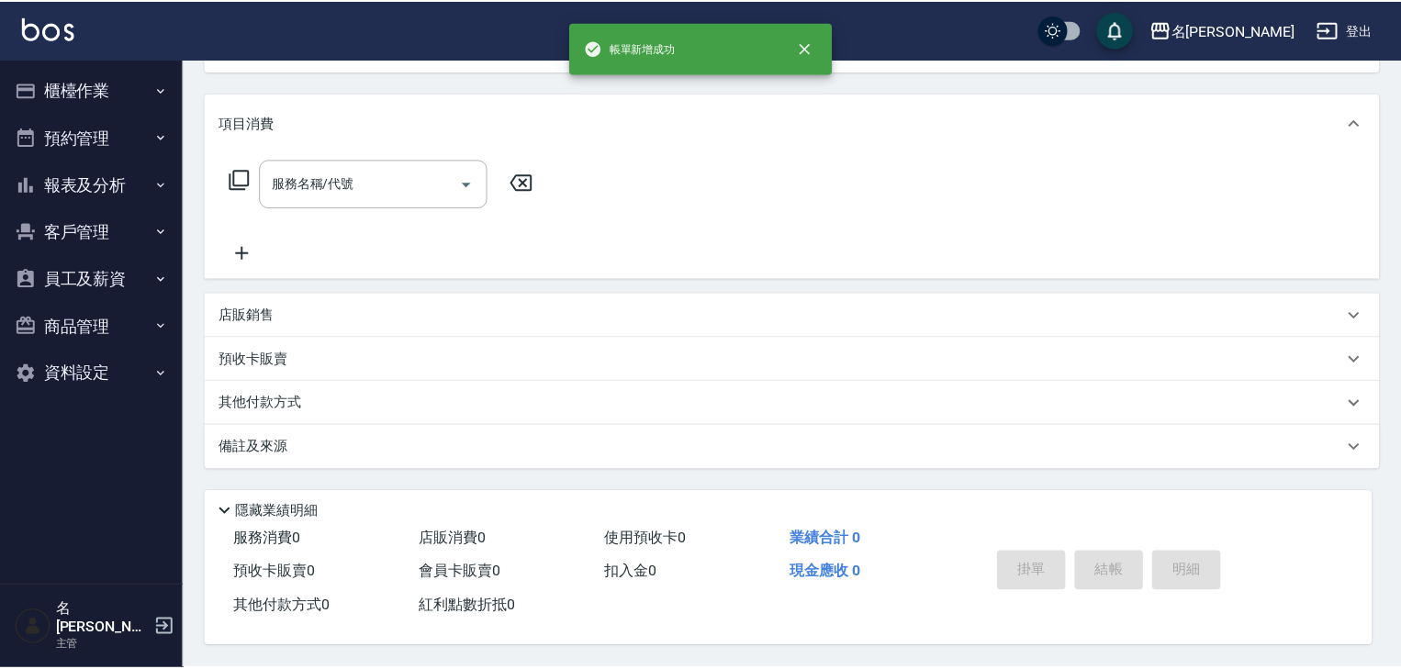
scroll to position [0, 0]
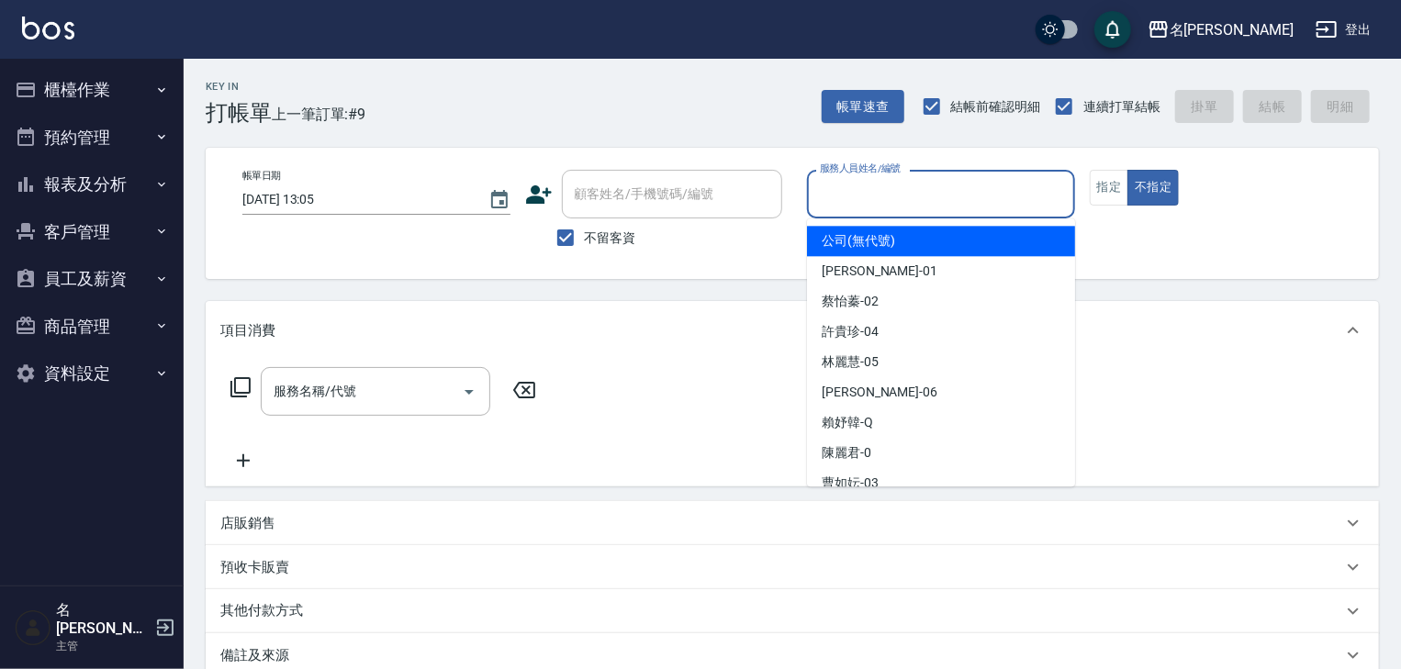
click at [942, 182] on input "服務人員姓名/編號" at bounding box center [941, 194] width 252 height 32
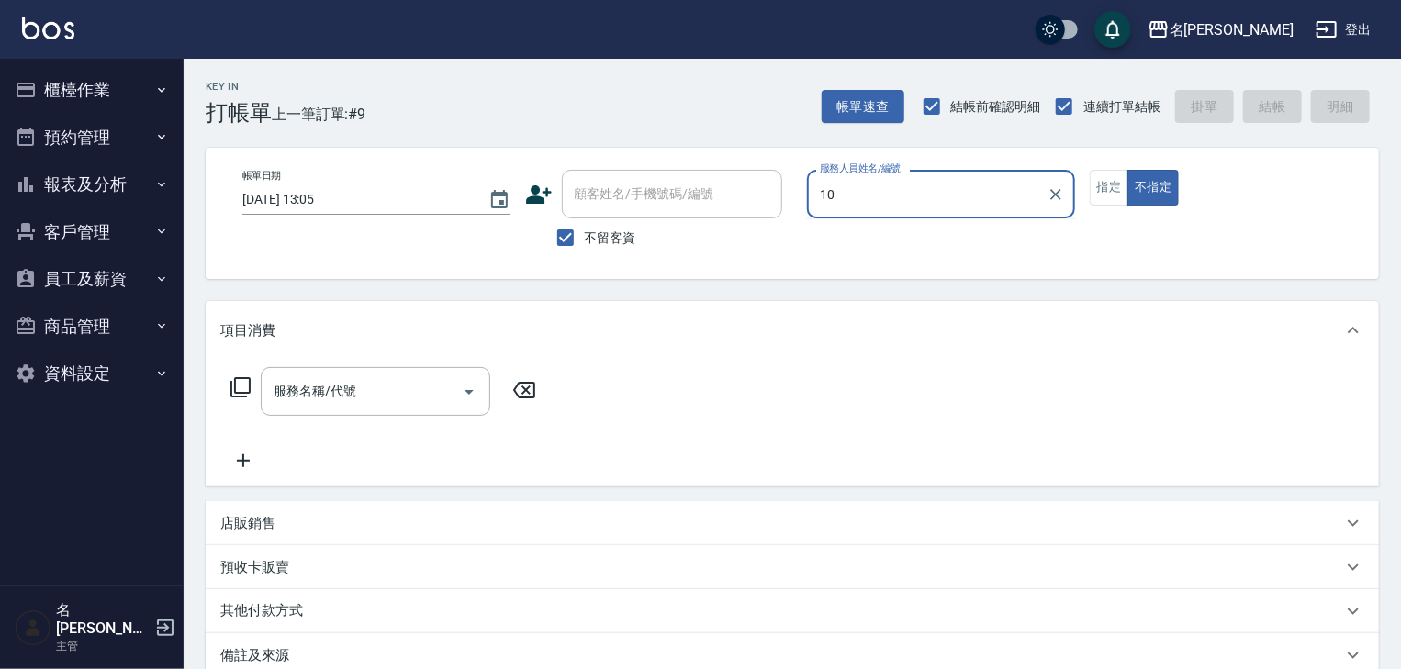
type input "歐麥-10"
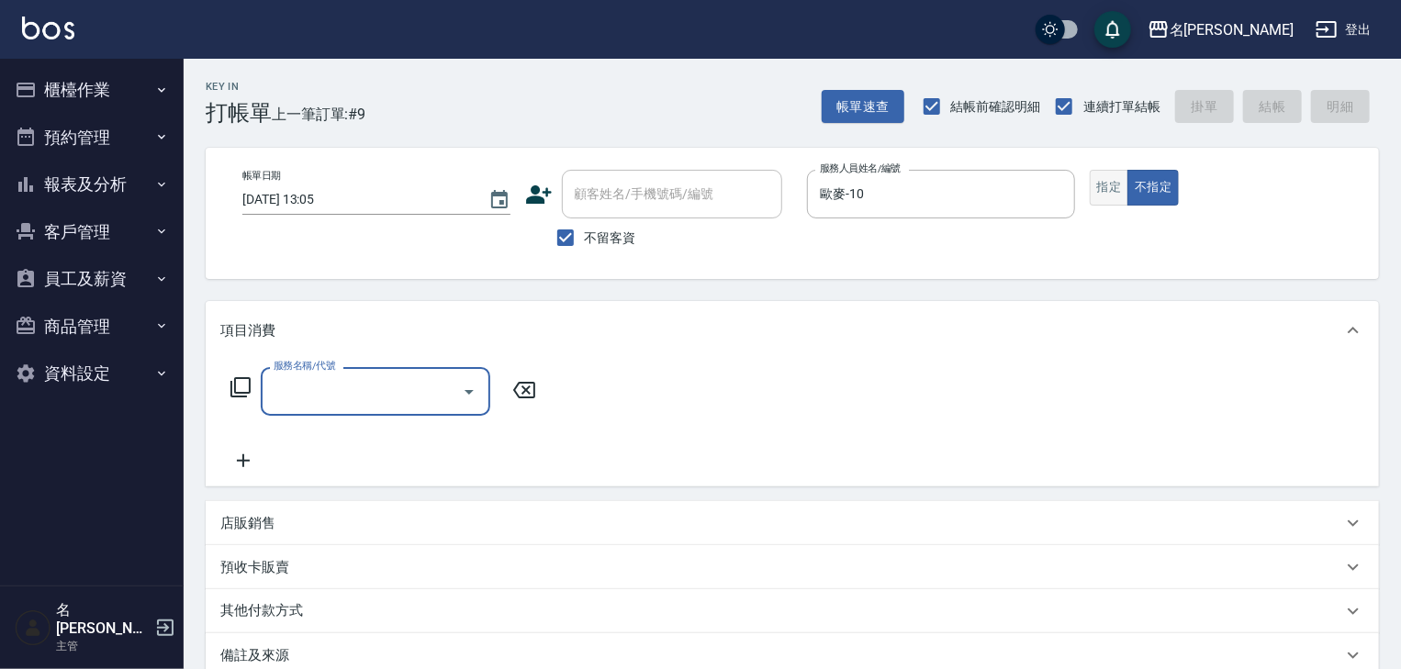
click at [1122, 196] on button "指定" at bounding box center [1109, 188] width 39 height 36
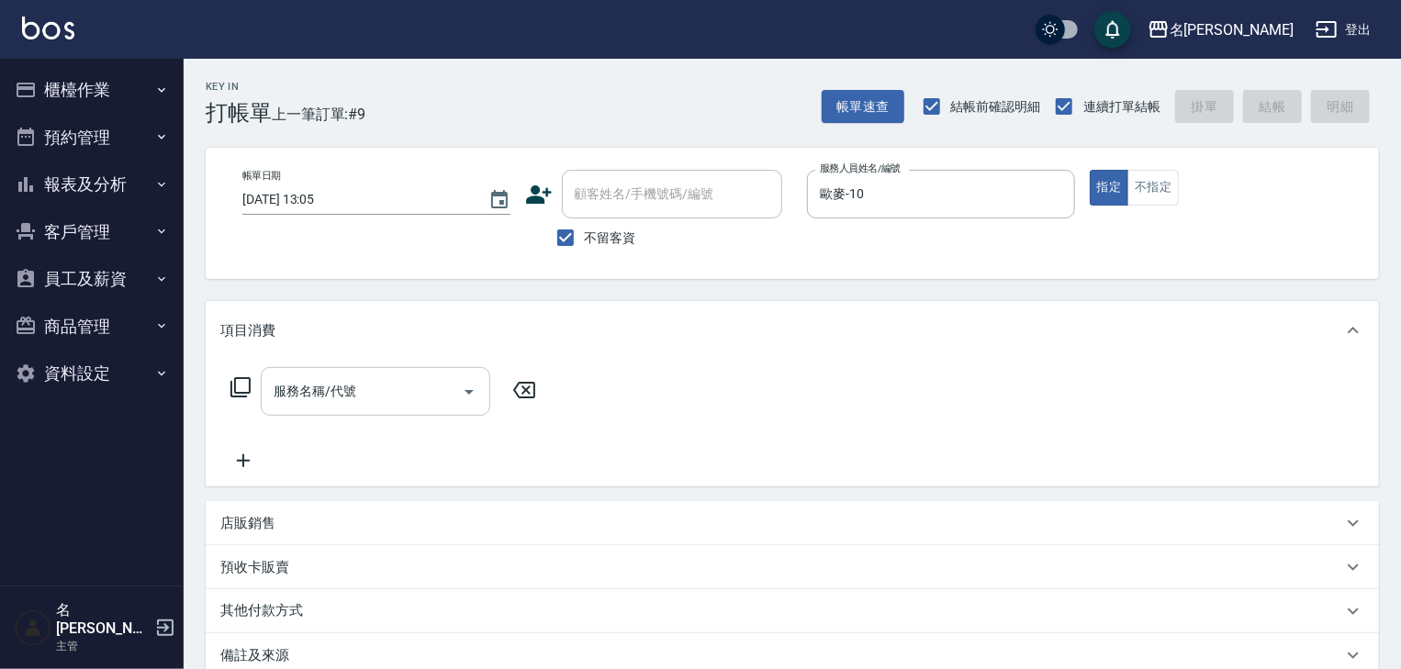
click at [384, 398] on input "服務名稱/代號" at bounding box center [361, 392] width 185 height 32
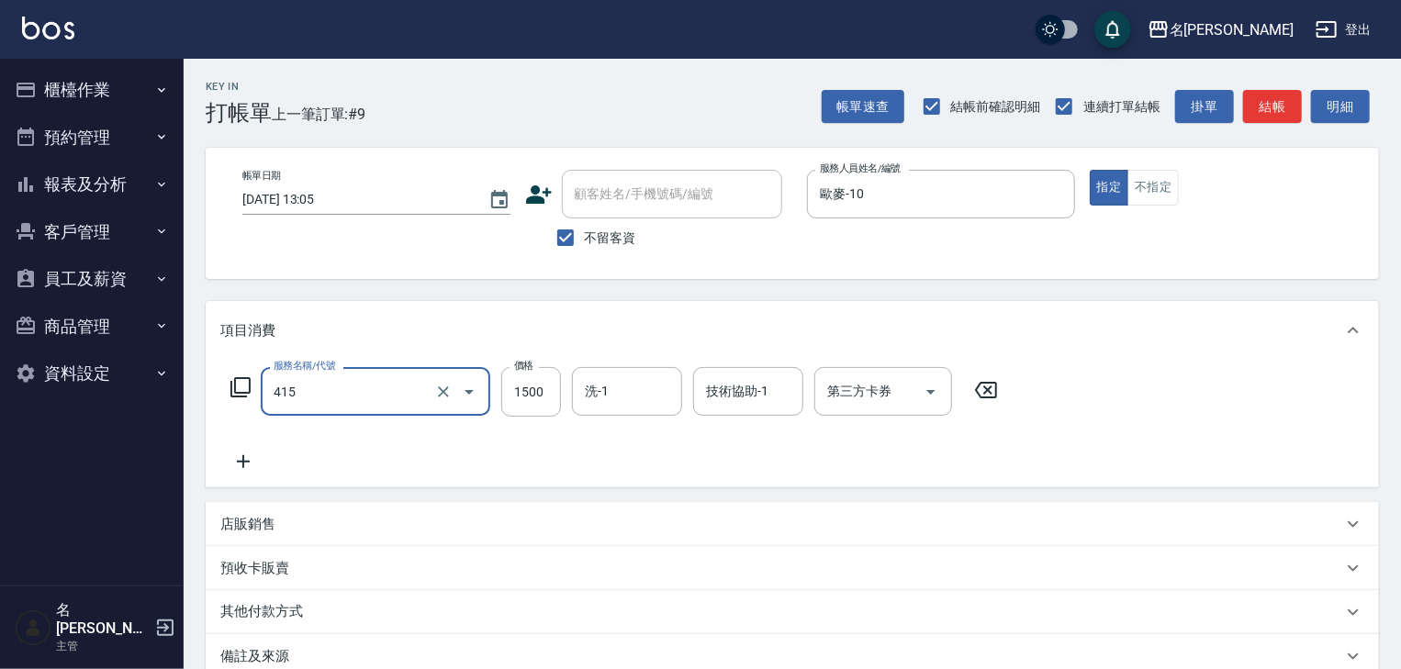
type input "染髮1500↑(415)"
type input "3000"
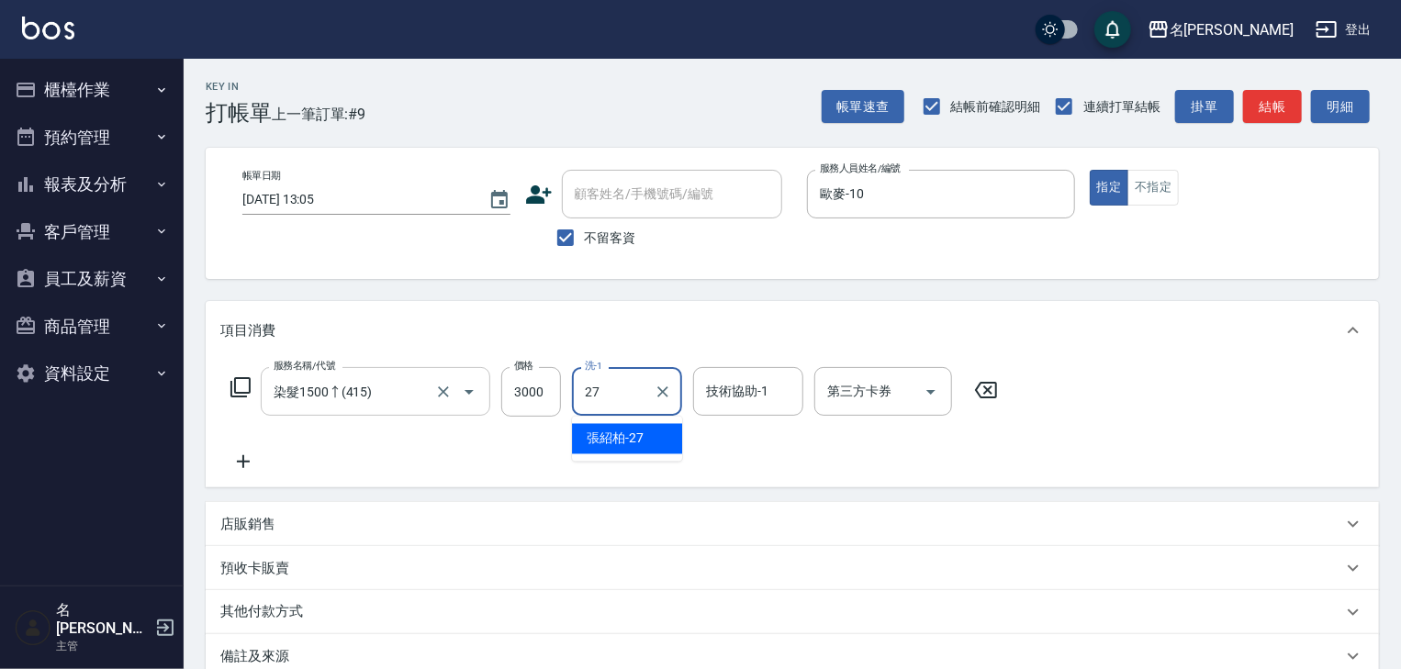
type input "張紹柏-27"
click at [1274, 103] on button "結帳" at bounding box center [1272, 107] width 59 height 34
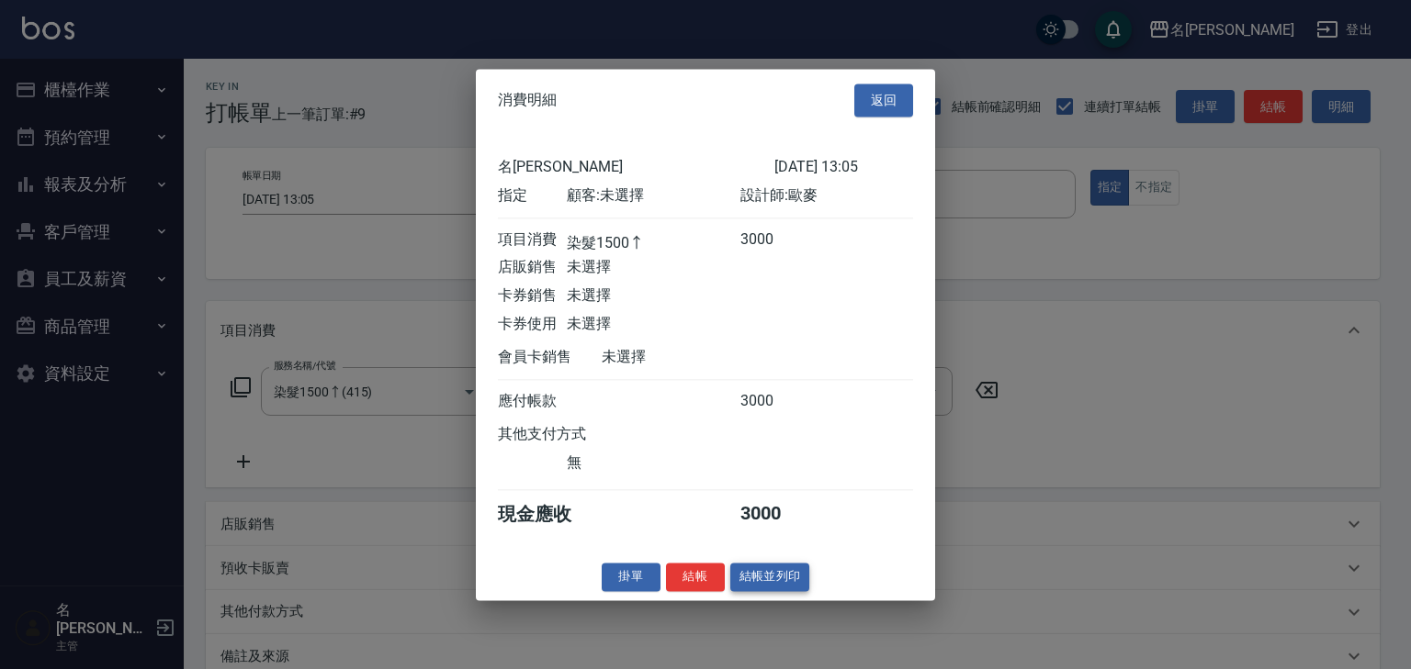
click at [756, 591] on button "結帳並列印" at bounding box center [770, 577] width 80 height 28
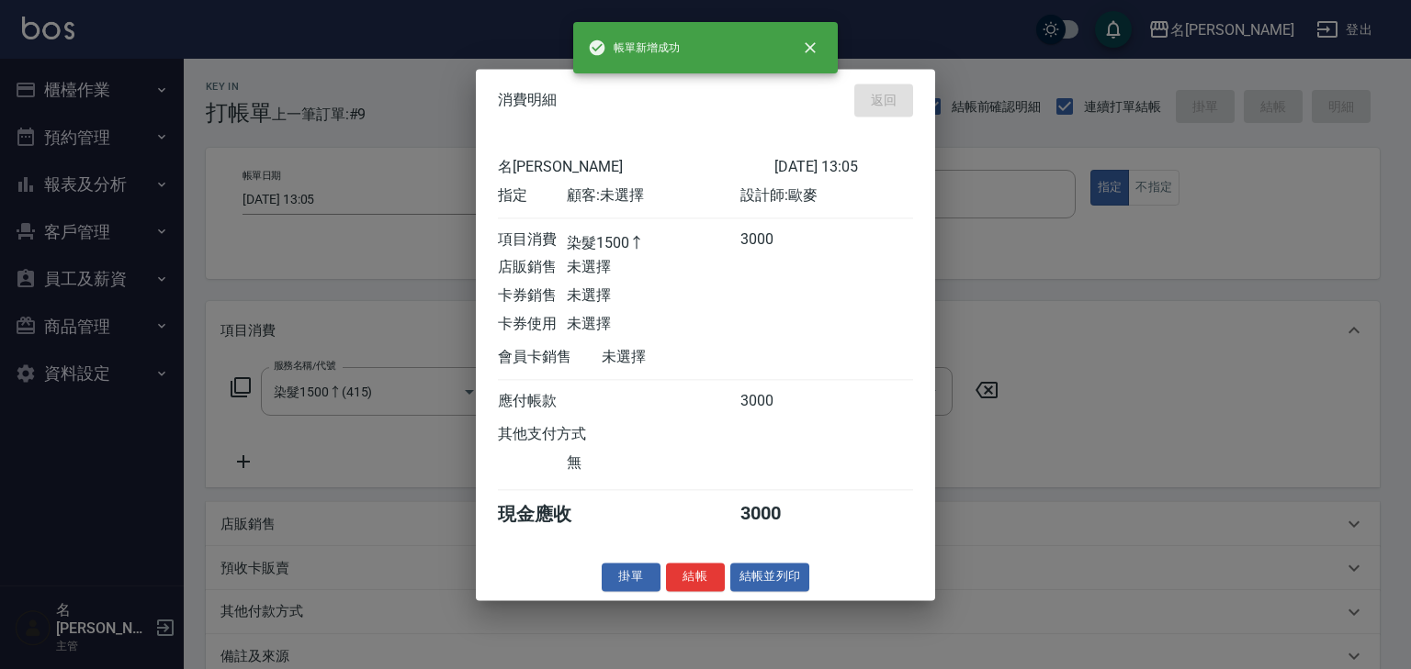
type input "2025/09/07 13:08"
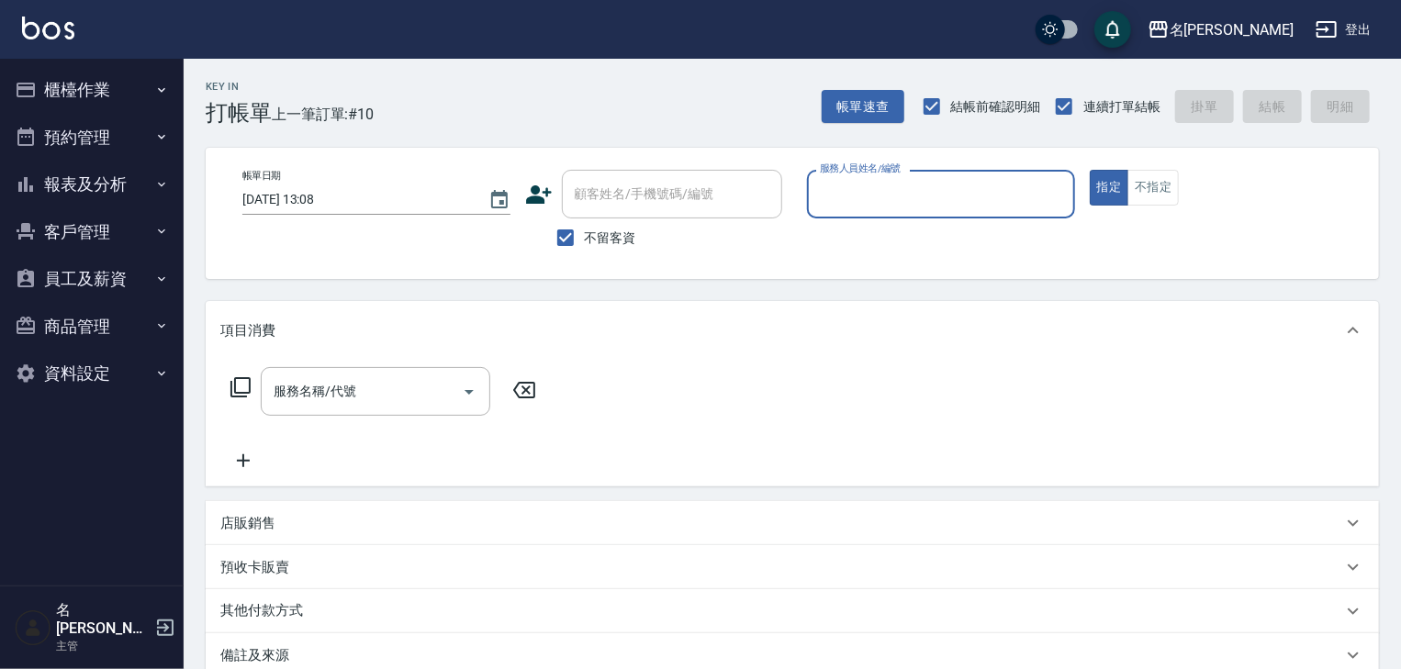
click at [976, 225] on p at bounding box center [941, 228] width 268 height 19
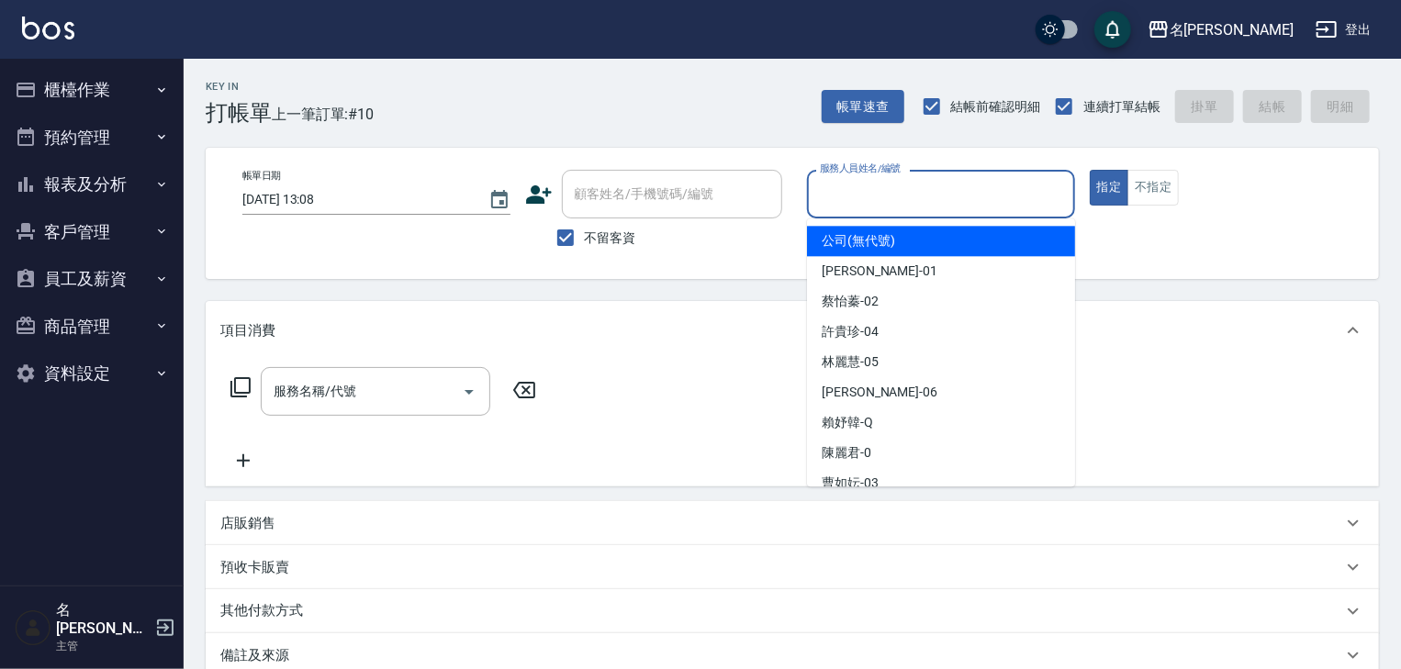
click at [975, 204] on input "服務人員姓名/編號" at bounding box center [941, 194] width 252 height 32
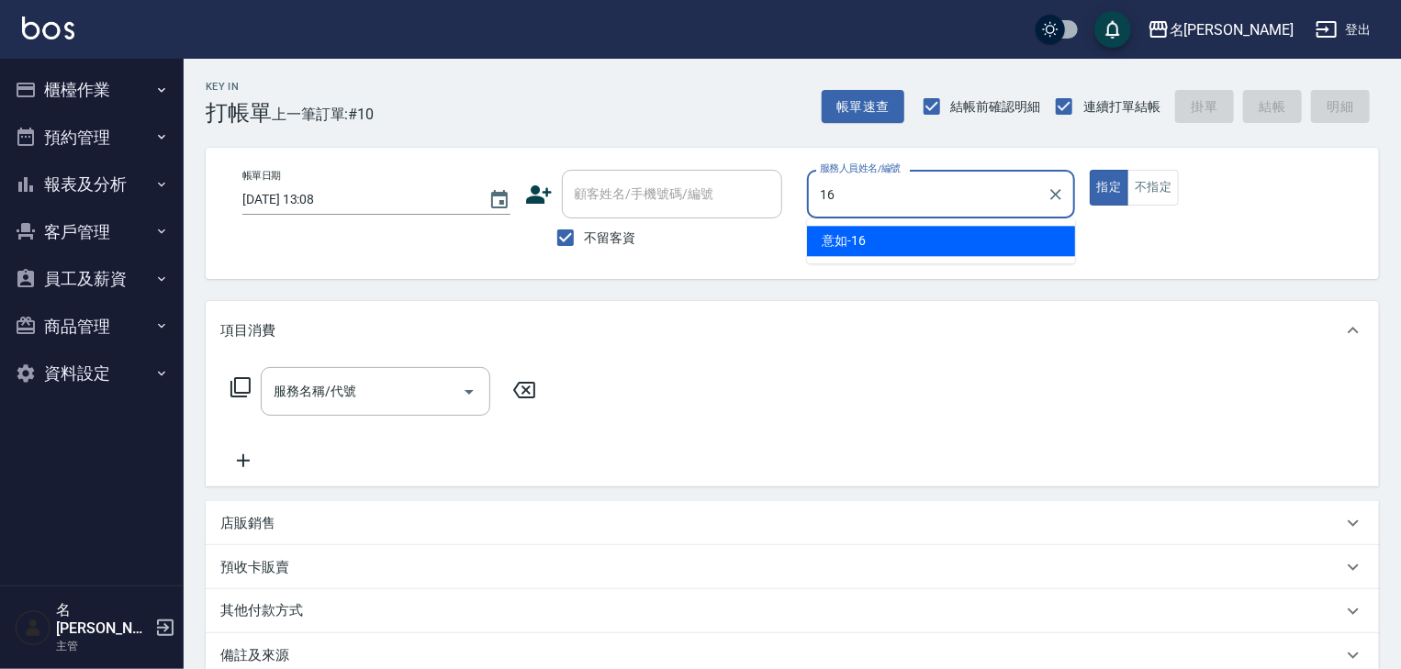
type input "意如-16"
type button "true"
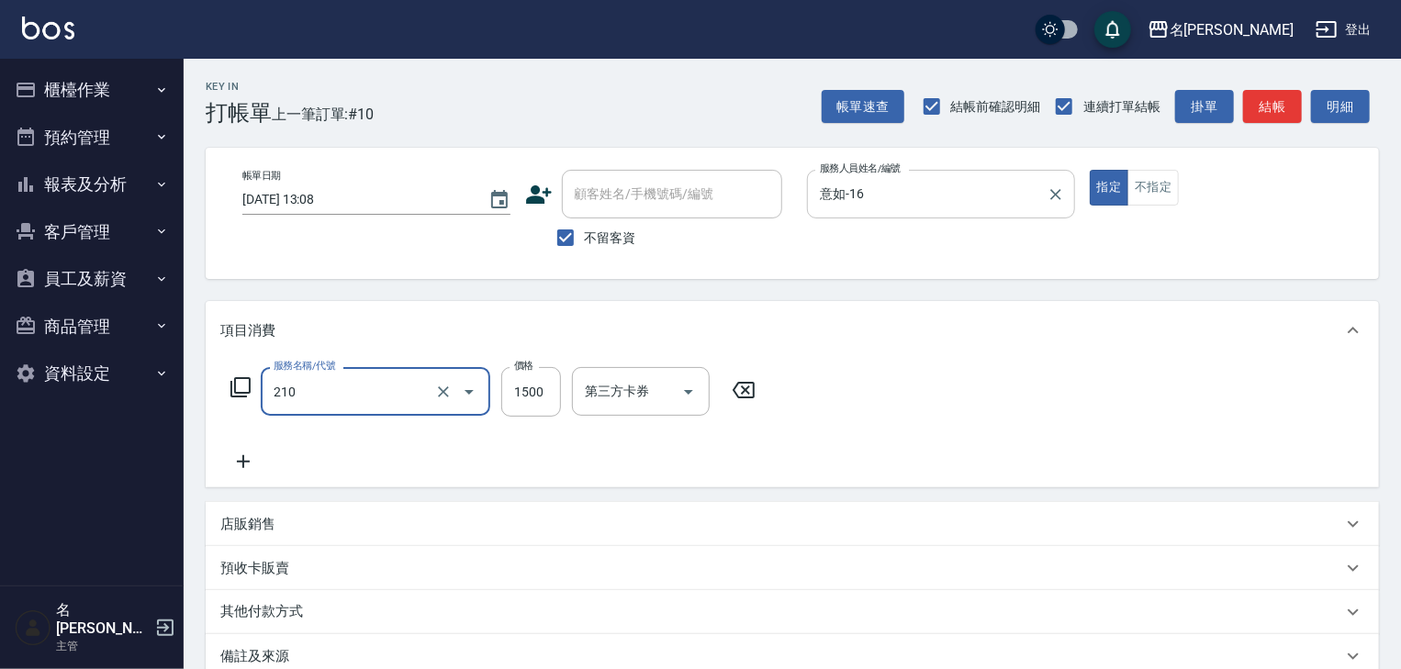
type input "離子燙(自備)(210)"
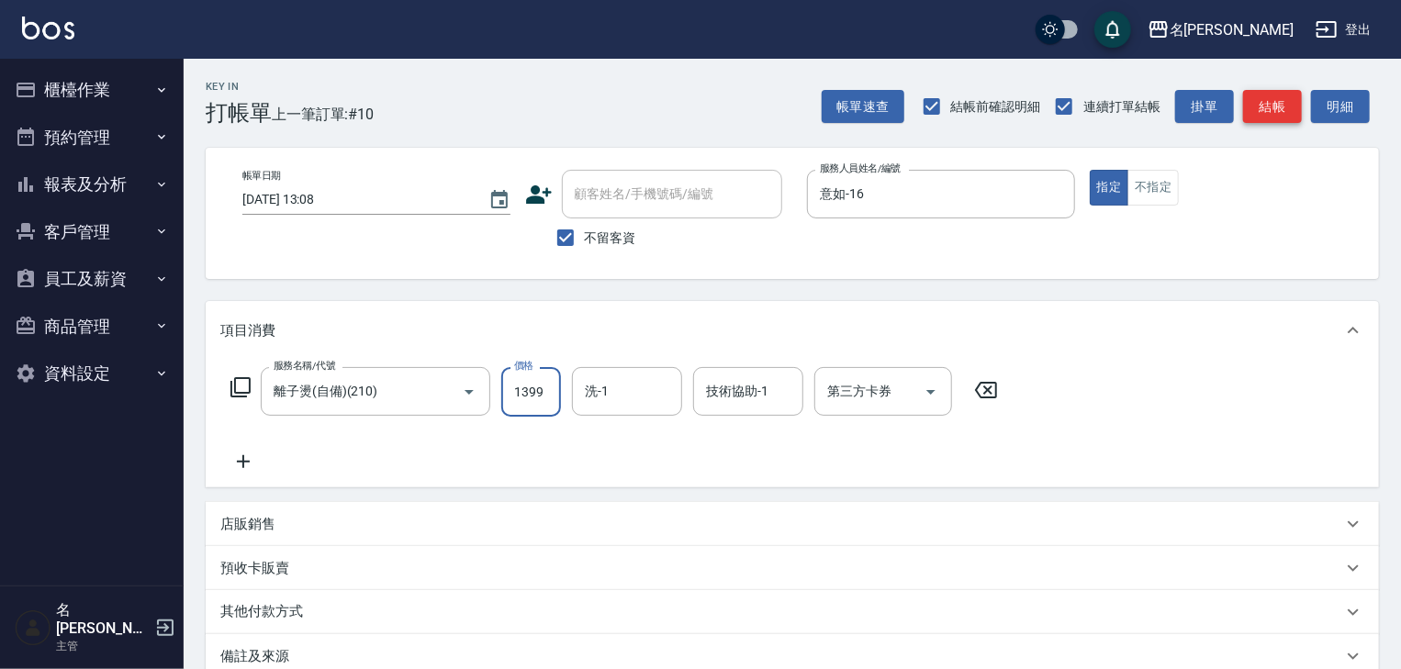
type input "1399"
click at [1289, 90] on button "結帳" at bounding box center [1272, 107] width 59 height 34
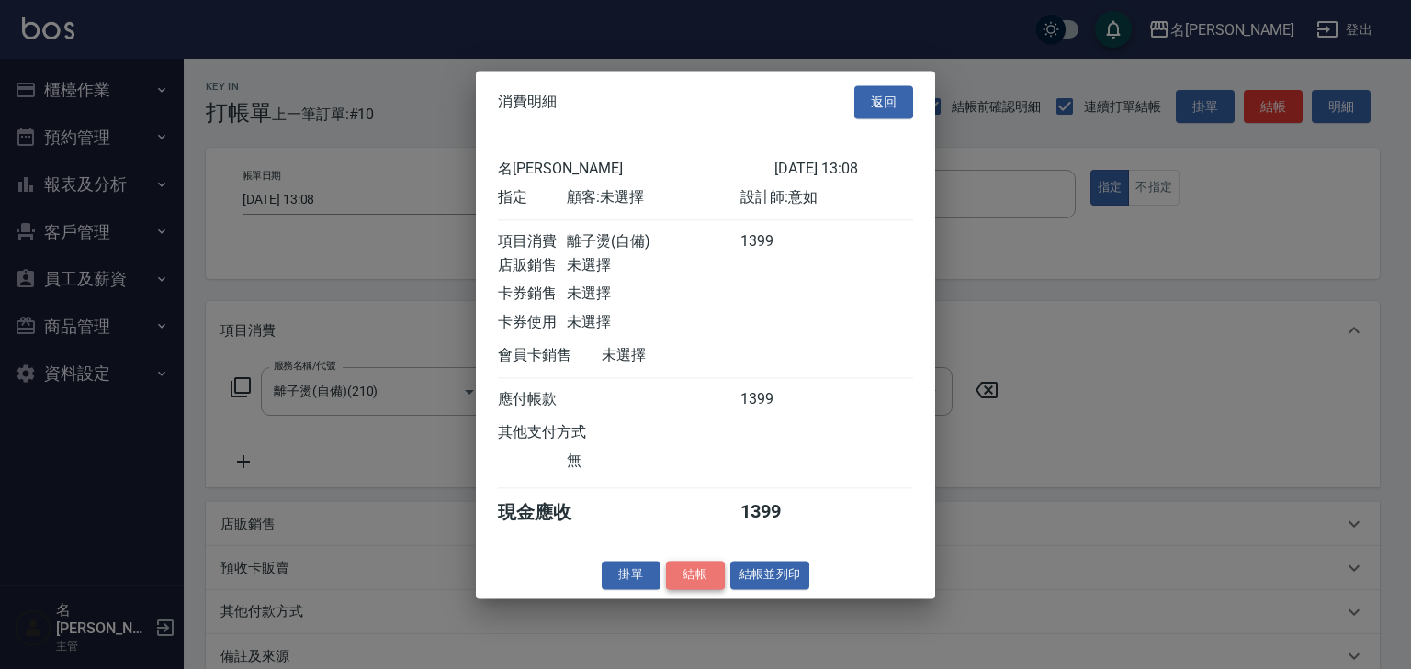
click at [702, 577] on button "結帳" at bounding box center [695, 575] width 59 height 28
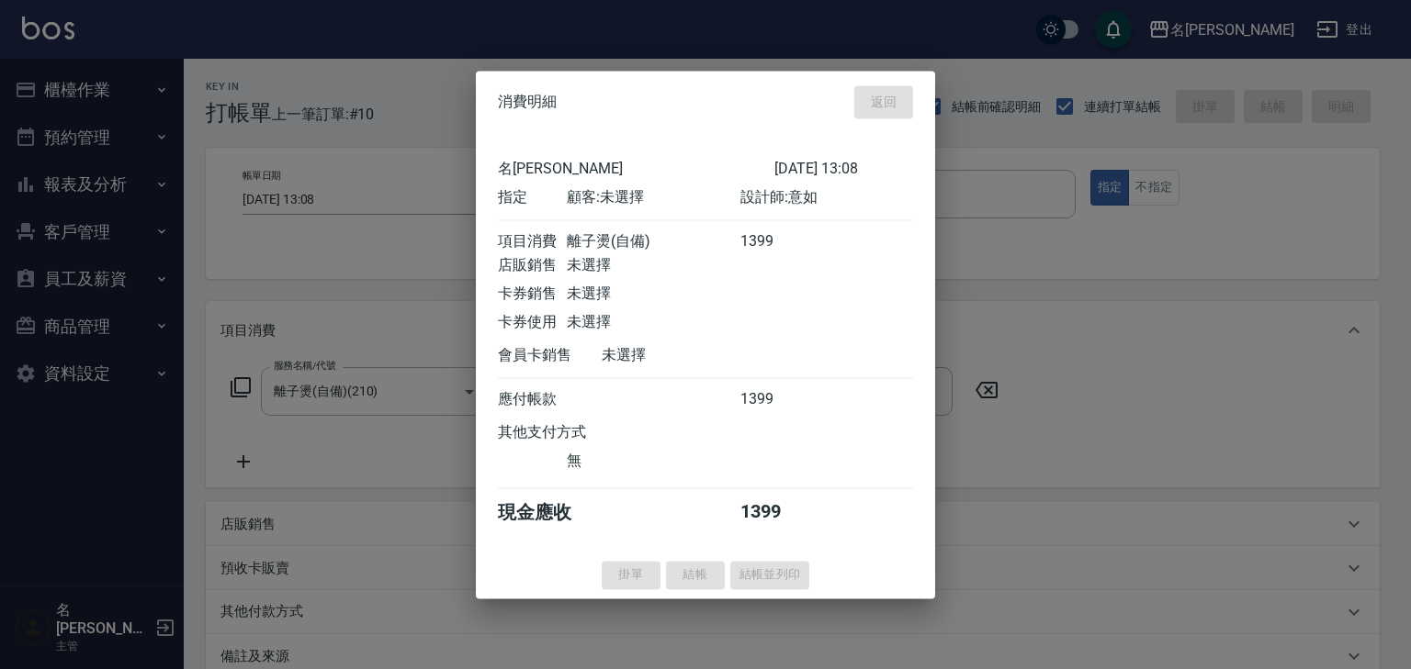
type input "2025/09/07 13:57"
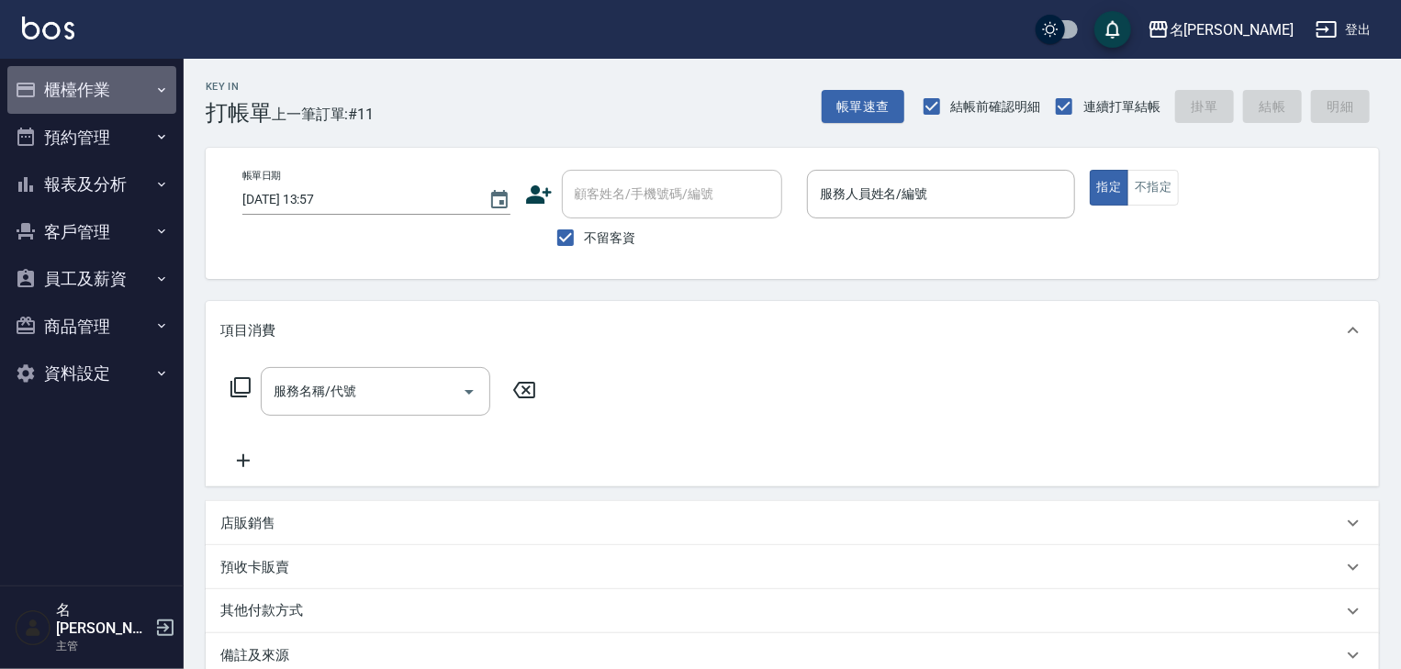
drag, startPoint x: 1410, startPoint y: 596, endPoint x: 111, endPoint y: 92, distance: 1392.9
click at [111, 92] on button "櫃檯作業" at bounding box center [91, 90] width 169 height 48
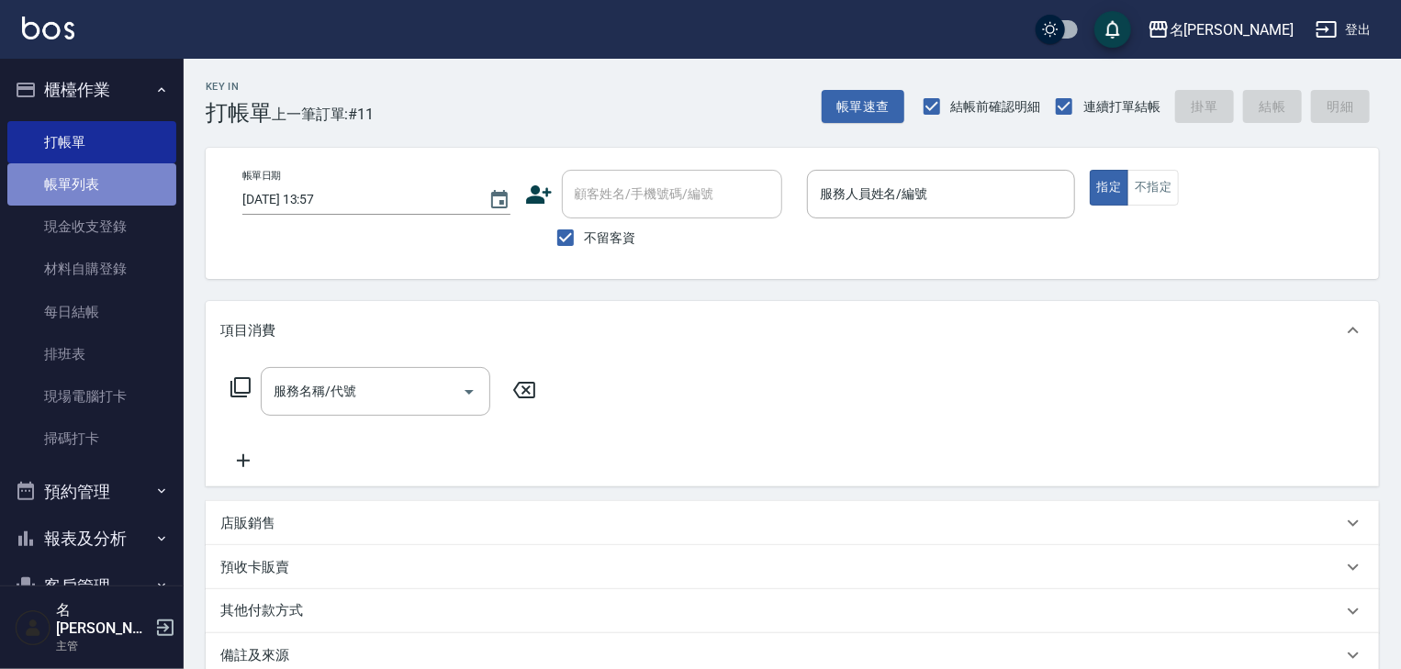
click at [147, 180] on link "帳單列表" at bounding box center [91, 184] width 169 height 42
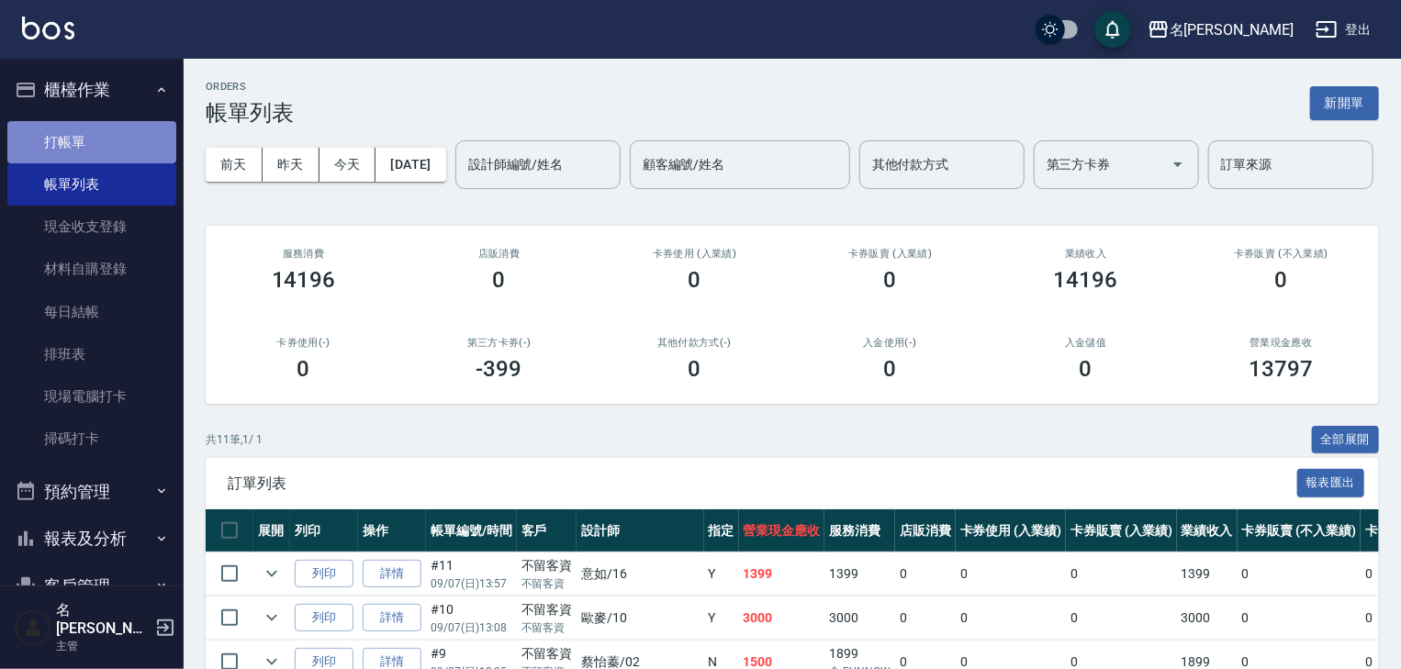
click at [105, 129] on link "打帳單" at bounding box center [91, 142] width 169 height 42
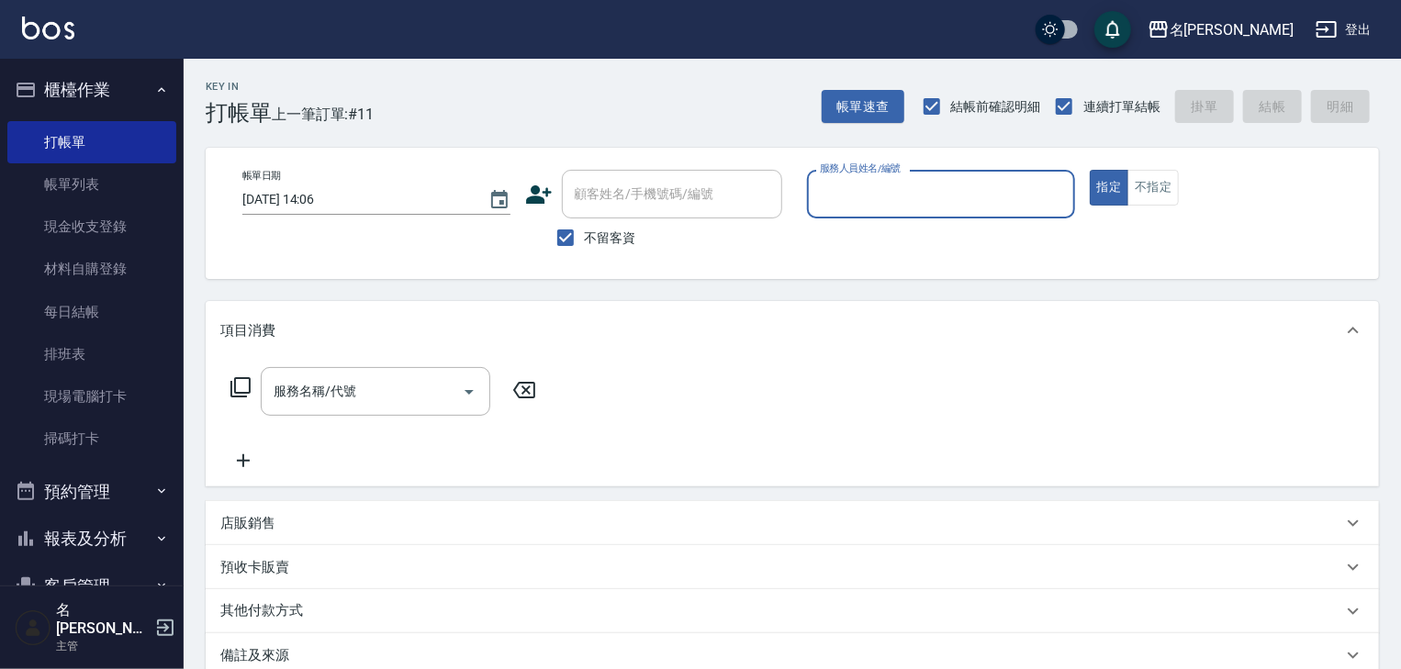
click at [922, 202] on input "服務人員姓名/編號" at bounding box center [941, 194] width 252 height 32
click at [824, 238] on span "歐麥 -10" at bounding box center [844, 240] width 44 height 19
type input "歐麥-10"
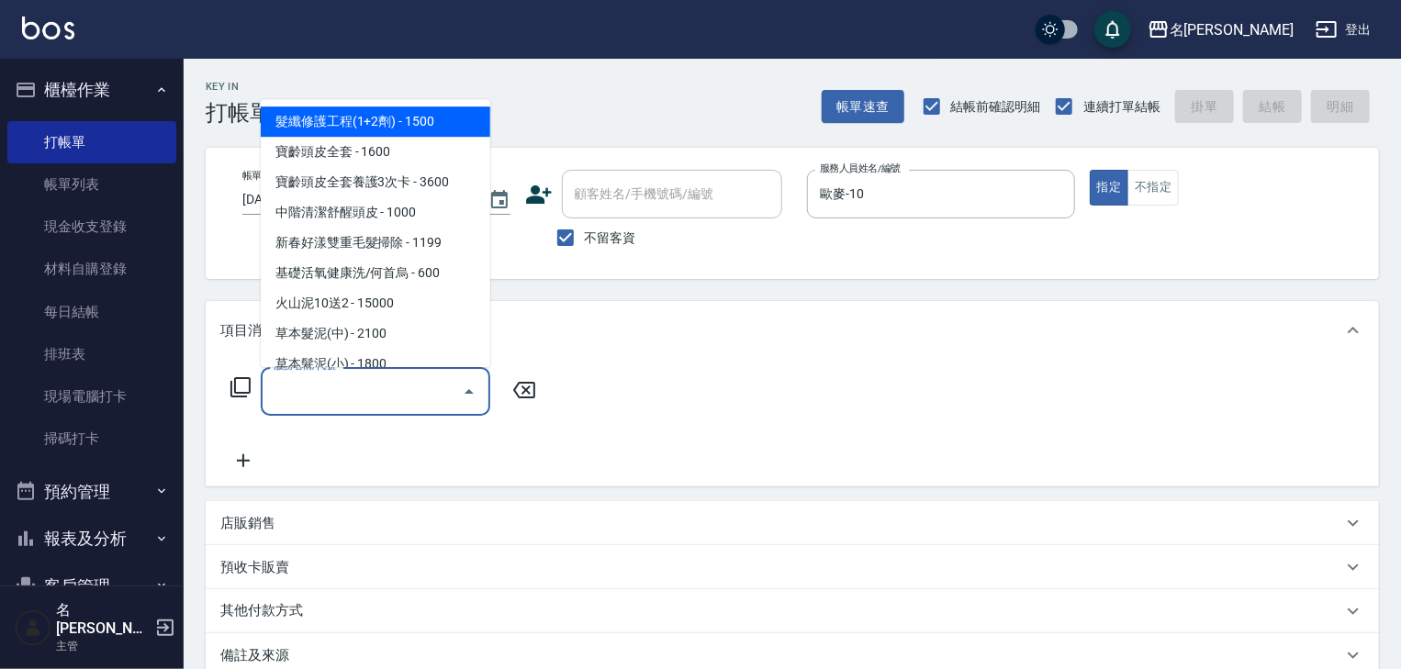
click at [360, 399] on input "服務名稱/代號" at bounding box center [361, 392] width 185 height 32
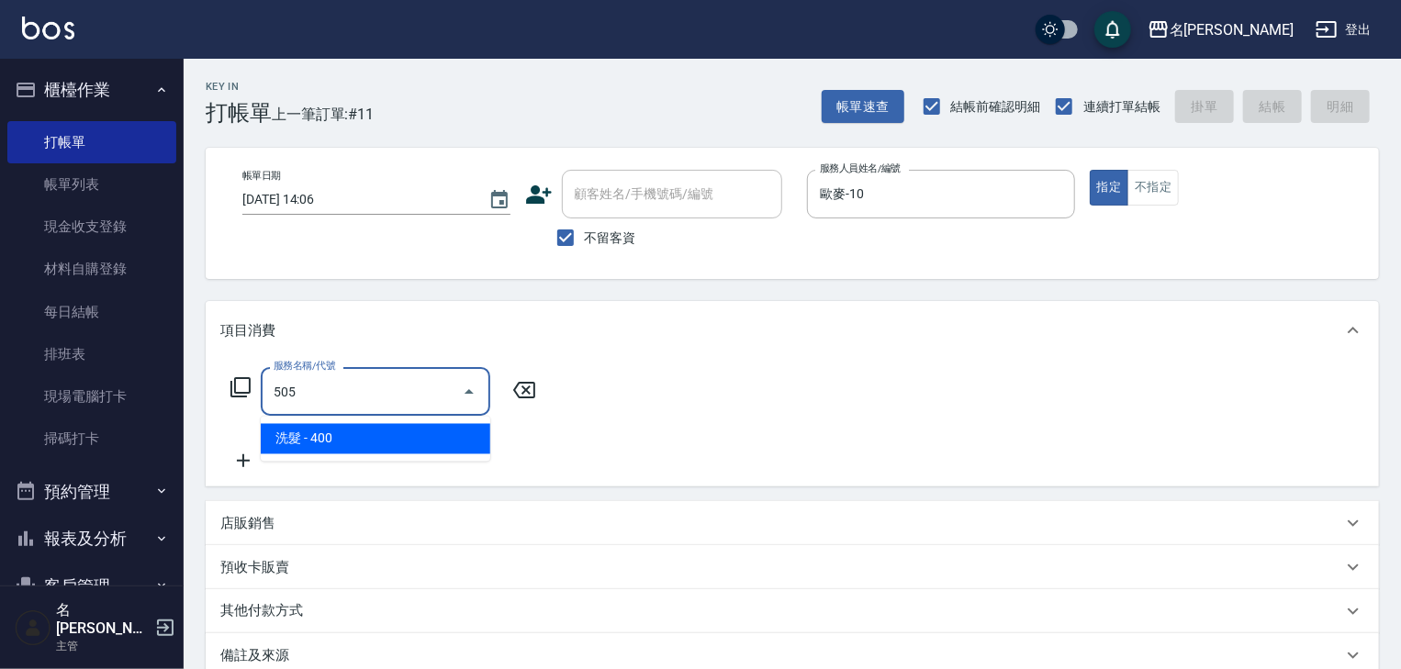
drag, startPoint x: 375, startPoint y: 449, endPoint x: 391, endPoint y: 444, distance: 17.4
click at [375, 448] on span "洗髮 - 400" at bounding box center [376, 439] width 230 height 30
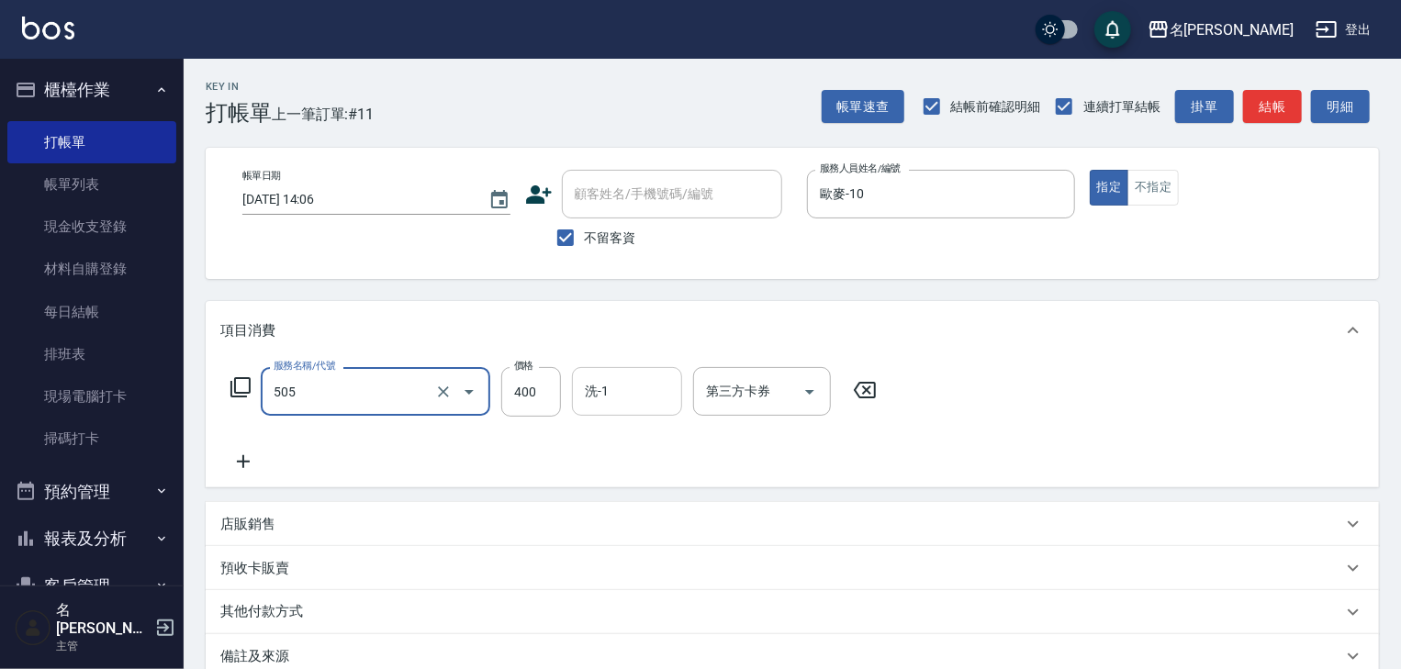
type input "洗髮(505)"
click at [623, 392] on input "洗-1" at bounding box center [627, 392] width 94 height 32
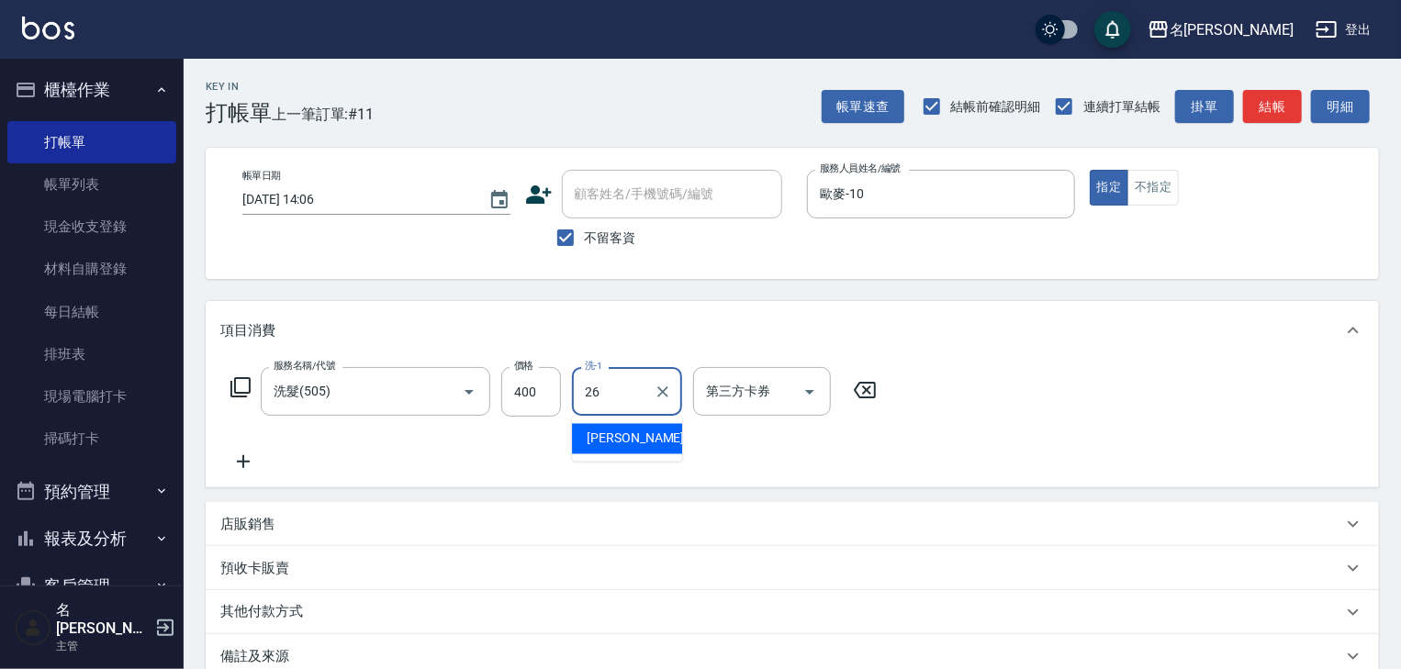
click at [618, 432] on span "方羿筑 -26" at bounding box center [645, 439] width 116 height 19
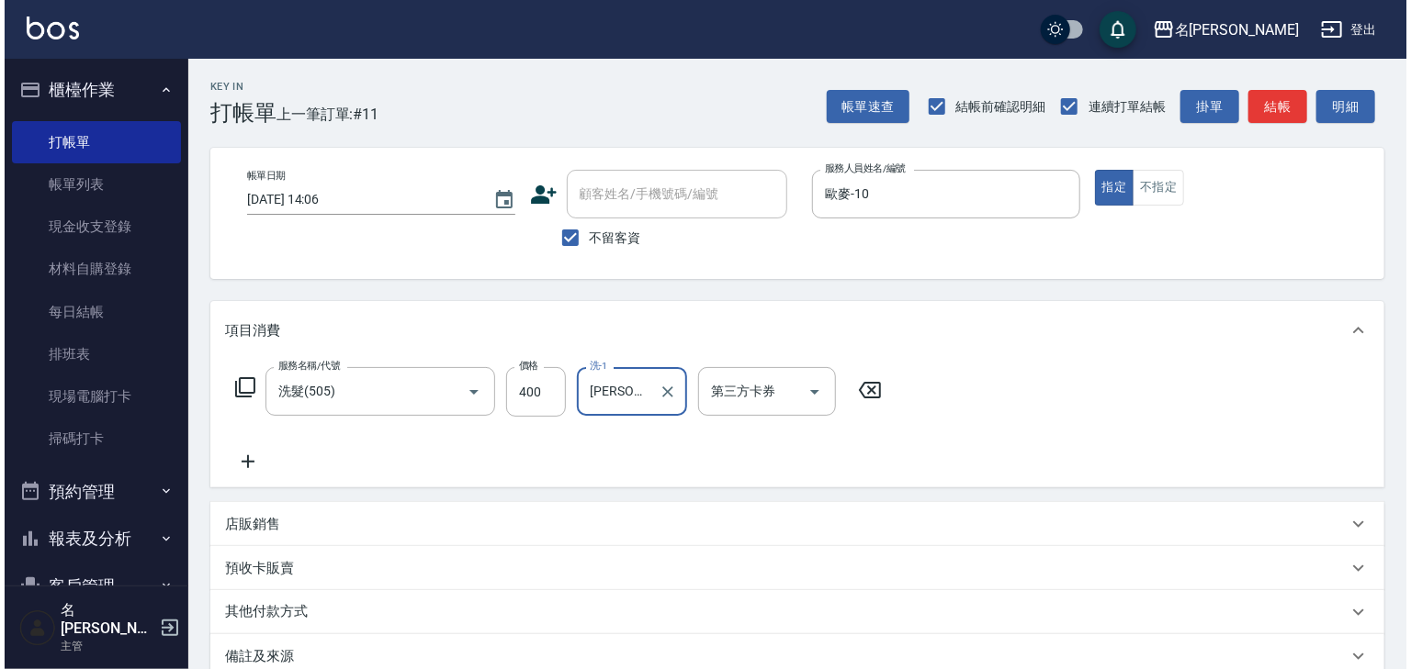
scroll to position [215, 0]
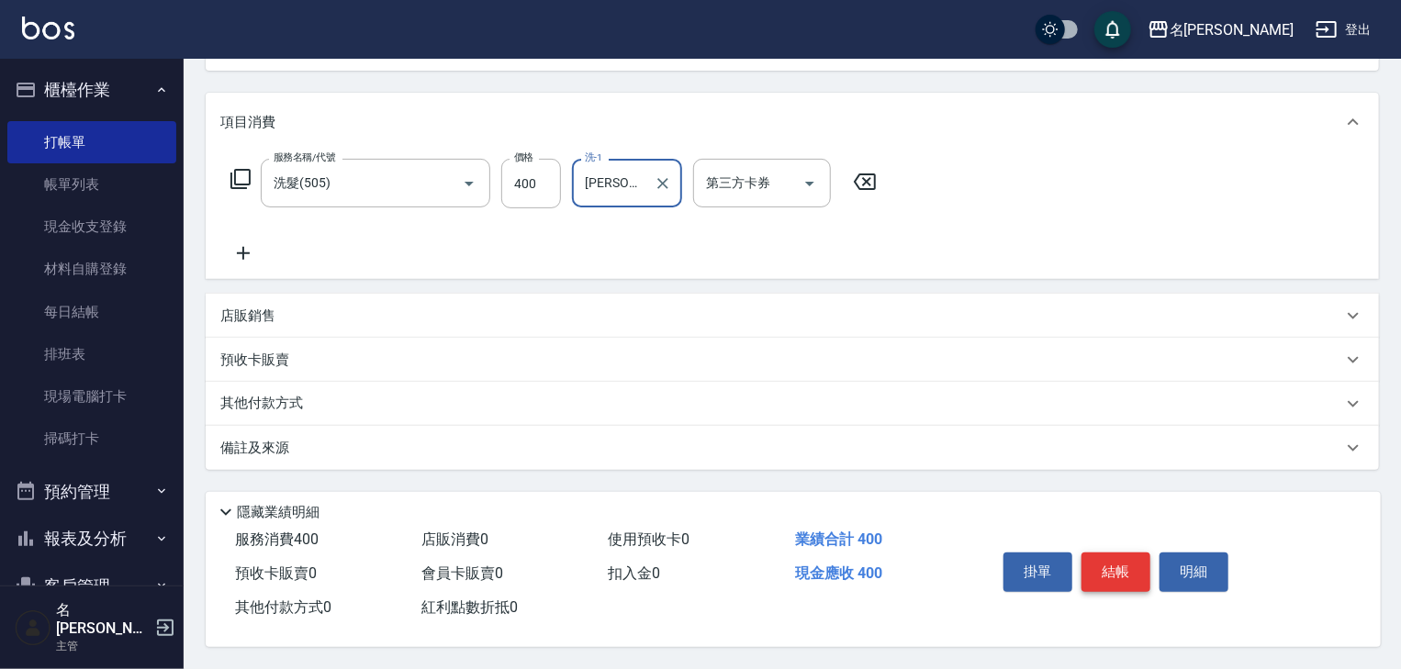
type input "方羿筑-26"
click at [1124, 577] on button "結帳" at bounding box center [1116, 572] width 69 height 39
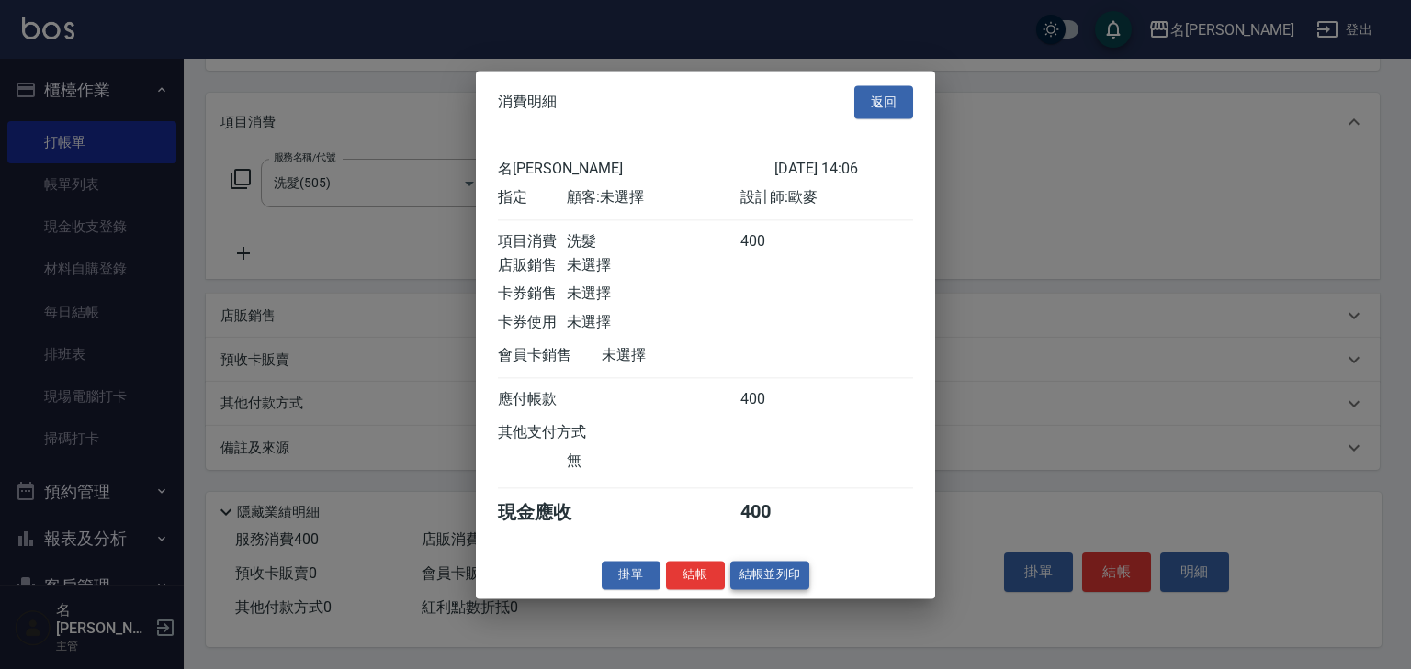
click at [758, 580] on button "結帳並列印" at bounding box center [770, 575] width 80 height 28
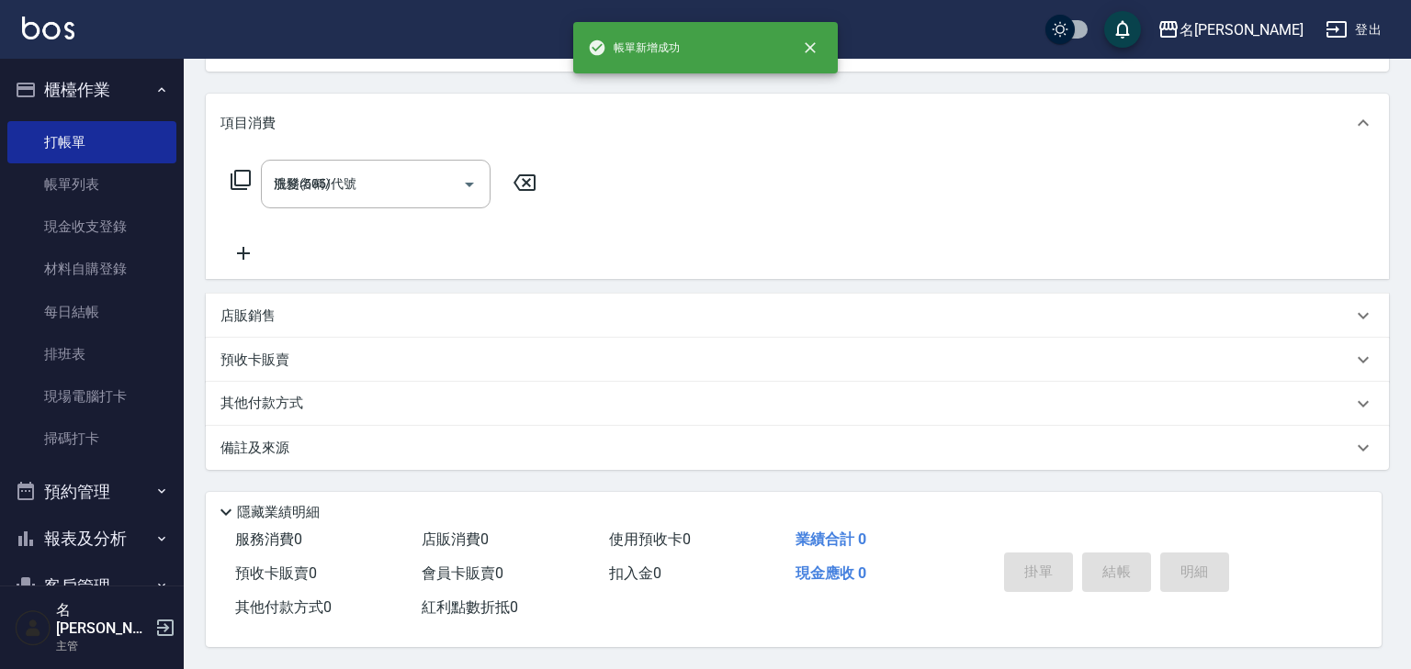
type input "2025/09/07 14:12"
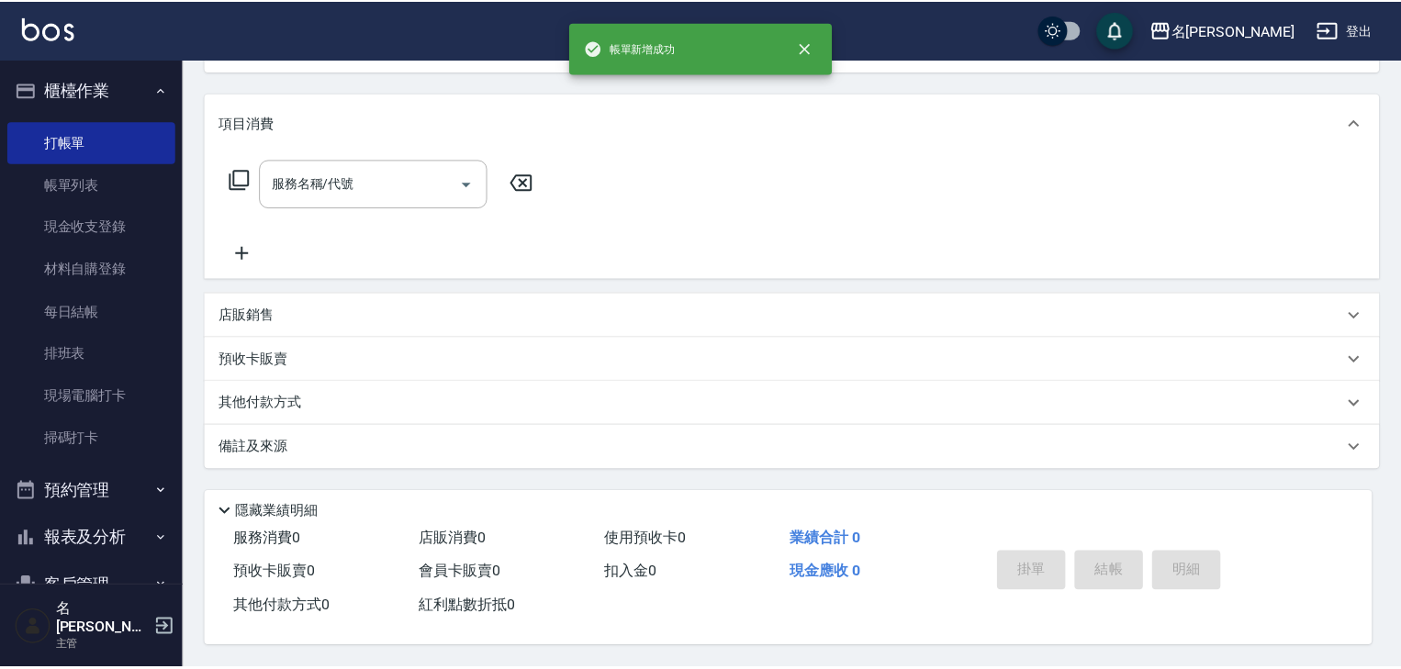
scroll to position [0, 0]
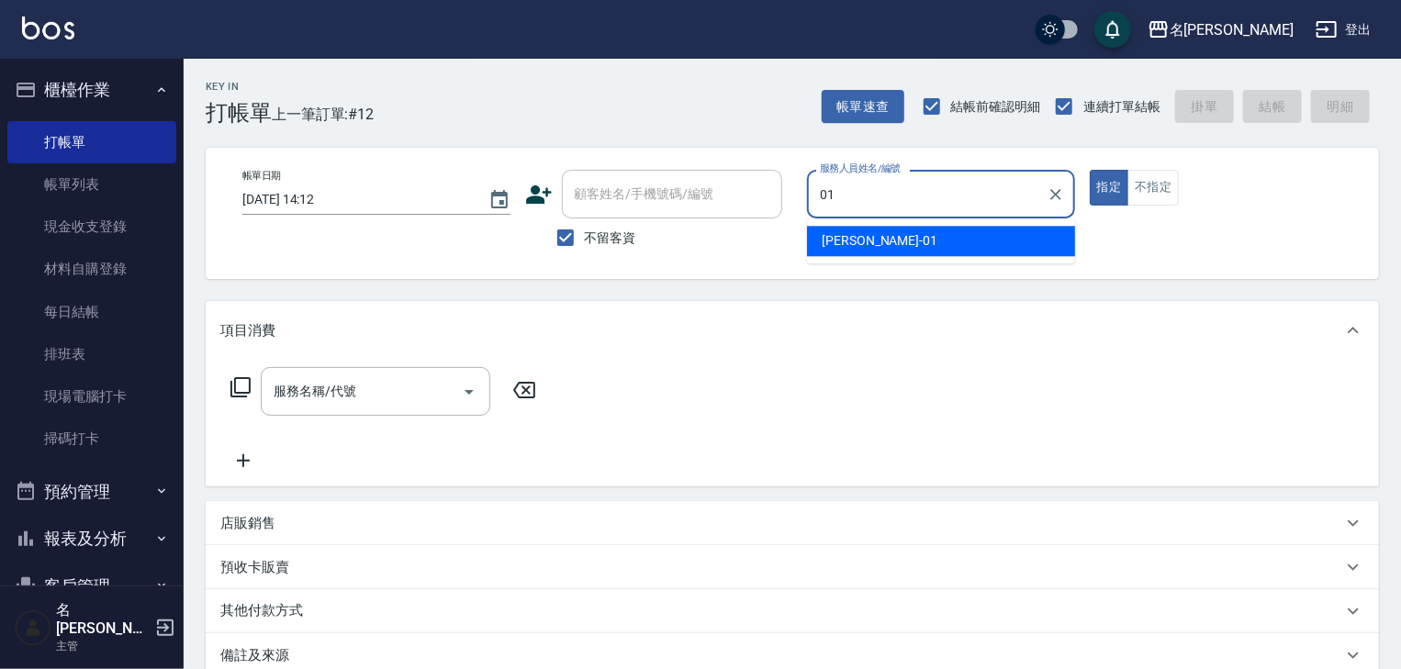
type input "Joyce-01"
type button "true"
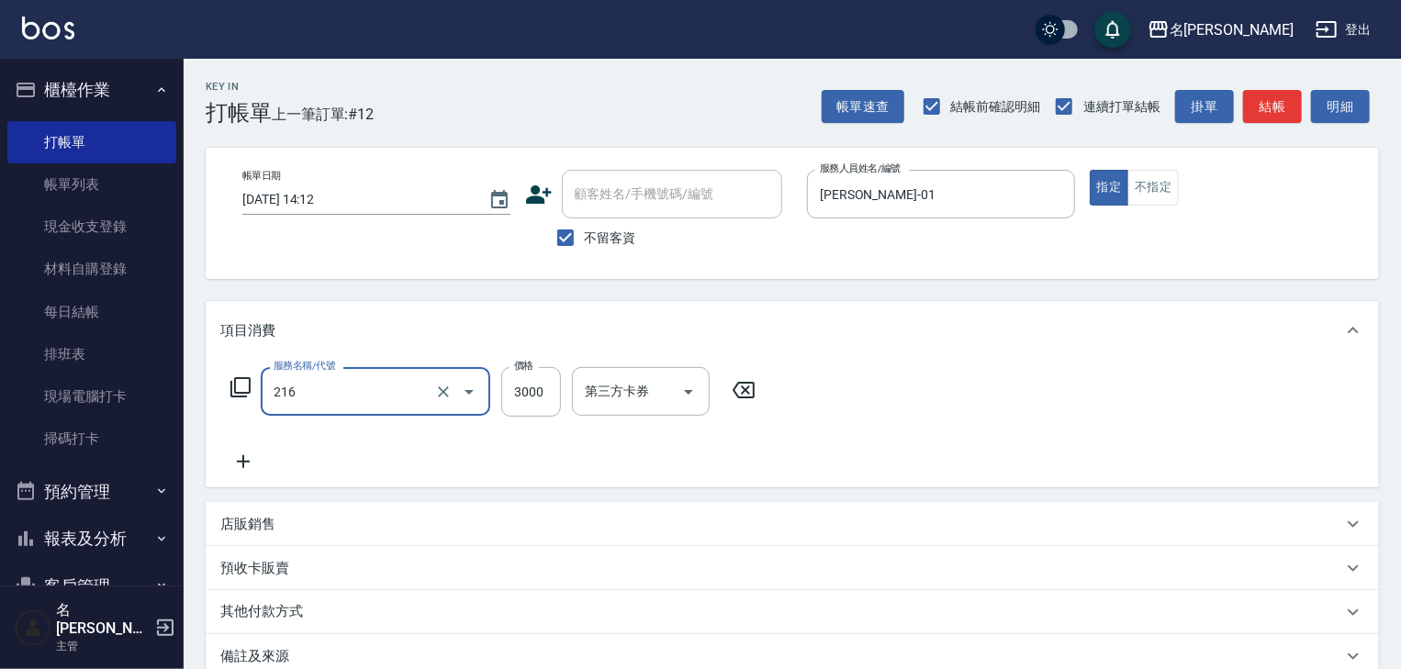
type input "陶瓷、溫朔燙(自備)(216)"
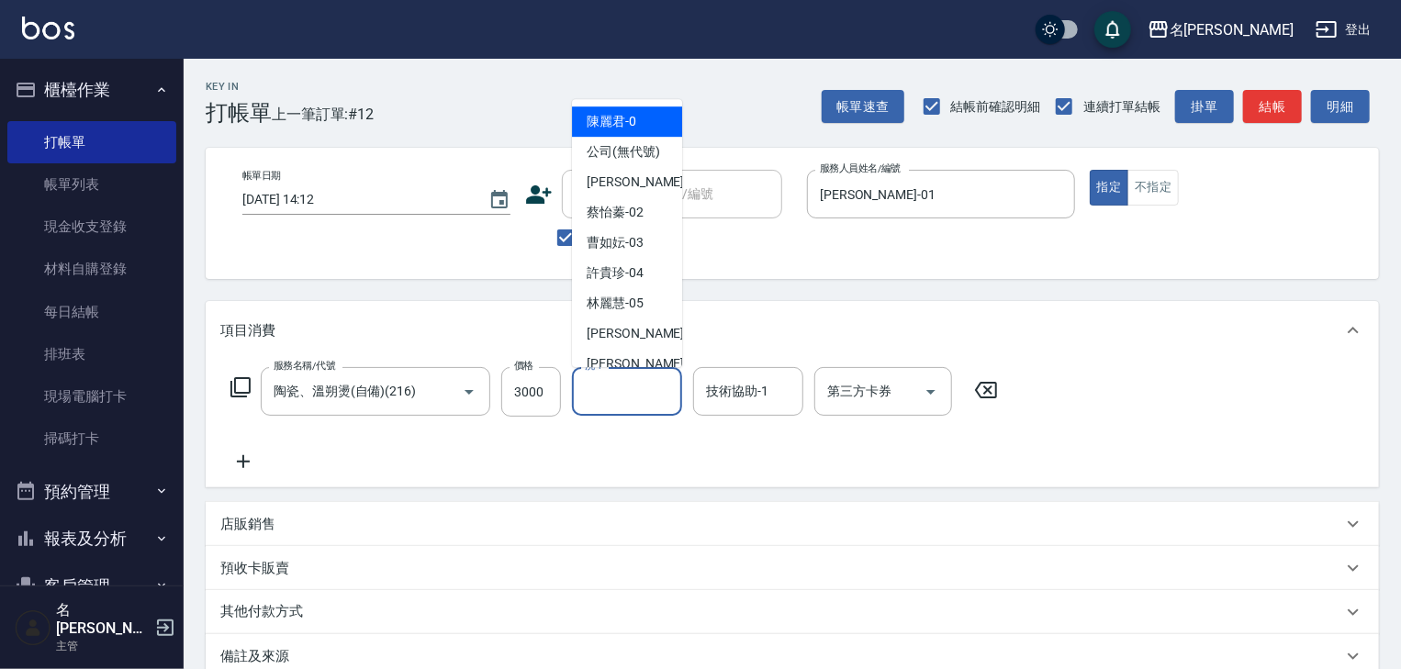
click at [647, 400] on input "洗-1" at bounding box center [627, 392] width 94 height 32
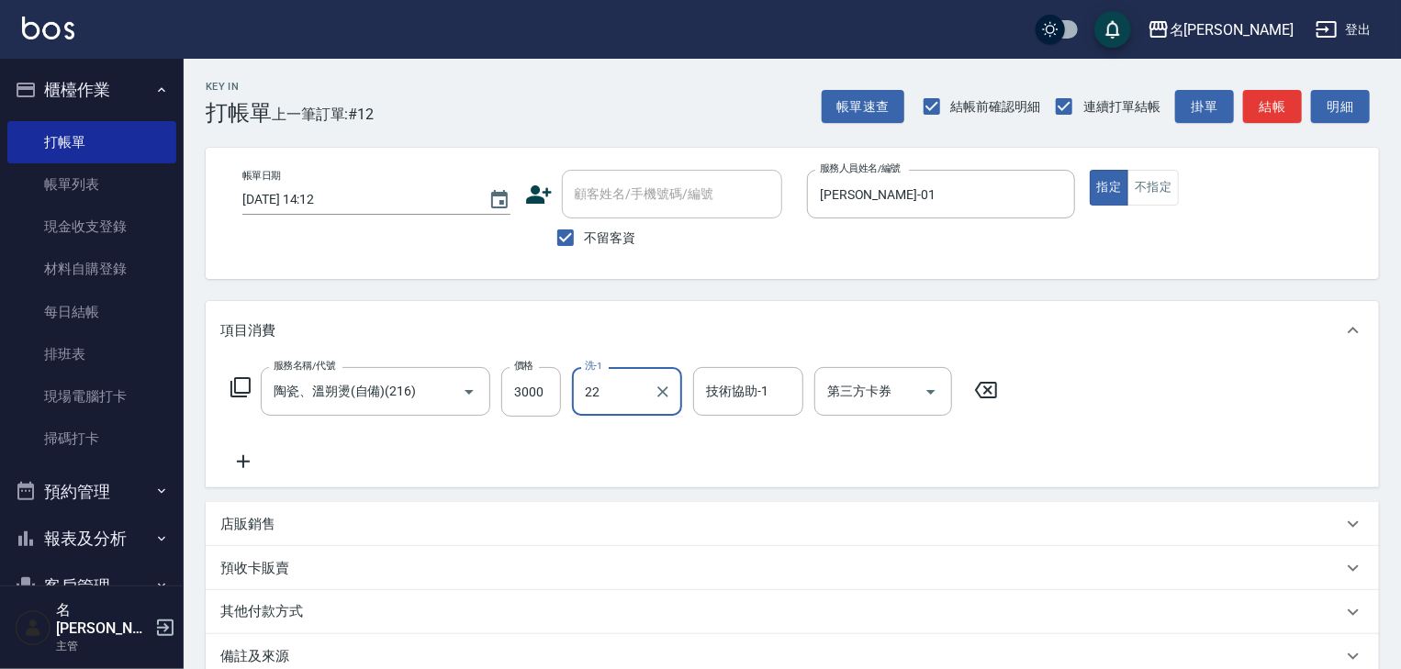
type input "王婕宇-22"
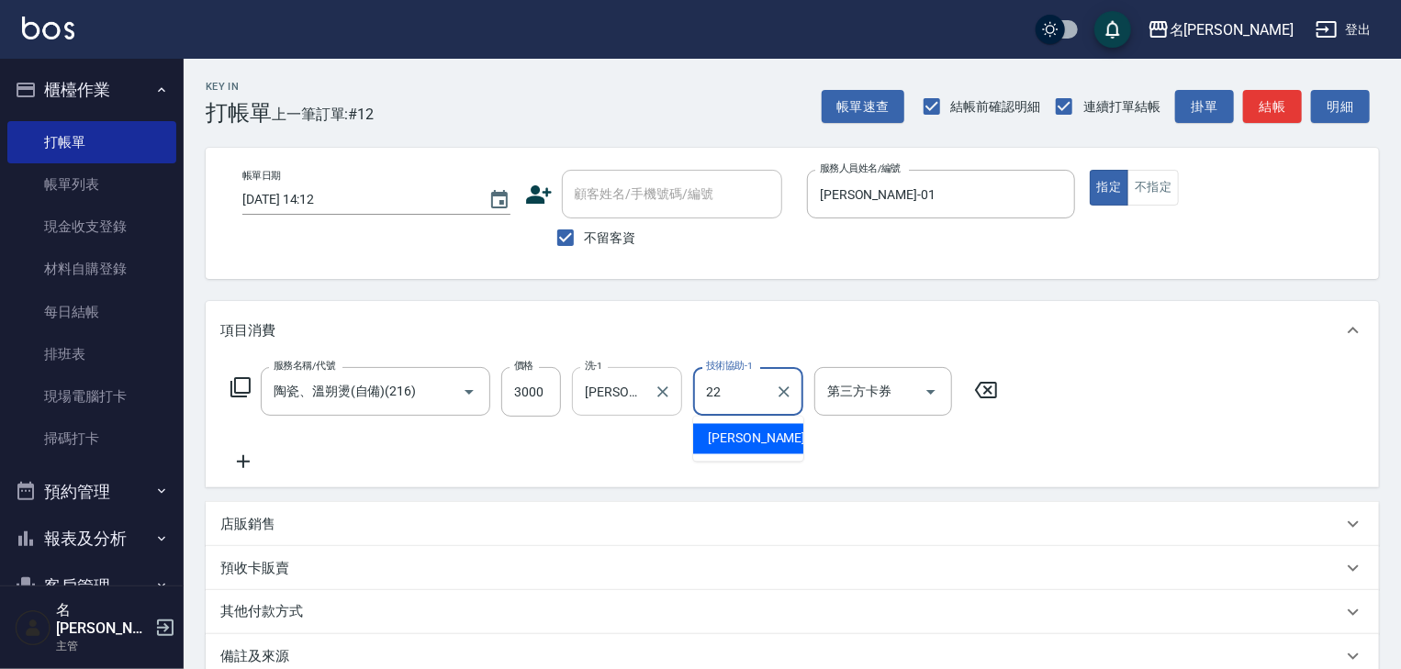
type input "王婕宇-22"
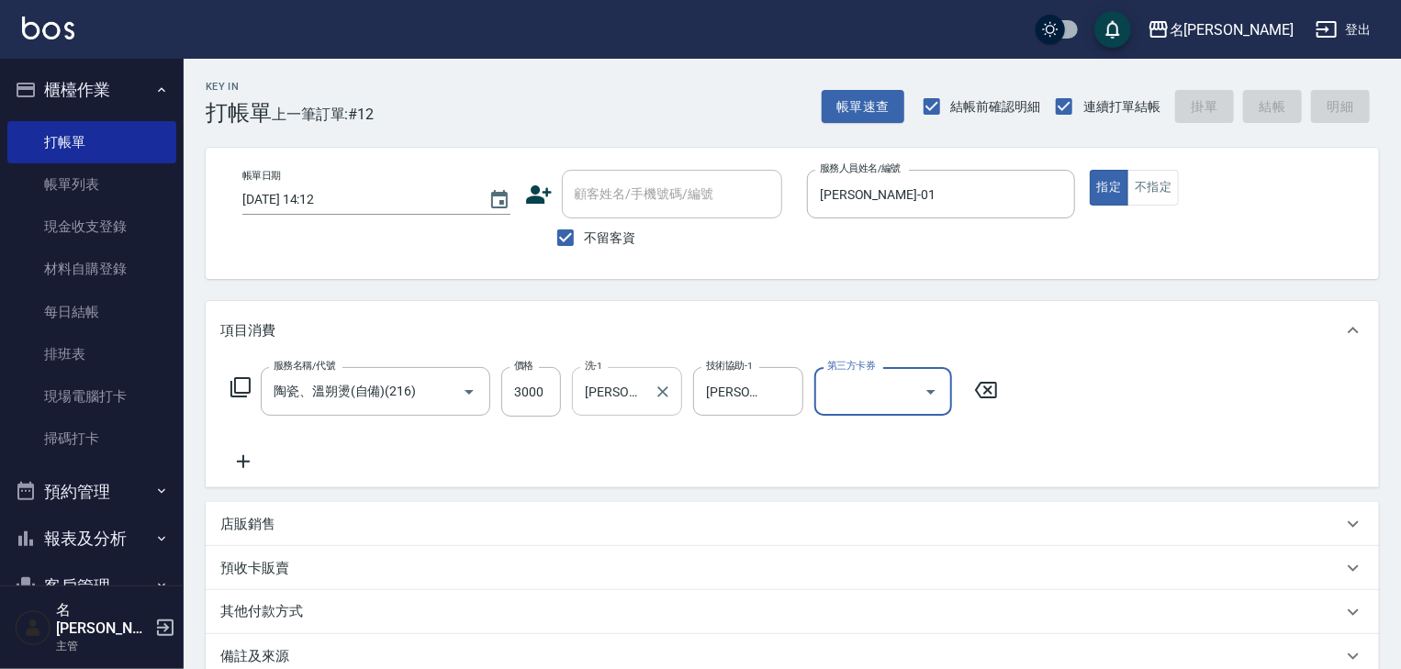
type input "2025/09/07 14:28"
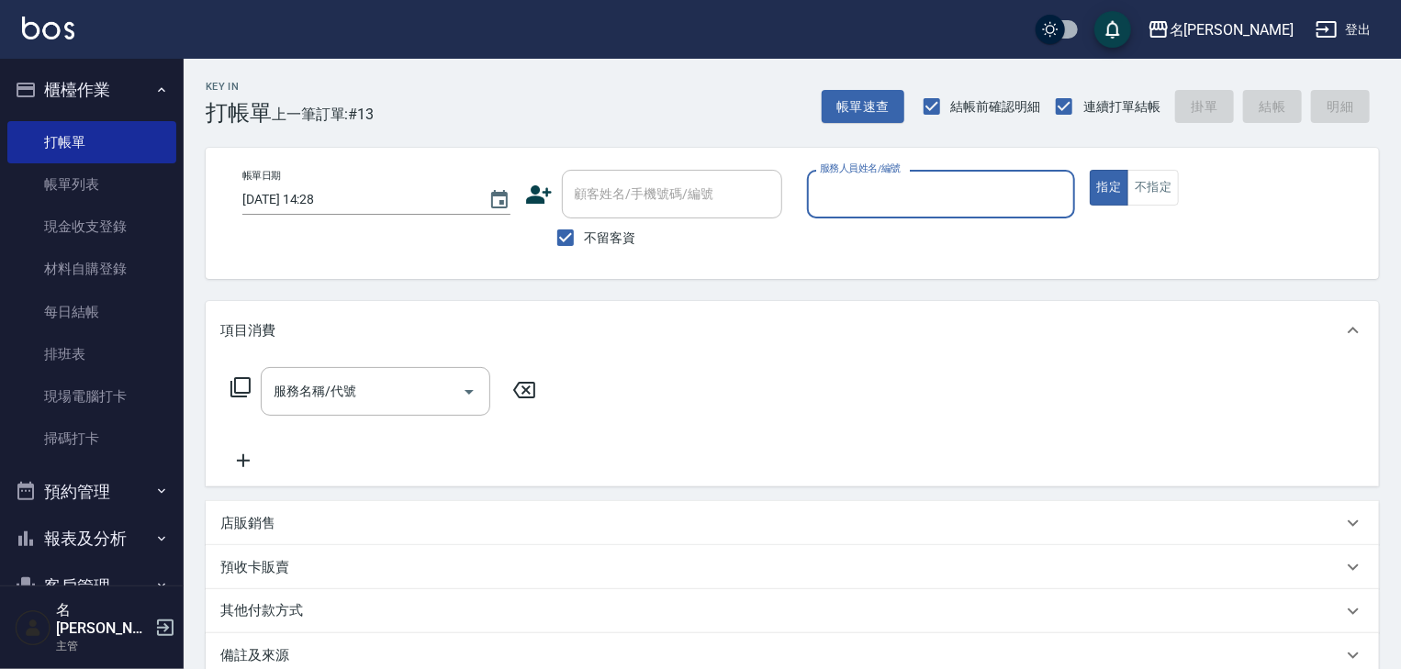
click at [990, 198] on input "服務人員姓名/編號" at bounding box center [941, 194] width 252 height 32
click at [884, 225] on ul "高淳涵 -07" at bounding box center [941, 241] width 268 height 45
click at [877, 260] on ul "高淳涵 -07" at bounding box center [941, 241] width 268 height 45
click at [882, 229] on div "高淳涵 -07" at bounding box center [941, 241] width 268 height 30
click at [406, 373] on div "服務名稱/代號" at bounding box center [376, 391] width 230 height 49
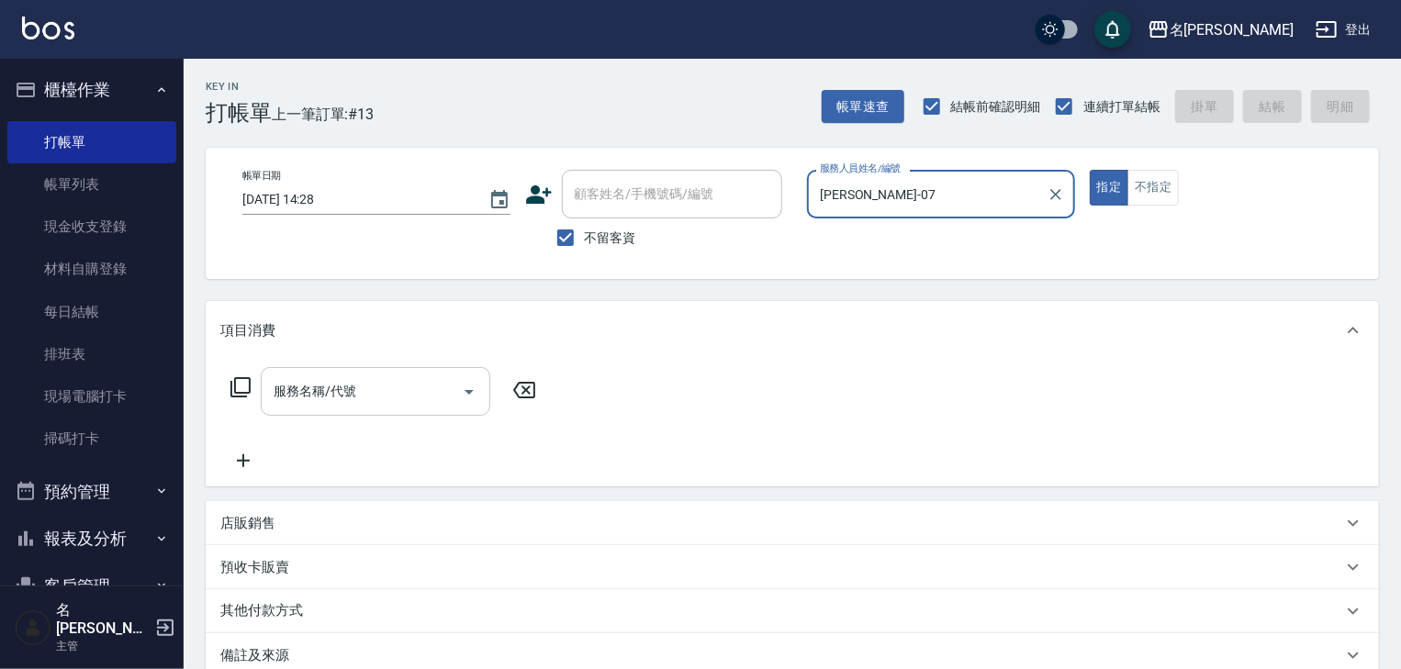
type input "高淳涵-07"
click at [244, 382] on icon at bounding box center [241, 388] width 22 height 22
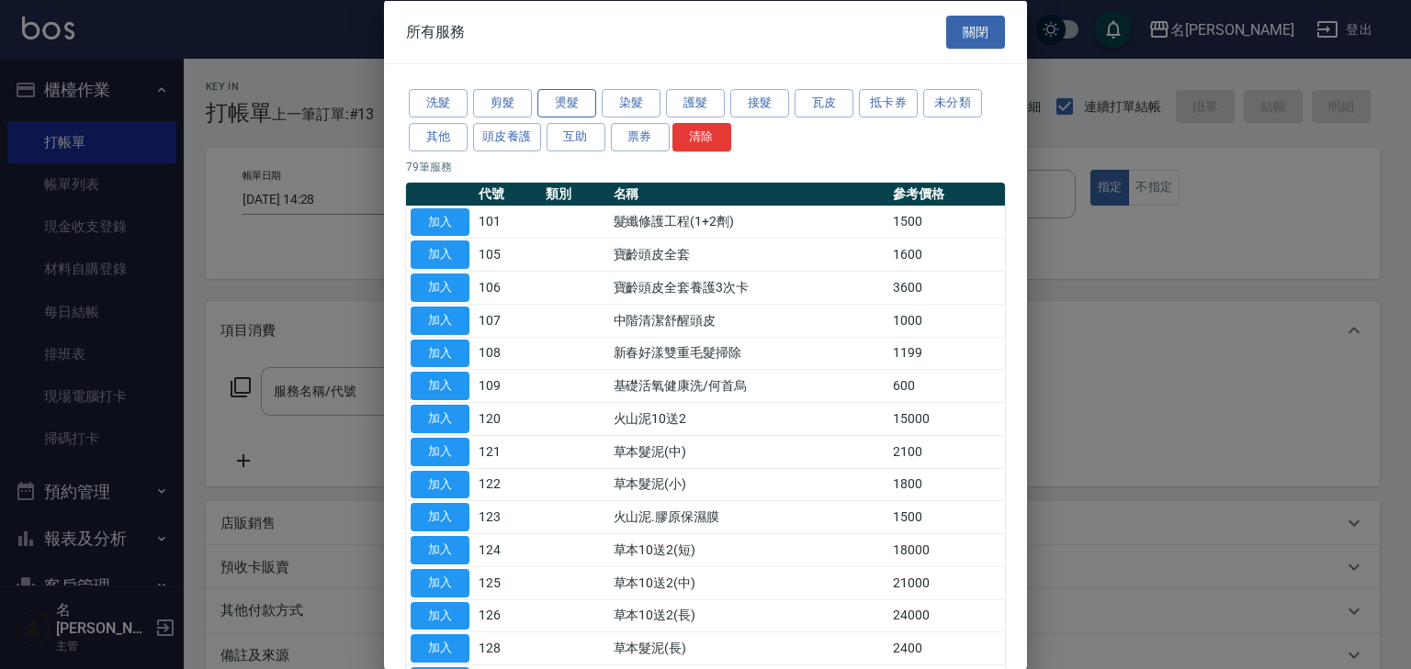
click at [562, 104] on button "燙髮" at bounding box center [566, 103] width 59 height 28
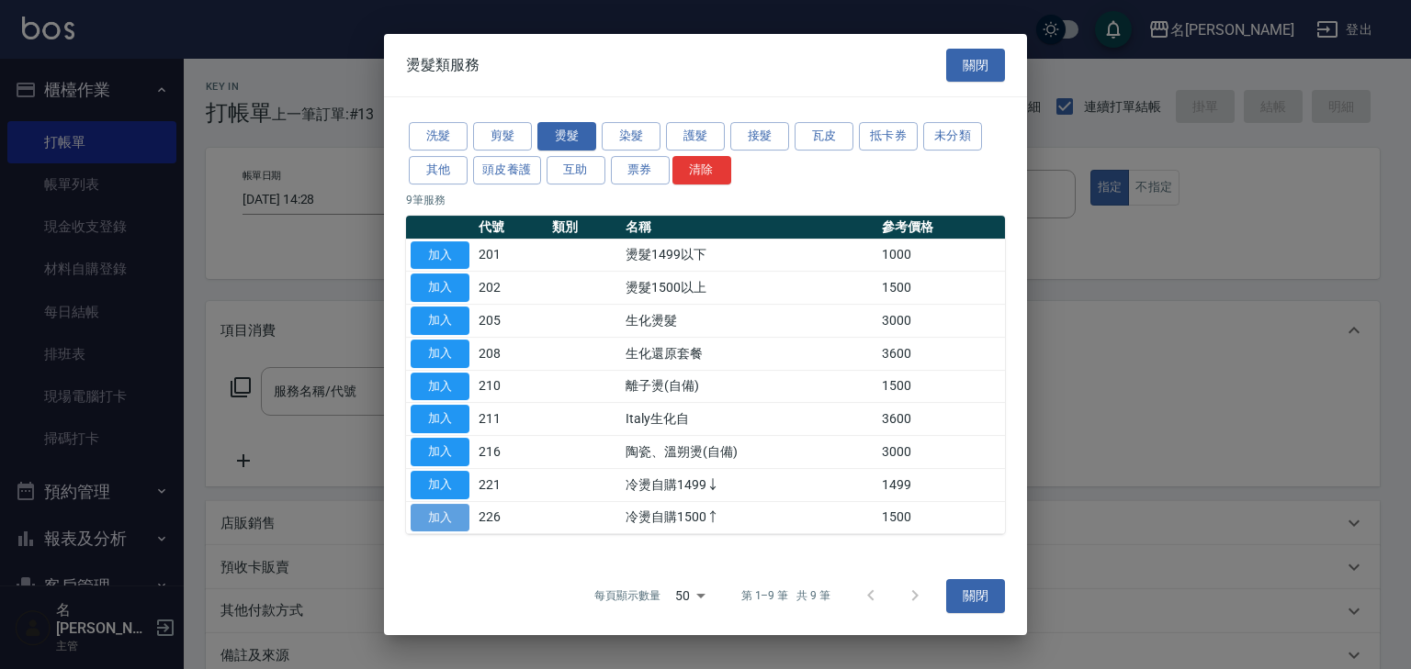
click at [447, 514] on button "加入" at bounding box center [439, 518] width 59 height 28
type input "冷燙自購1500↑(226)"
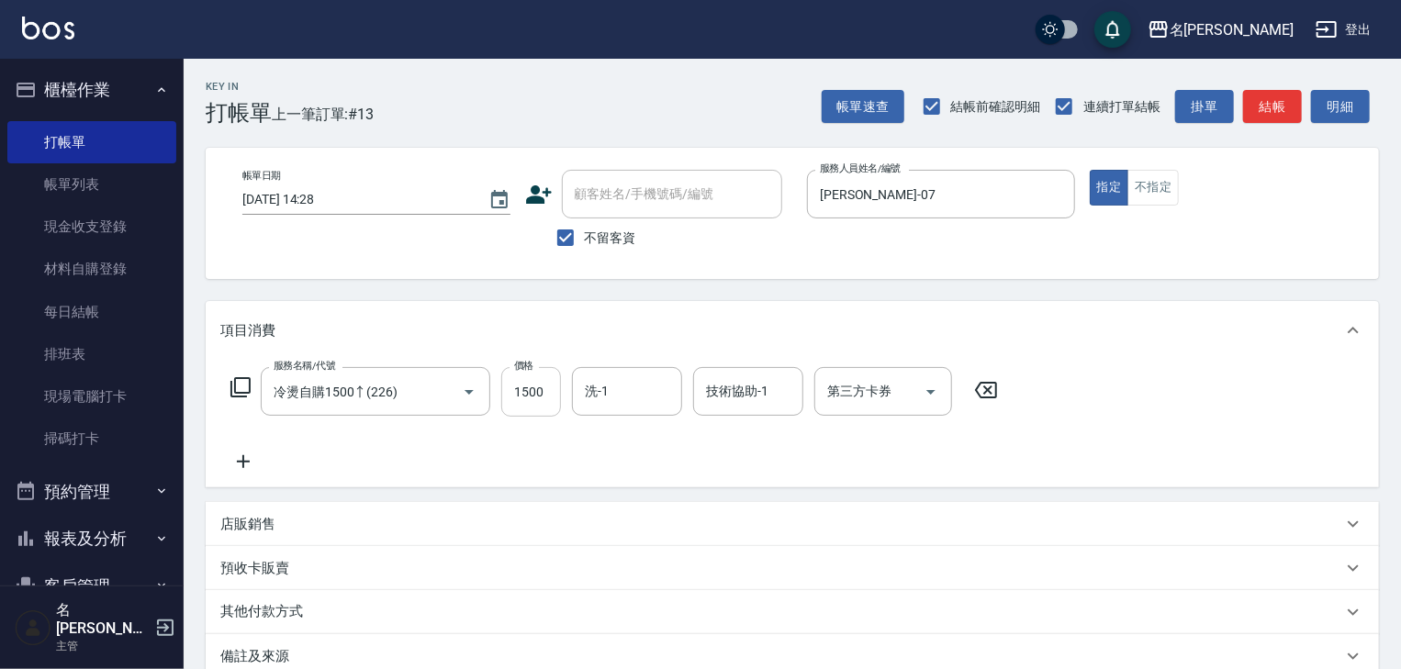
click at [534, 378] on input "1500" at bounding box center [531, 392] width 60 height 50
type input "2000"
click at [613, 394] on input "洗-1" at bounding box center [627, 392] width 94 height 32
click at [650, 433] on div "張紹柏 -27" at bounding box center [627, 439] width 110 height 30
type input "張紹柏-27"
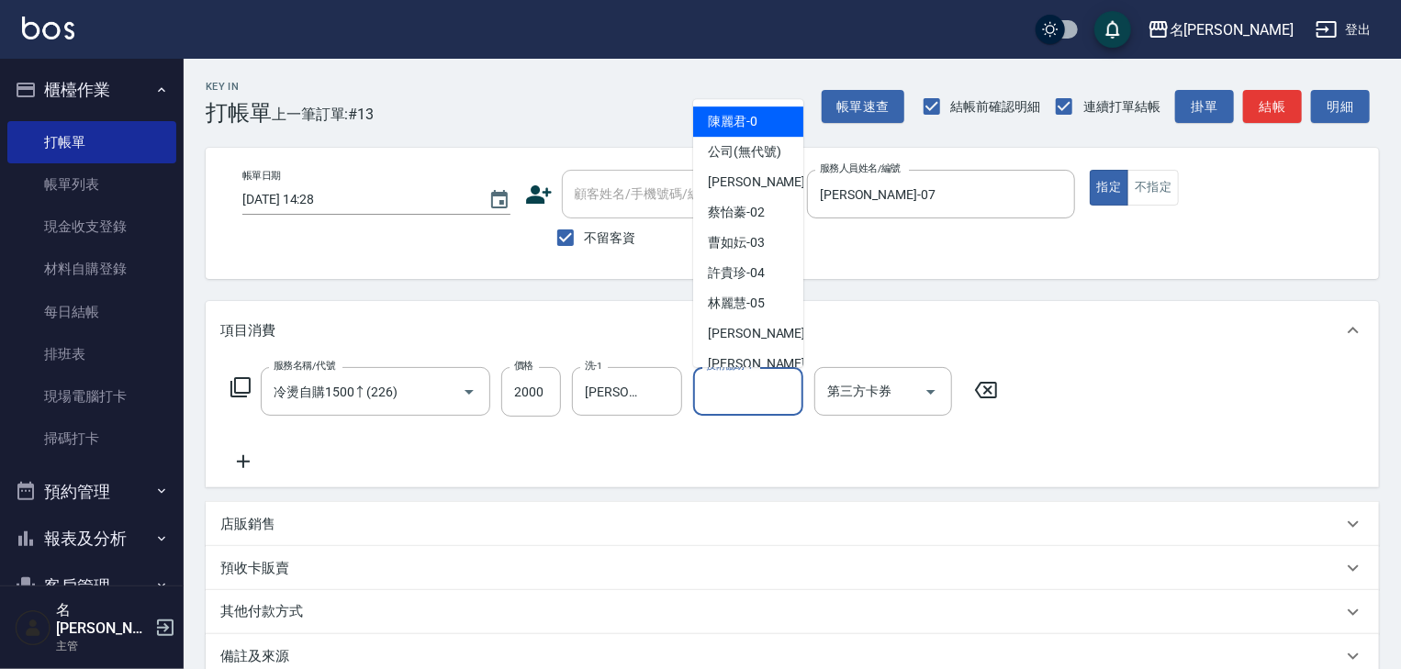
click at [726, 389] on input "技術協助-1" at bounding box center [749, 392] width 94 height 32
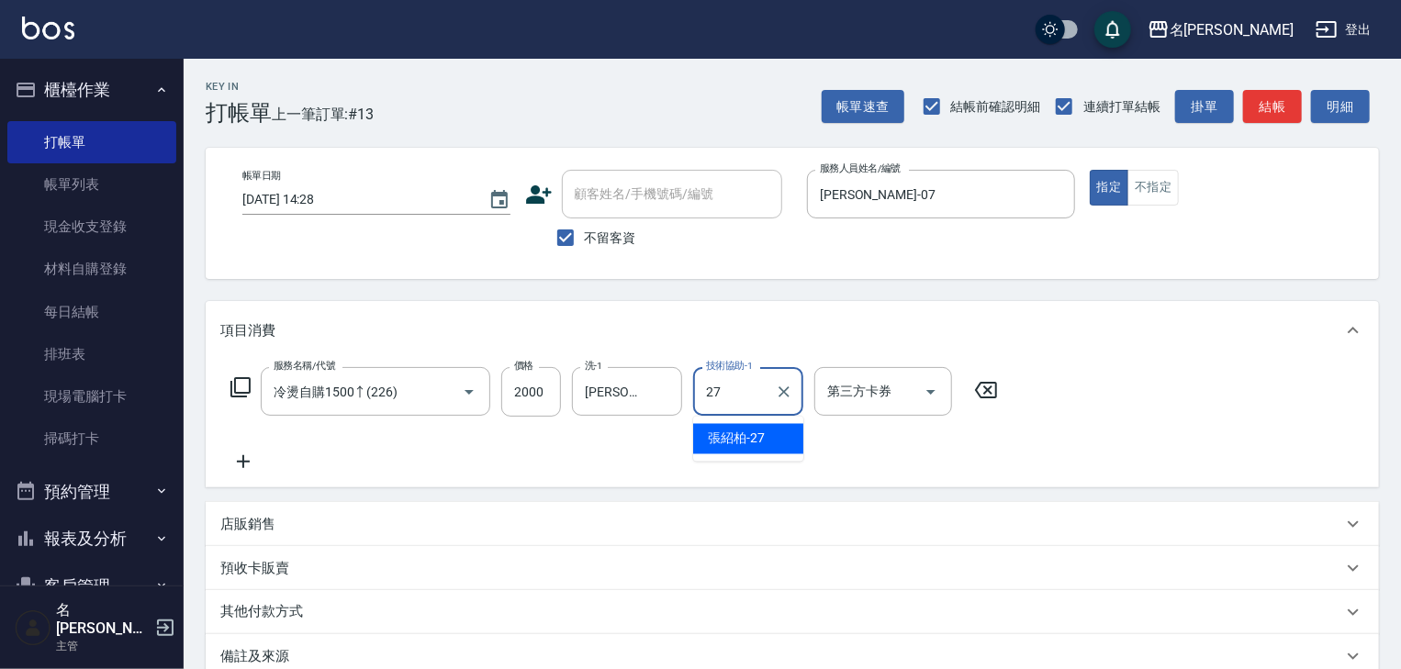
click at [718, 434] on span "張紹柏 -27" at bounding box center [736, 439] width 57 height 19
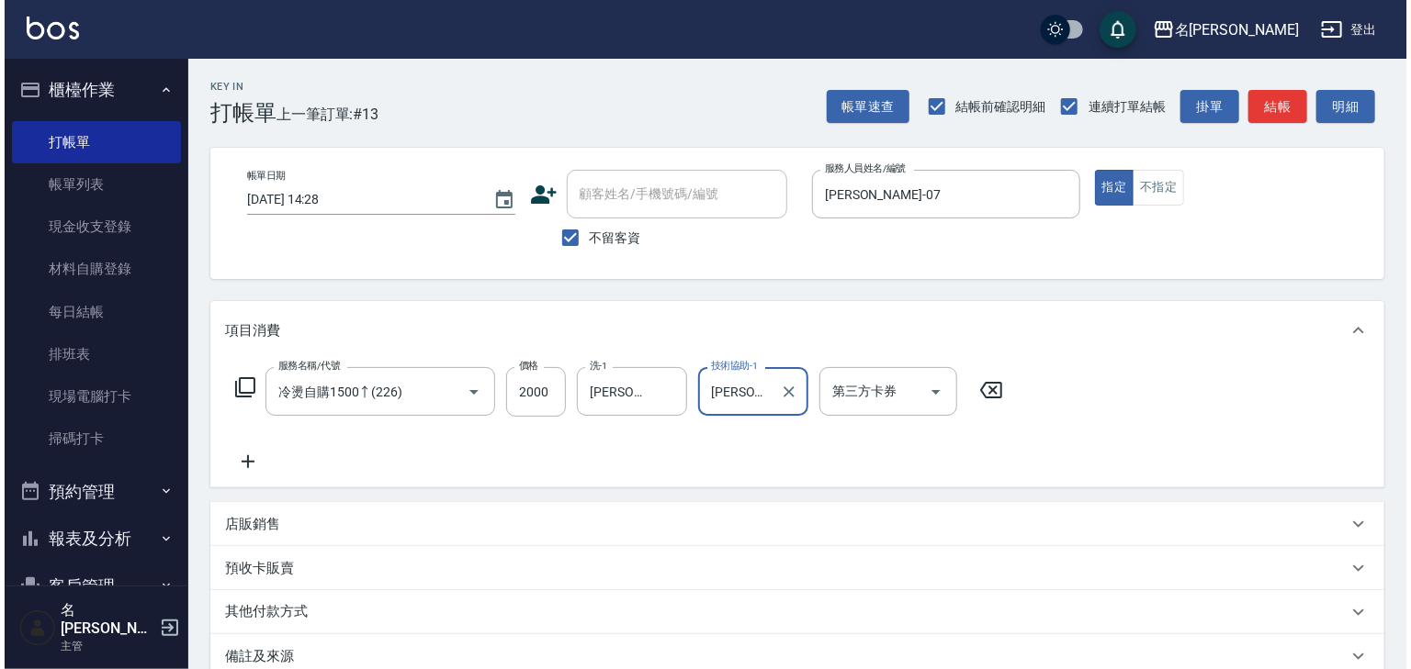
scroll to position [215, 0]
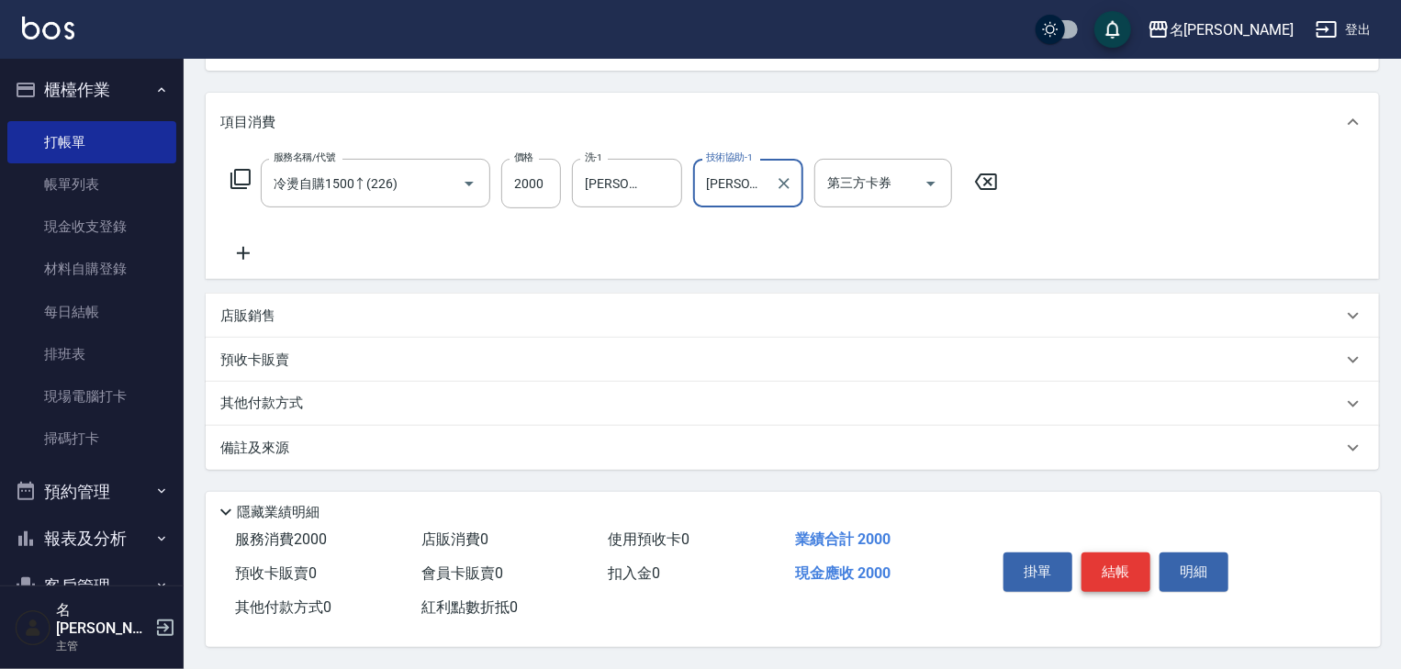
type input "張紹柏-27"
click at [1115, 564] on button "結帳" at bounding box center [1116, 572] width 69 height 39
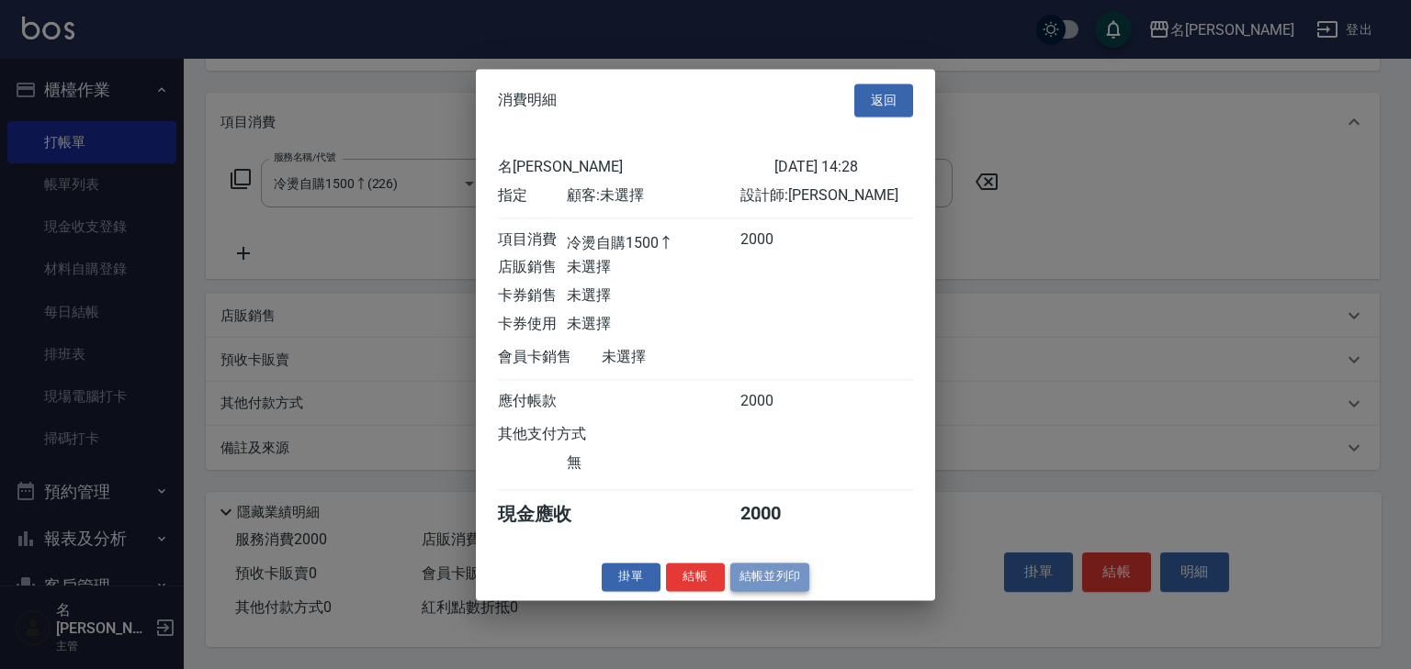
click at [782, 591] on button "結帳並列印" at bounding box center [770, 577] width 80 height 28
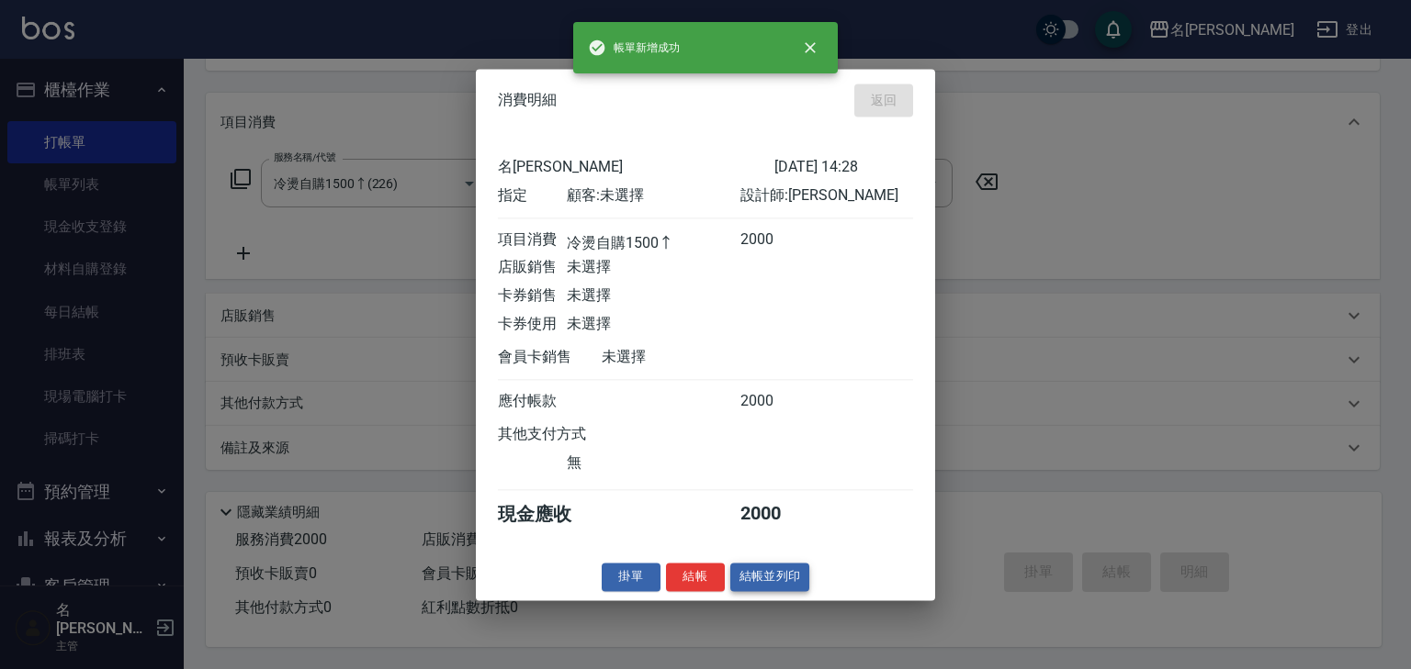
type input "2025/09/07 14:46"
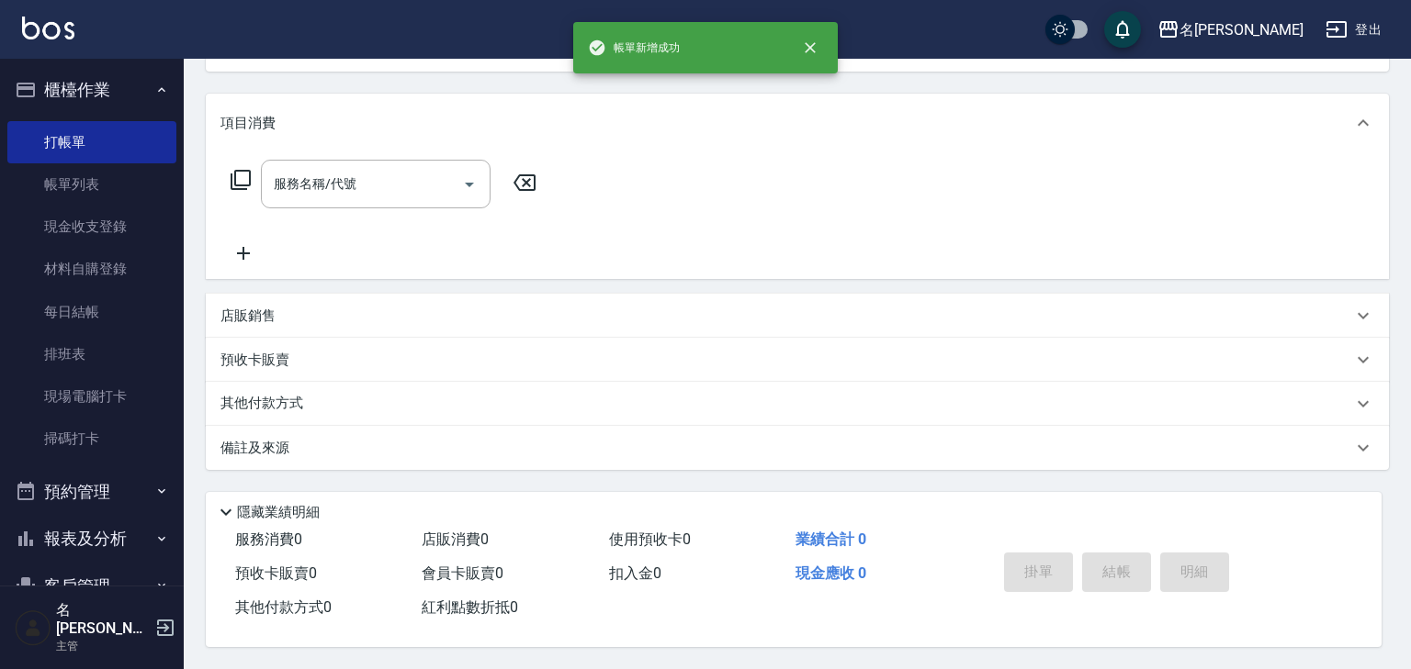
scroll to position [0, 0]
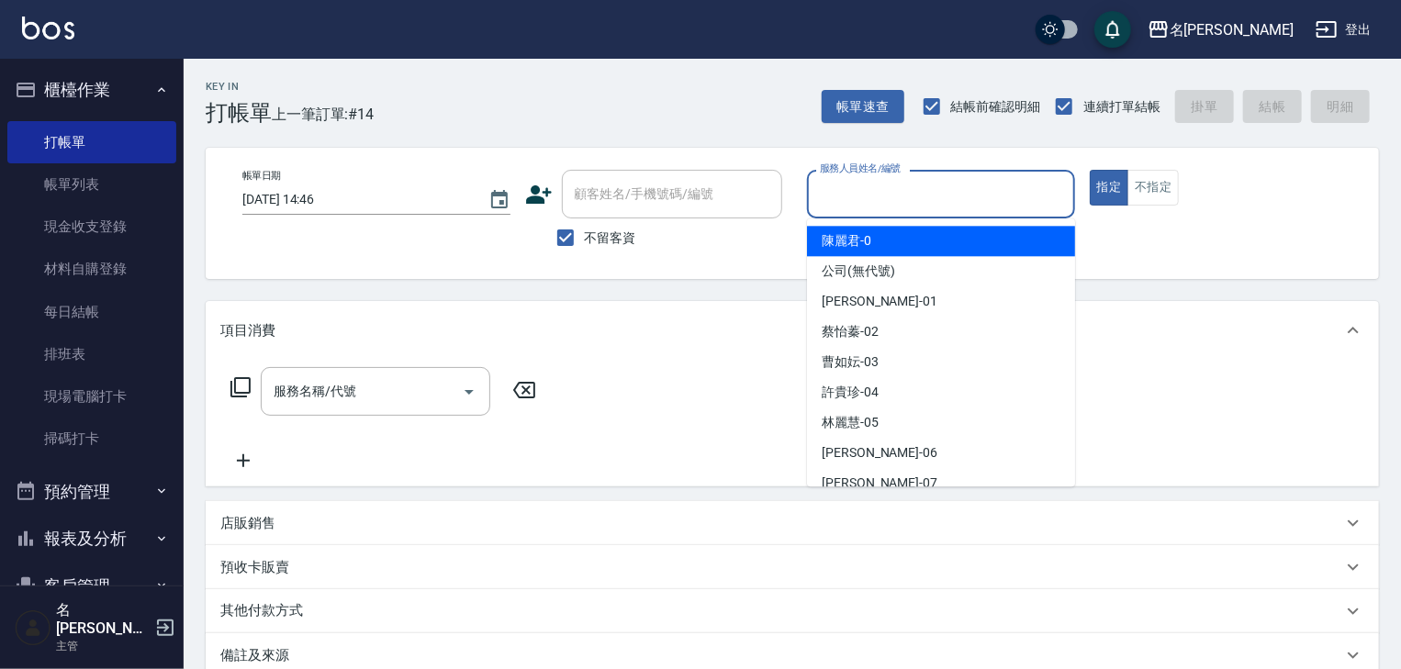
click at [903, 207] on input "服務人員姓名/編號" at bounding box center [941, 194] width 252 height 32
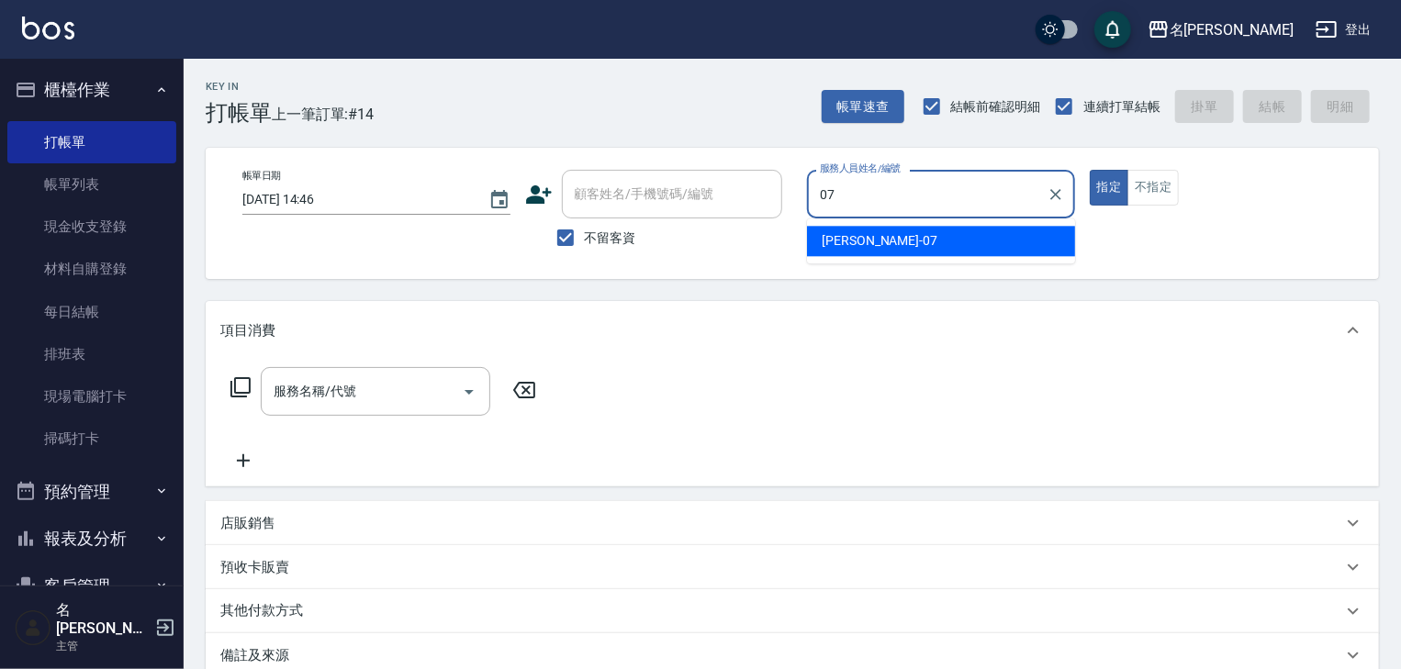
click at [893, 233] on div "高淳涵 -07" at bounding box center [941, 241] width 268 height 30
type input "高淳涵-07"
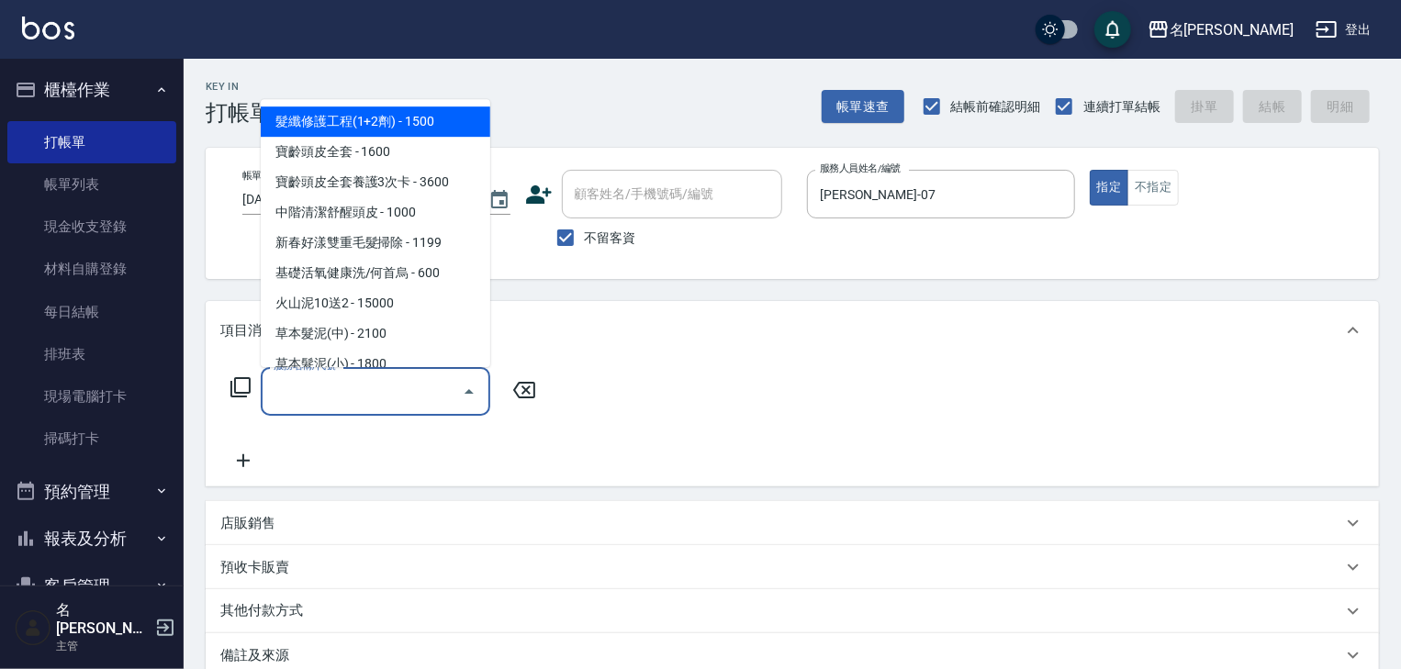
click at [396, 398] on input "服務名稱/代號" at bounding box center [361, 392] width 185 height 32
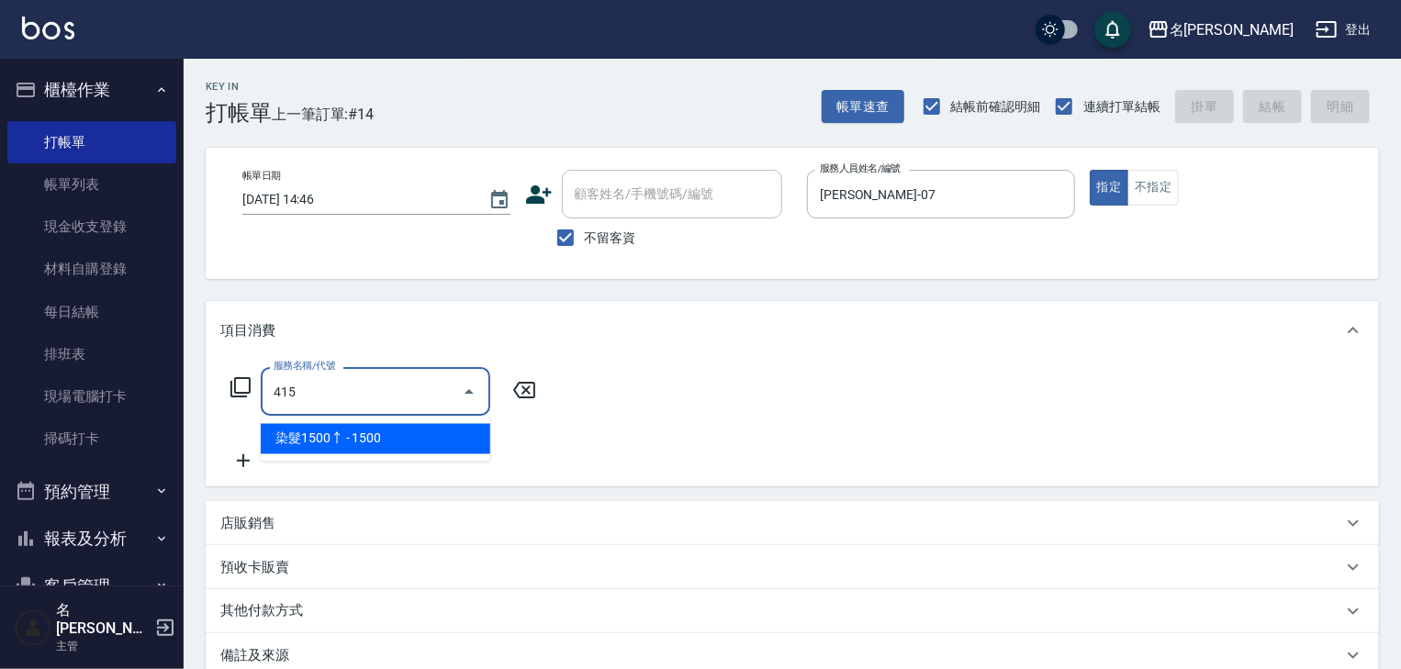
drag, startPoint x: 408, startPoint y: 430, endPoint x: 438, endPoint y: 410, distance: 36.4
click at [417, 422] on ul "染髮1500↑ - 1500" at bounding box center [376, 439] width 230 height 45
click at [461, 438] on span "染髮1500↑ - 1500" at bounding box center [376, 439] width 230 height 30
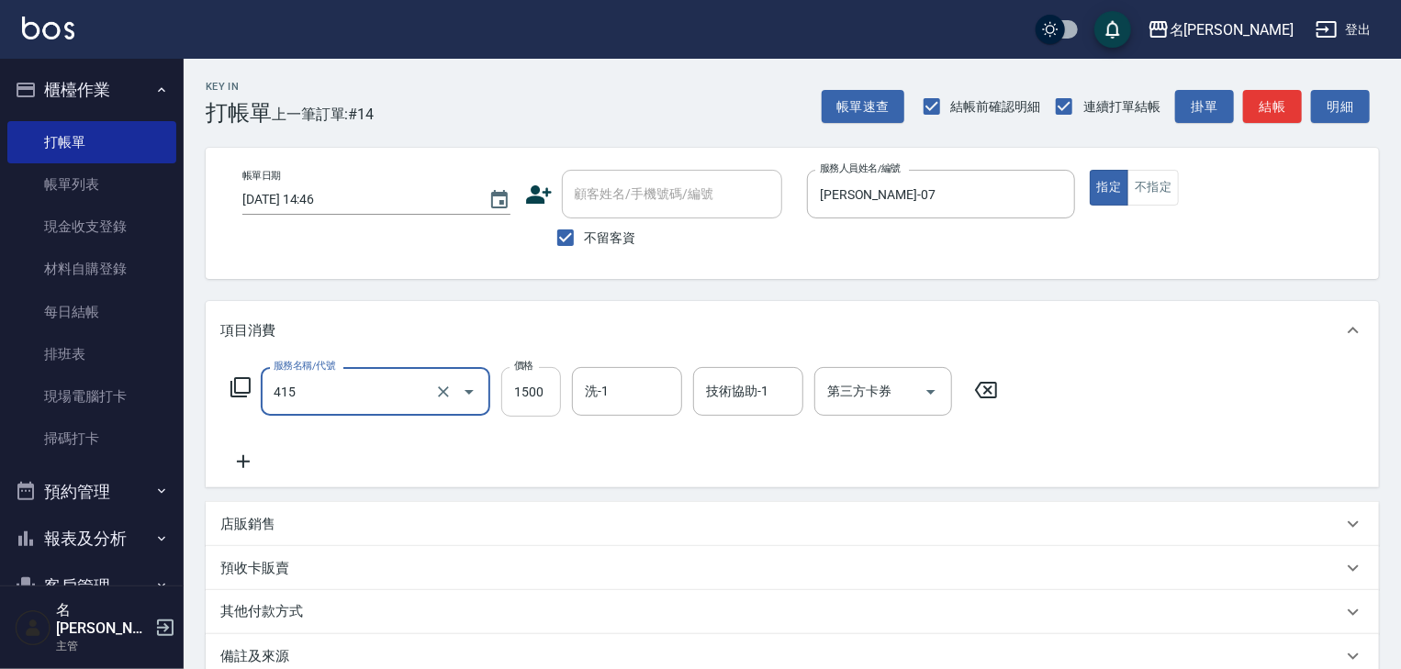
type input "染髮1500↑(415)"
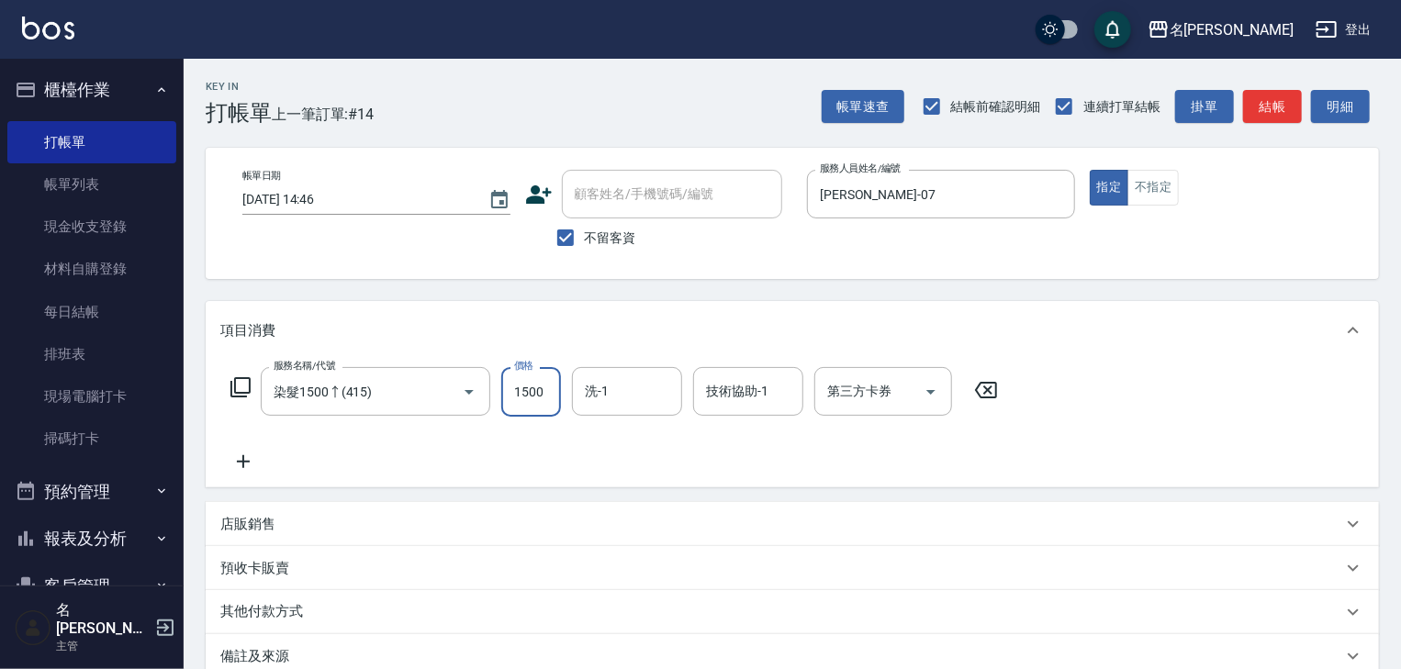
click at [540, 397] on input "1500" at bounding box center [531, 392] width 60 height 50
type input "2800"
click at [646, 407] on input "洗-1" at bounding box center [627, 392] width 94 height 32
click at [642, 434] on span "張紹柏 -27" at bounding box center [615, 439] width 57 height 19
type input "張紹柏-27"
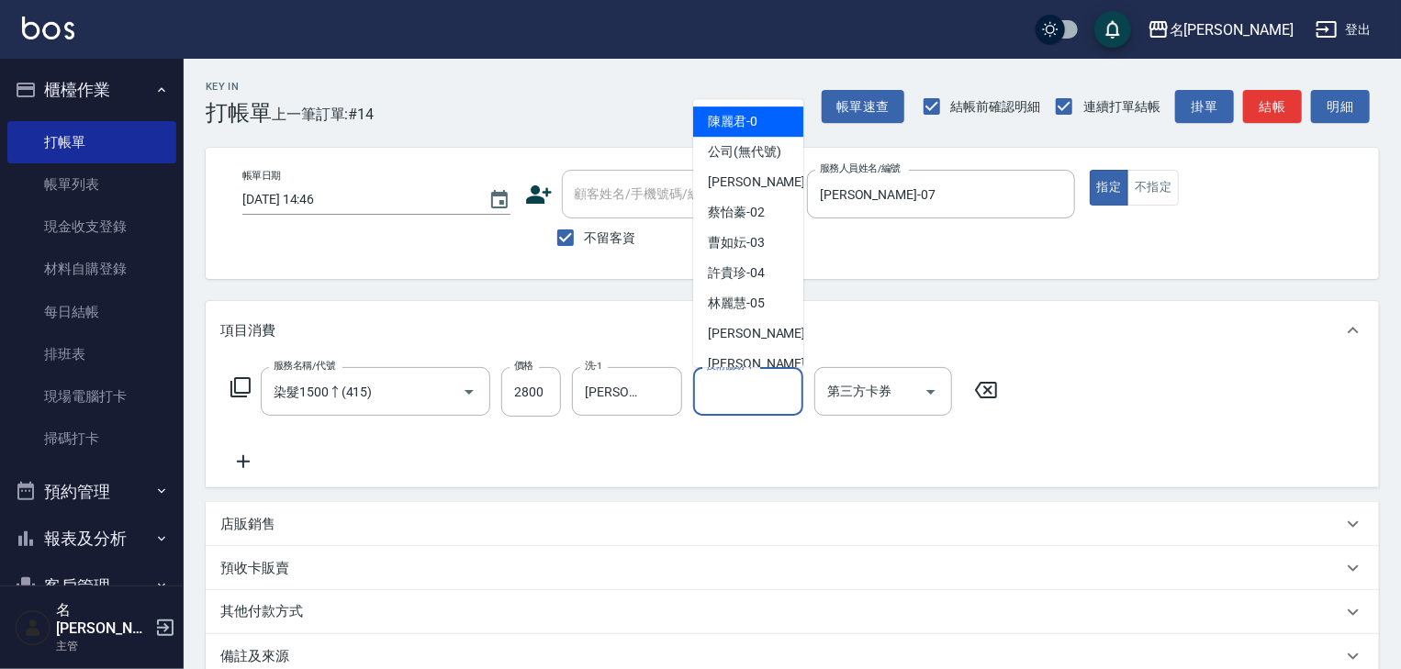
click at [745, 391] on input "技術協助-1" at bounding box center [749, 392] width 94 height 32
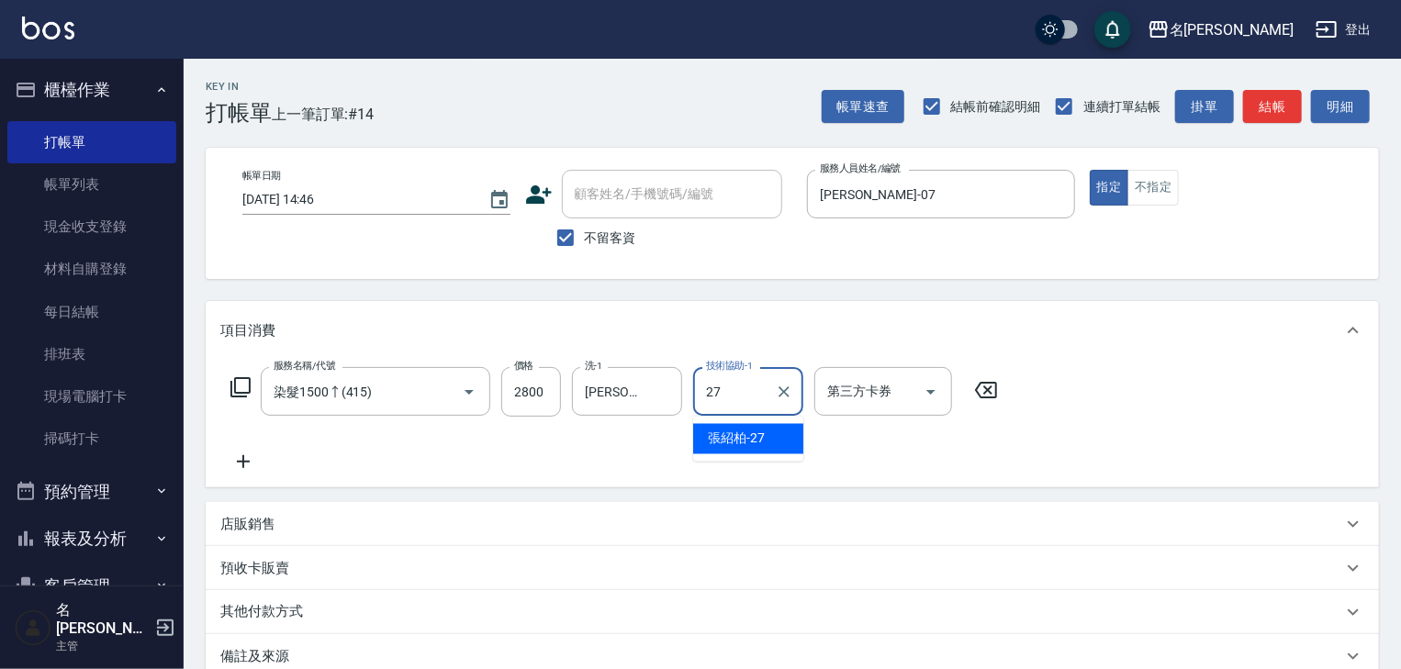
click at [721, 433] on span "張紹柏 -27" at bounding box center [736, 439] width 57 height 19
type input "張紹柏-27"
click at [255, 465] on icon at bounding box center [243, 462] width 46 height 22
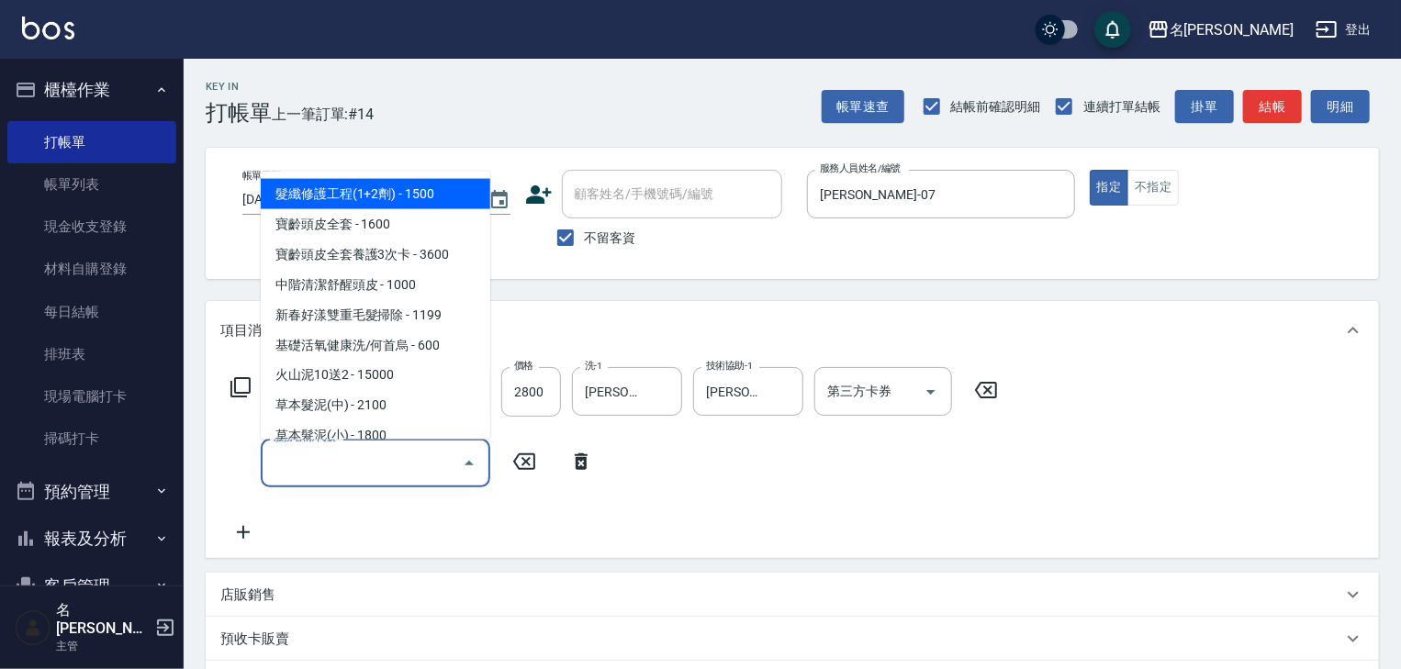
click at [322, 460] on input "服務名稱/代號" at bounding box center [361, 463] width 185 height 32
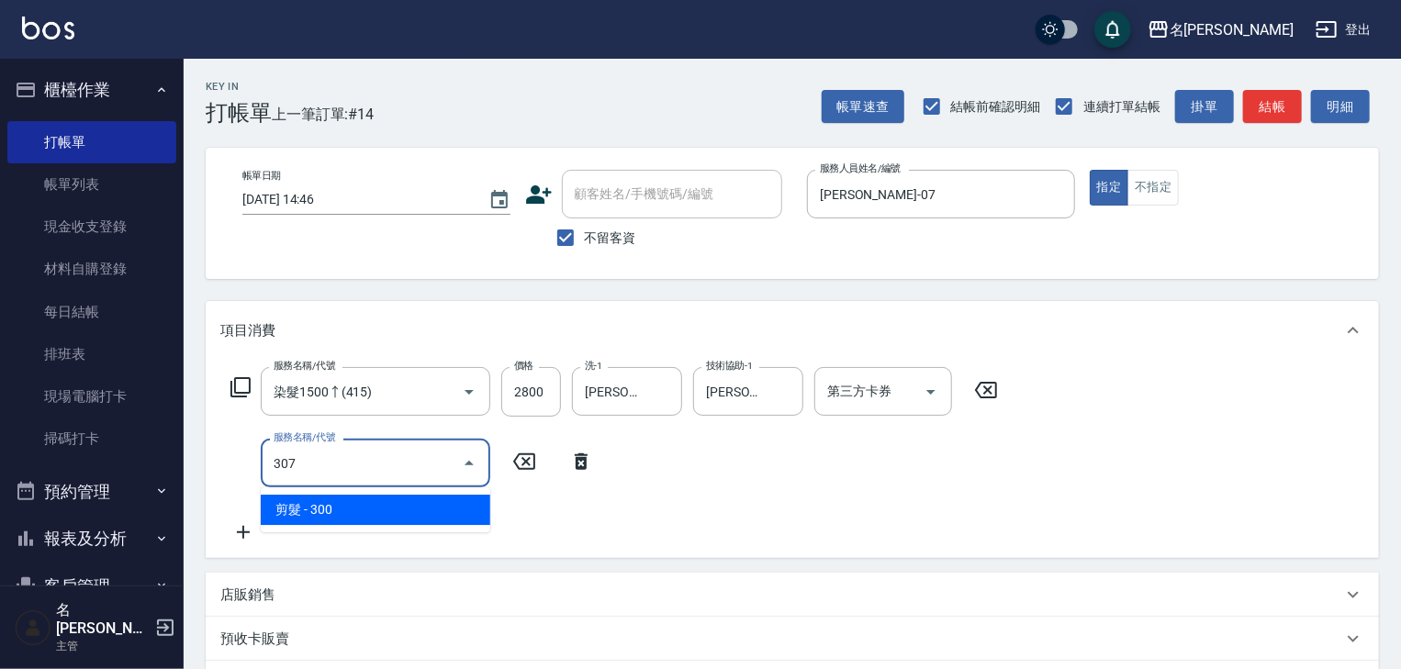
drag, startPoint x: 355, startPoint y: 501, endPoint x: 452, endPoint y: 500, distance: 96.4
click at [357, 500] on span "剪髮 - 300" at bounding box center [376, 510] width 230 height 30
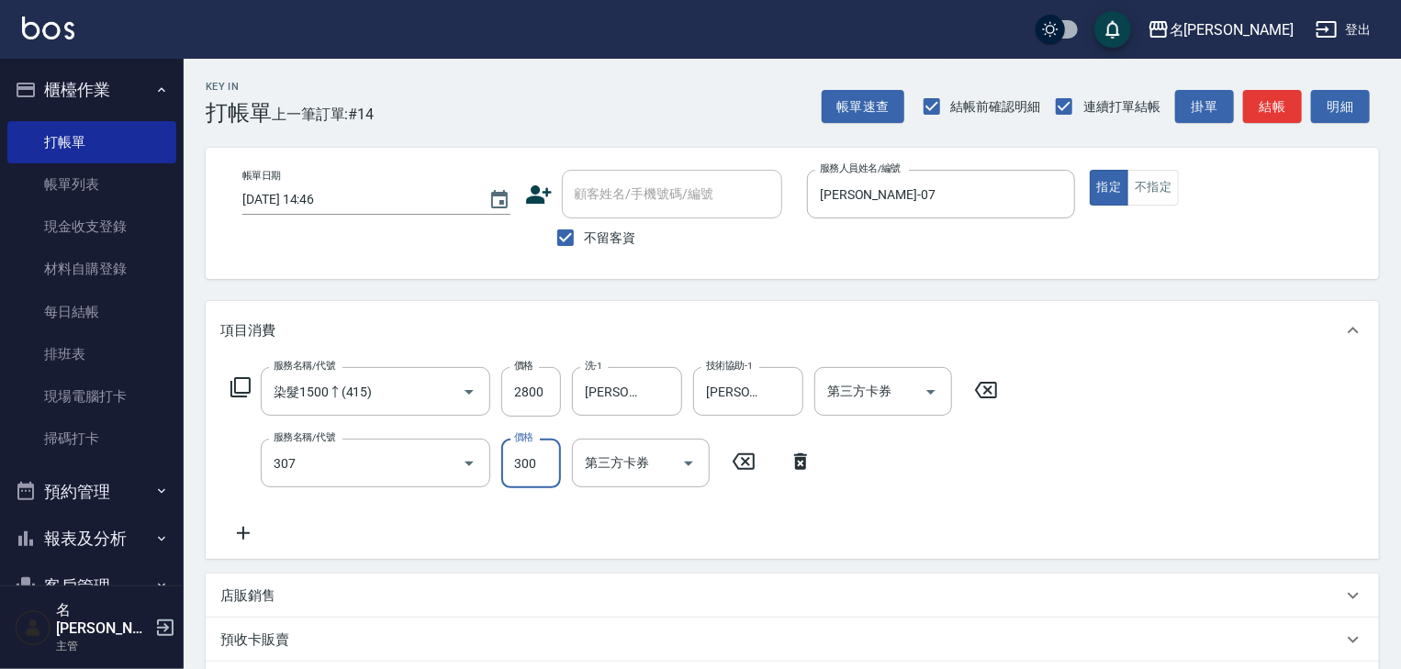
type input "剪髮(307)"
click at [531, 474] on input "300" at bounding box center [531, 464] width 60 height 50
type input "400"
click at [247, 536] on icon at bounding box center [243, 534] width 46 height 22
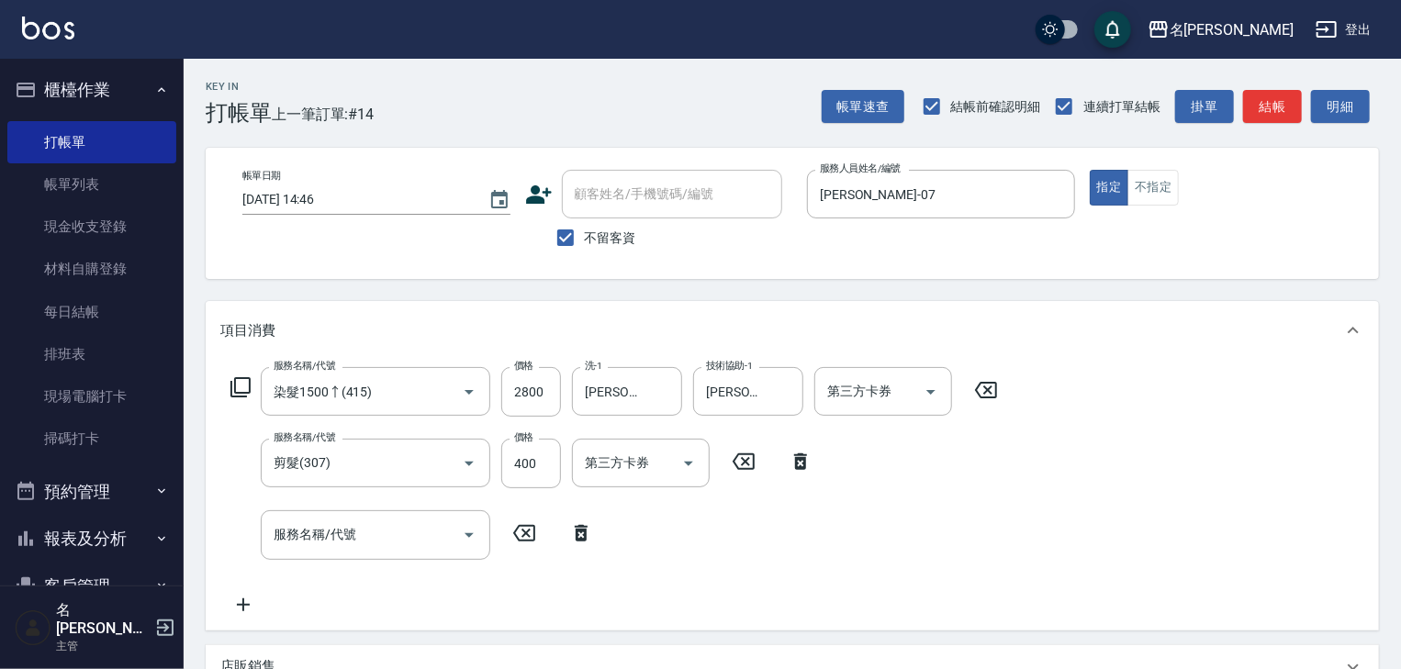
click at [242, 393] on icon at bounding box center [241, 388] width 22 height 22
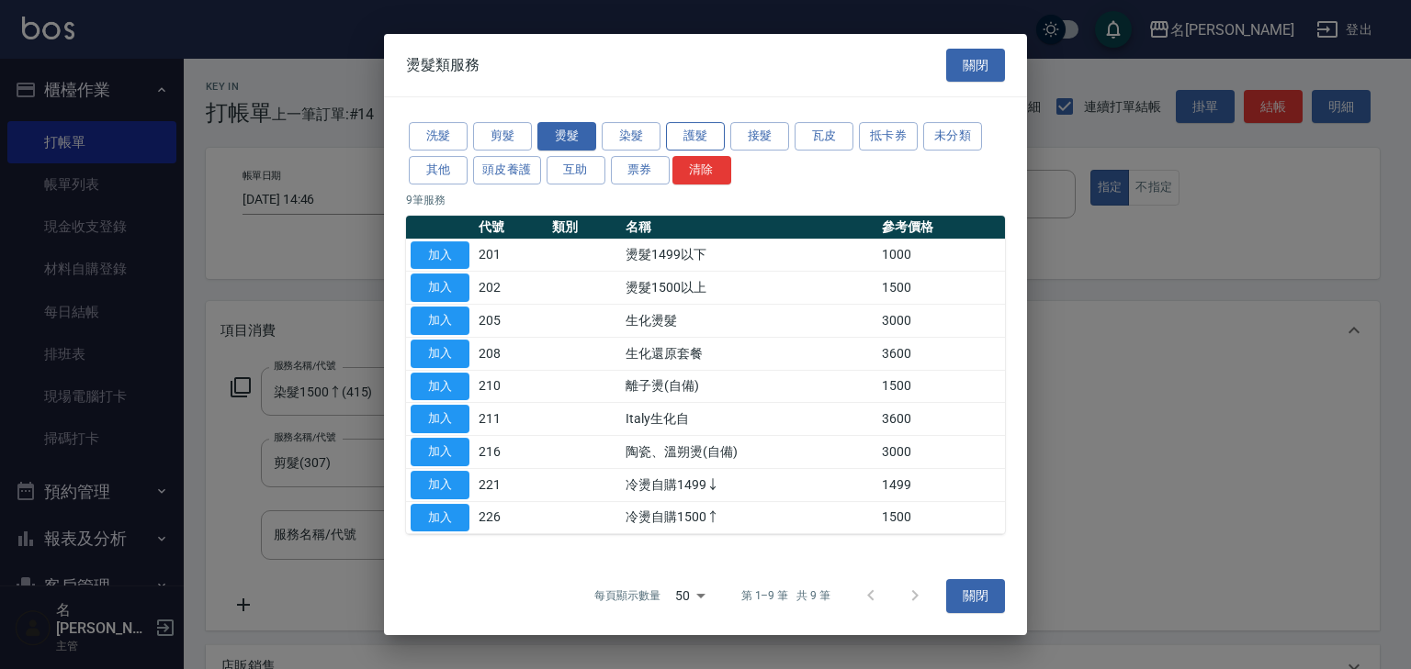
click at [698, 133] on button "護髮" at bounding box center [695, 136] width 59 height 28
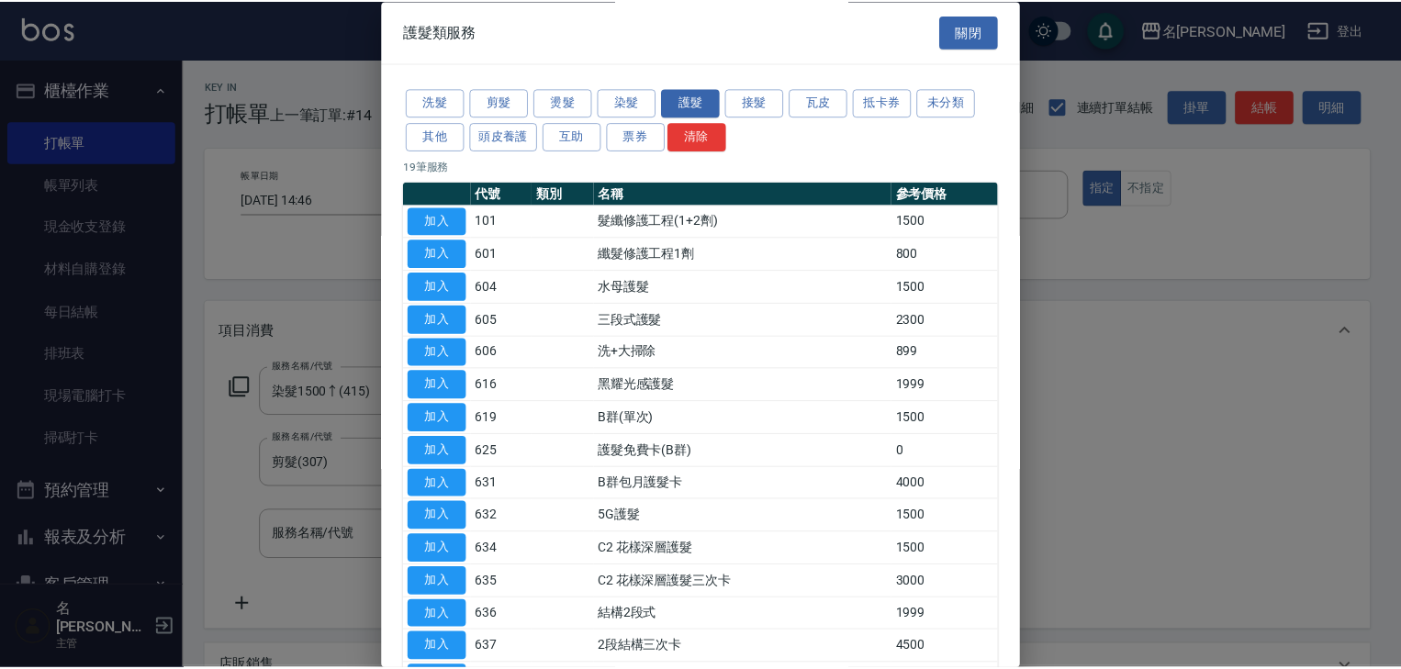
scroll to position [256, 0]
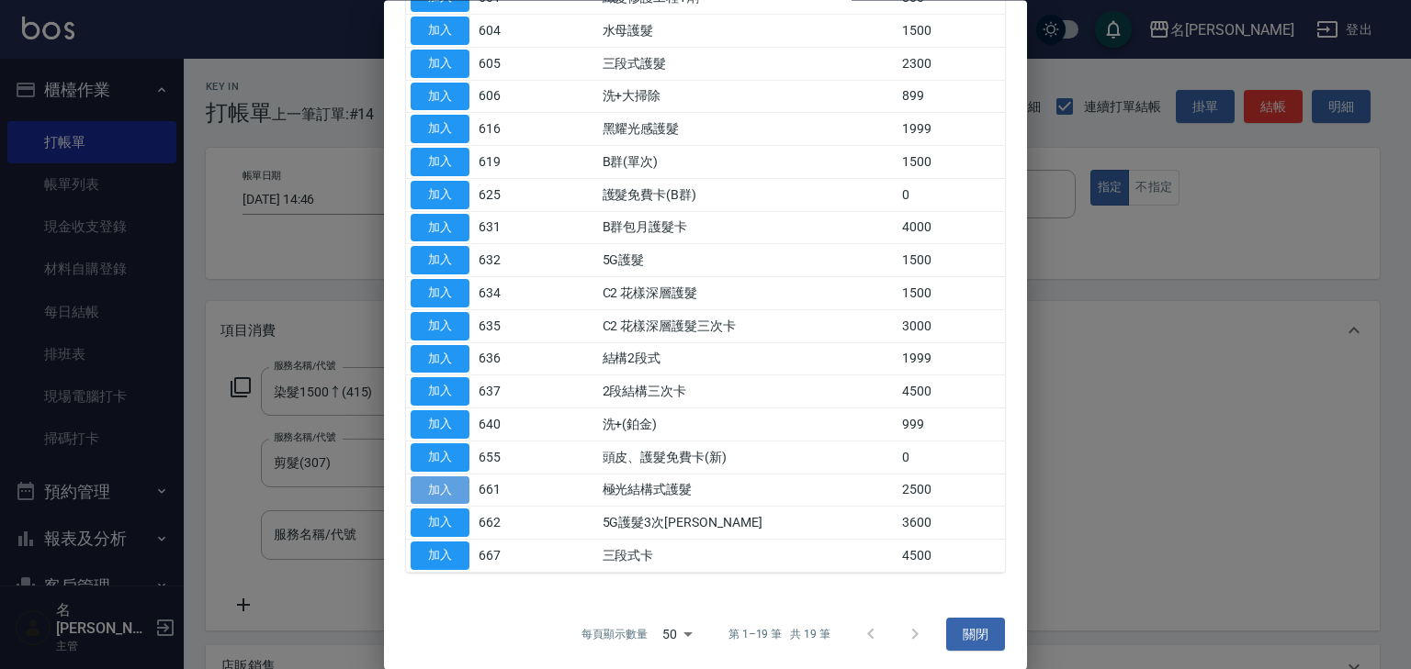
click at [434, 490] on button "加入" at bounding box center [439, 491] width 59 height 28
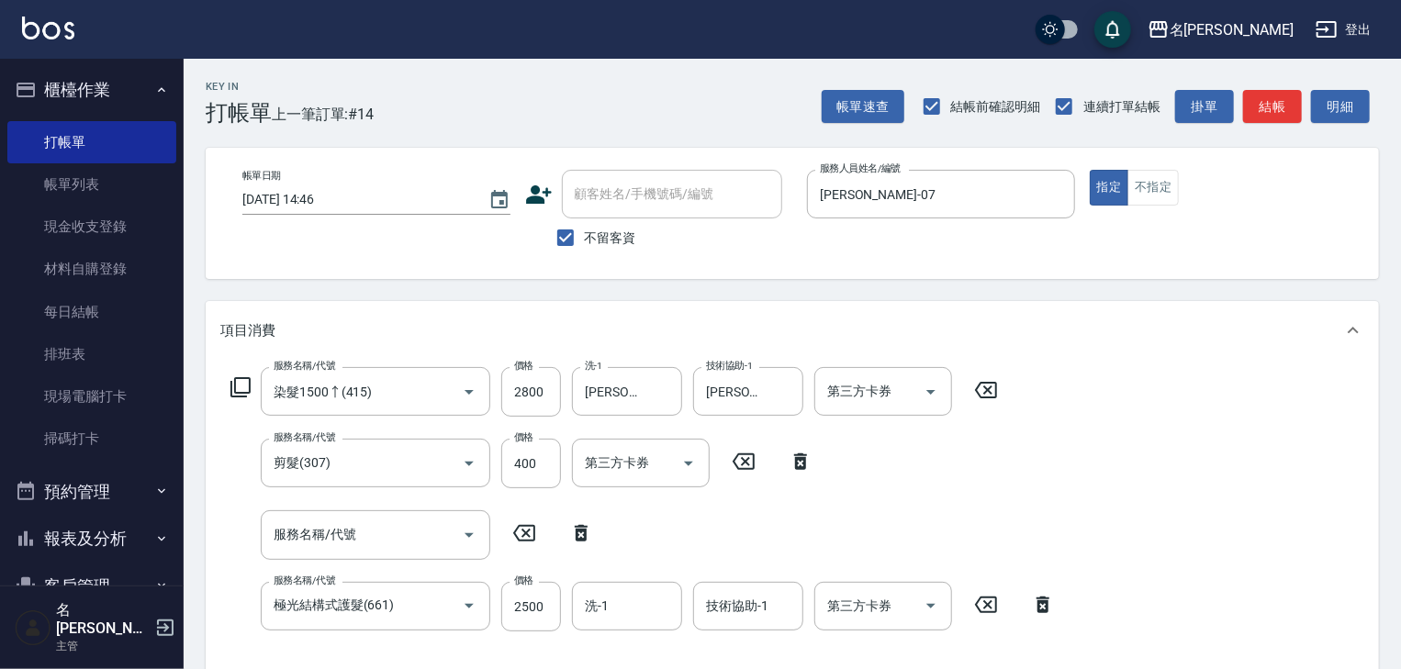
click at [574, 529] on icon at bounding box center [581, 534] width 46 height 22
type input "極光結構式護髮(661)"
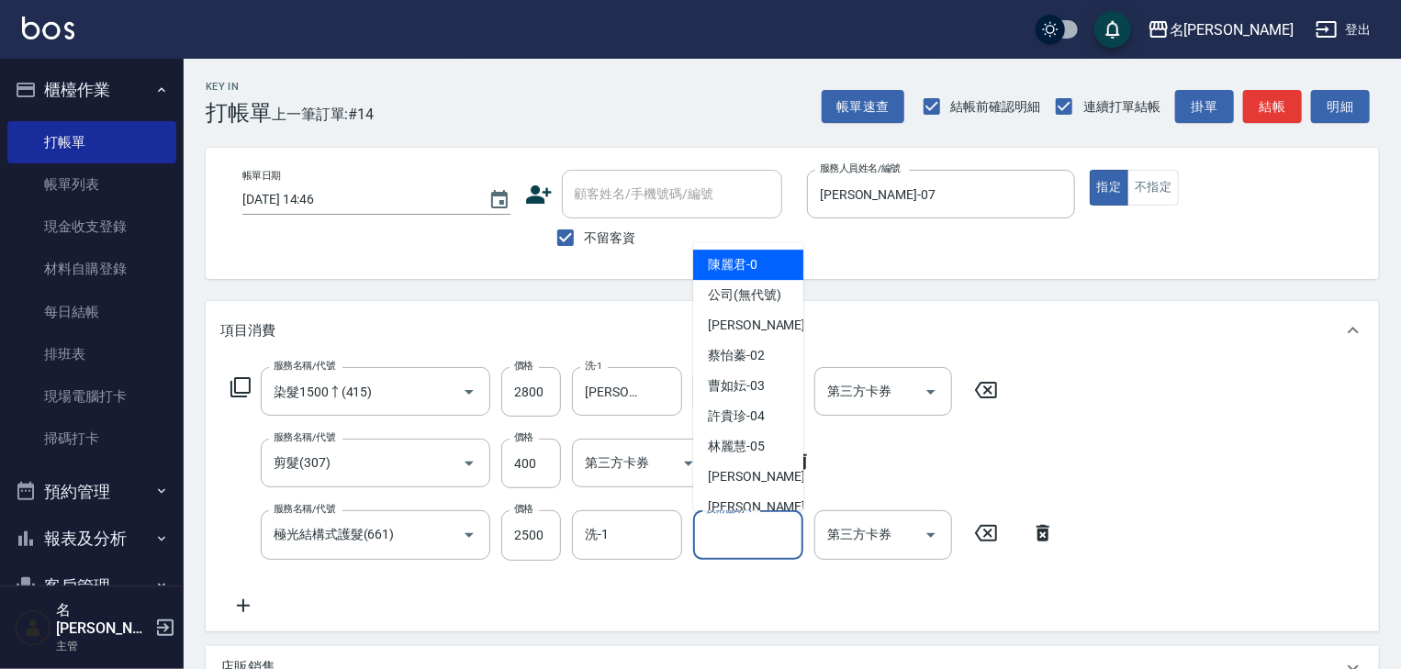
click at [742, 545] on input "技術協助-1" at bounding box center [749, 535] width 94 height 32
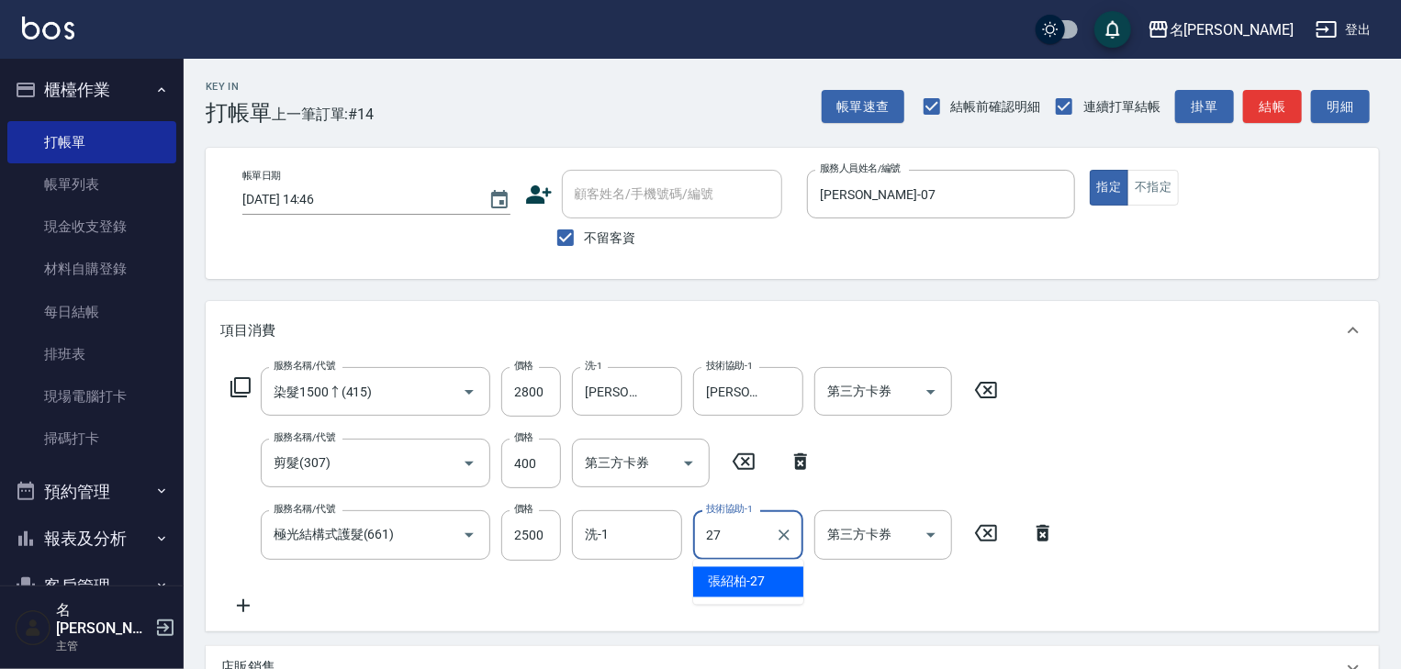
click at [753, 587] on span "張紹柏 -27" at bounding box center [736, 582] width 57 height 19
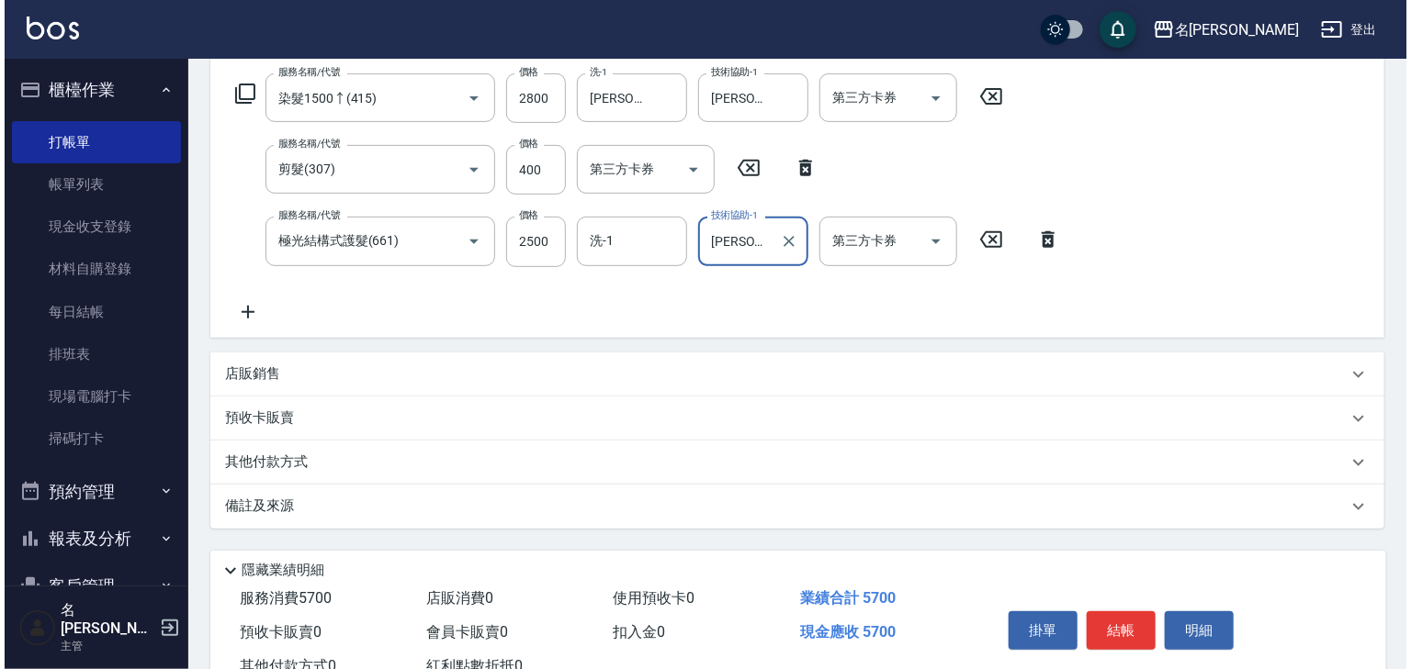
scroll to position [358, 0]
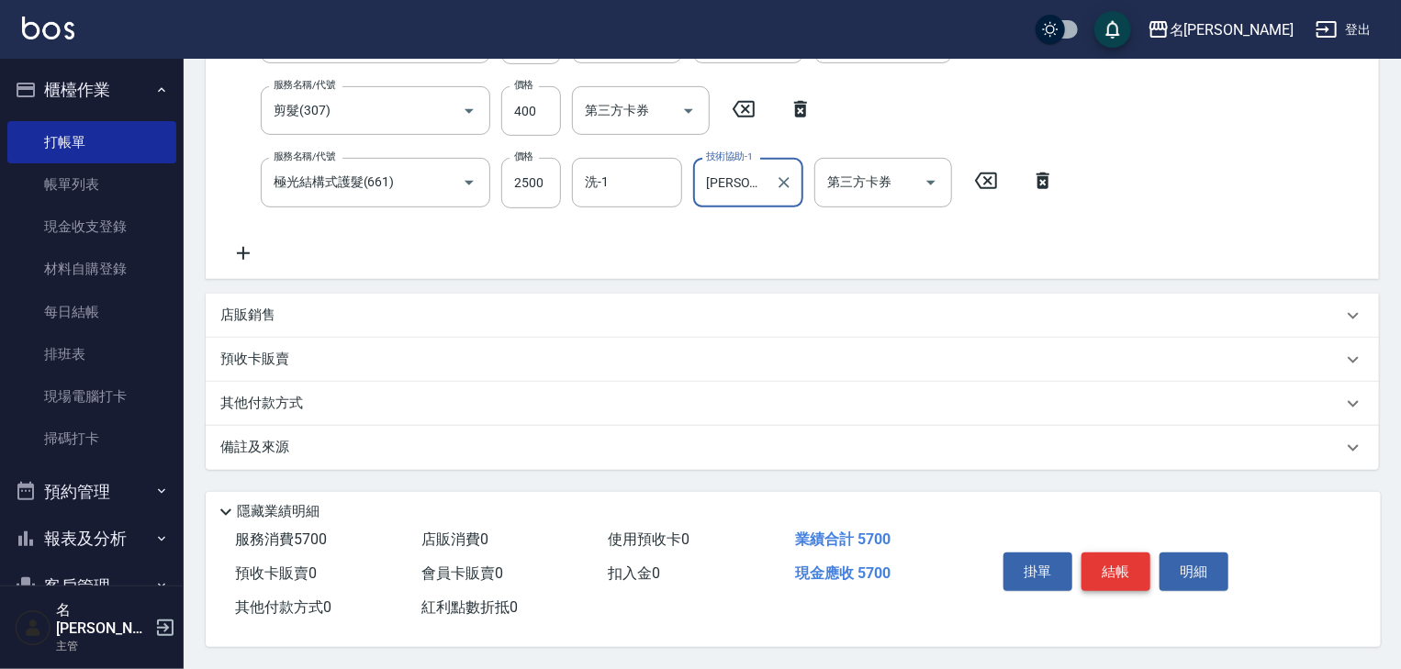
type input "張紹柏-27"
click at [1107, 562] on button "結帳" at bounding box center [1116, 572] width 69 height 39
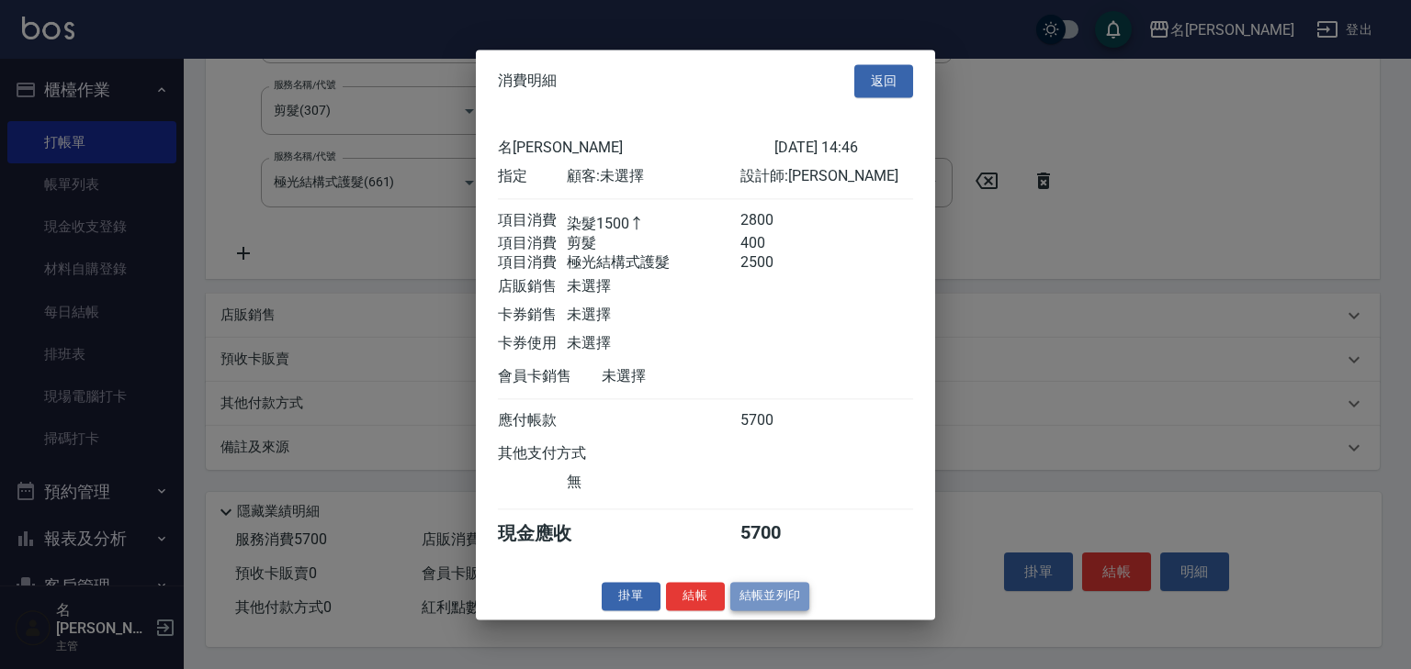
click at [779, 600] on button "結帳並列印" at bounding box center [770, 596] width 80 height 28
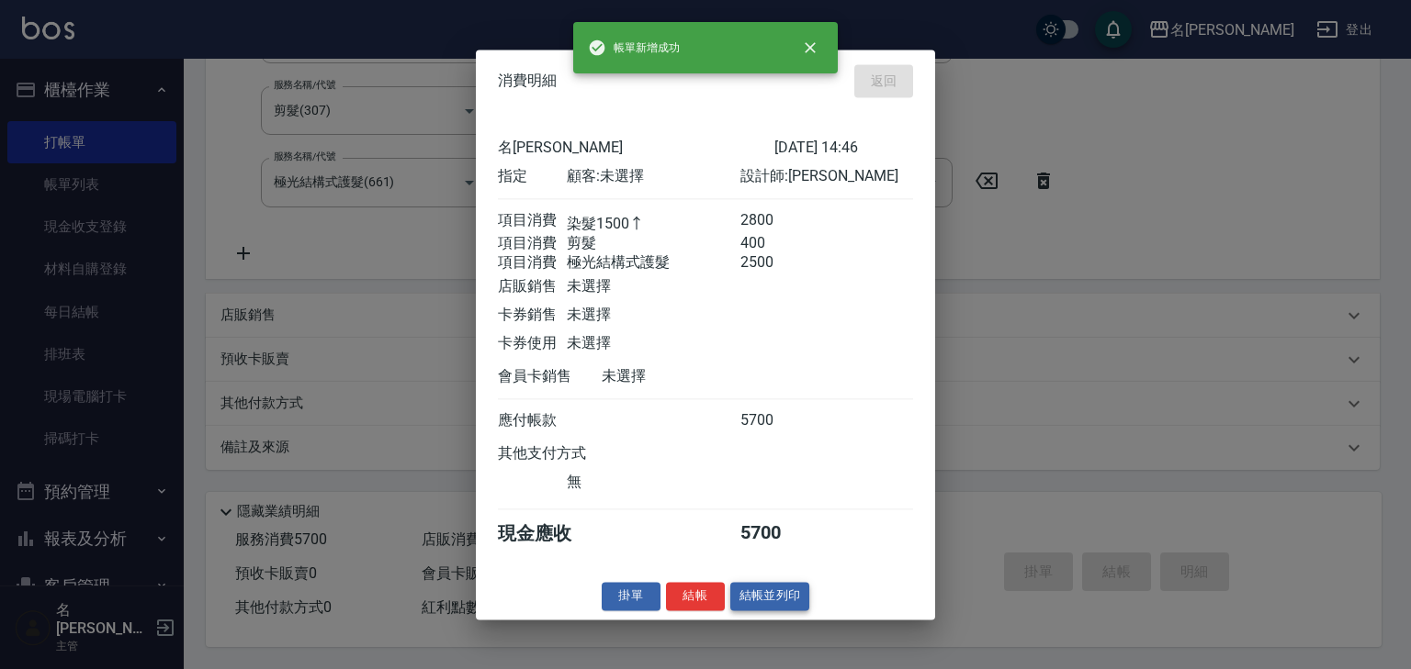
type input "2025/09/07 14:47"
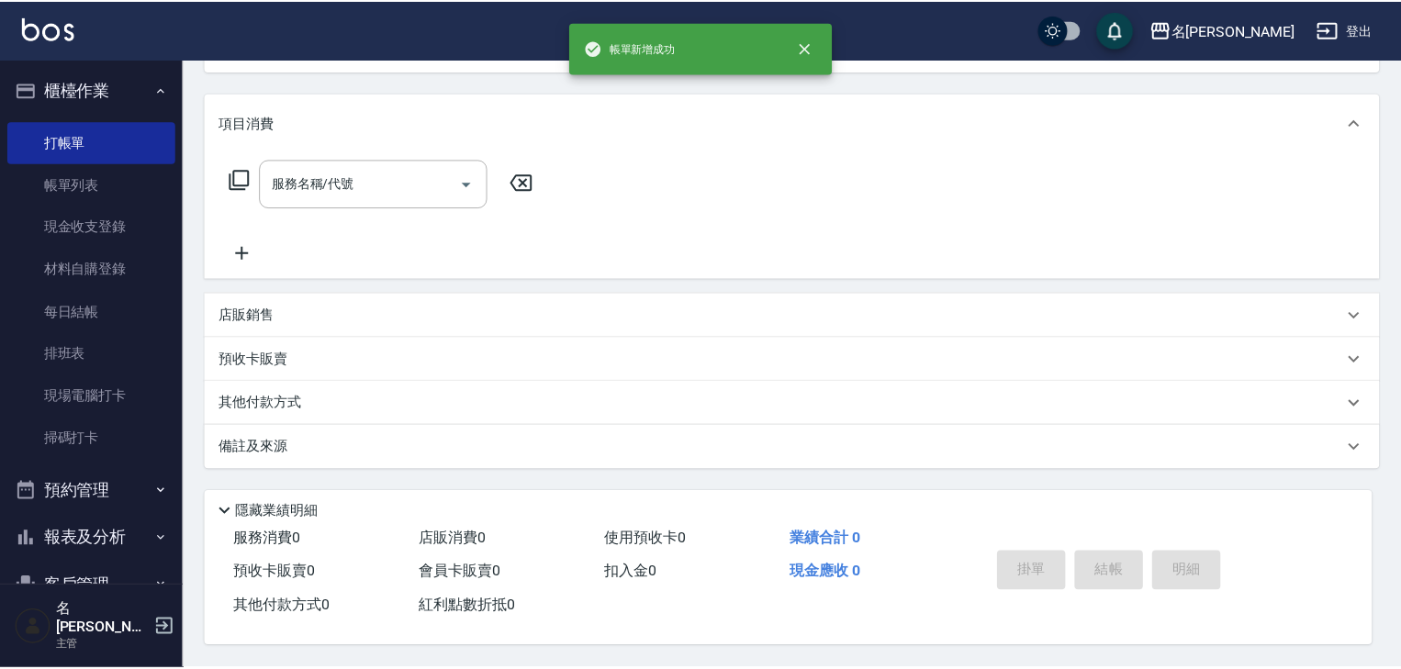
scroll to position [0, 0]
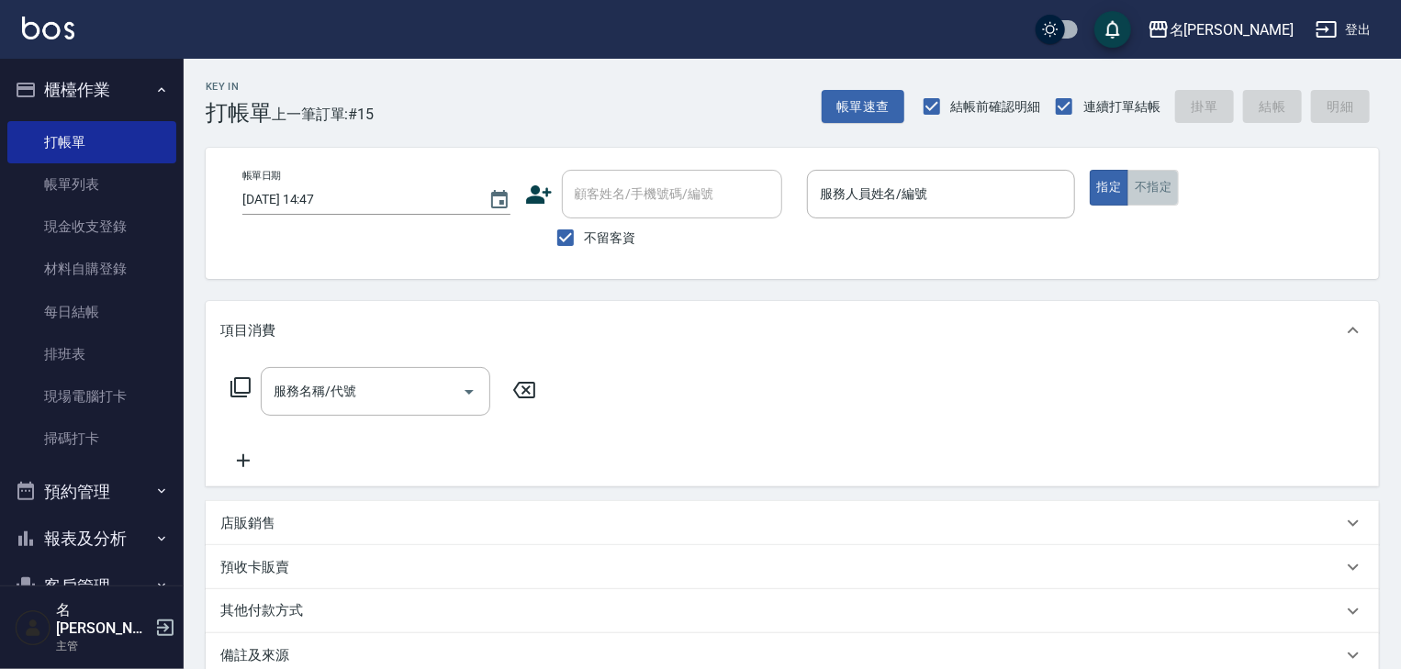
click at [1160, 189] on button "不指定" at bounding box center [1153, 188] width 51 height 36
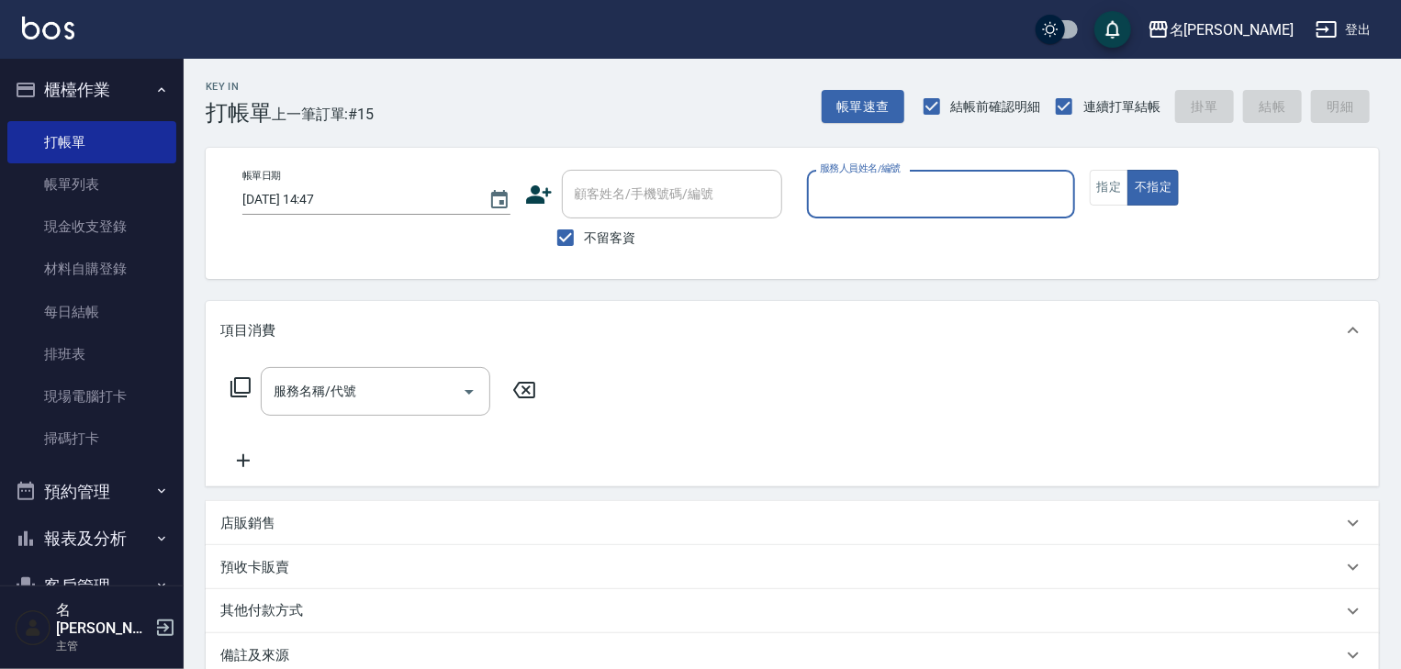
click at [907, 199] on input "服務人員姓名/編號" at bounding box center [941, 194] width 252 height 32
click at [864, 229] on div "蔡怡蓁 -02" at bounding box center [941, 241] width 268 height 30
type input "蔡怡蓁-02"
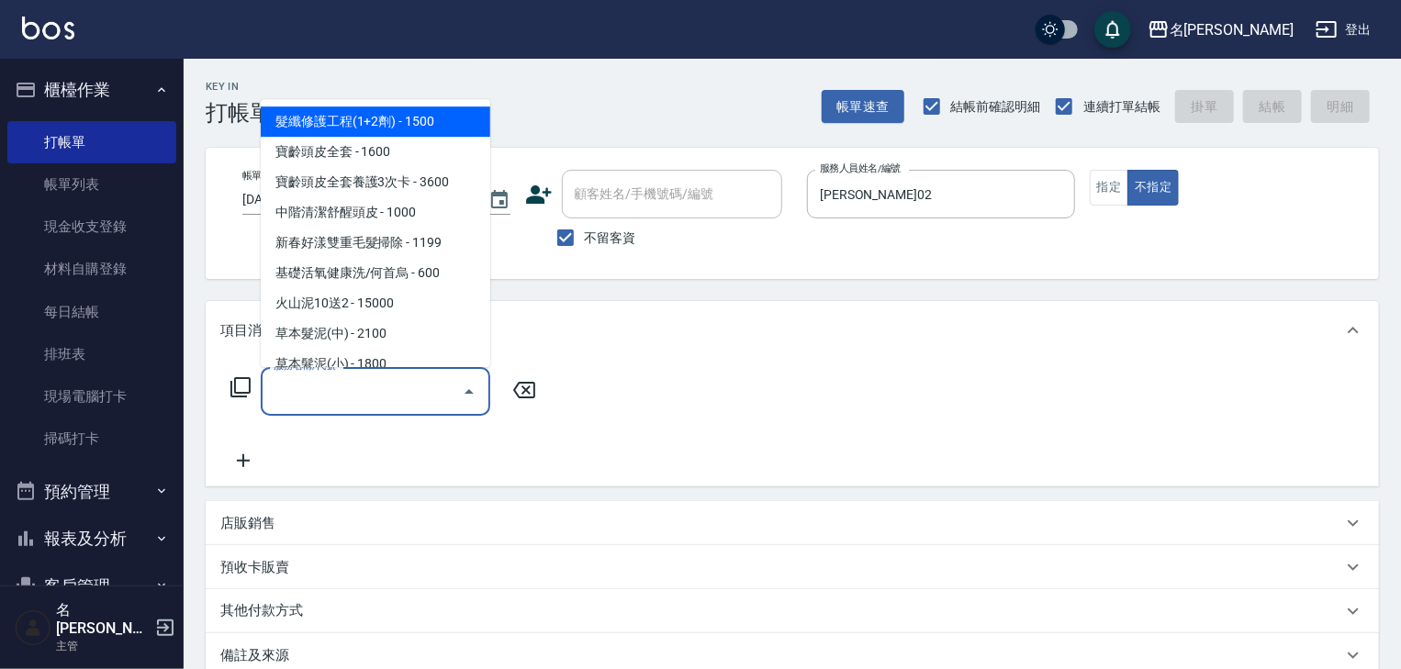
click at [401, 384] on input "服務名稱/代號" at bounding box center [361, 392] width 185 height 32
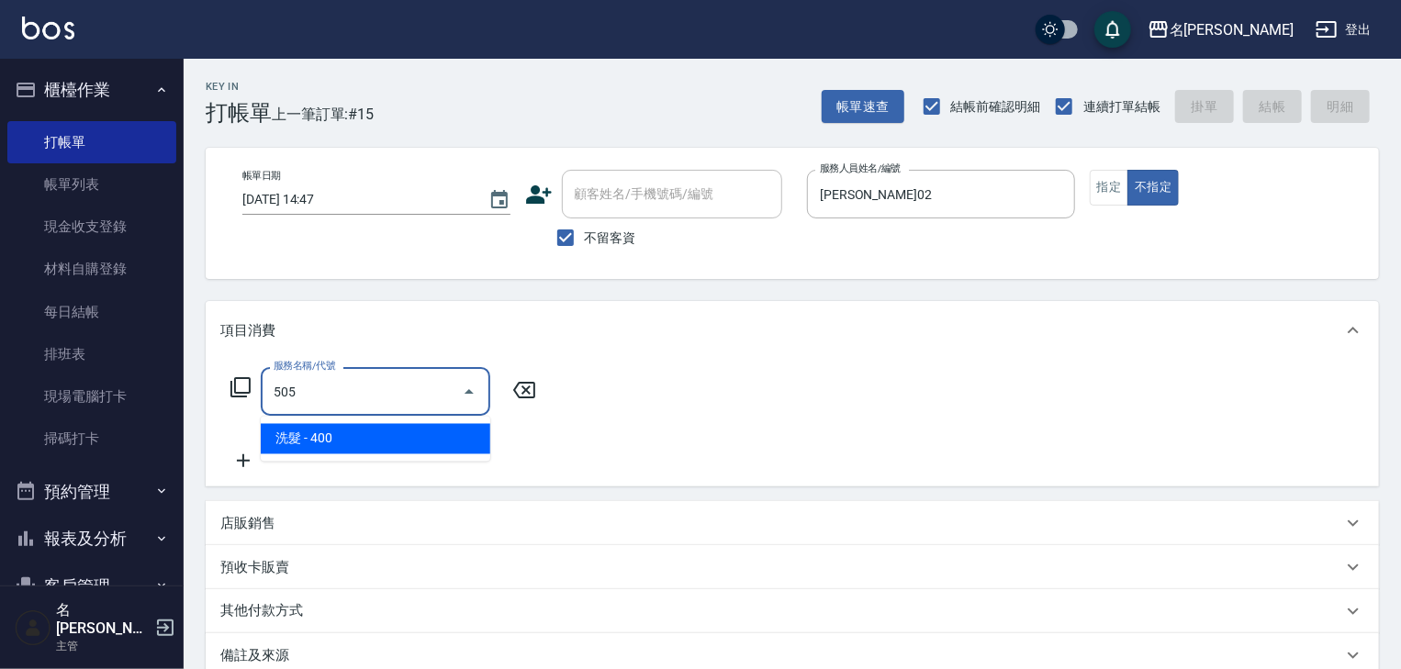
click at [388, 431] on span "洗髮 - 400" at bounding box center [376, 439] width 230 height 30
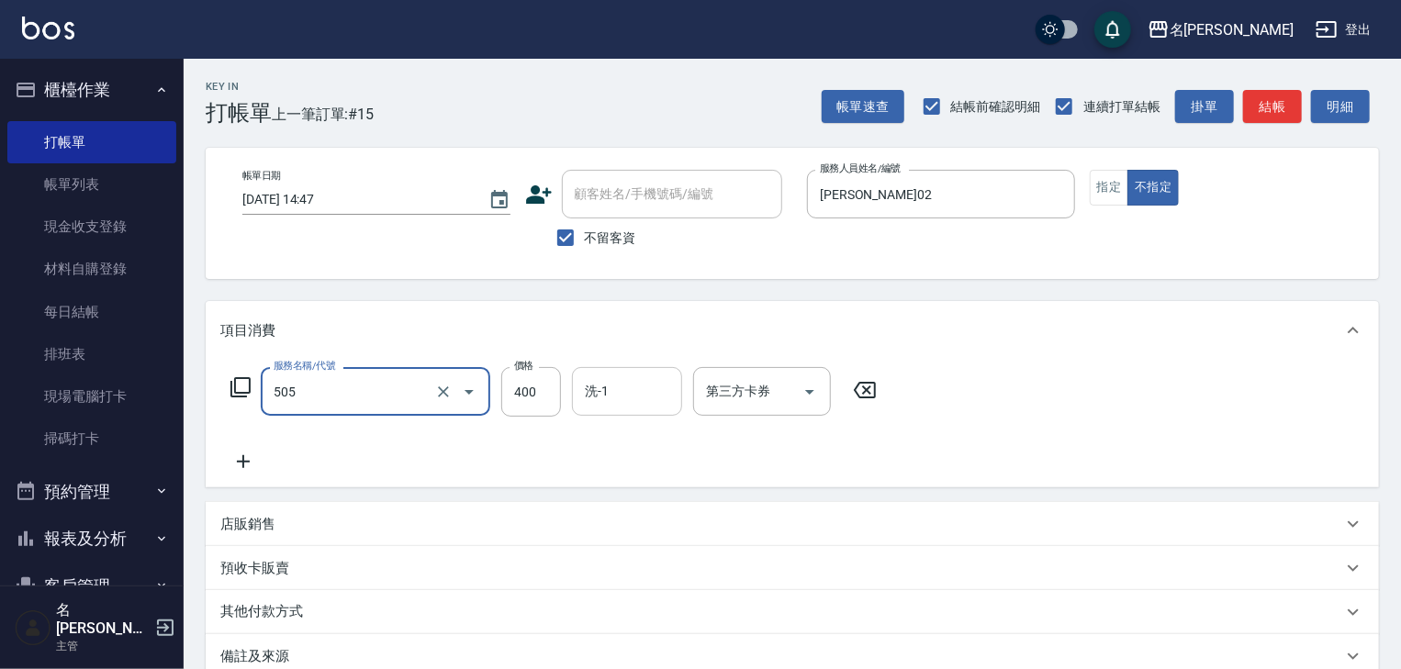
type input "洗髮(505)"
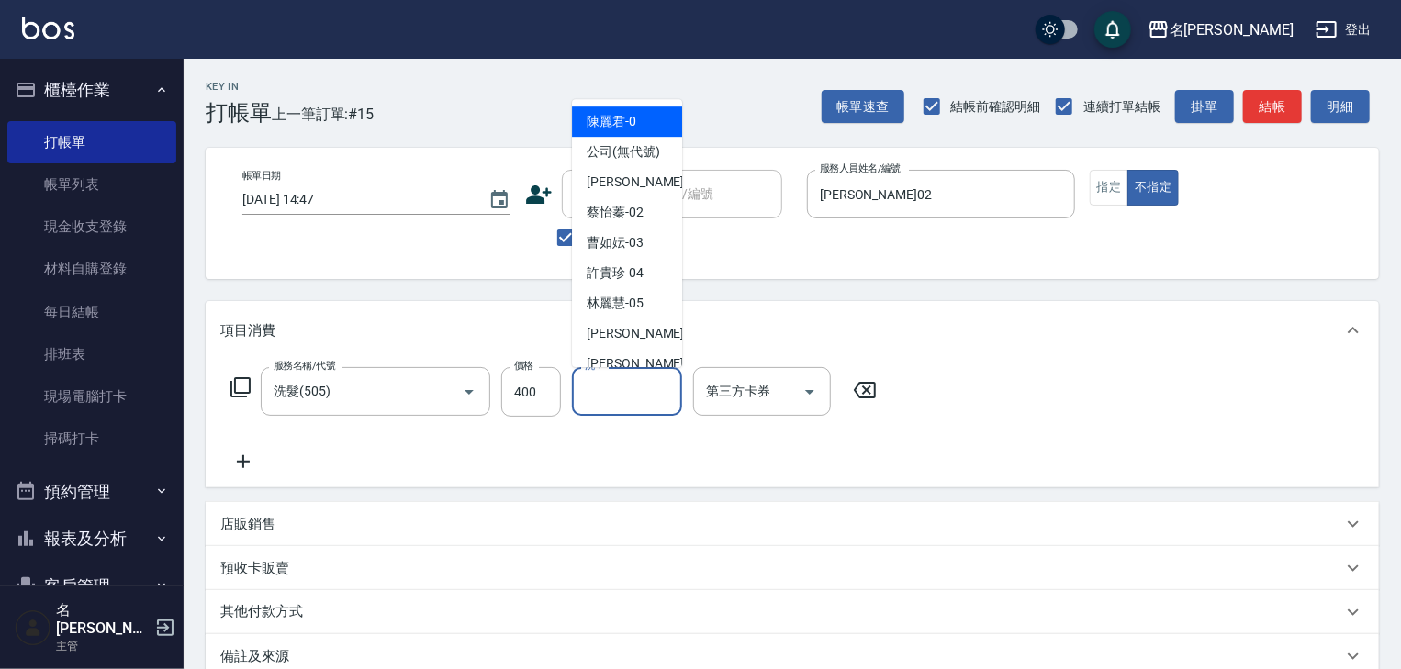
click at [618, 397] on input "洗-1" at bounding box center [627, 392] width 94 height 32
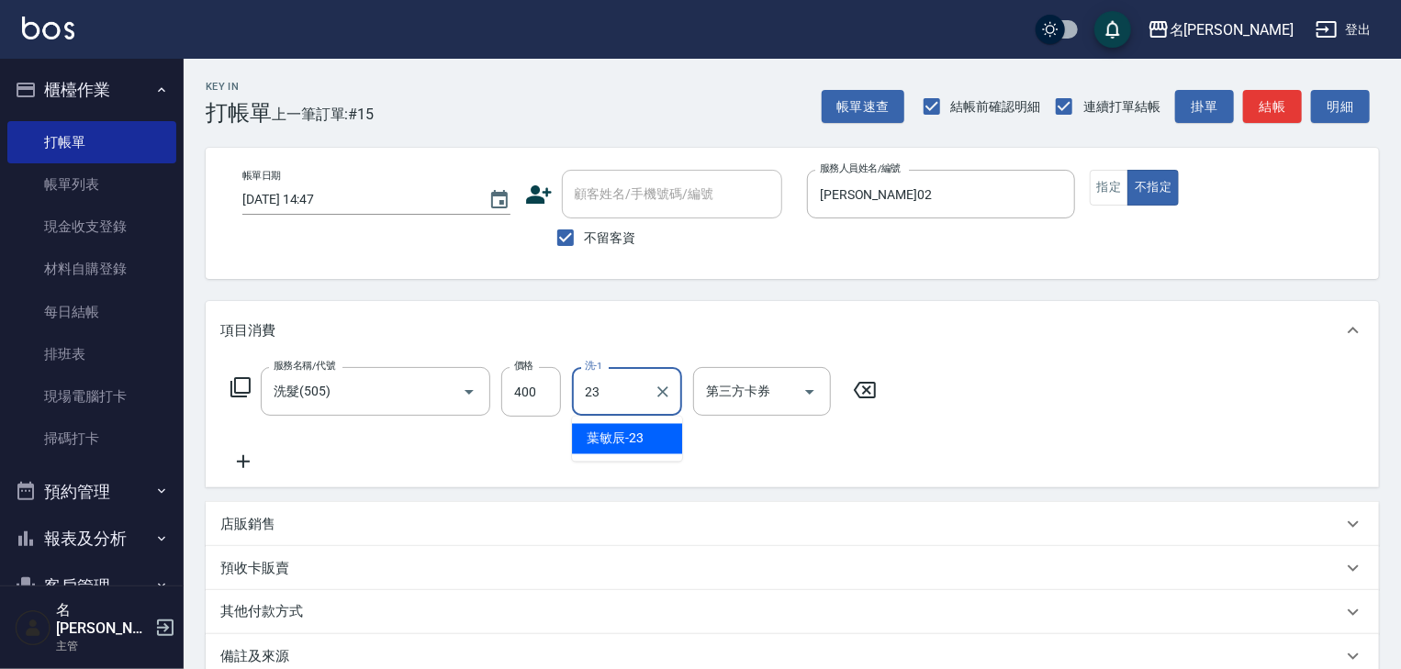
click at [637, 440] on span "葉敏辰 -23" at bounding box center [615, 439] width 57 height 19
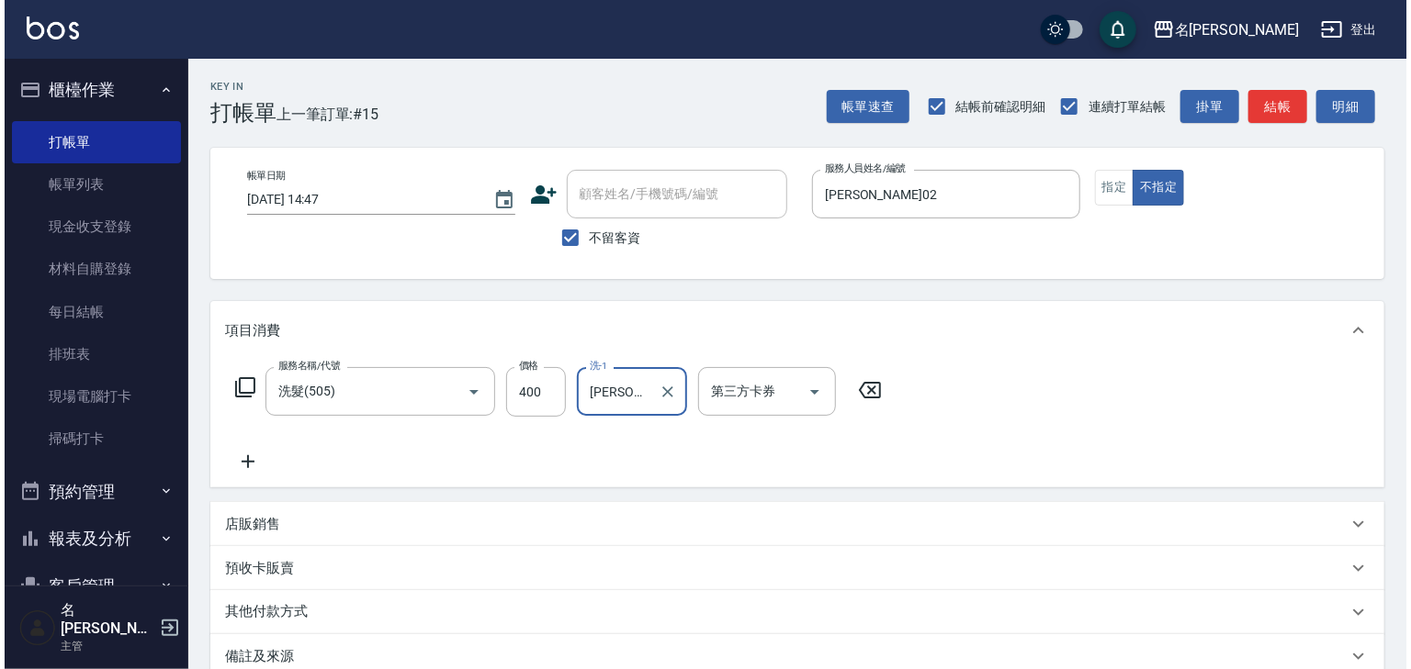
scroll to position [215, 0]
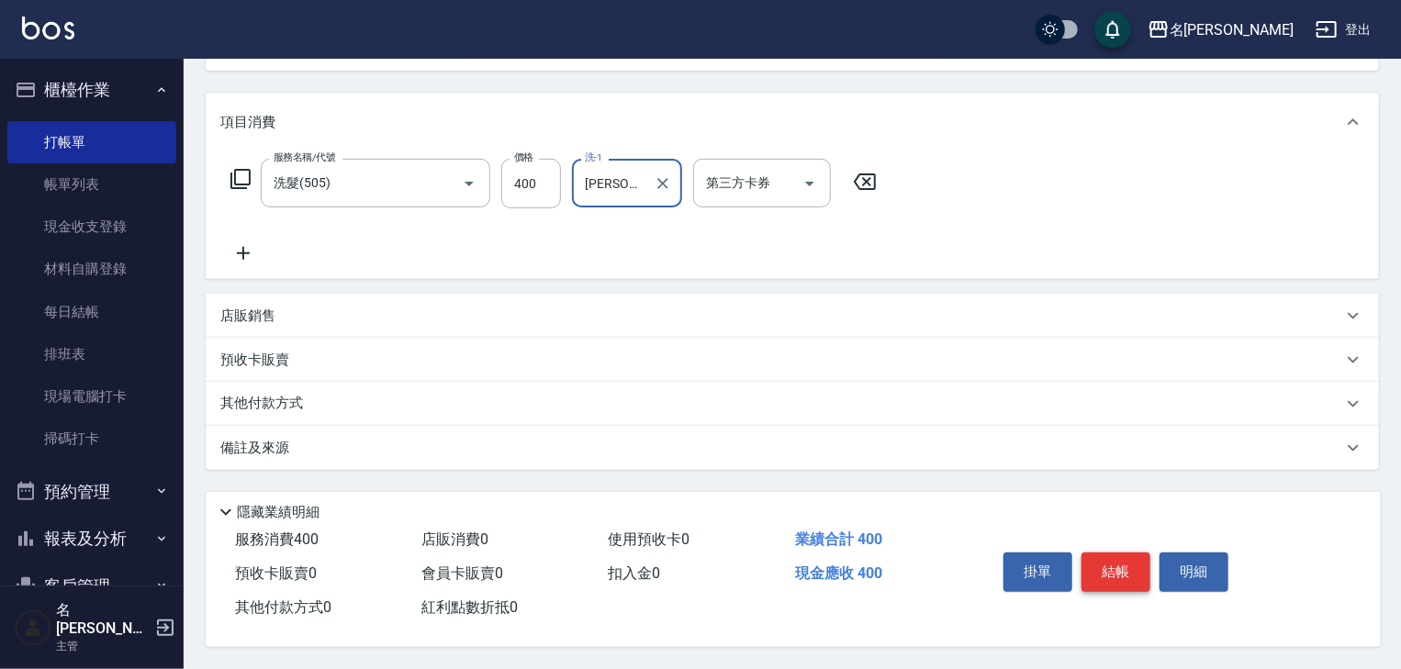
type input "葉敏辰-23"
click at [1114, 568] on button "結帳" at bounding box center [1116, 572] width 69 height 39
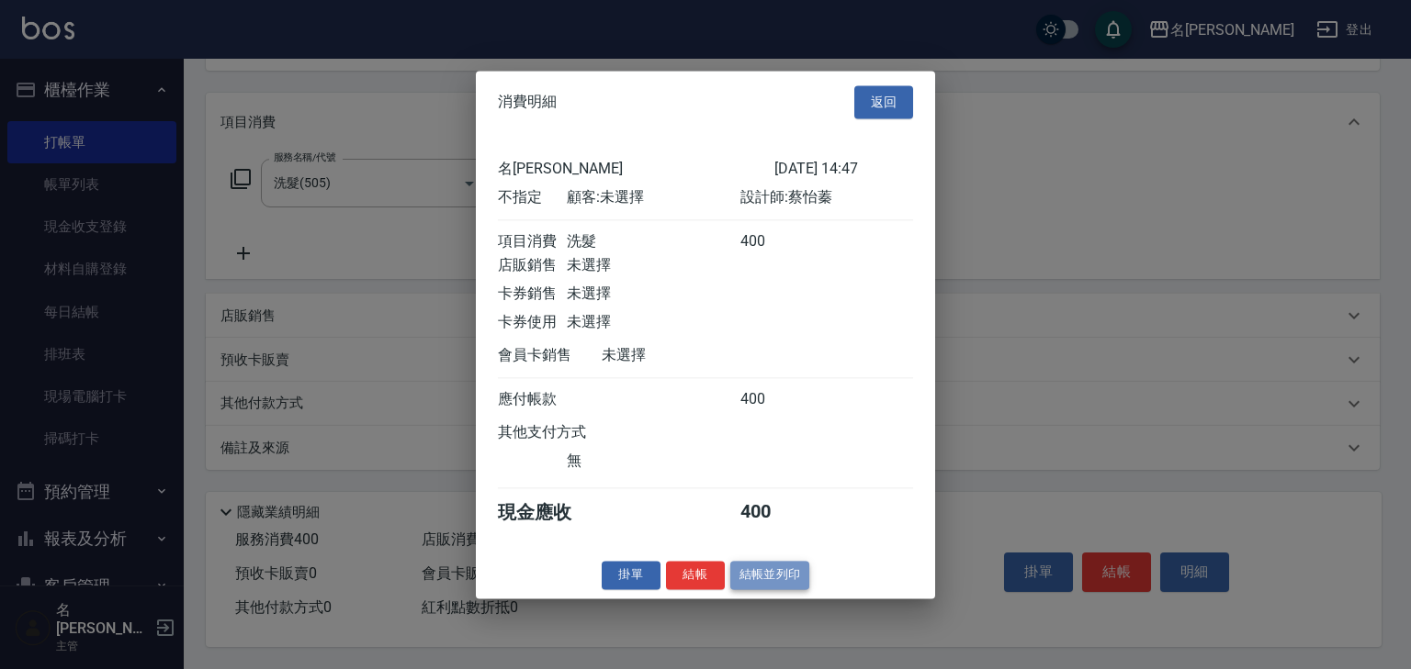
click at [794, 590] on button "結帳並列印" at bounding box center [770, 575] width 80 height 28
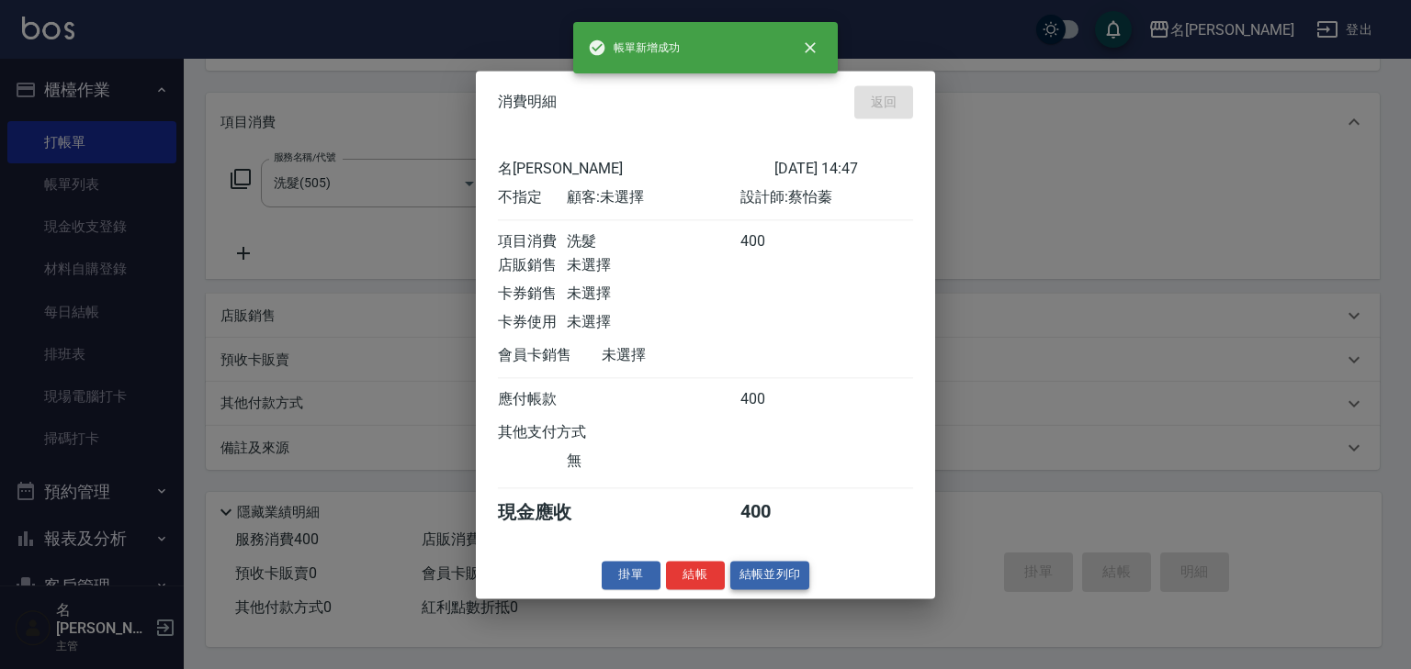
type input "2025/09/07 15:01"
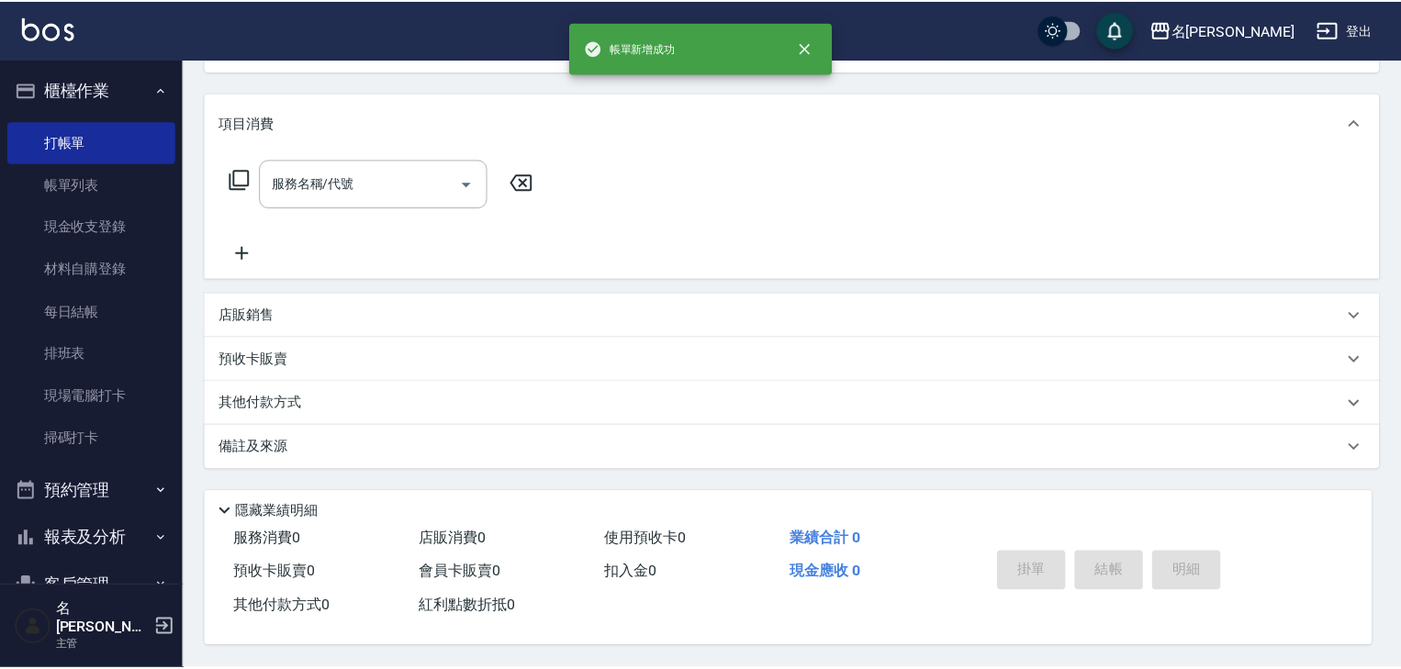
scroll to position [0, 0]
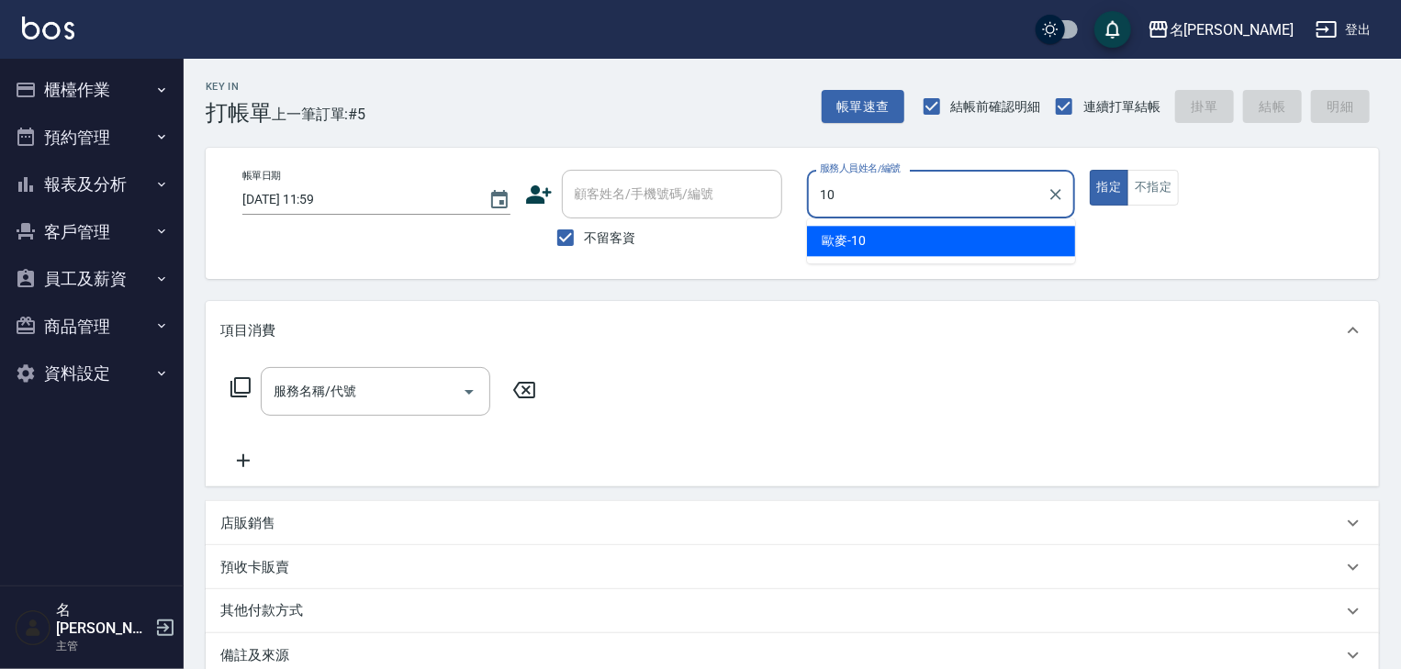
type input "歐麥-10"
type button "true"
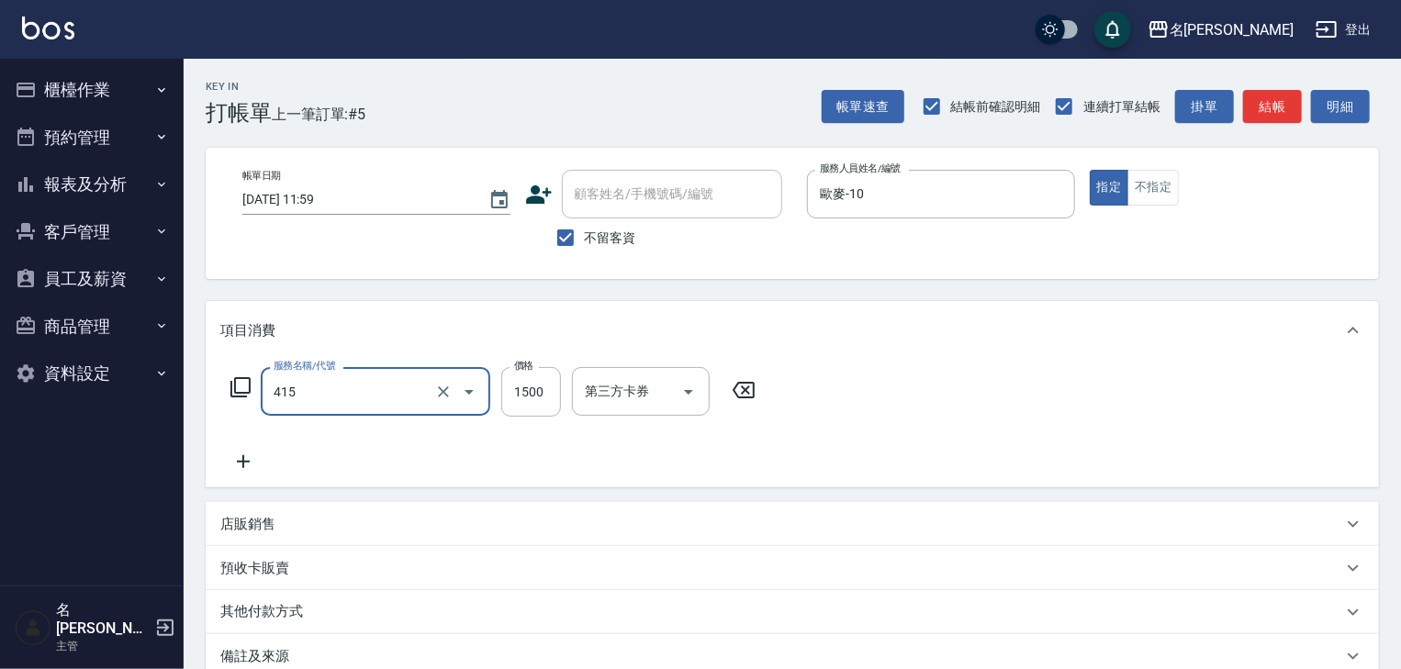
type input "染髮1500↑(415)"
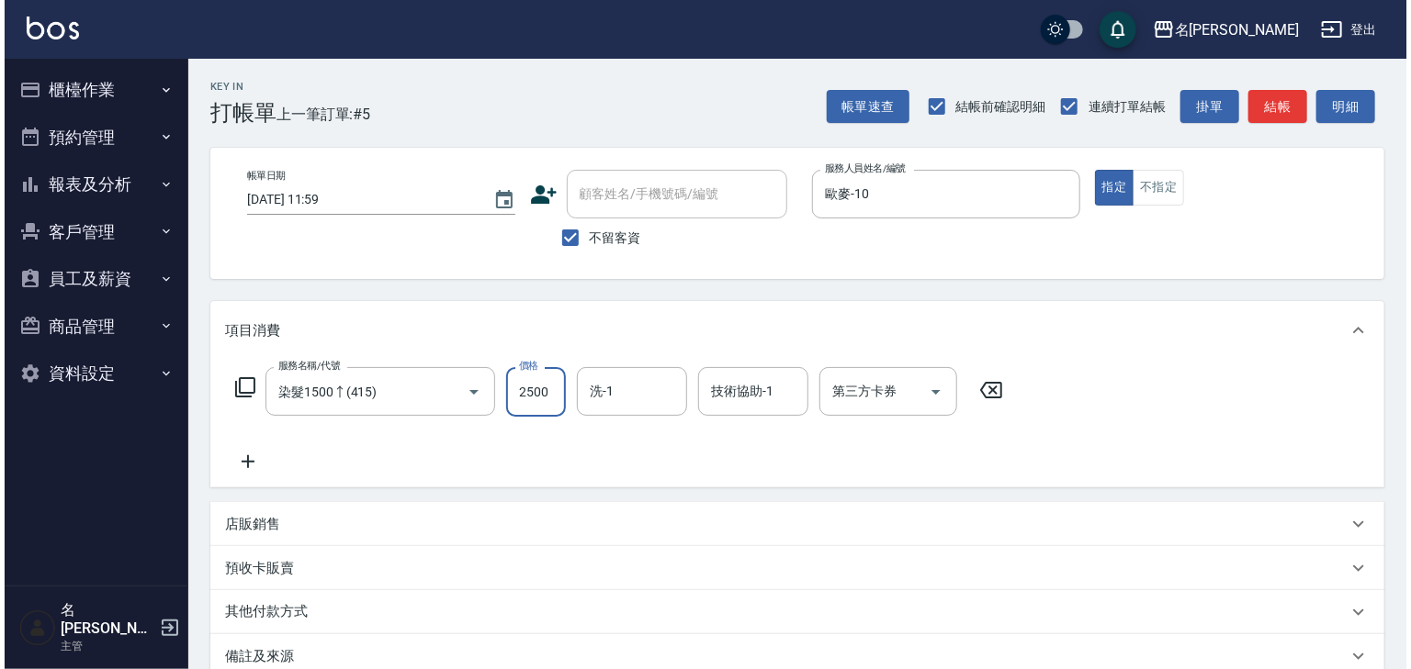
scroll to position [215, 0]
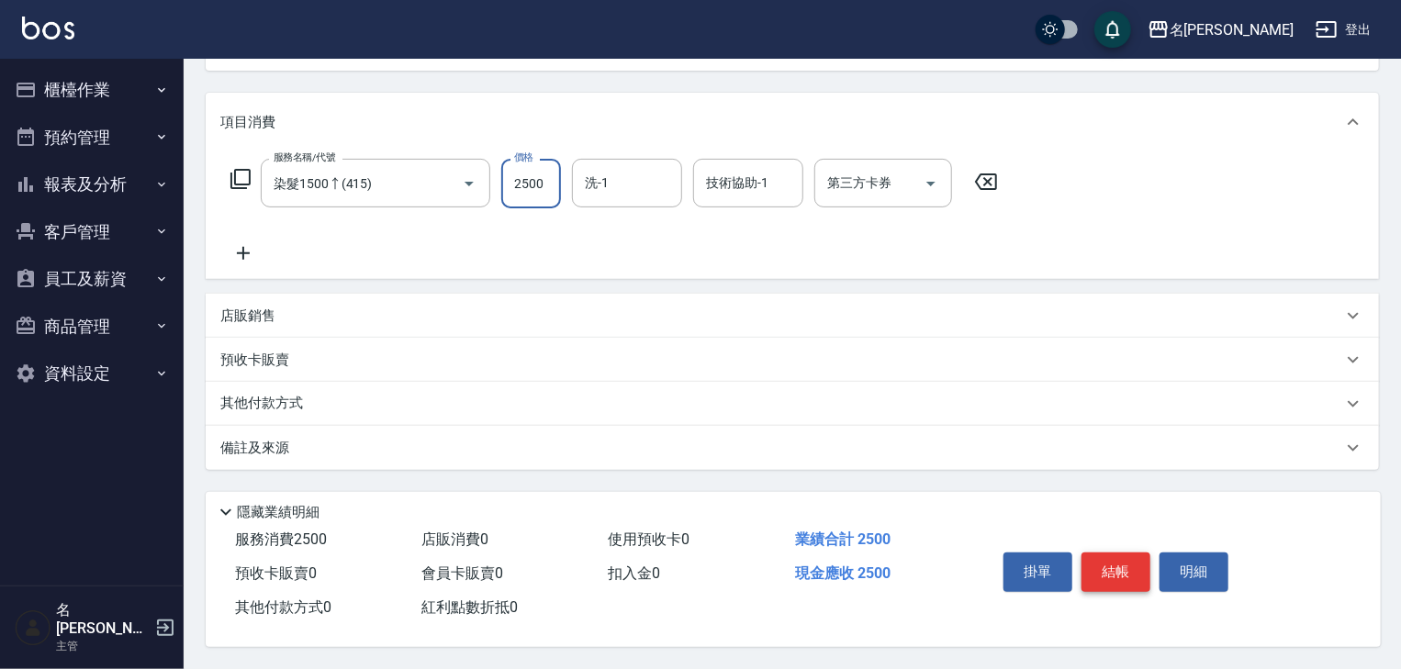
type input "2500"
click at [1134, 566] on button "結帳" at bounding box center [1116, 572] width 69 height 39
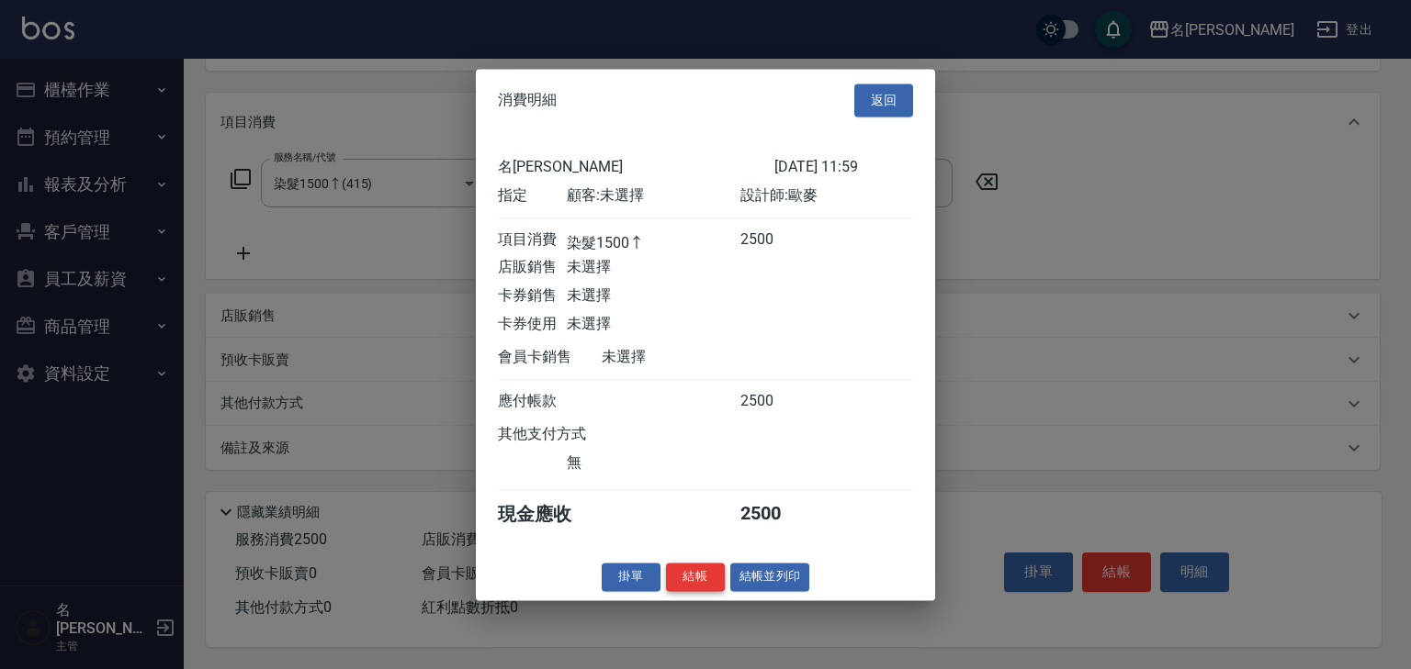
click at [694, 575] on button "結帳" at bounding box center [695, 577] width 59 height 28
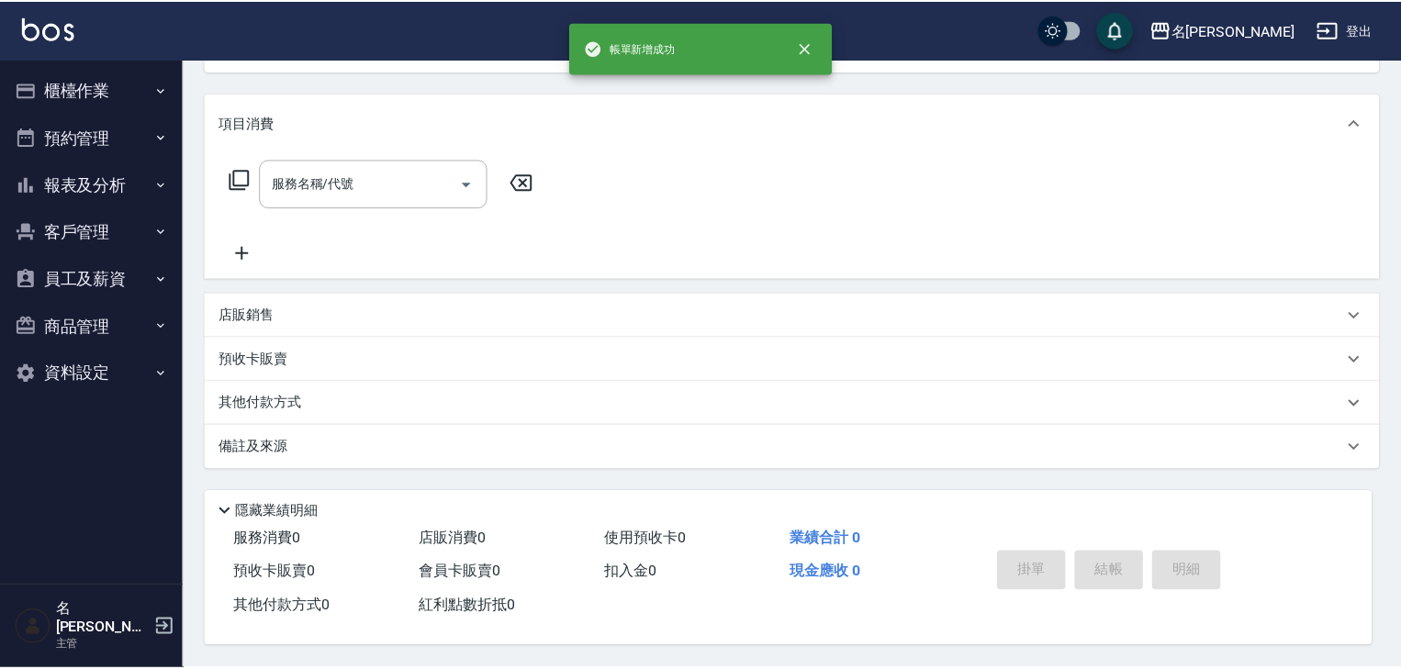
scroll to position [0, 0]
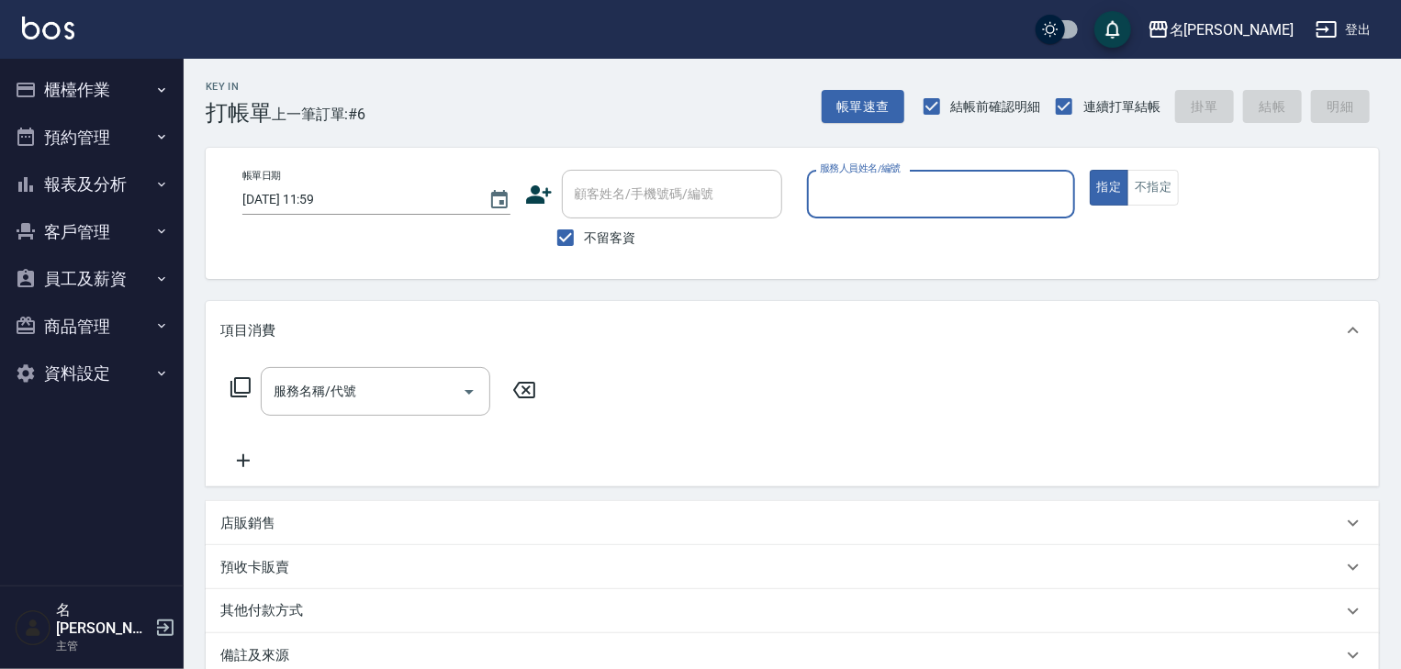
click at [114, 285] on button "員工及薪資" at bounding box center [91, 279] width 169 height 48
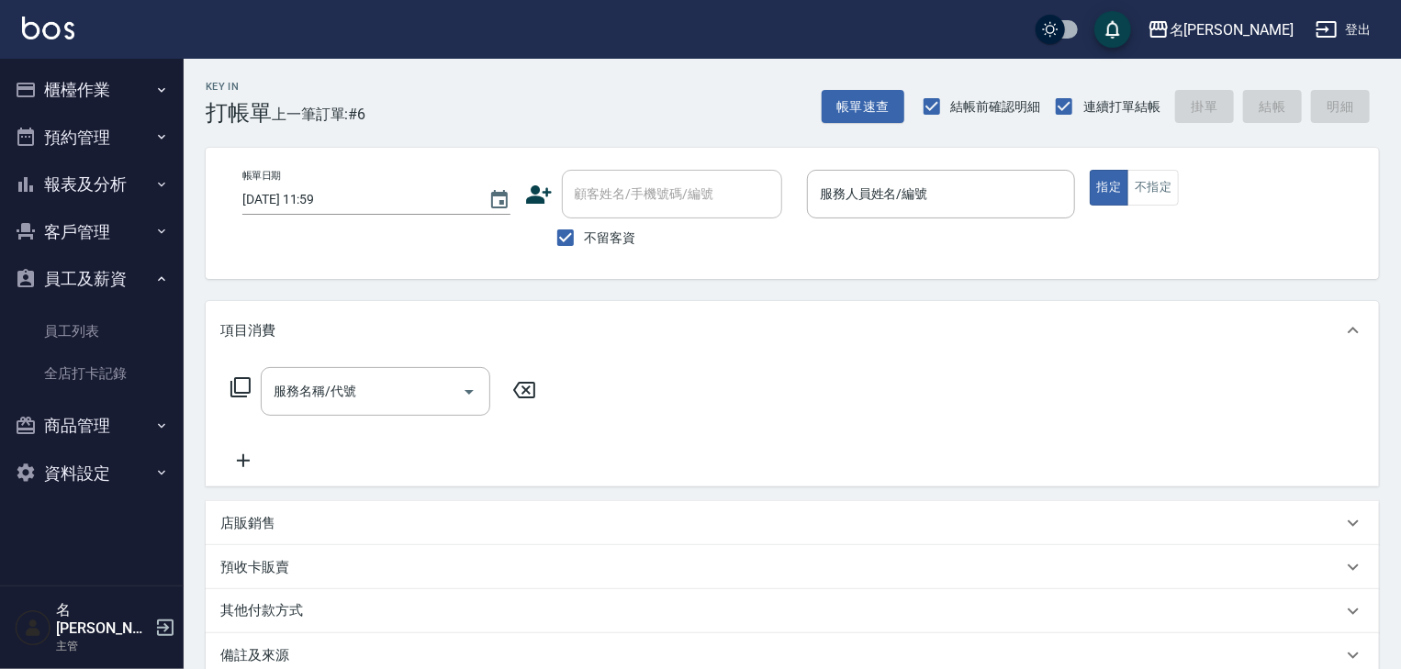
click at [105, 186] on button "報表及分析" at bounding box center [91, 185] width 169 height 48
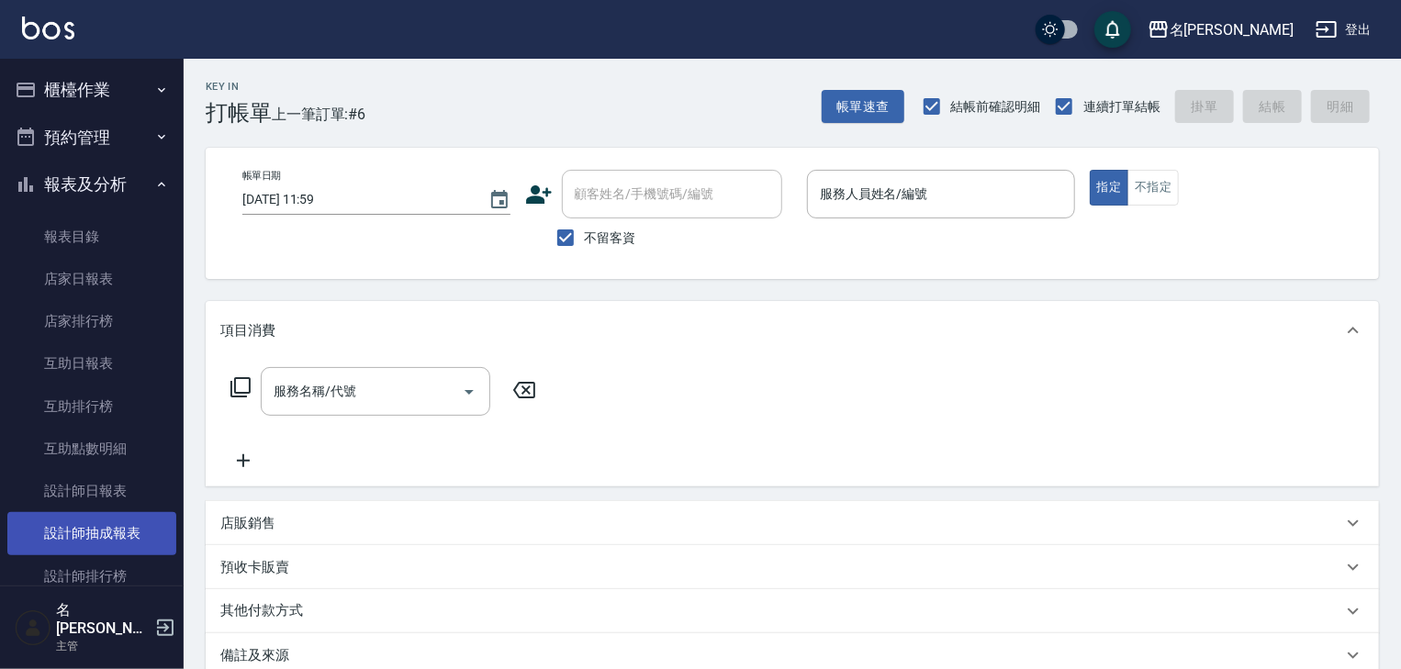
click at [118, 544] on link "設計師抽成報表" at bounding box center [91, 533] width 169 height 42
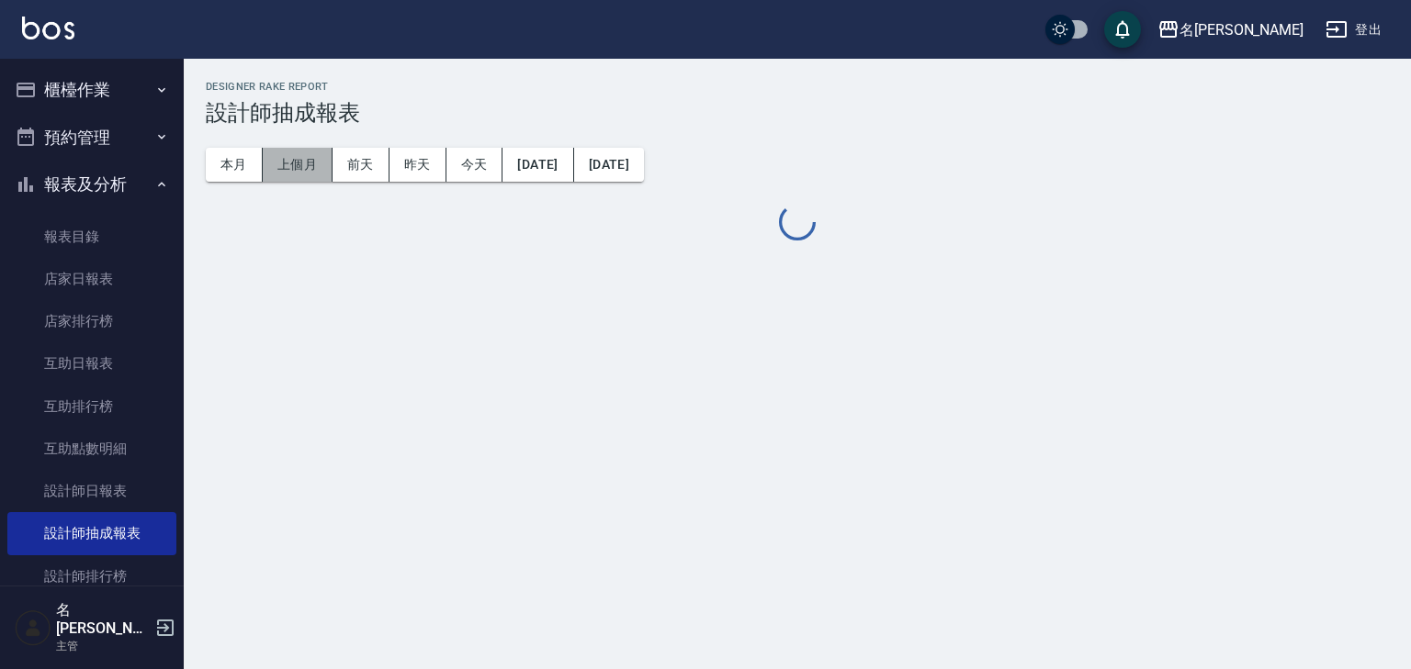
click at [287, 165] on button "上個月" at bounding box center [298, 165] width 70 height 34
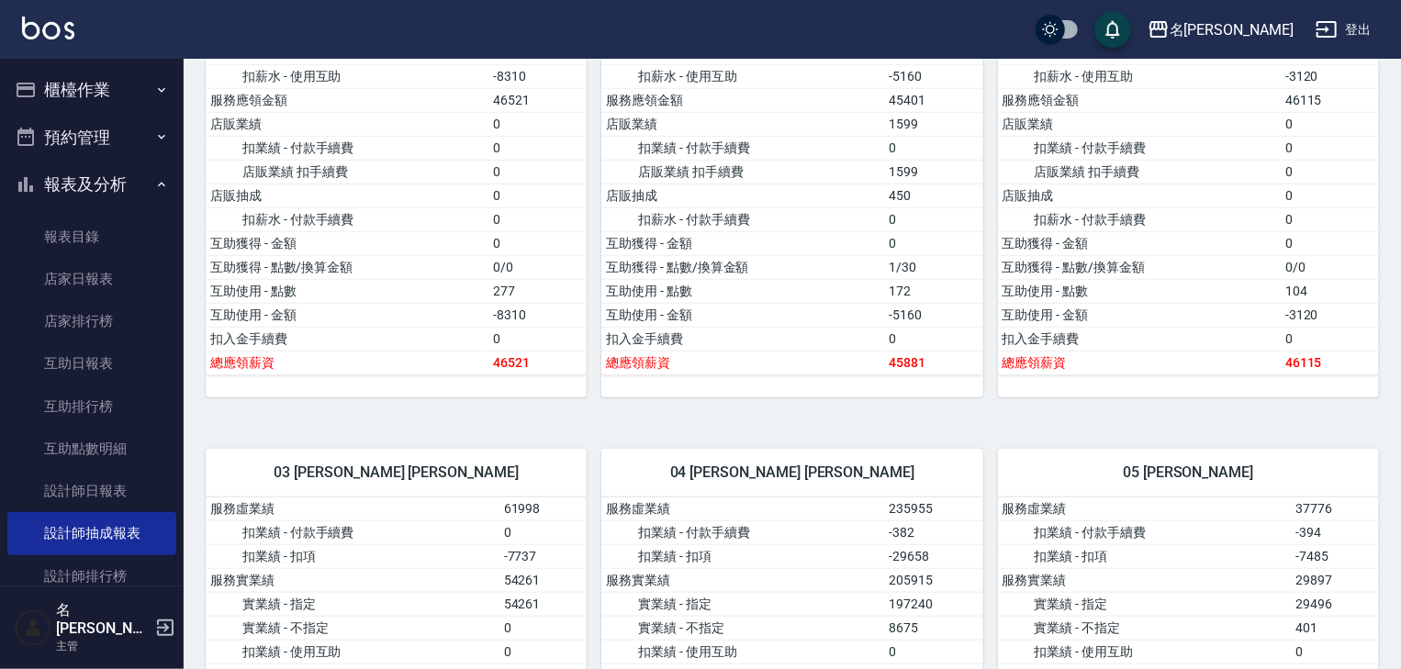
scroll to position [1175, 0]
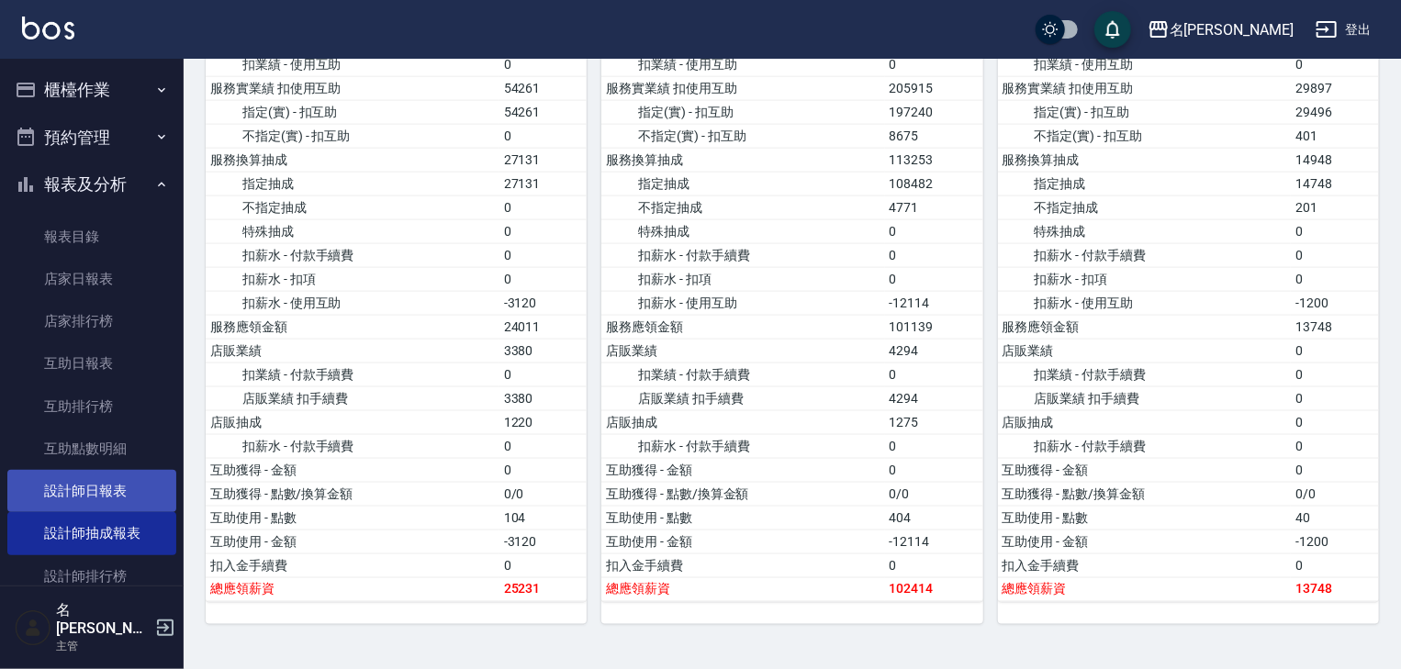
click at [92, 488] on link "設計師日報表" at bounding box center [91, 491] width 169 height 42
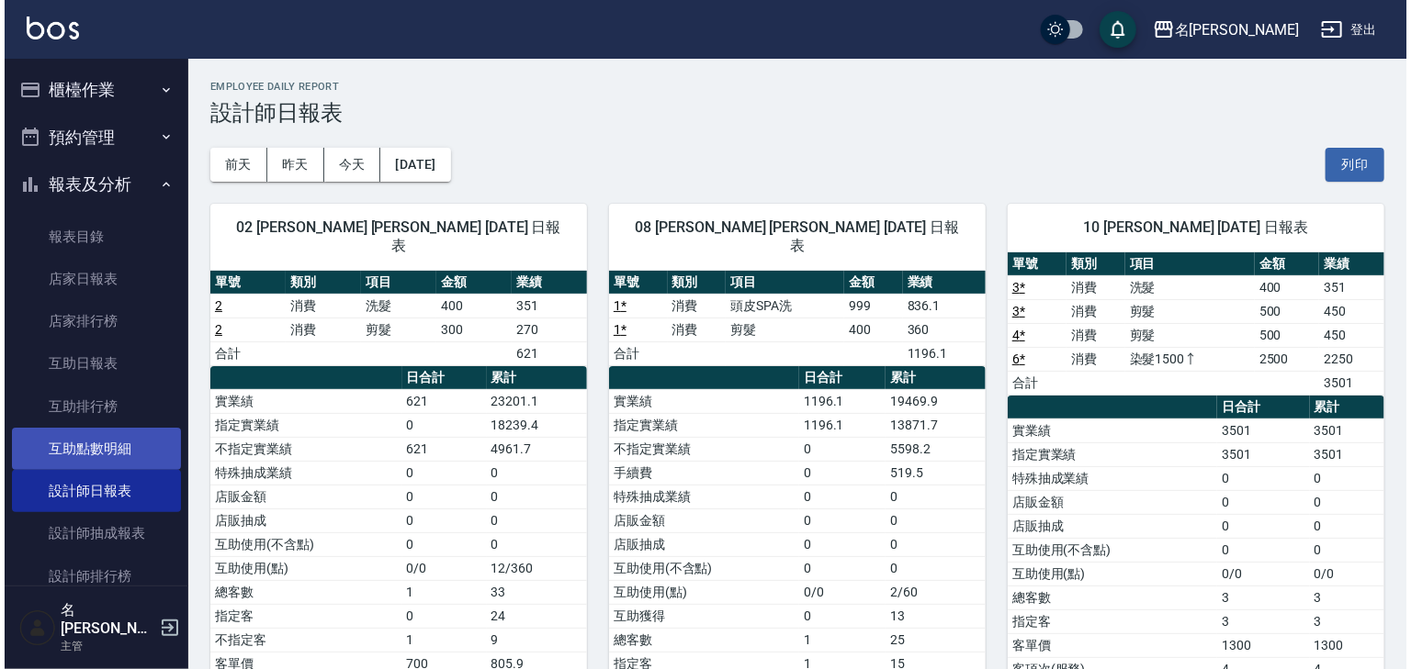
scroll to position [196, 0]
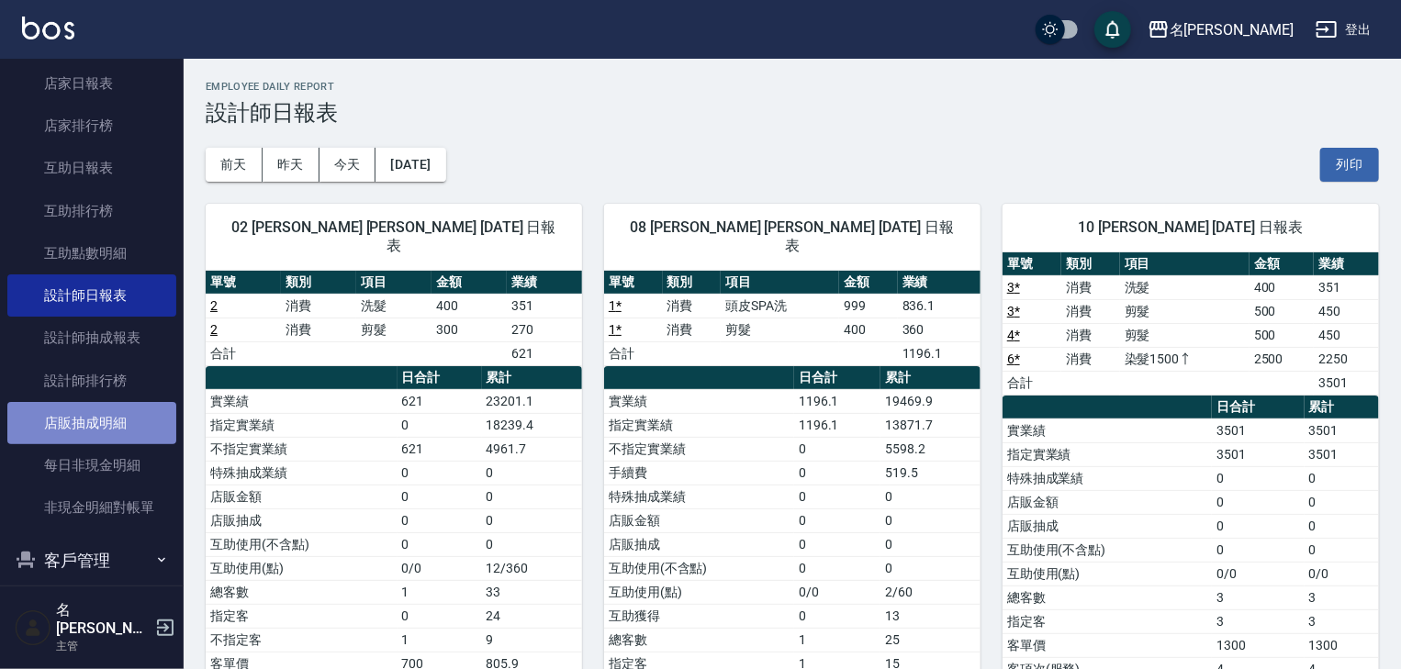
click at [125, 413] on link "店販抽成明細" at bounding box center [91, 423] width 169 height 42
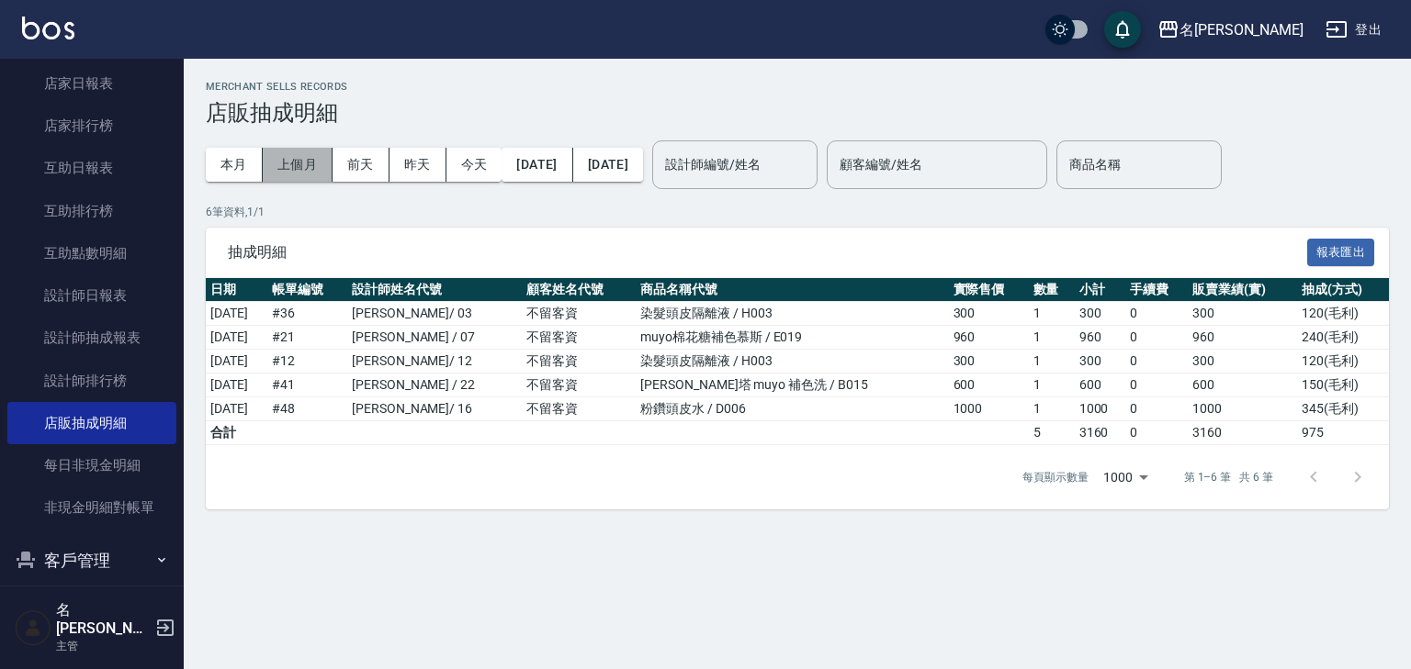
click at [287, 164] on button "上個月" at bounding box center [298, 165] width 70 height 34
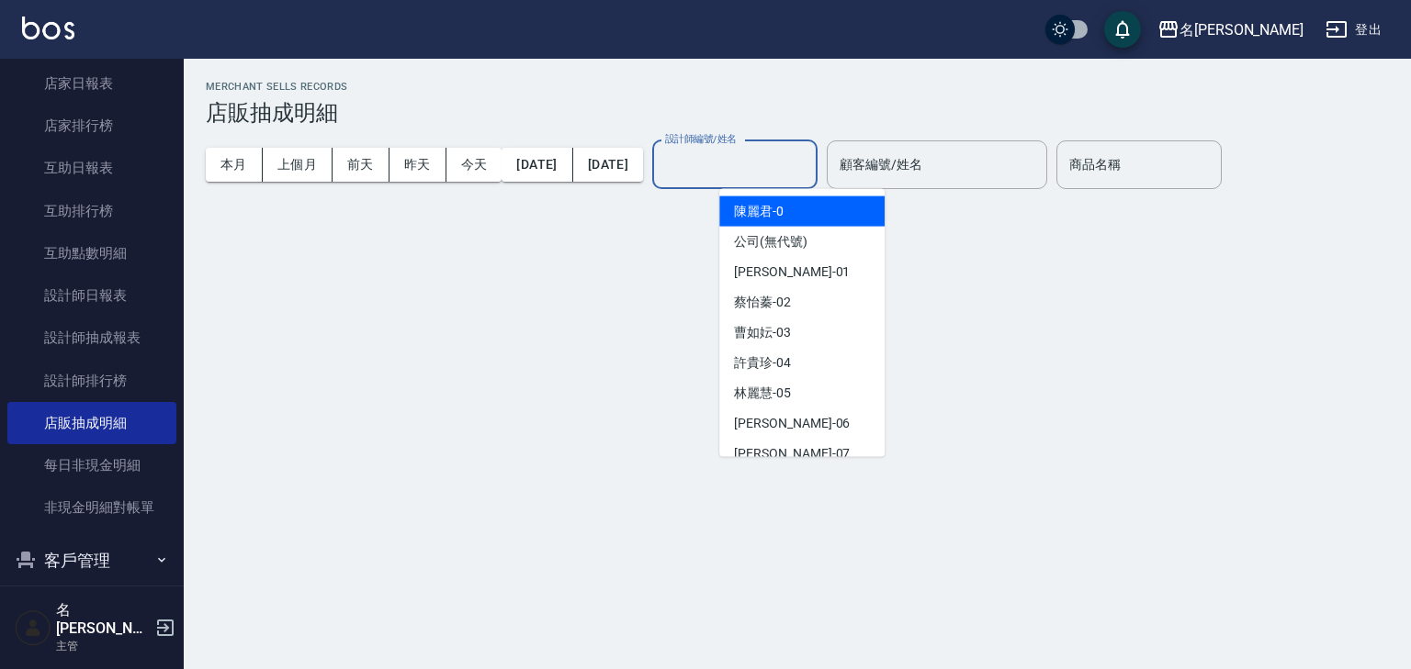
click at [740, 162] on input "設計師編號/姓名" at bounding box center [734, 165] width 149 height 32
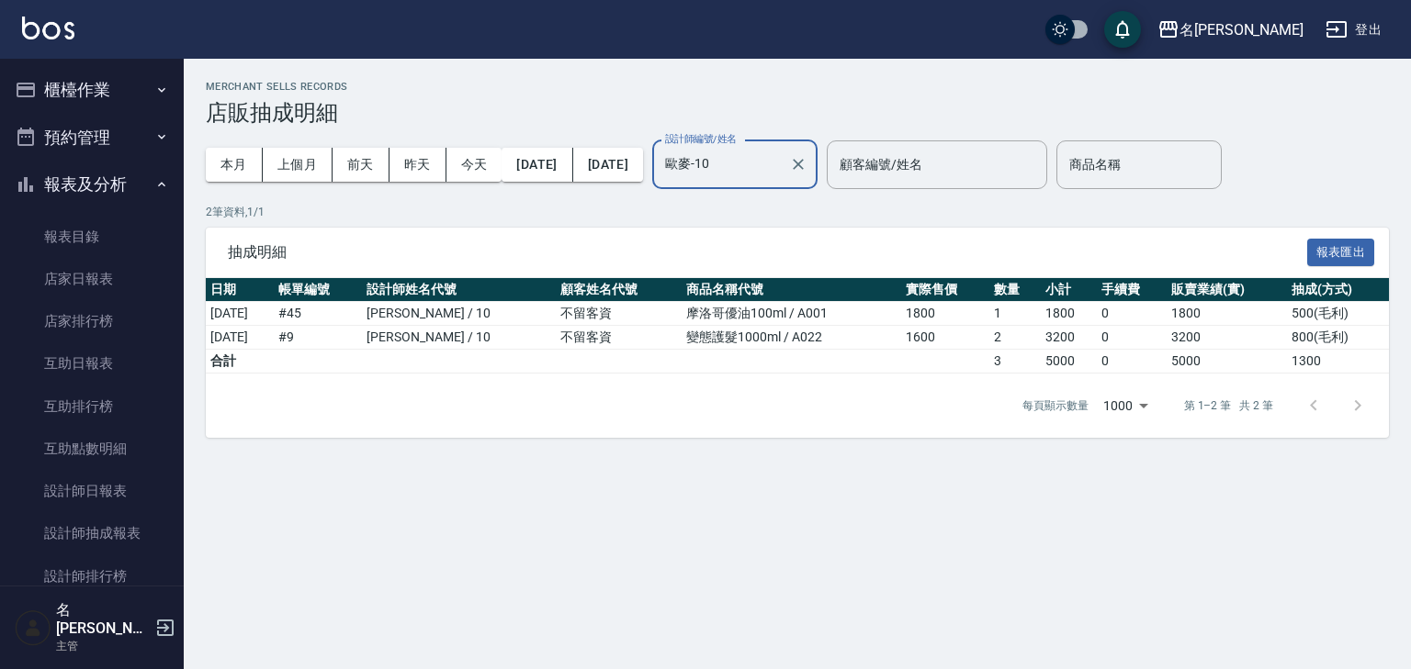
type input "歐麥-10"
click at [93, 100] on button "櫃檯作業" at bounding box center [91, 90] width 169 height 48
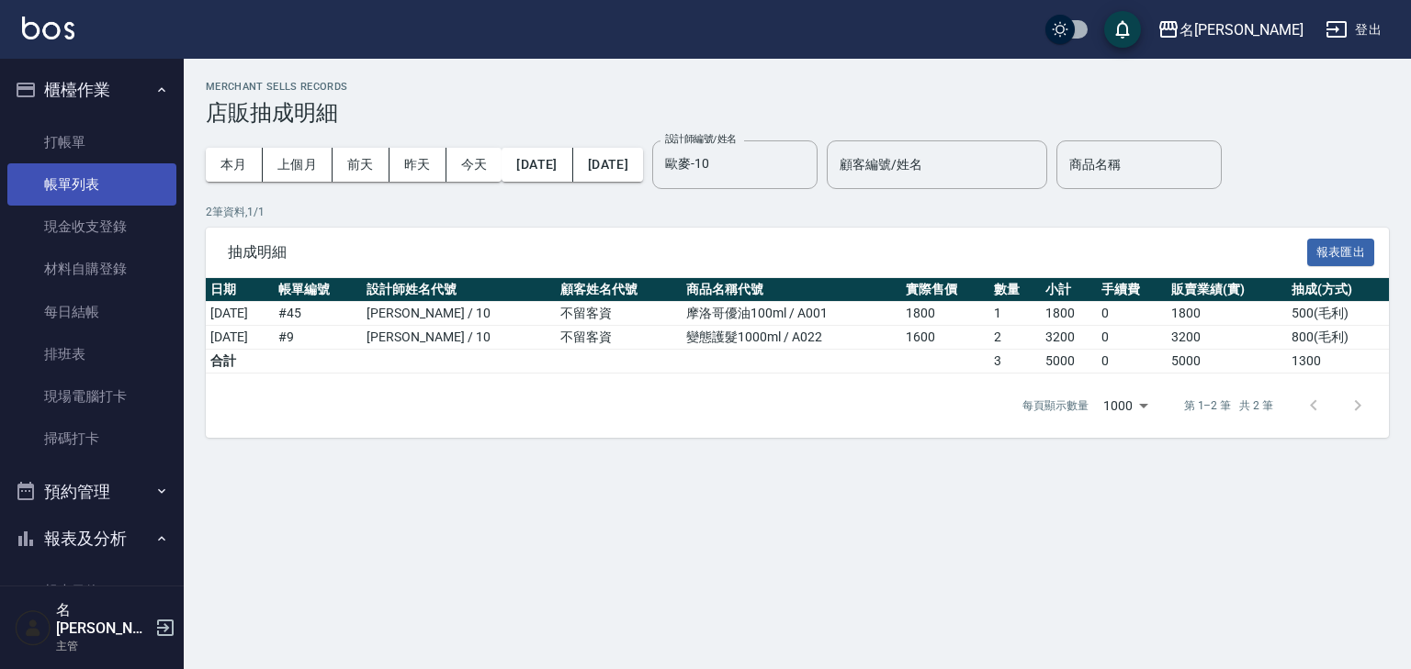
click at [98, 181] on link "帳單列表" at bounding box center [91, 184] width 169 height 42
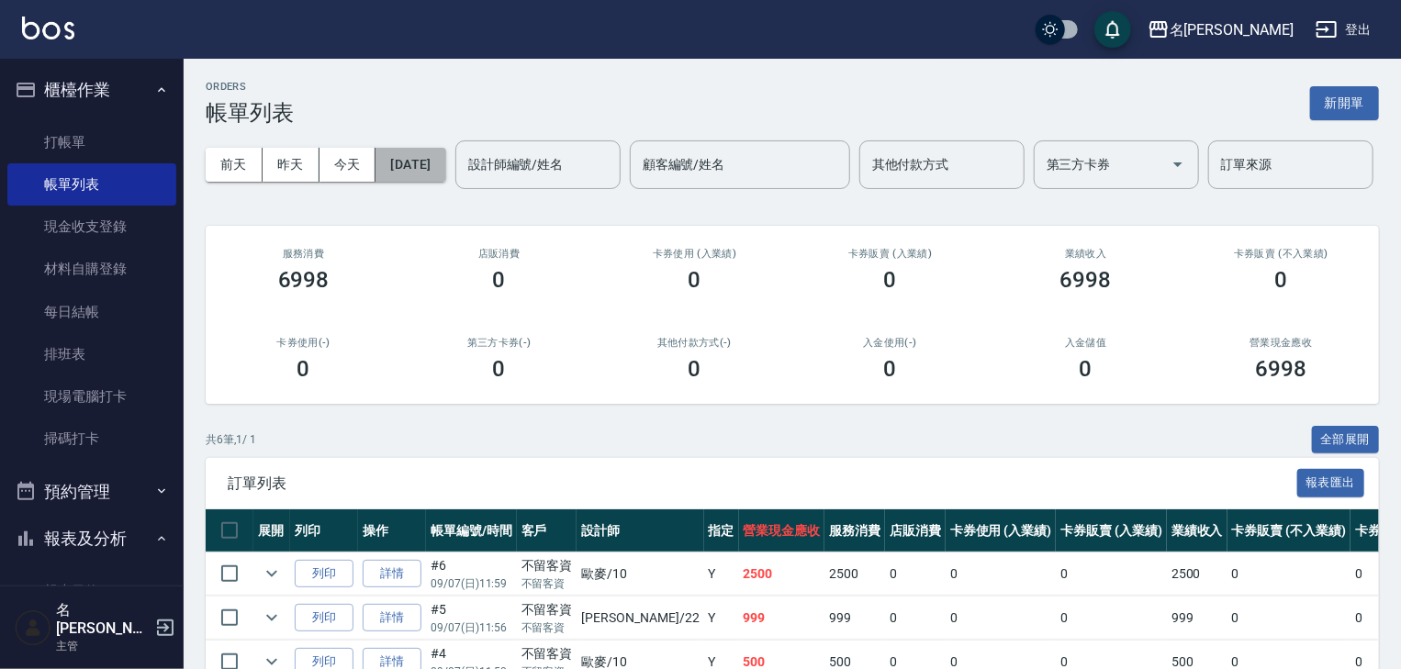
click at [445, 166] on button "[DATE]" at bounding box center [411, 165] width 70 height 34
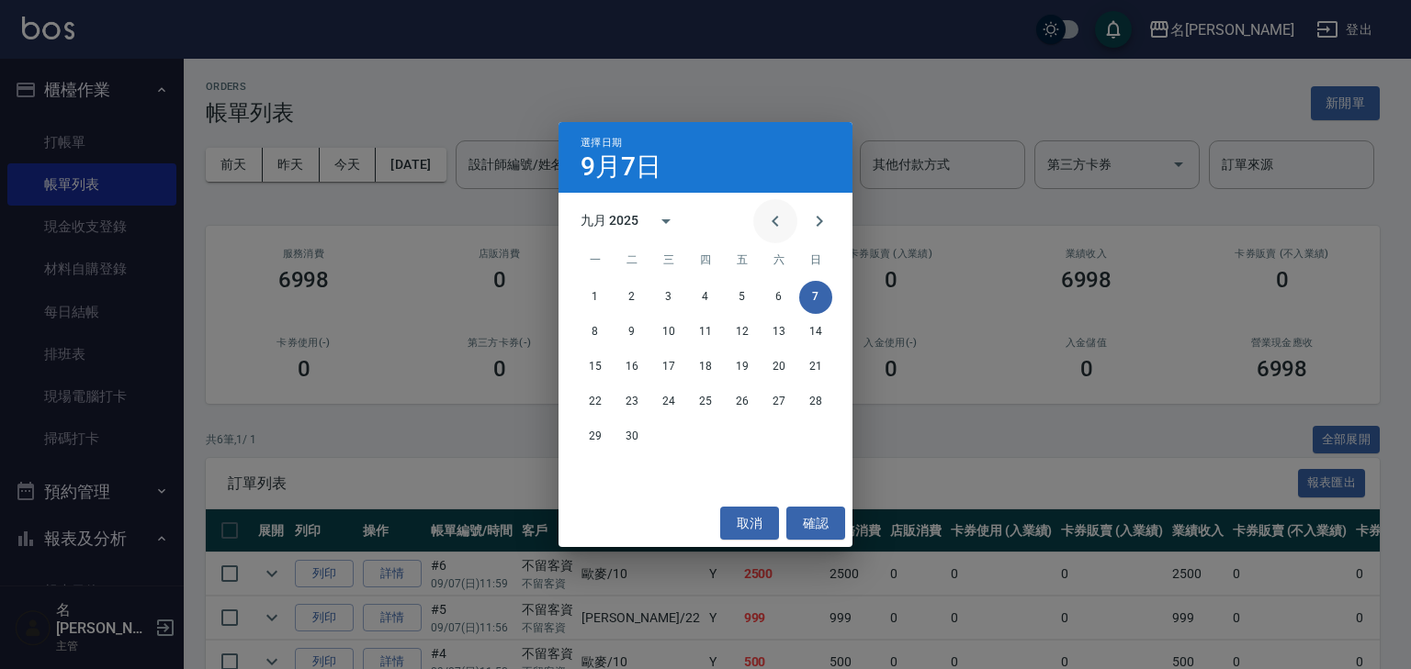
click at [777, 219] on icon "Previous month" at bounding box center [775, 221] width 22 height 22
click at [105, 408] on div "選擇日期 9月7日 八月 2025 一 二 三 四 五 六 日 1 2 3 4 5 6 7 8 9 10 11 12 13 14 15 16 17 18 19…" at bounding box center [705, 334] width 1411 height 669
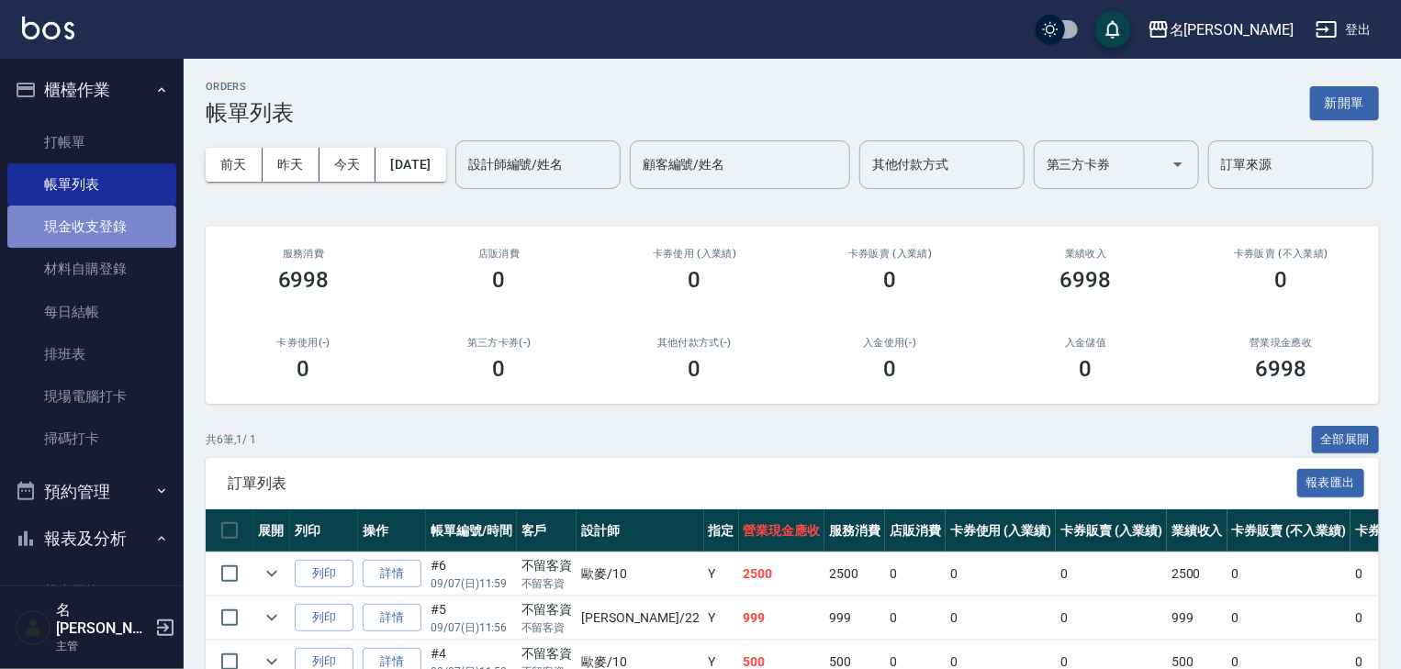
click at [96, 230] on link "現金收支登錄" at bounding box center [91, 227] width 169 height 42
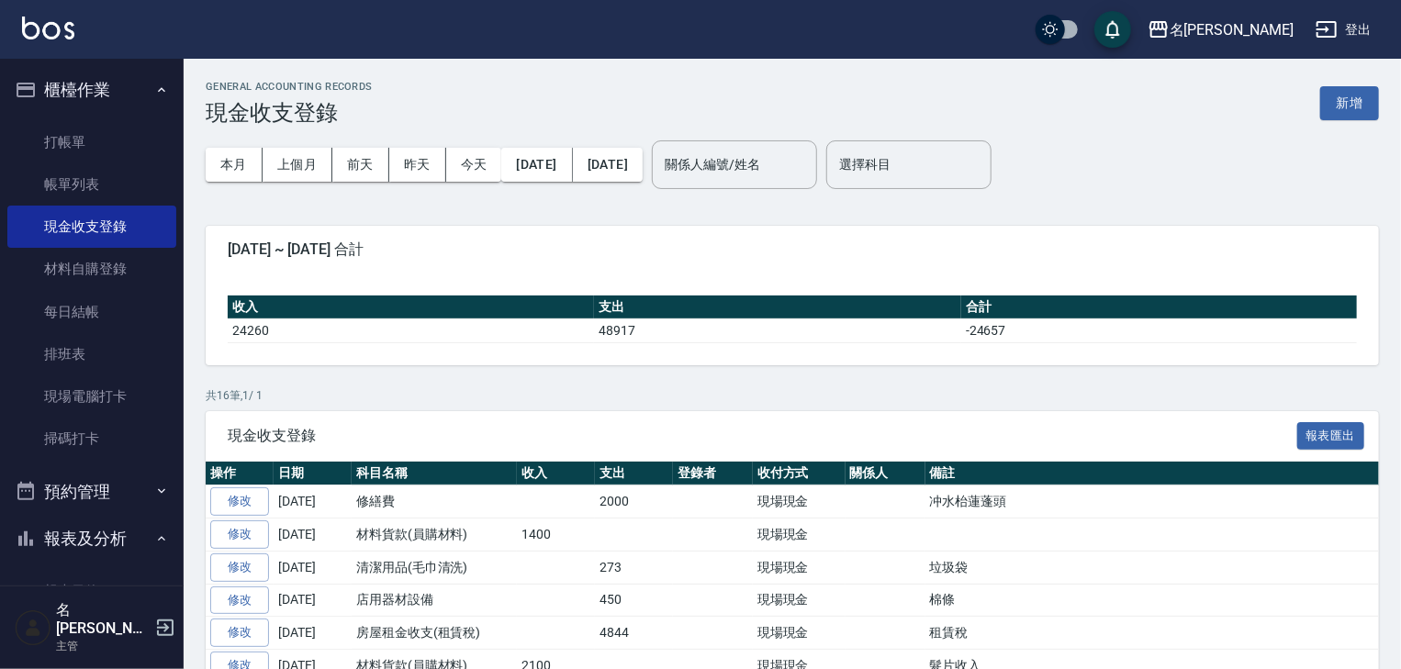
click at [572, 173] on button "2025/09/01" at bounding box center [536, 165] width 71 height 34
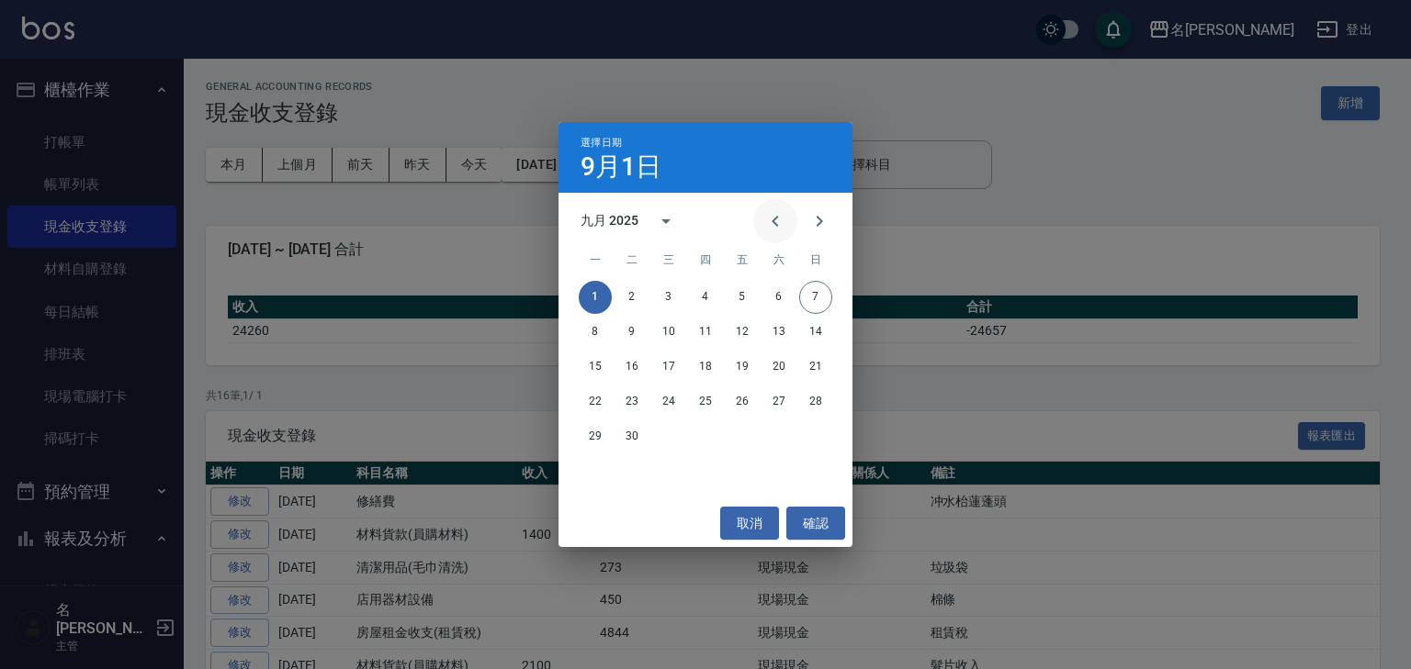
click at [780, 219] on icon "Previous month" at bounding box center [775, 221] width 22 height 22
click at [702, 433] on button "28" at bounding box center [705, 437] width 33 height 33
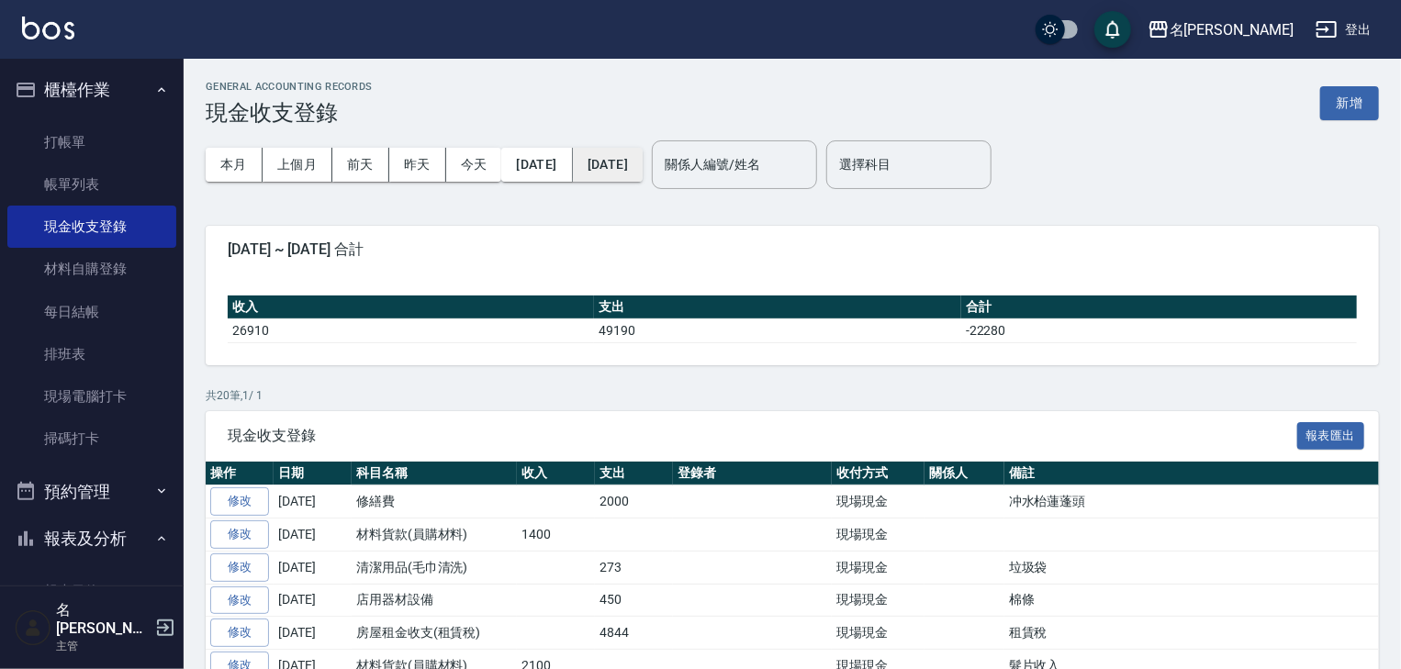
click at [643, 169] on button "[DATE]" at bounding box center [608, 165] width 70 height 34
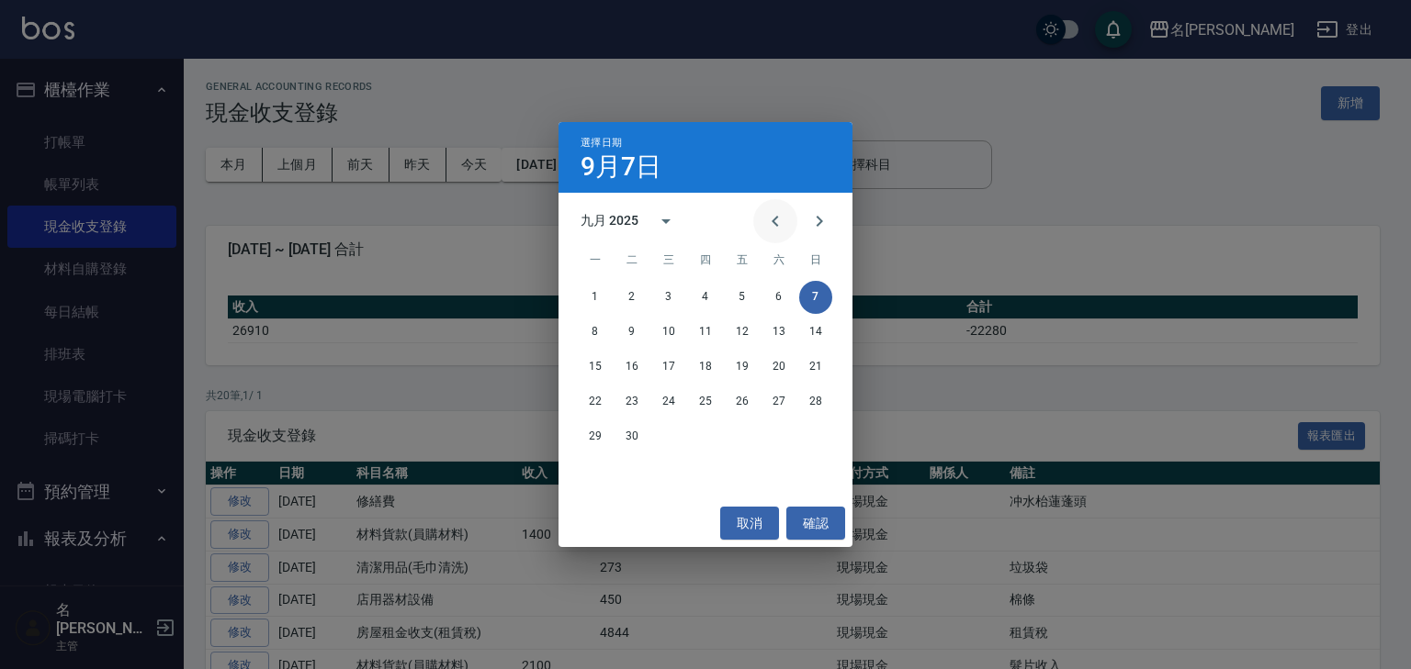
click at [771, 220] on icon "Previous month" at bounding box center [774, 221] width 6 height 11
click at [781, 439] on button "30" at bounding box center [778, 437] width 33 height 33
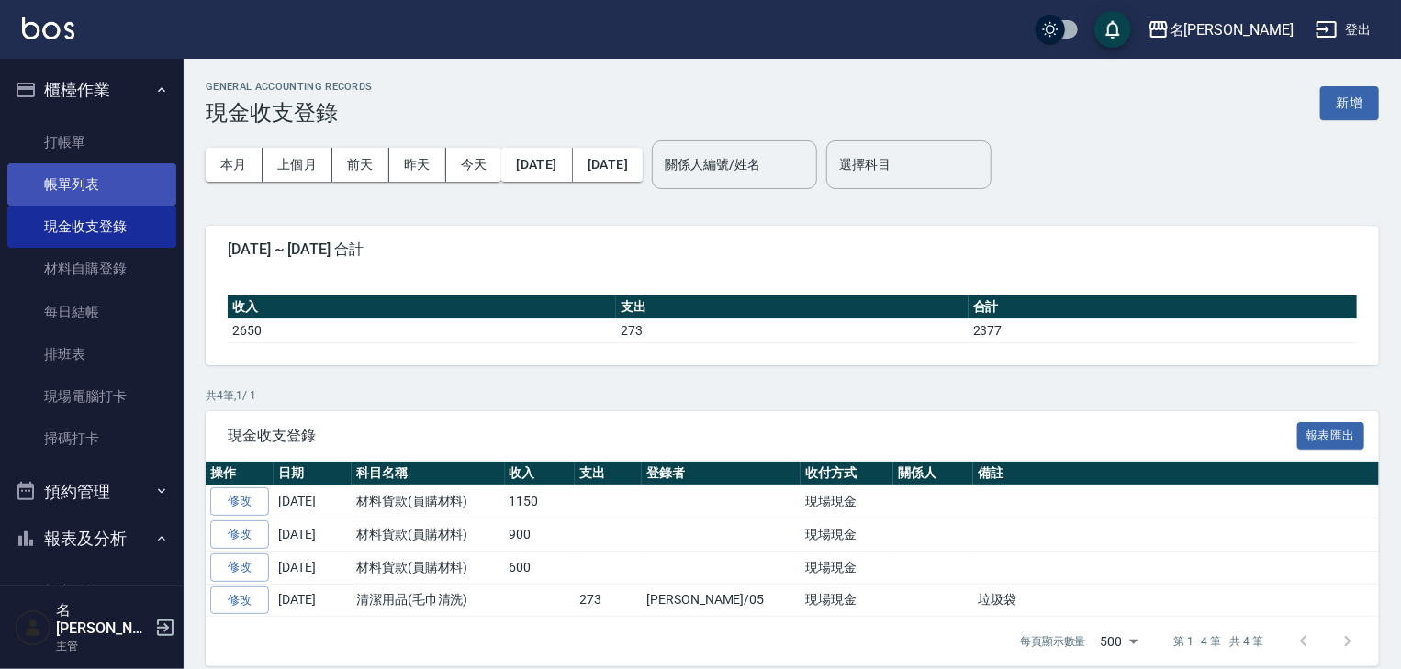
click at [93, 174] on link "帳單列表" at bounding box center [91, 184] width 169 height 42
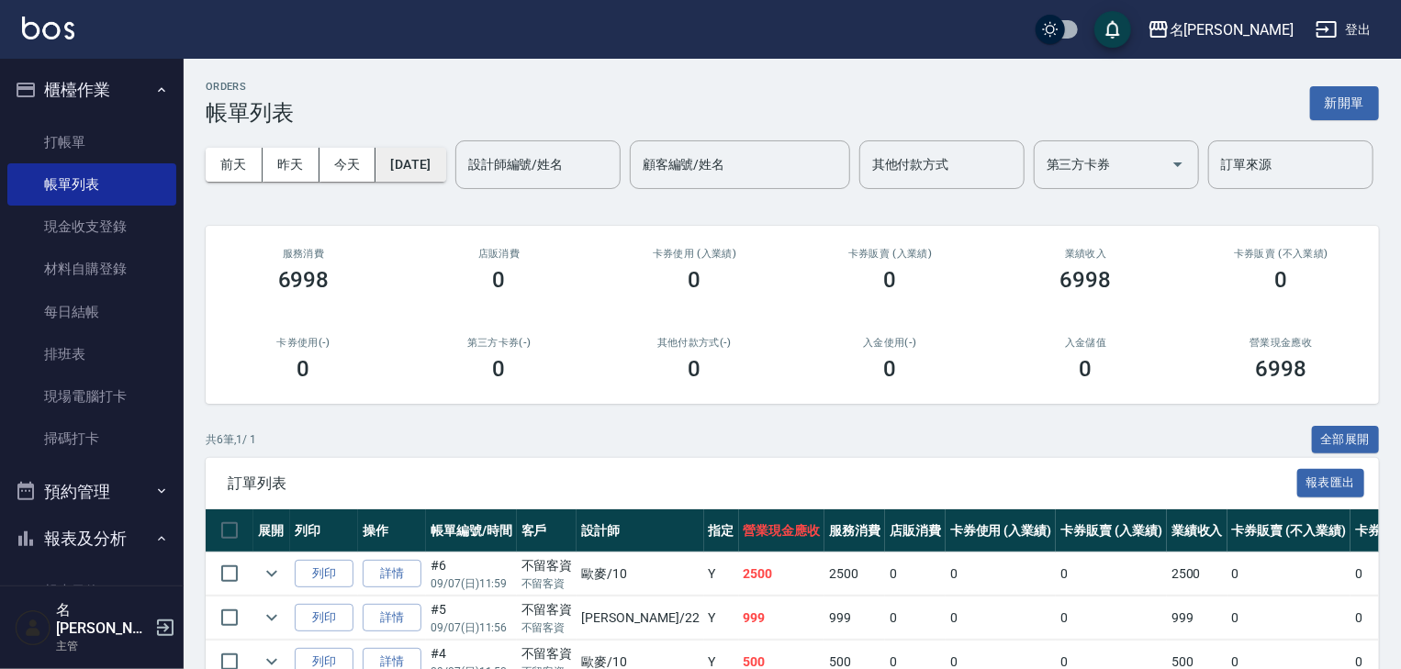
click at [445, 173] on button "[DATE]" at bounding box center [411, 165] width 70 height 34
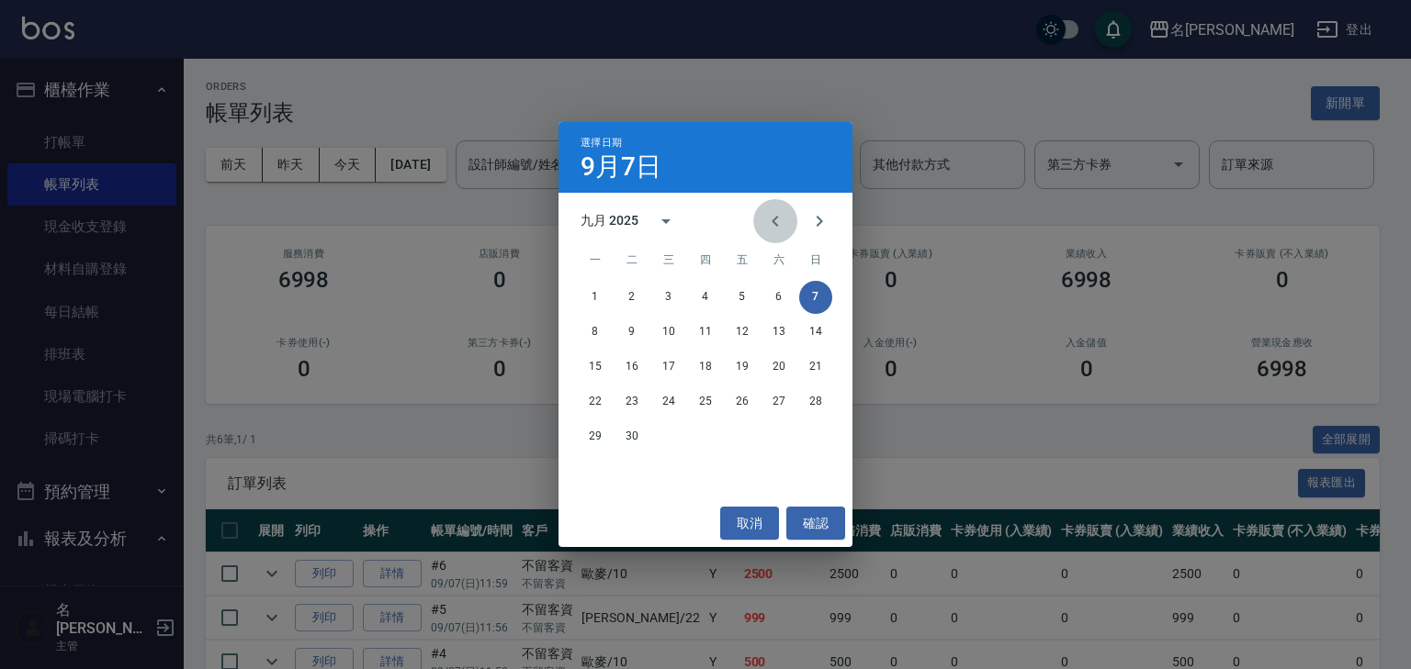
click at [770, 217] on icon "Previous month" at bounding box center [775, 221] width 22 height 22
click at [707, 433] on button "28" at bounding box center [705, 437] width 33 height 33
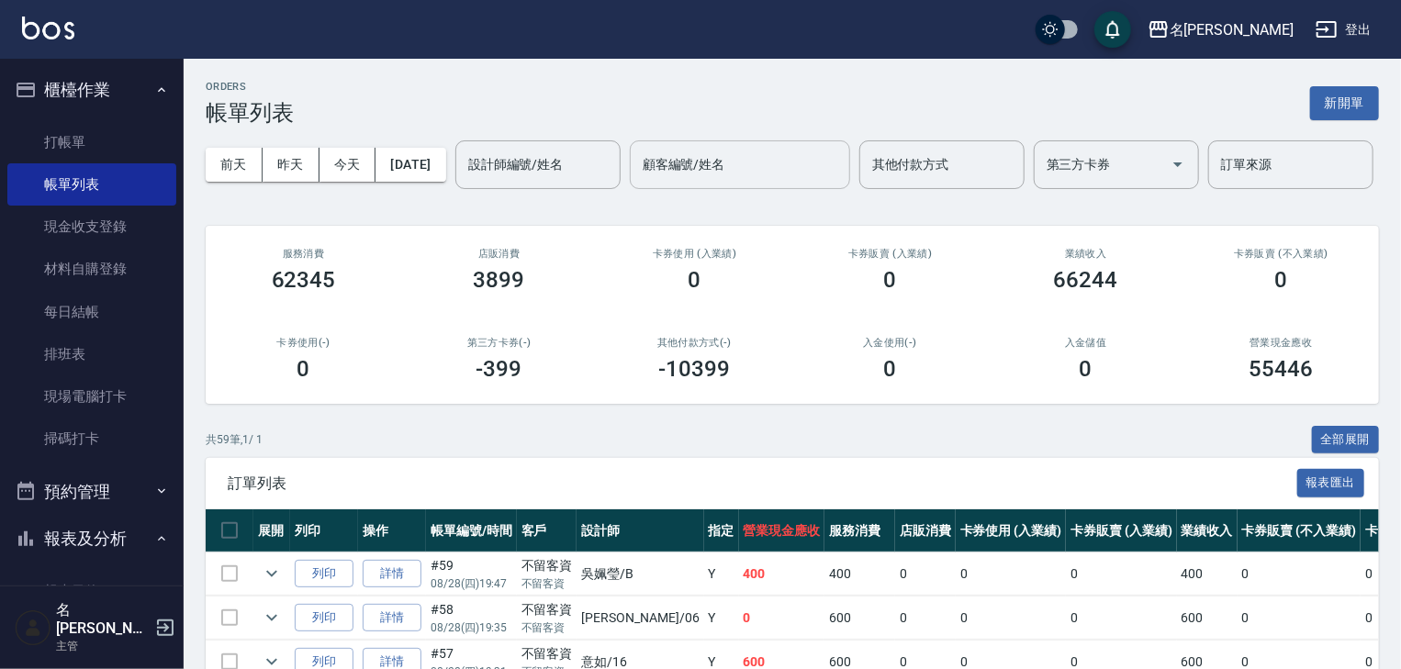
click at [638, 181] on input "顧客編號/姓名" at bounding box center [740, 165] width 204 height 32
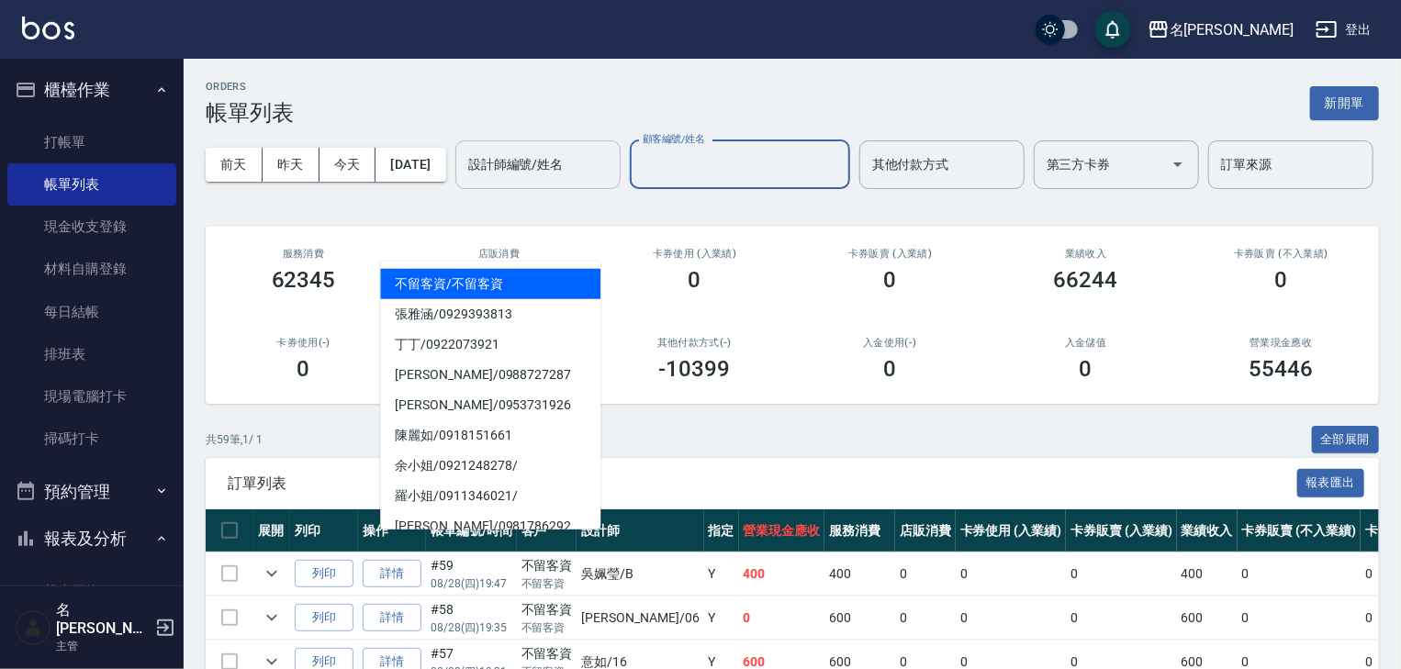
click at [455, 189] on div "設計師編號/姓名 設計師編號/姓名" at bounding box center [537, 164] width 165 height 49
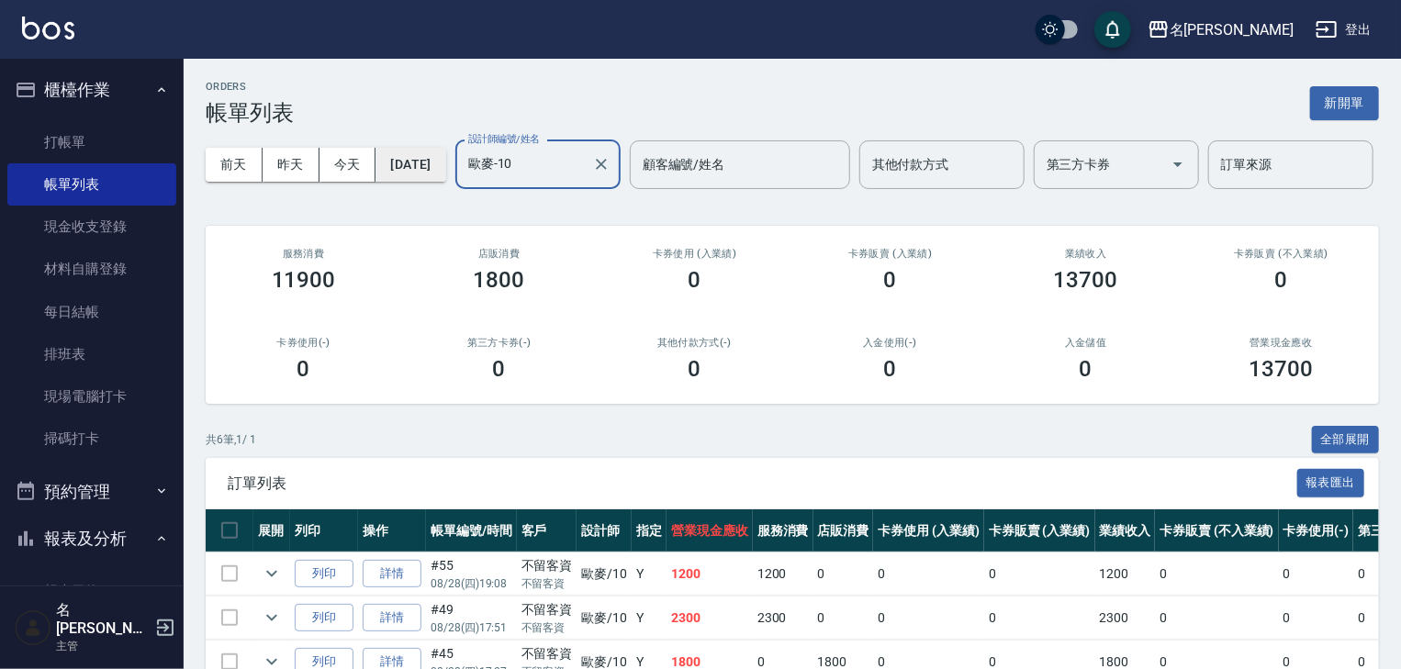
type input "歐麥-10"
click at [445, 169] on button "2025/08/28" at bounding box center [411, 165] width 70 height 34
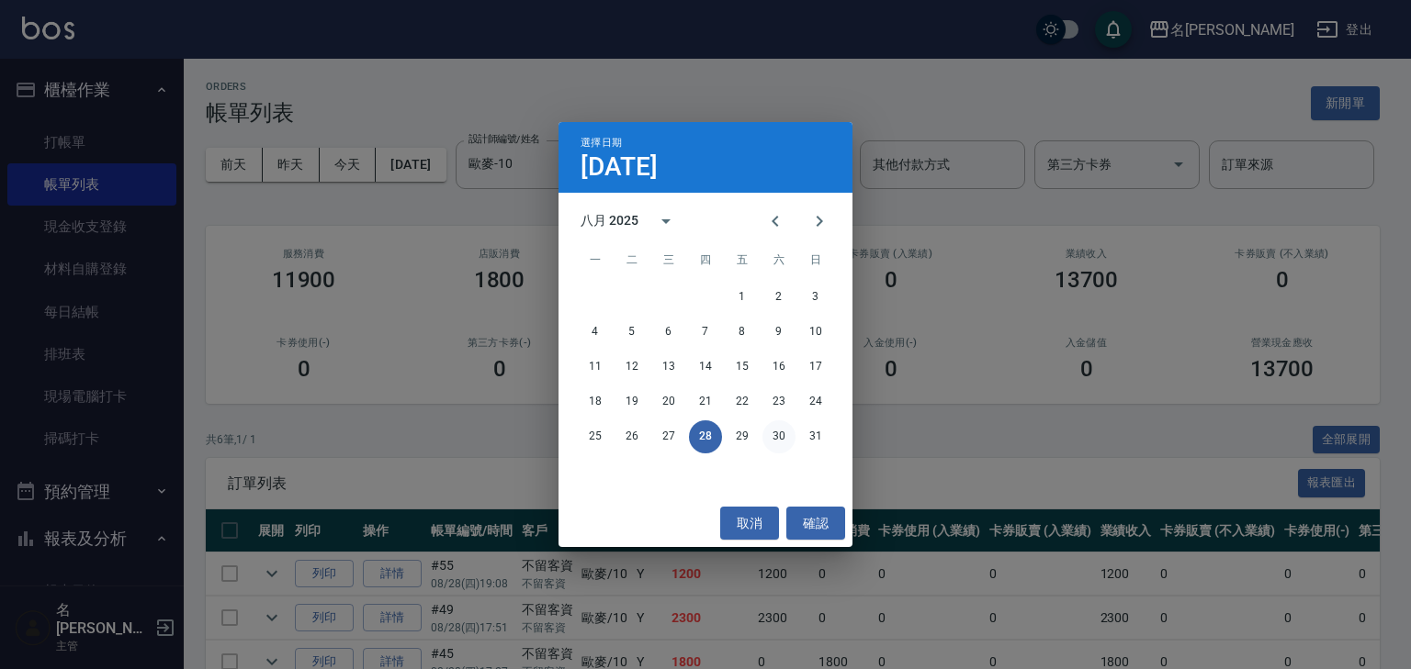
click at [786, 438] on button "30" at bounding box center [778, 437] width 33 height 33
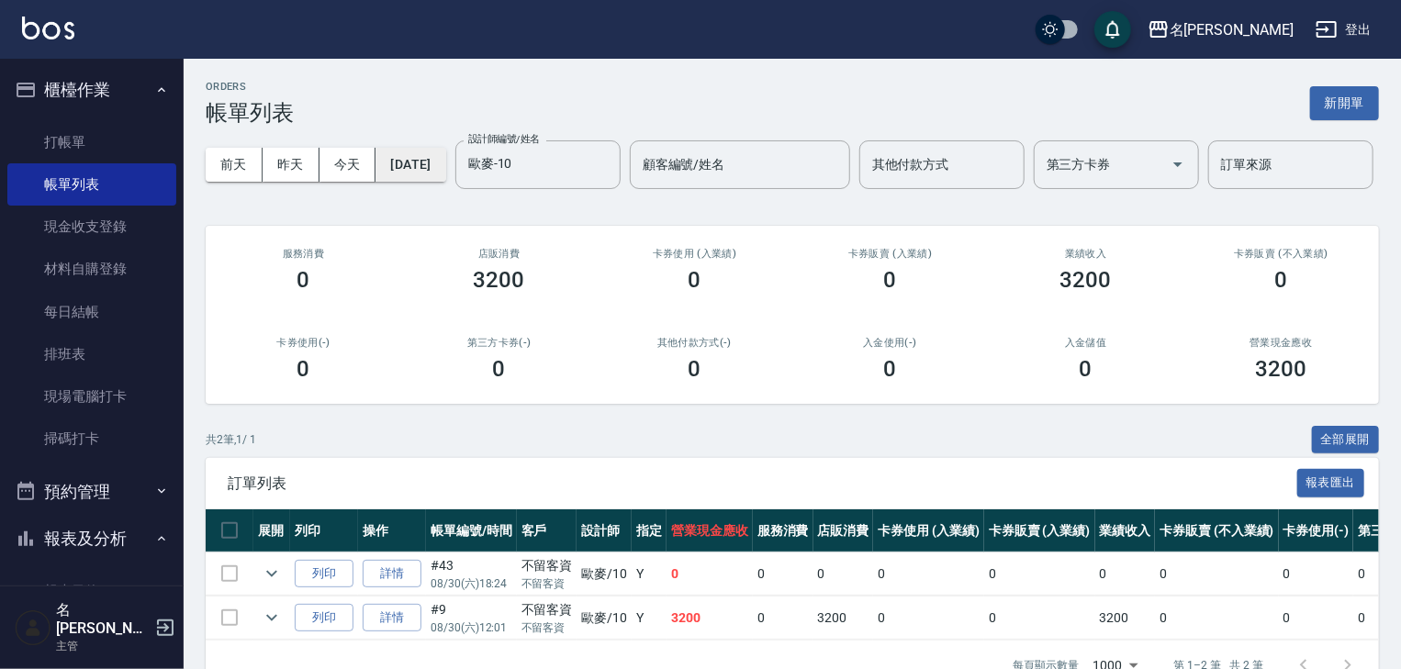
click at [433, 163] on button "2025/08/30" at bounding box center [411, 165] width 70 height 34
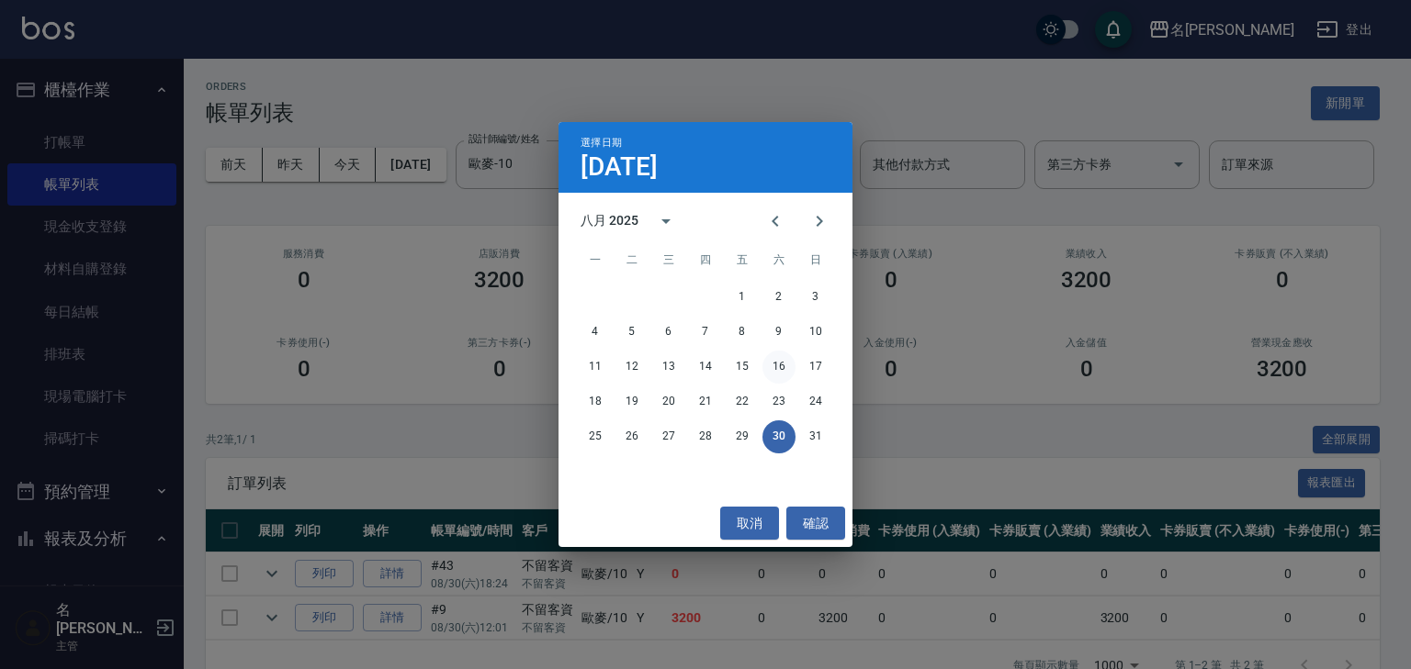
click at [782, 363] on button "16" at bounding box center [778, 367] width 33 height 33
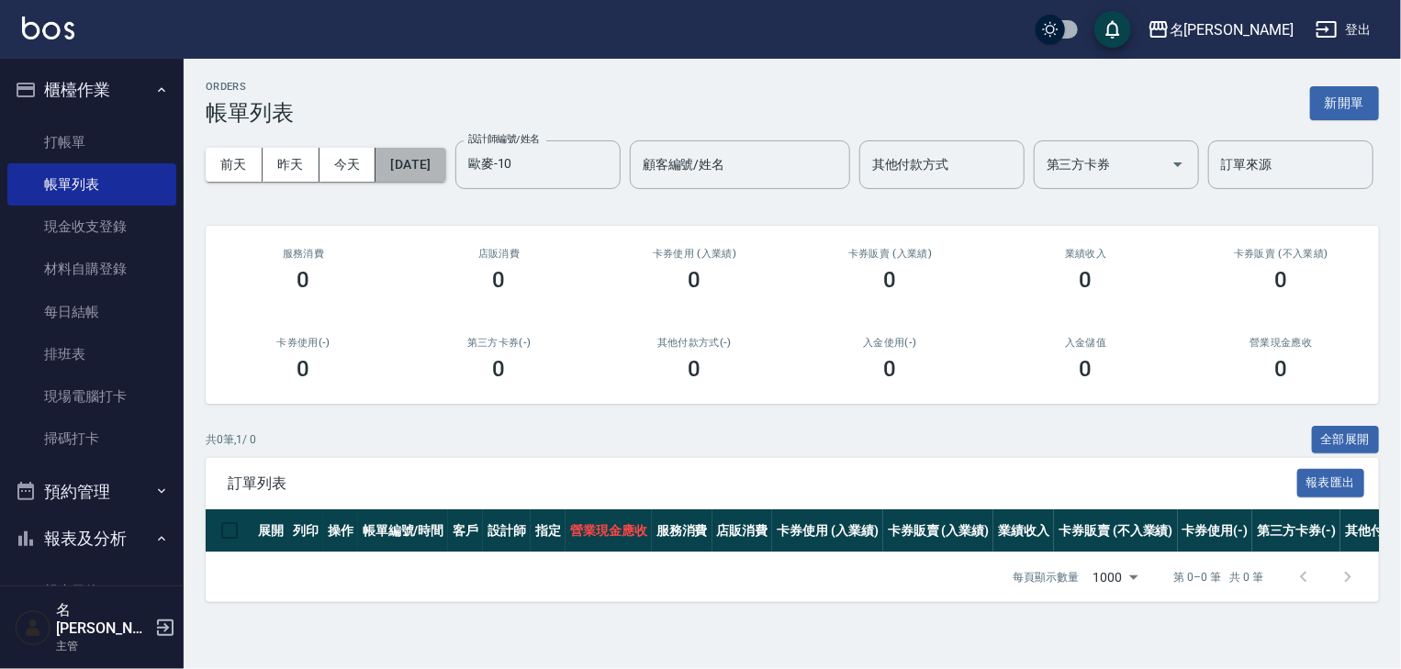
click at [404, 177] on button "2025/08/16" at bounding box center [411, 165] width 70 height 34
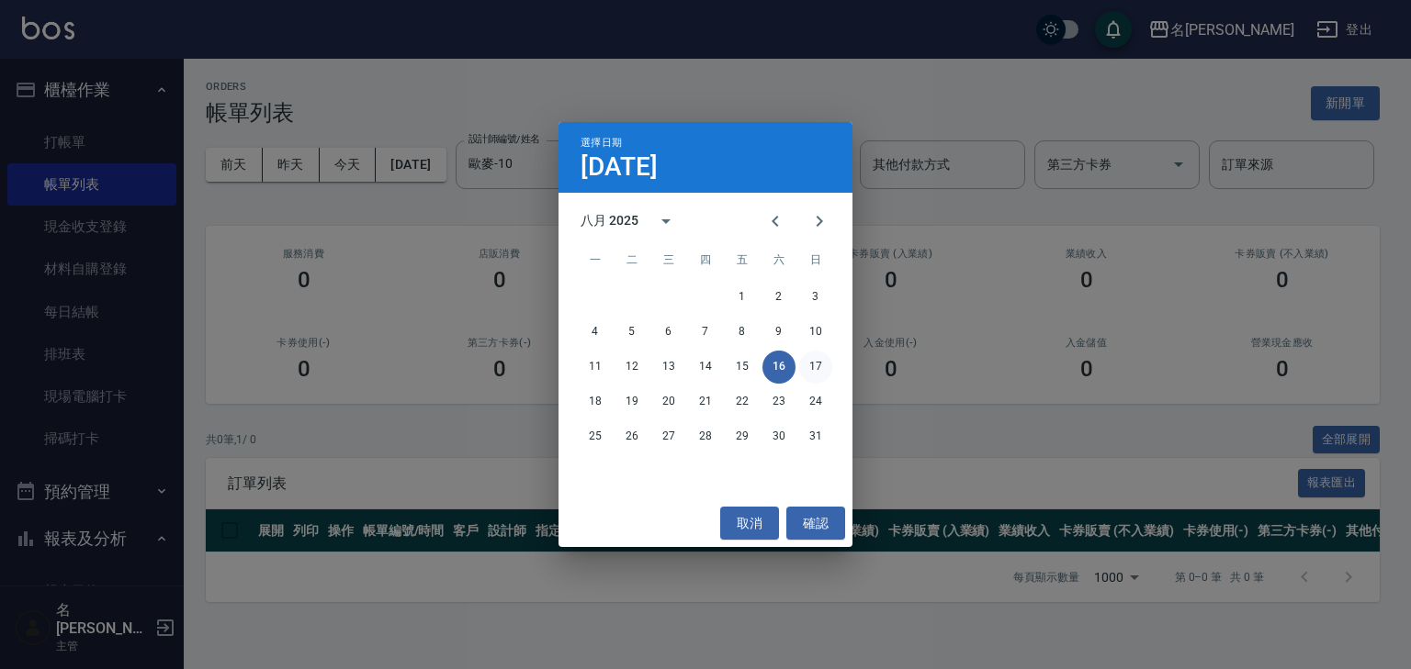
click at [816, 365] on button "17" at bounding box center [815, 367] width 33 height 33
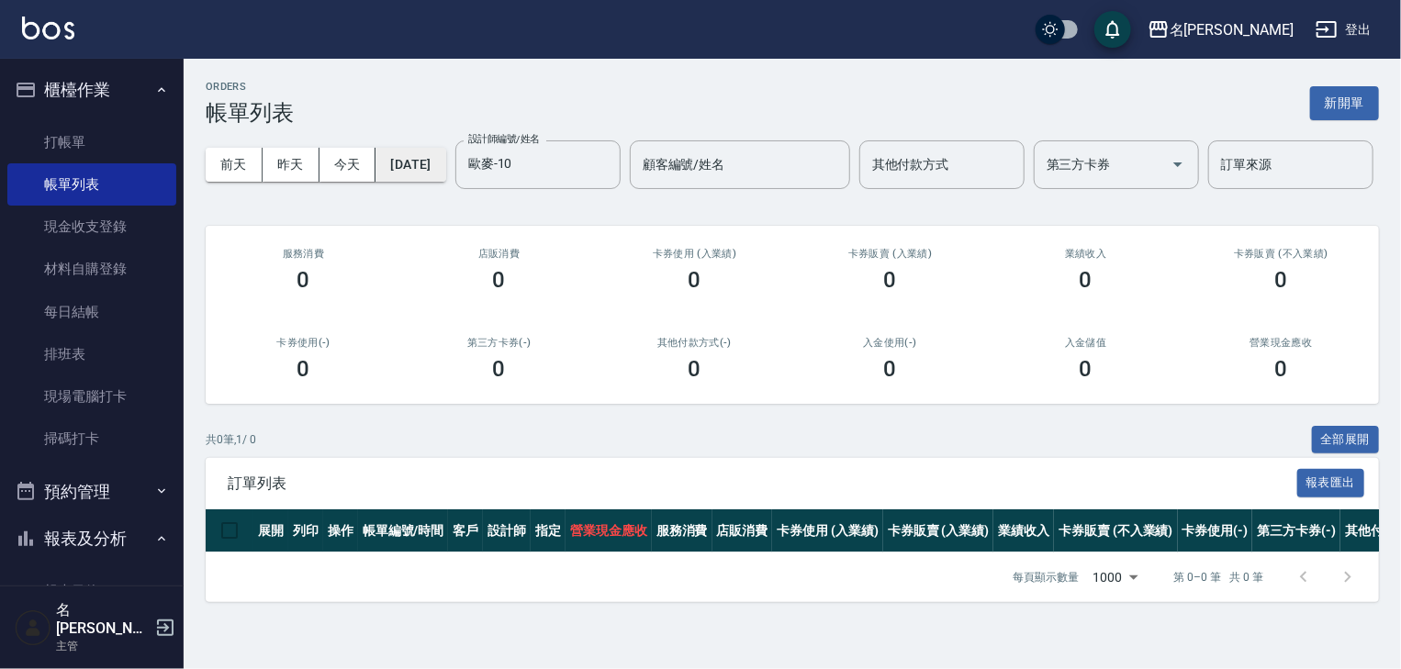
click at [422, 176] on button "2025/08/17" at bounding box center [411, 165] width 70 height 34
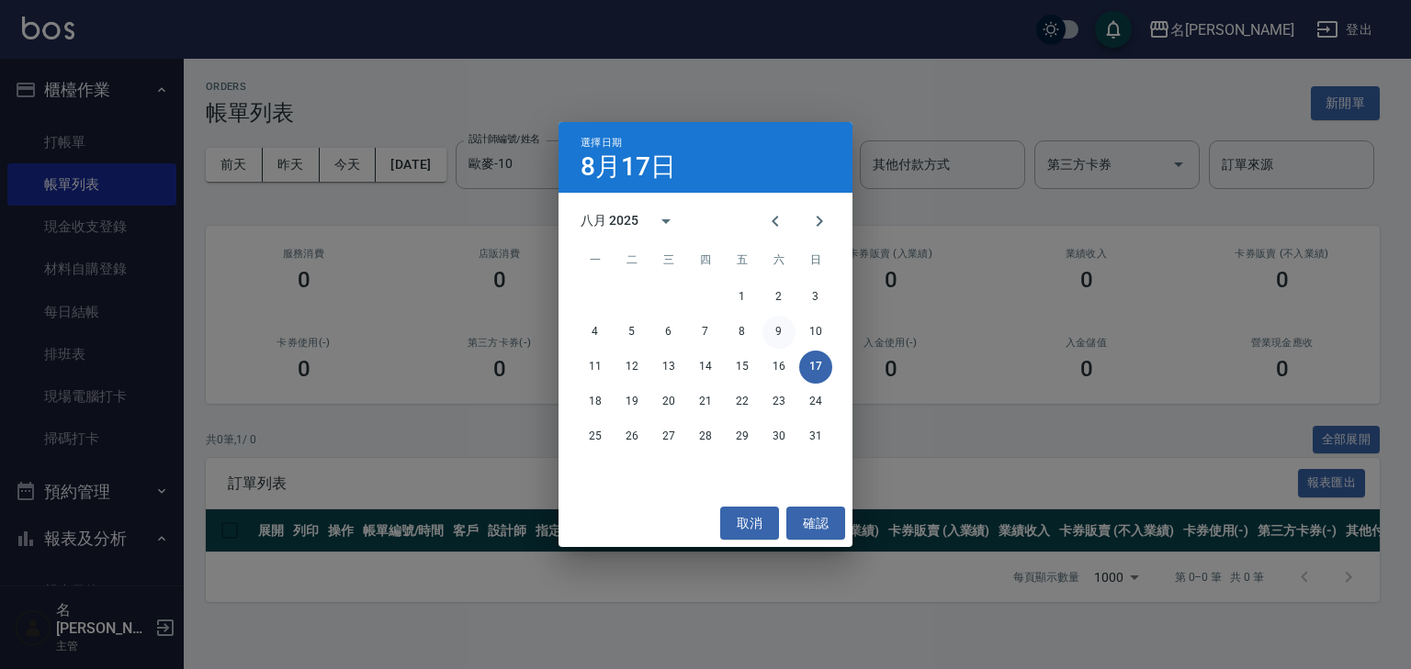
click at [780, 331] on button "9" at bounding box center [778, 332] width 33 height 33
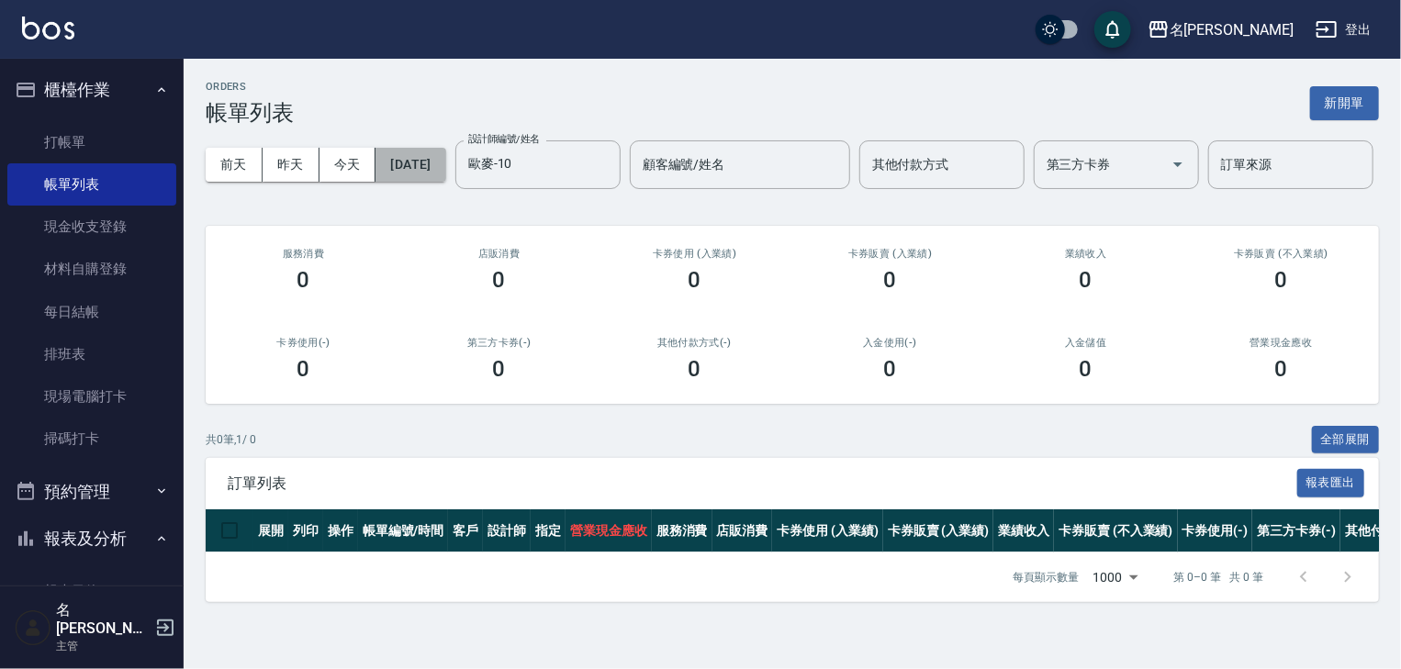
click at [445, 175] on button "2025/08/09" at bounding box center [411, 165] width 70 height 34
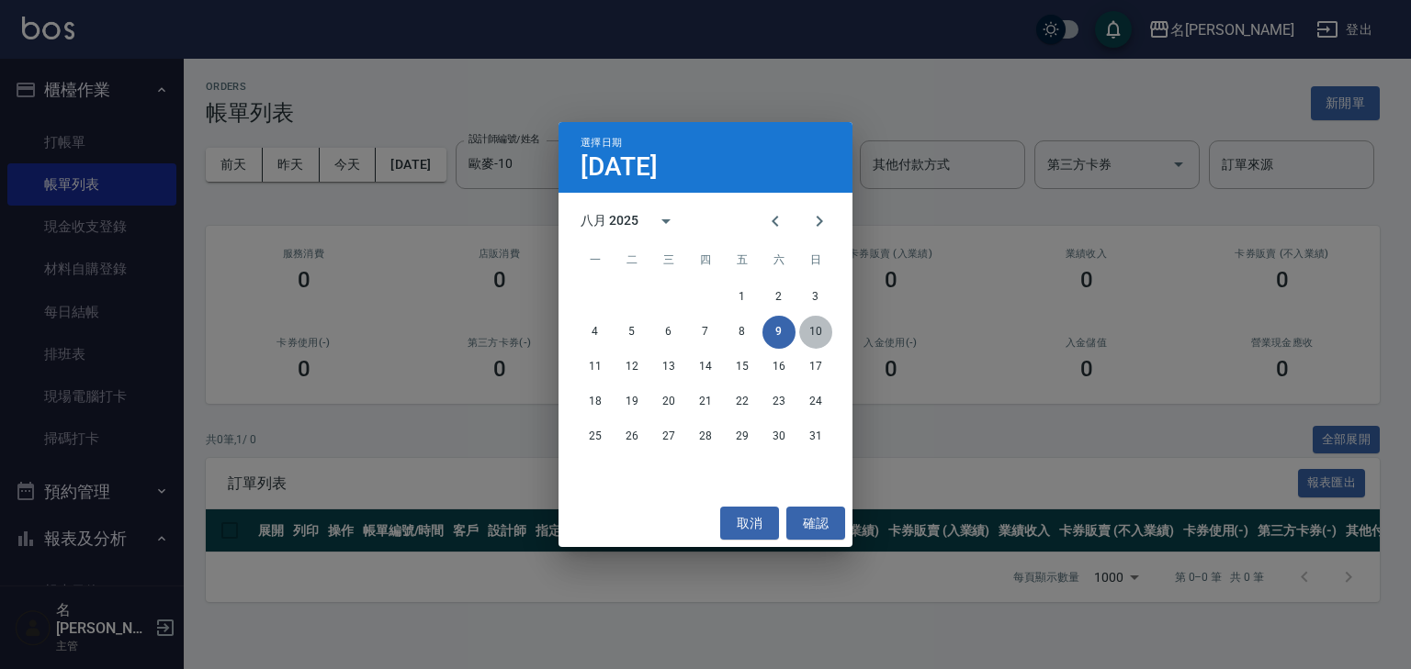
click at [823, 324] on button "10" at bounding box center [815, 332] width 33 height 33
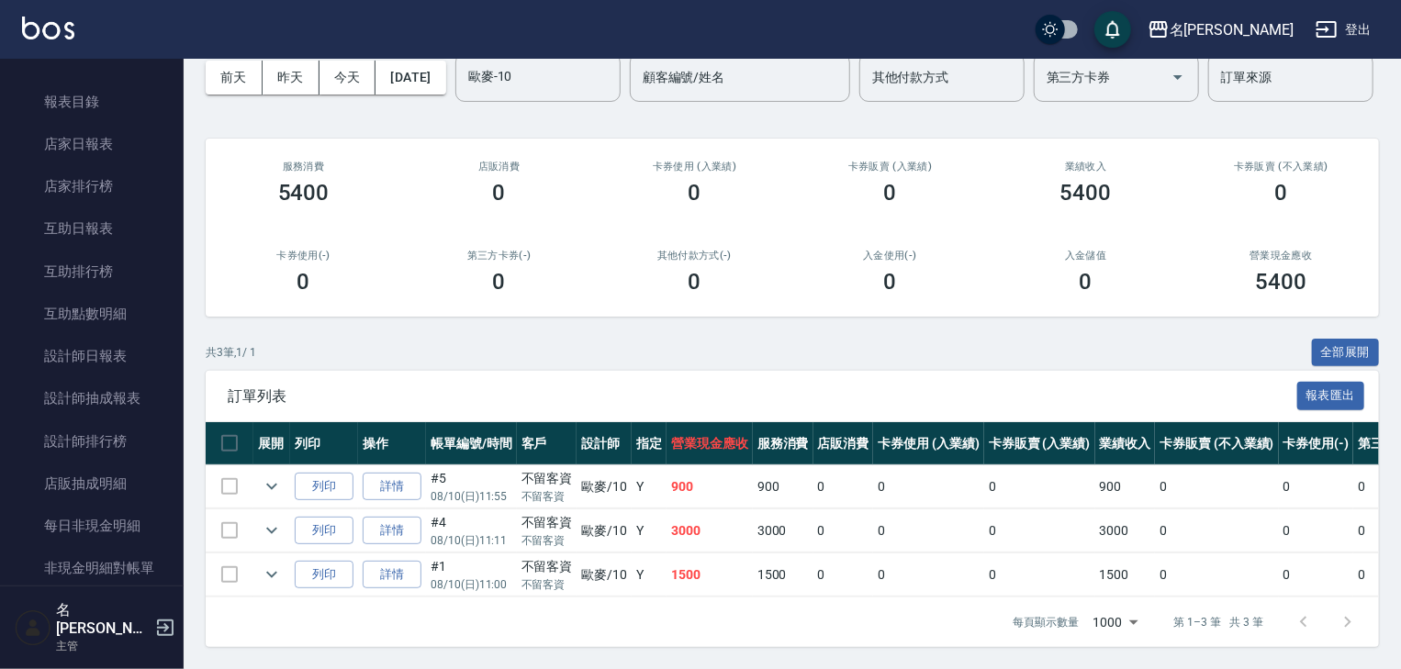
scroll to position [795, 0]
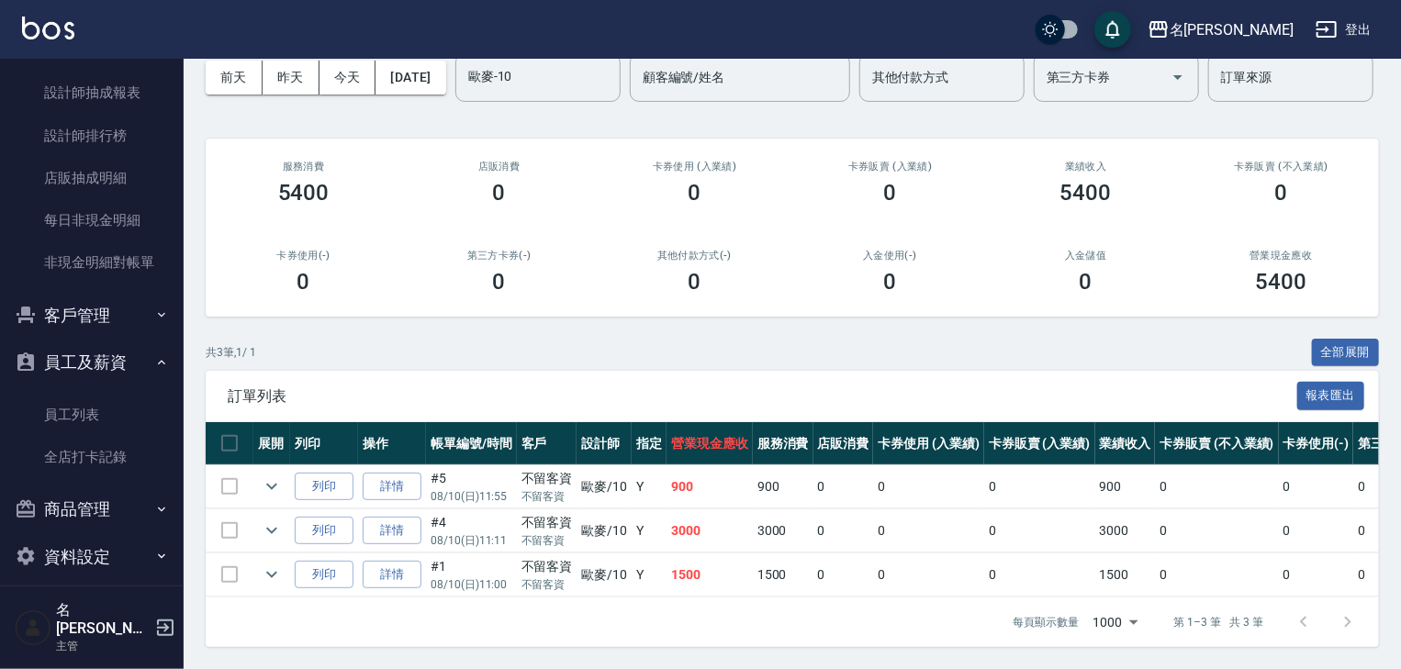
click at [103, 509] on button "商品管理" at bounding box center [91, 510] width 169 height 48
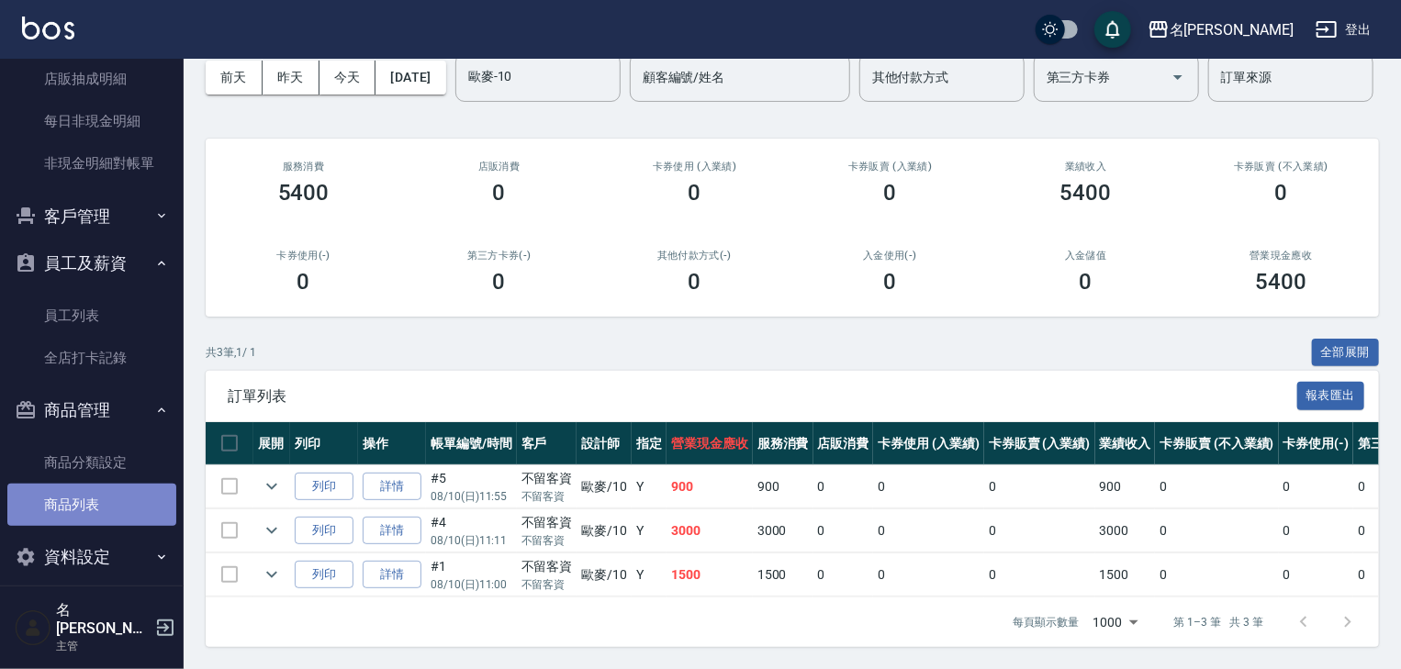
click at [94, 506] on link "商品列表" at bounding box center [91, 505] width 169 height 42
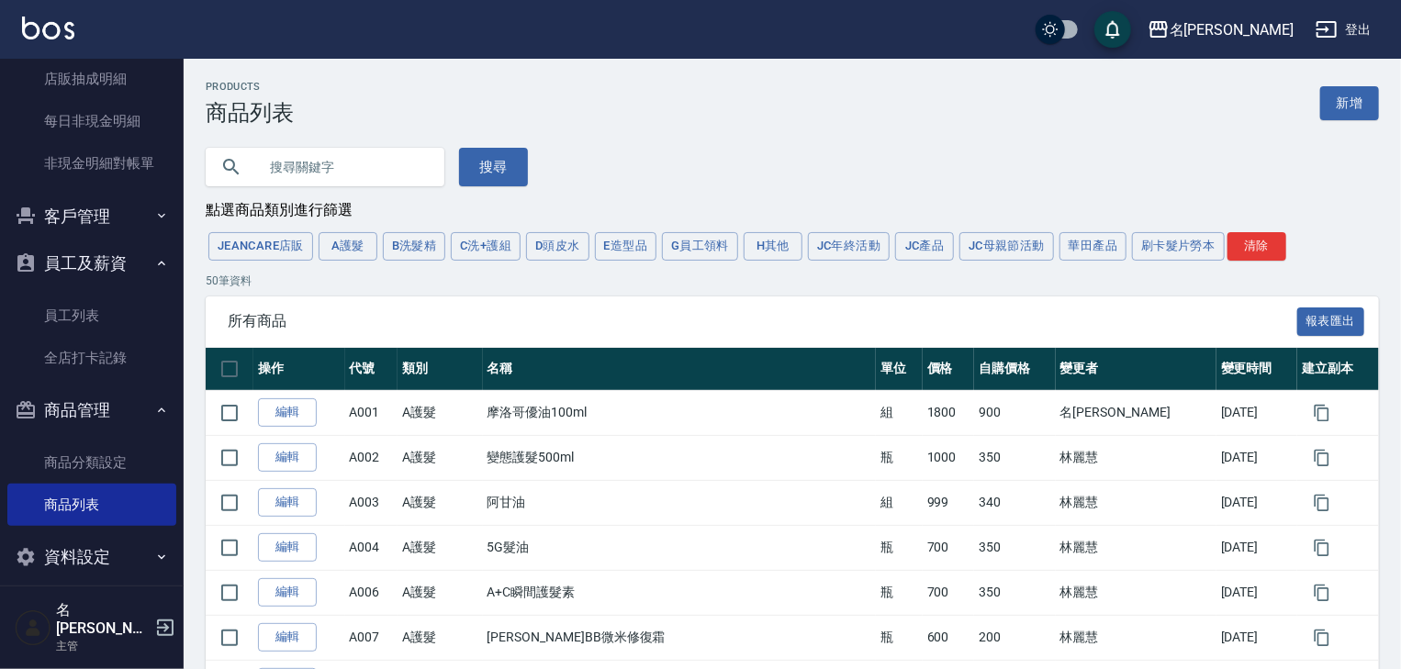
click at [346, 150] on input "text" at bounding box center [343, 167] width 173 height 50
click at [410, 246] on button "B洗髮精" at bounding box center [414, 246] width 63 height 28
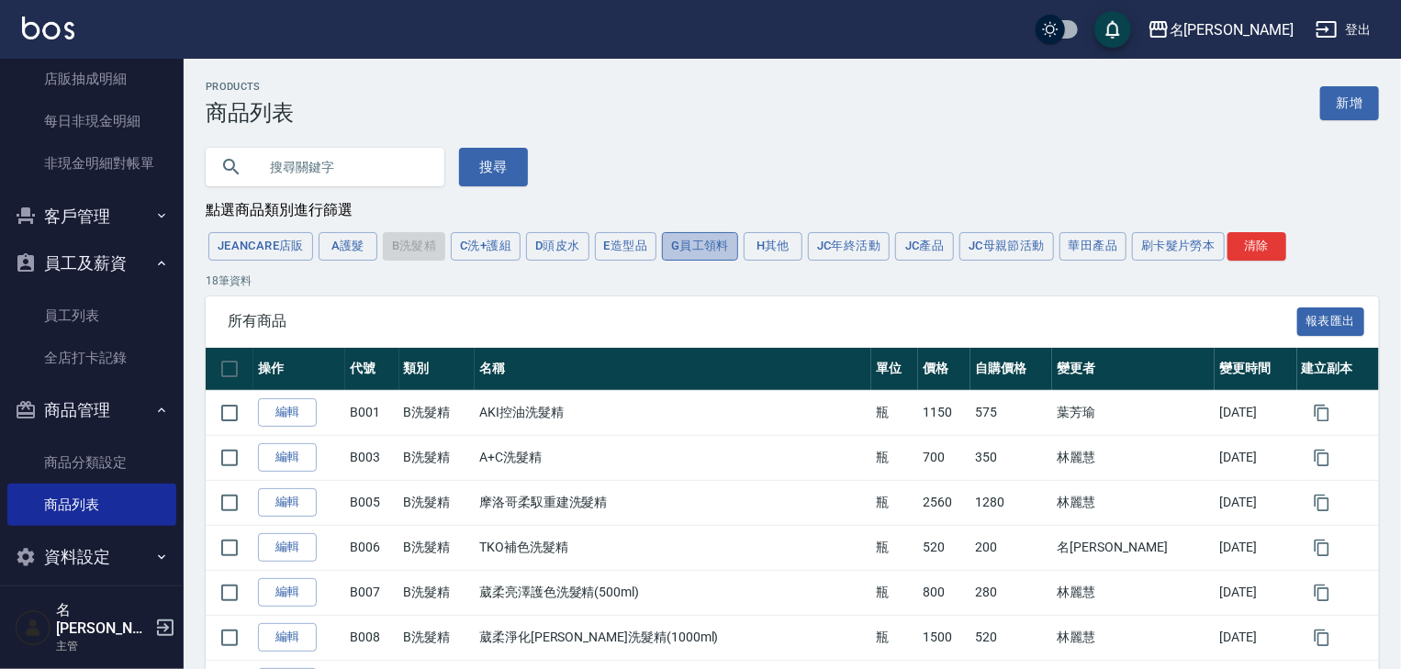
click at [679, 250] on button "G員工領料" at bounding box center [700, 246] width 76 height 28
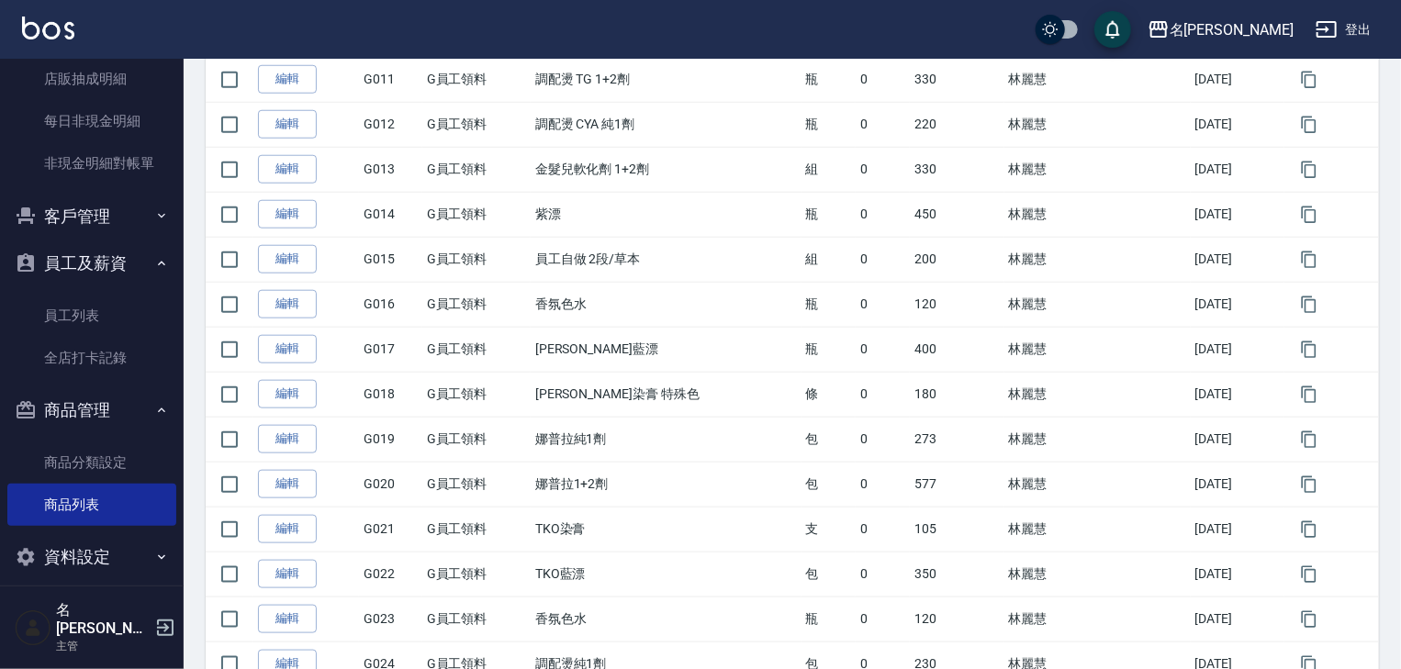
scroll to position [1077, 0]
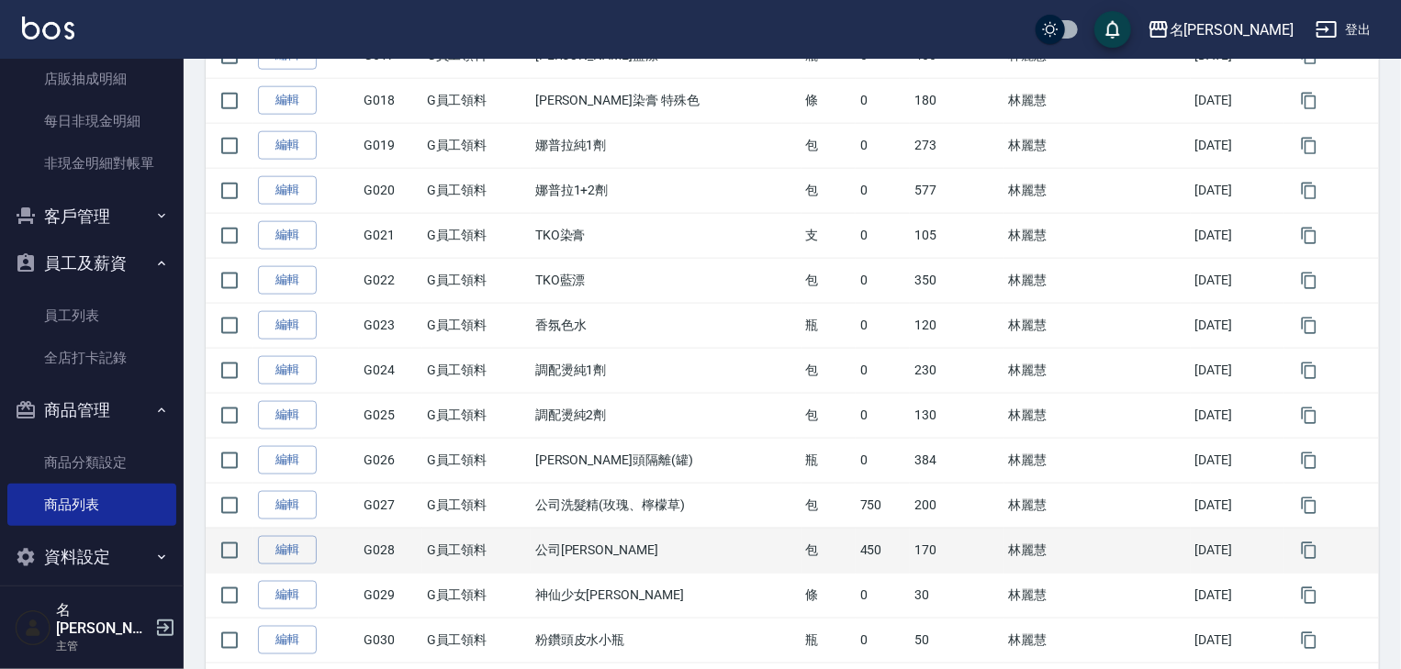
click at [647, 550] on td "公司潤絲" at bounding box center [666, 550] width 271 height 45
click at [953, 544] on td "170" at bounding box center [957, 550] width 95 height 45
